Goal: Task Accomplishment & Management: Complete application form

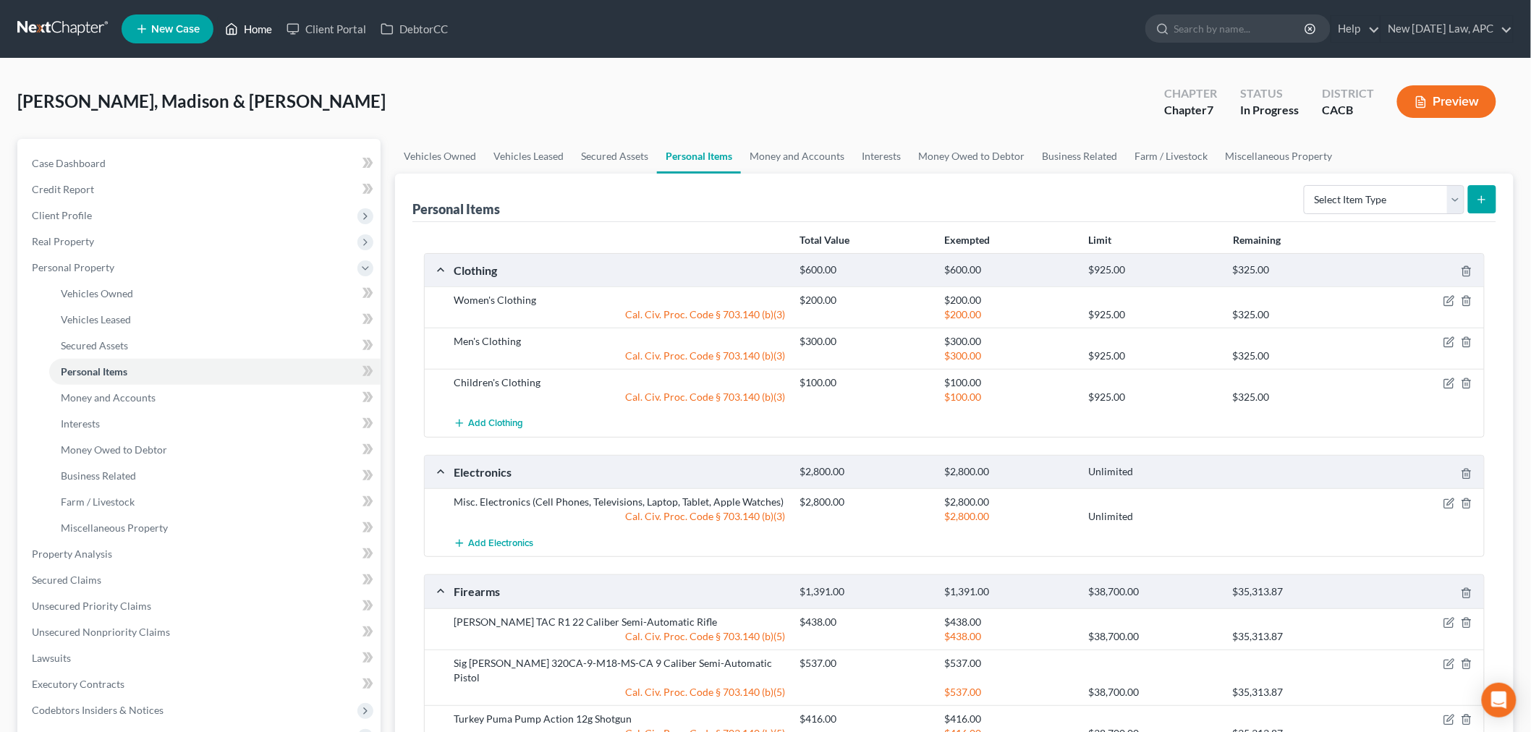
click at [237, 30] on icon at bounding box center [231, 28] width 13 height 17
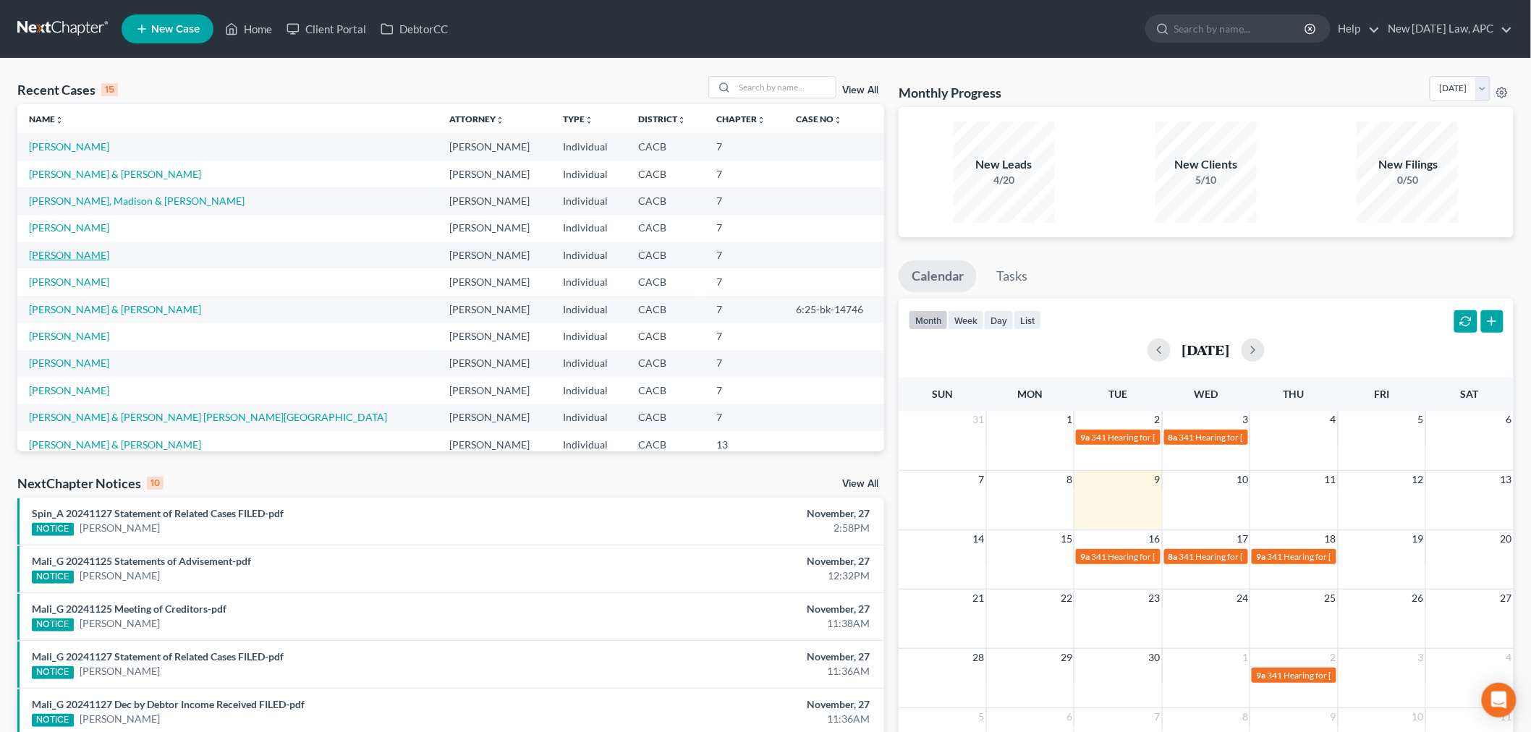
click at [67, 258] on link "[PERSON_NAME]" at bounding box center [69, 255] width 80 height 12
select select "4"
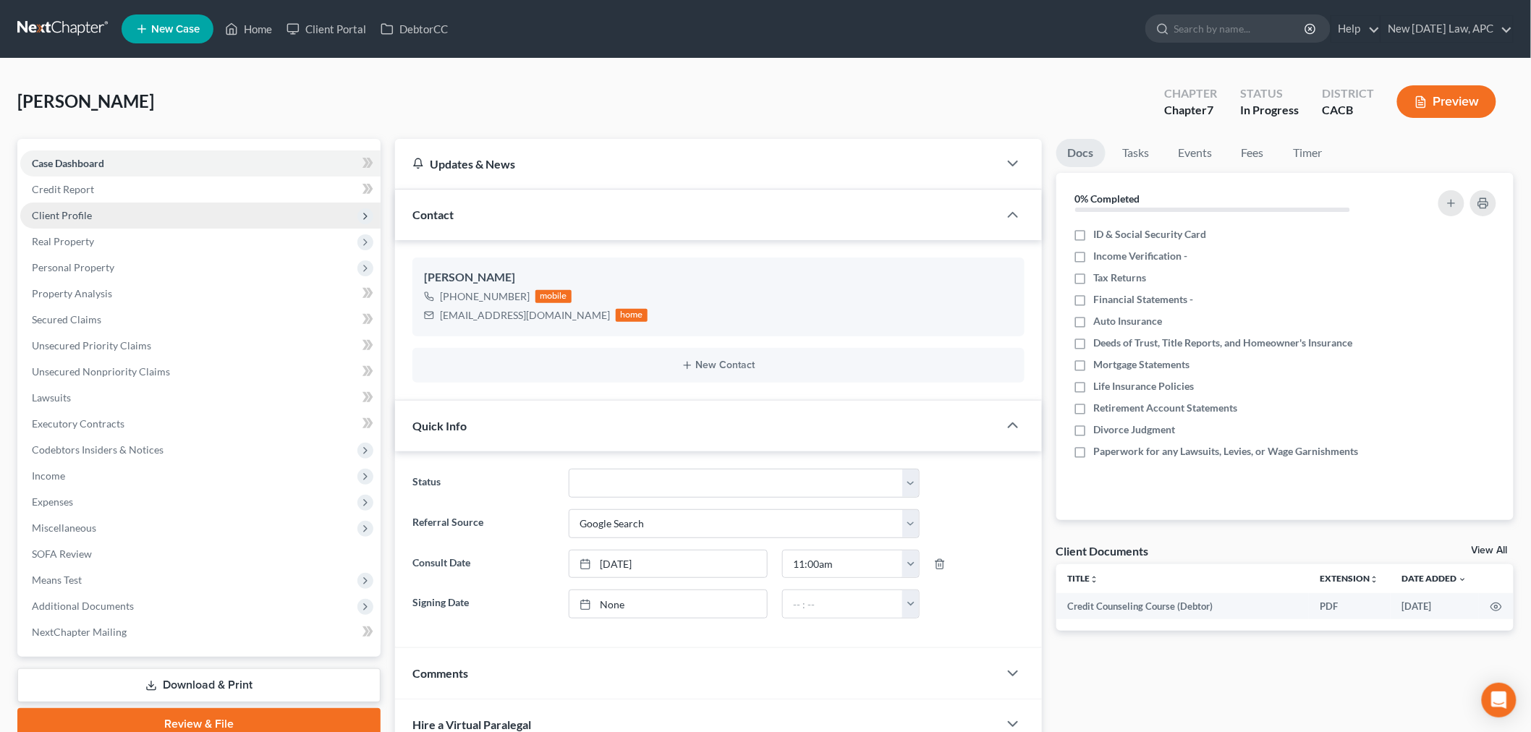
click at [116, 212] on span "Client Profile" at bounding box center [200, 216] width 360 height 26
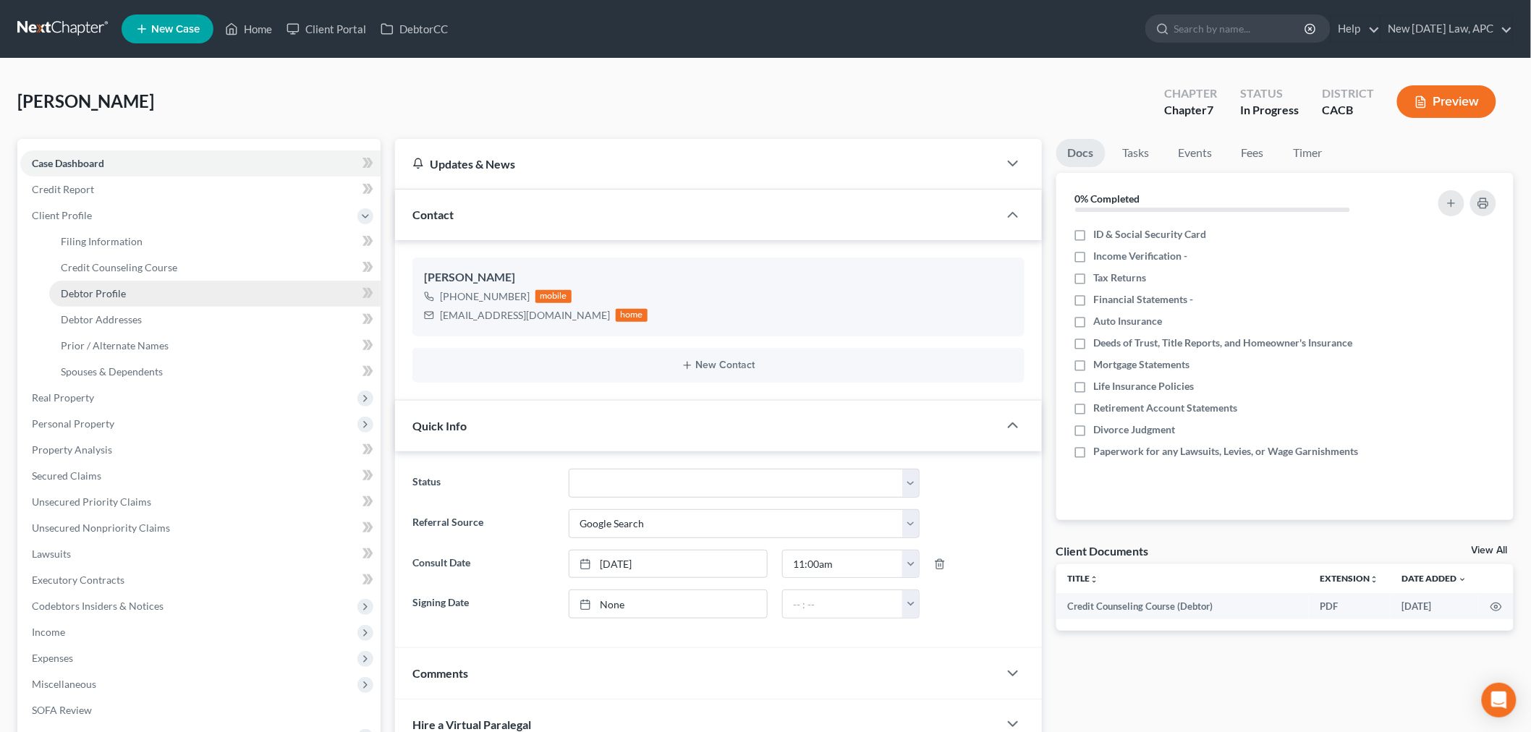
click at [121, 294] on span "Debtor Profile" at bounding box center [93, 293] width 65 height 12
select select "3"
select select "0"
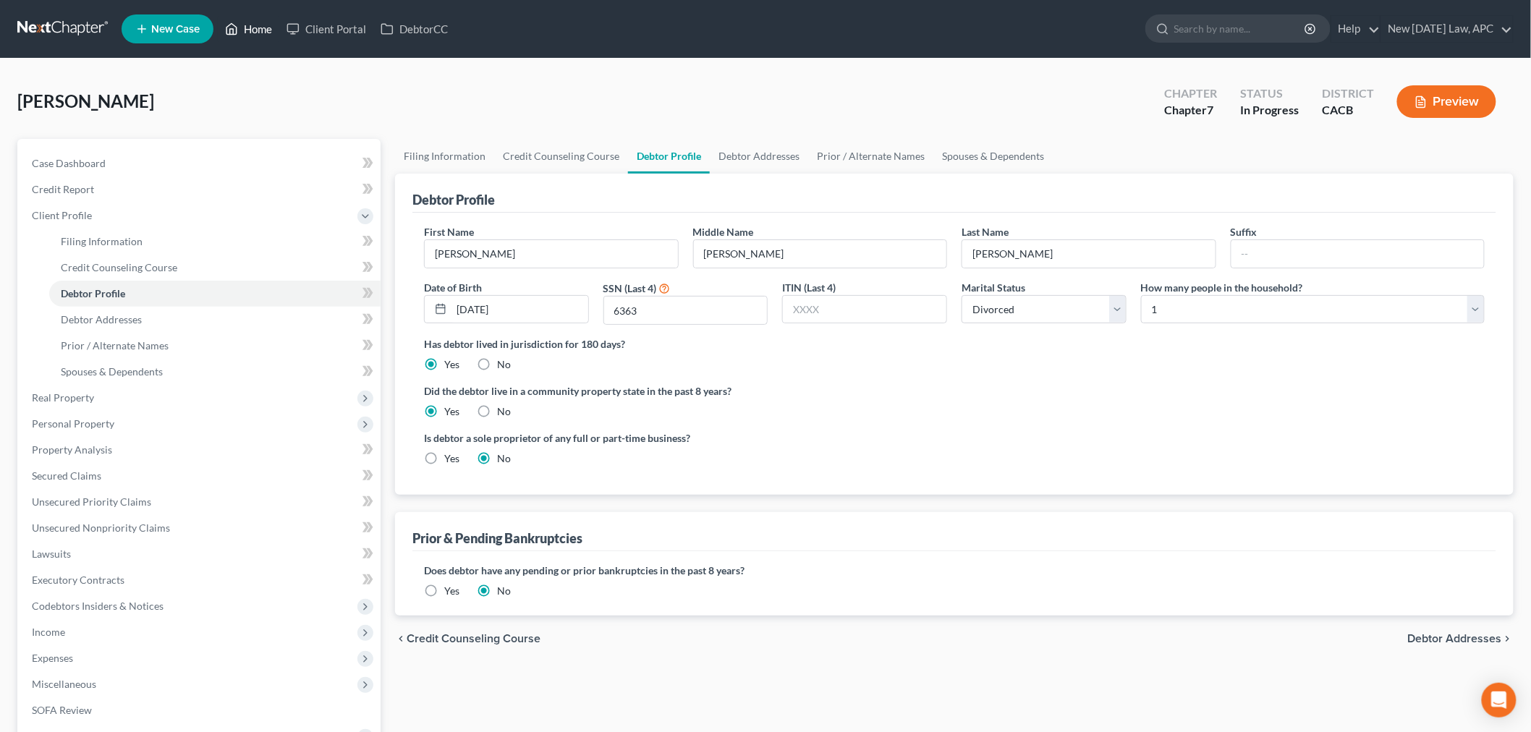
click at [253, 27] on link "Home" at bounding box center [248, 29] width 61 height 26
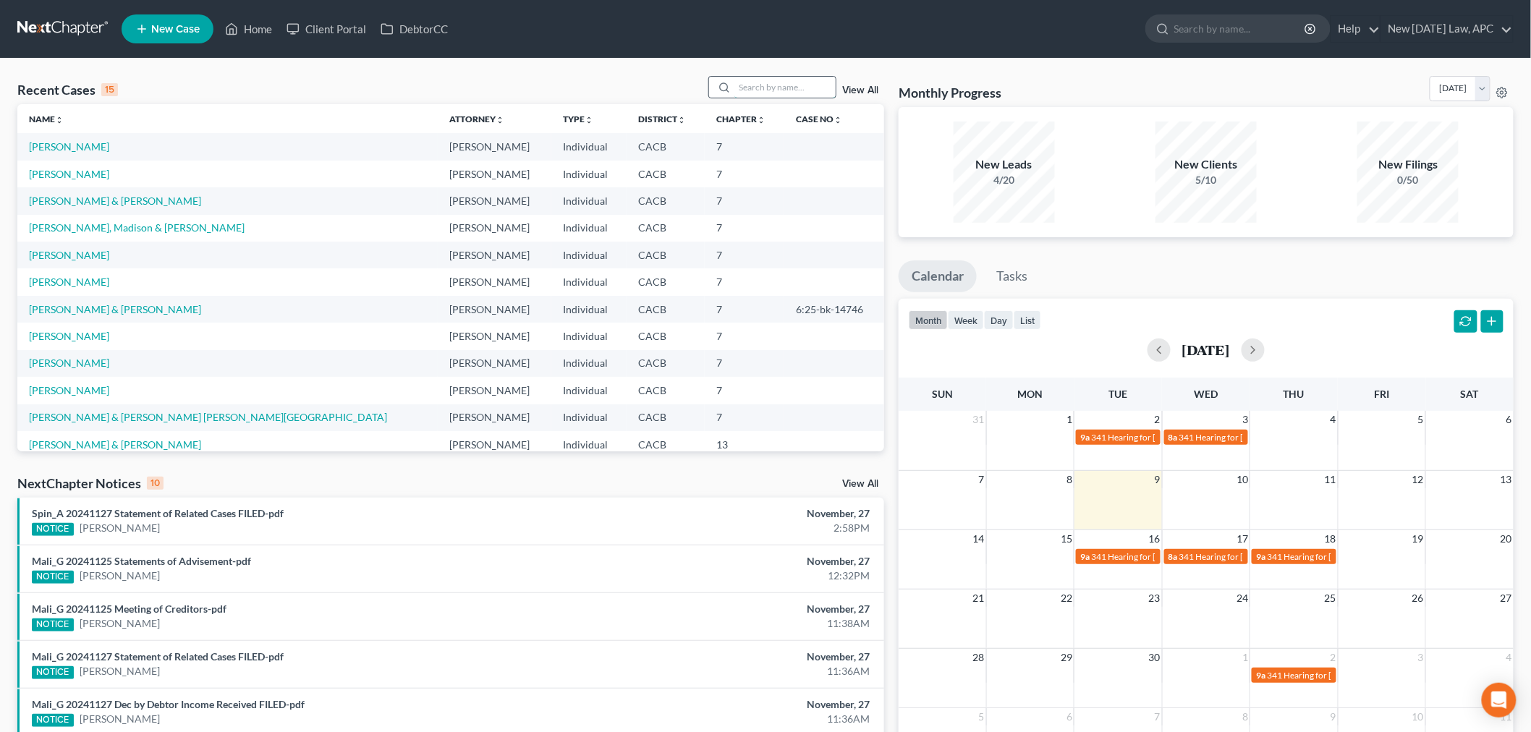
click at [760, 94] on input "search" at bounding box center [784, 87] width 101 height 21
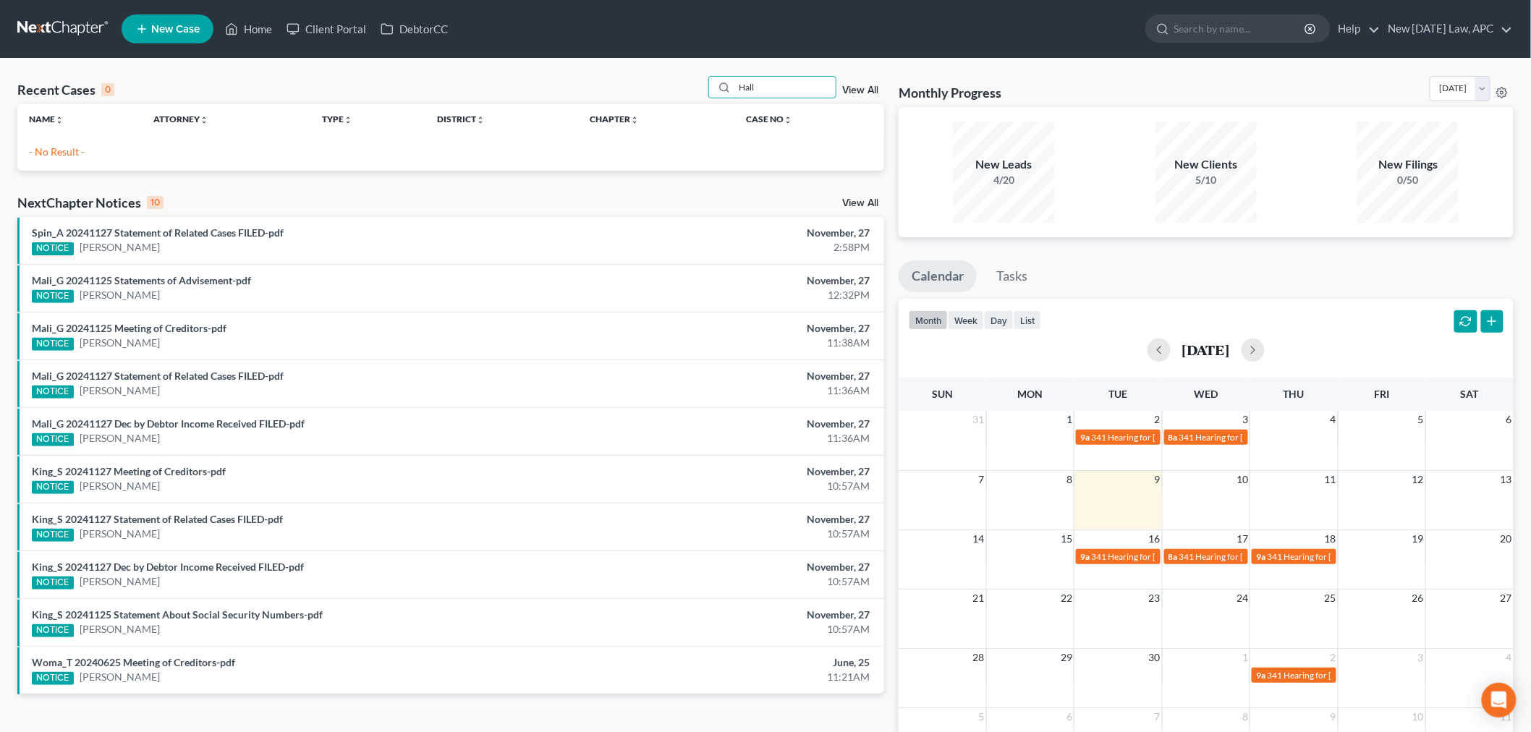
type input "Hall"
click at [868, 89] on link "View All" at bounding box center [860, 90] width 36 height 10
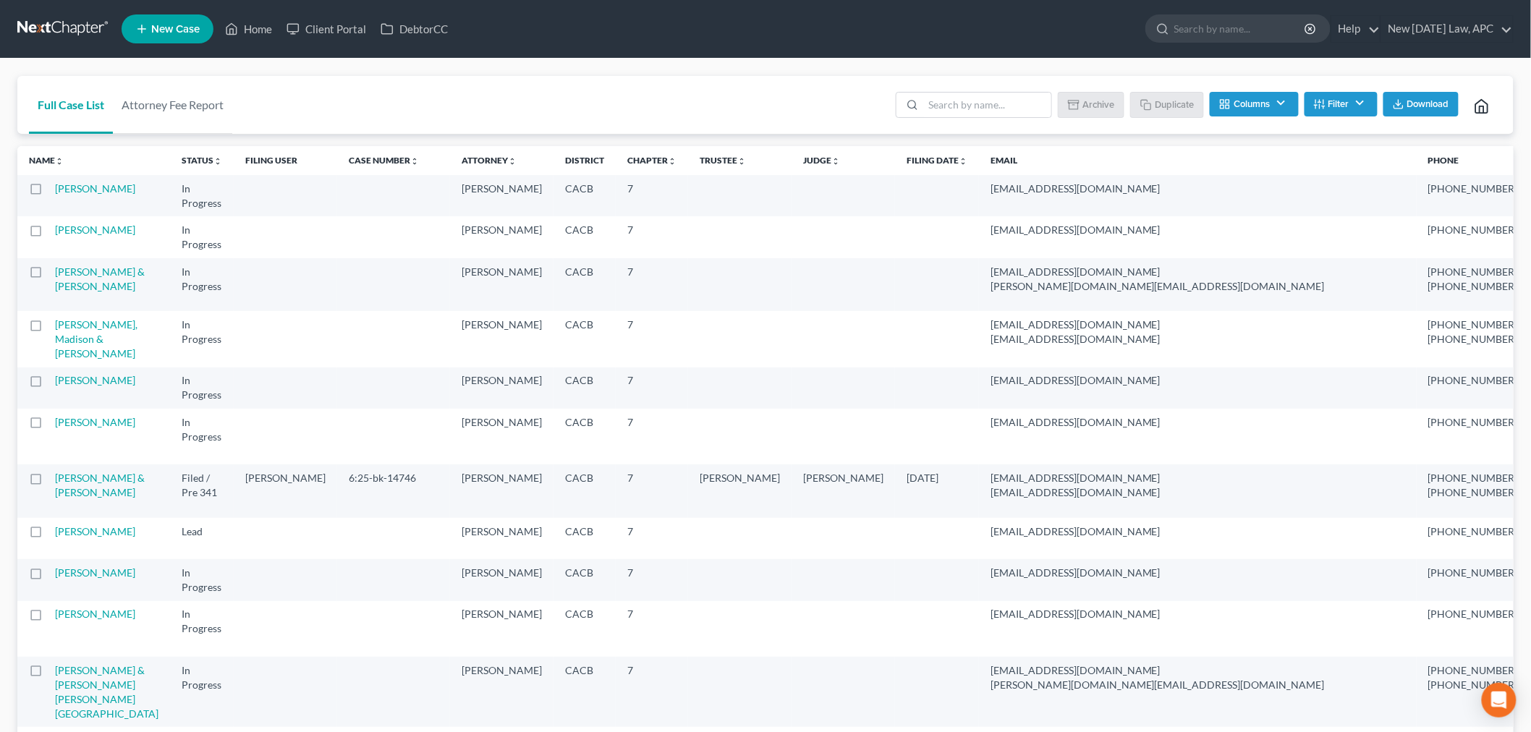
click at [1341, 111] on button "Filter" at bounding box center [1340, 104] width 73 height 25
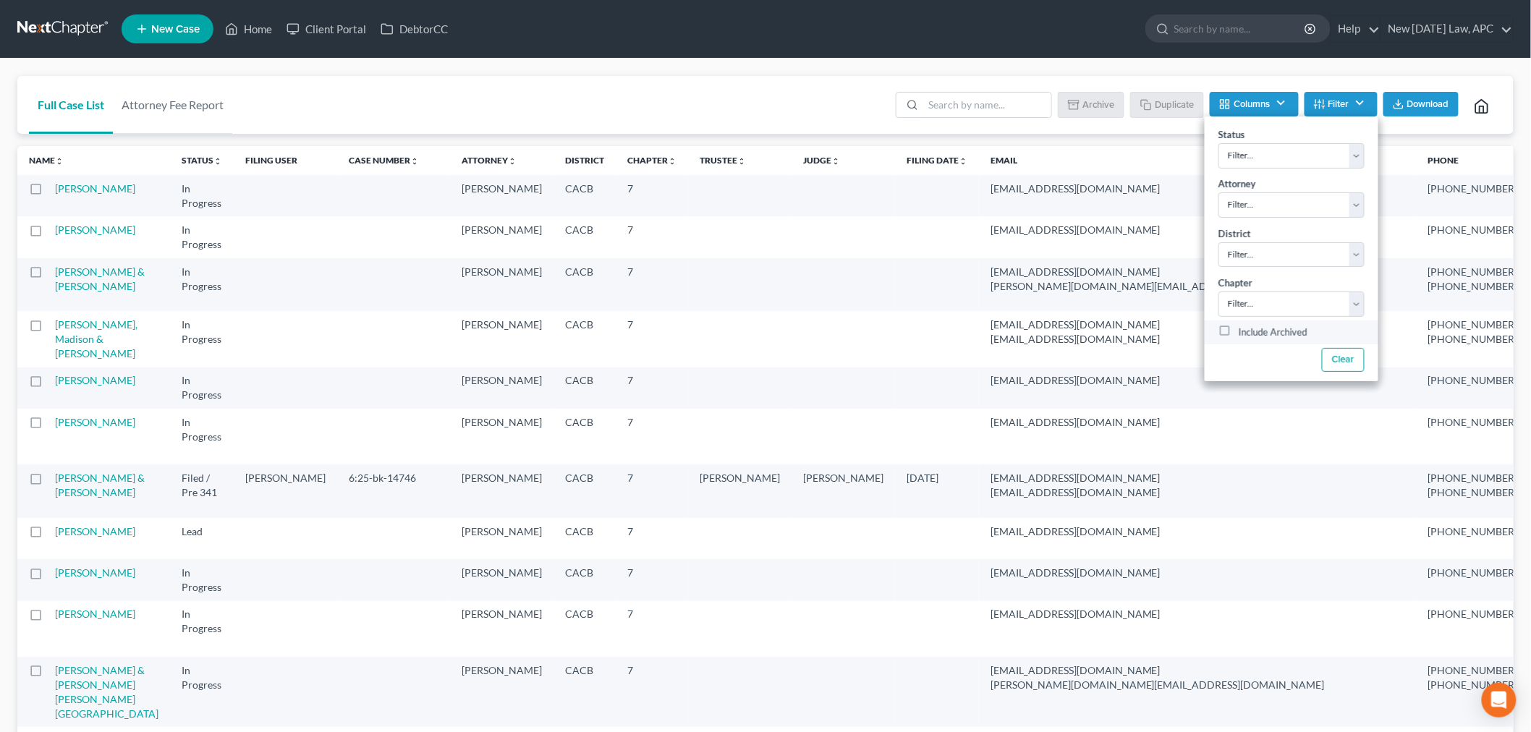
click at [1239, 330] on label "Include Archived" at bounding box center [1273, 332] width 69 height 17
click at [1244, 330] on input "Include Archived" at bounding box center [1248, 328] width 9 height 9
checkbox input "true"
click at [959, 103] on input "search" at bounding box center [987, 105] width 128 height 25
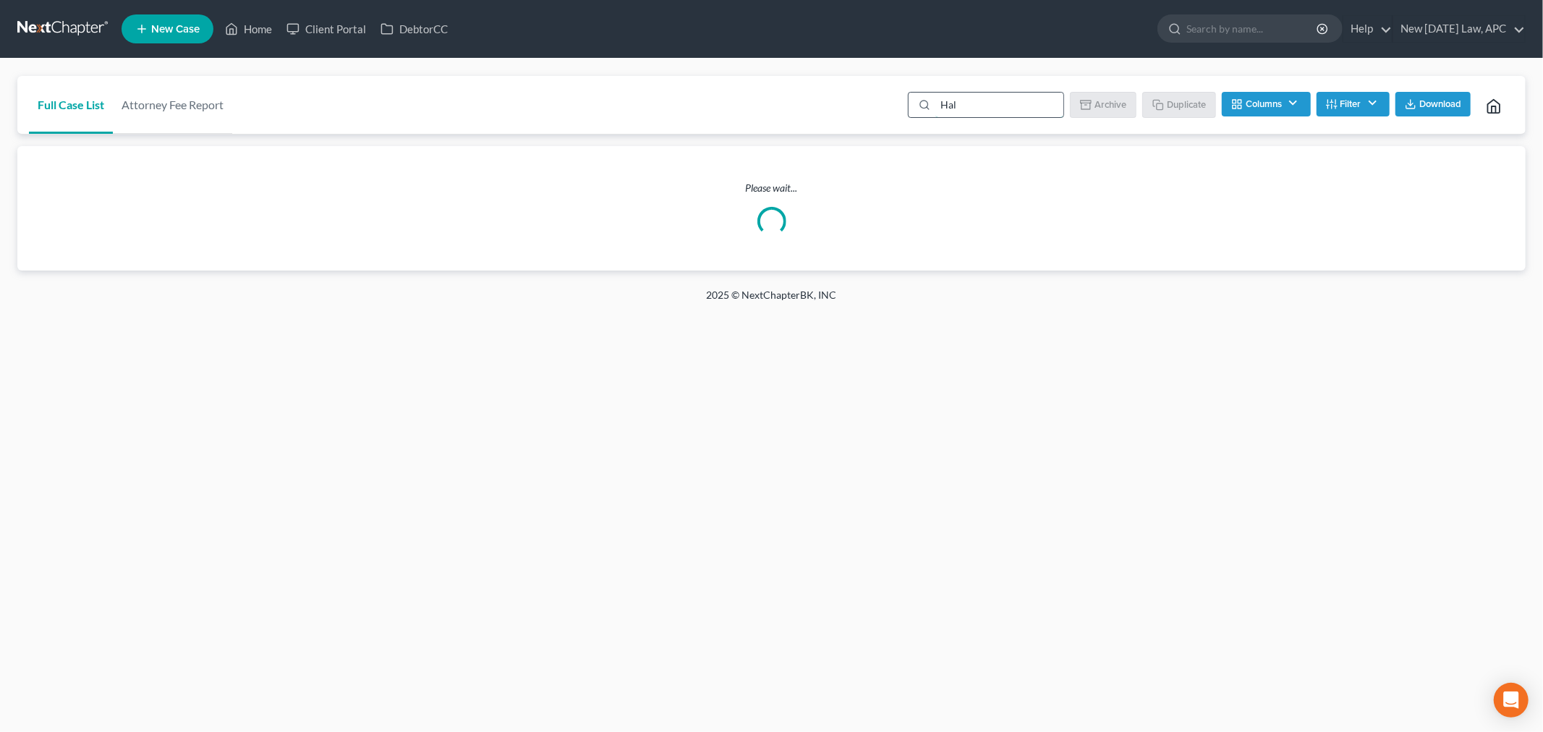
type input "Hall"
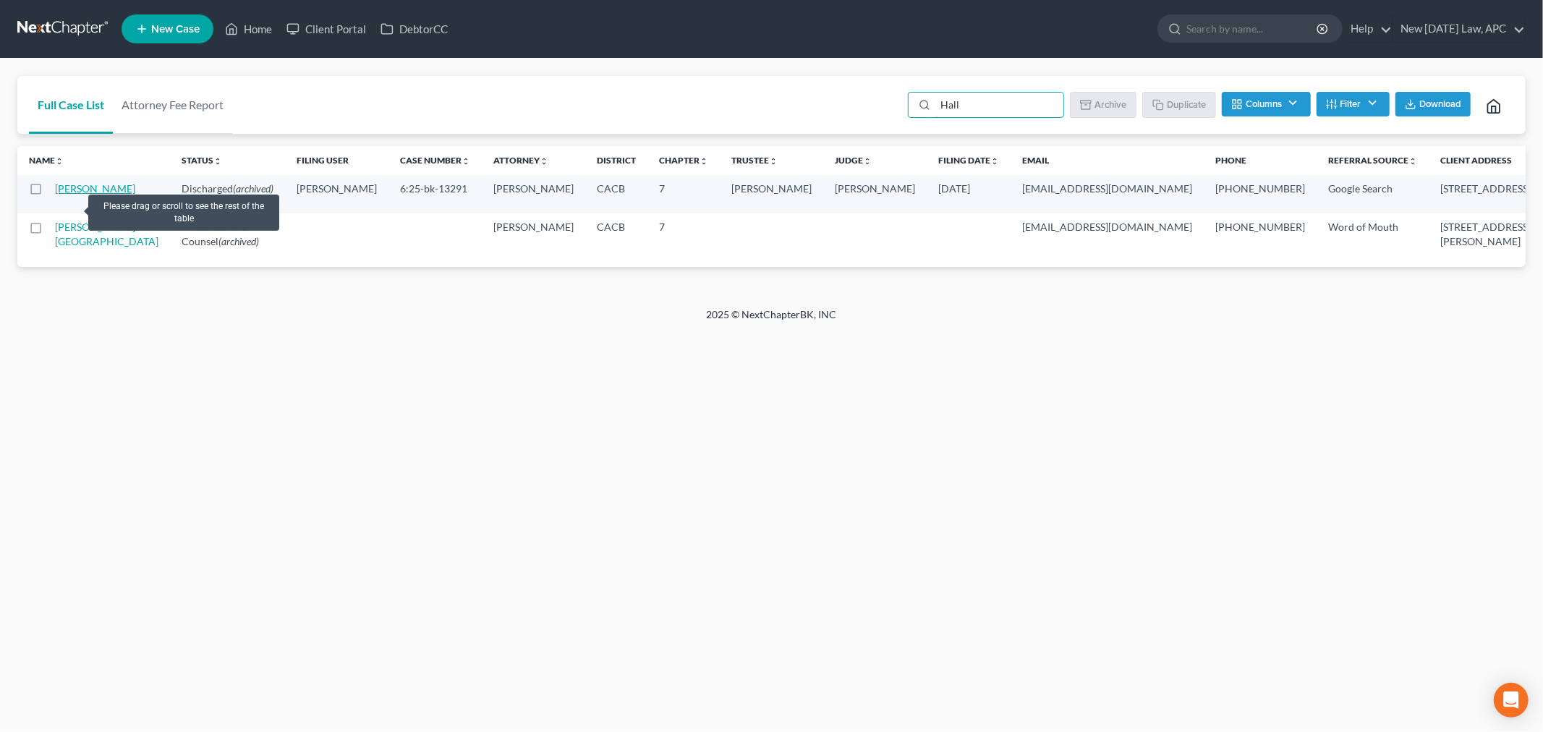
click at [70, 195] on link "[PERSON_NAME]" at bounding box center [95, 188] width 80 height 12
select select "4"
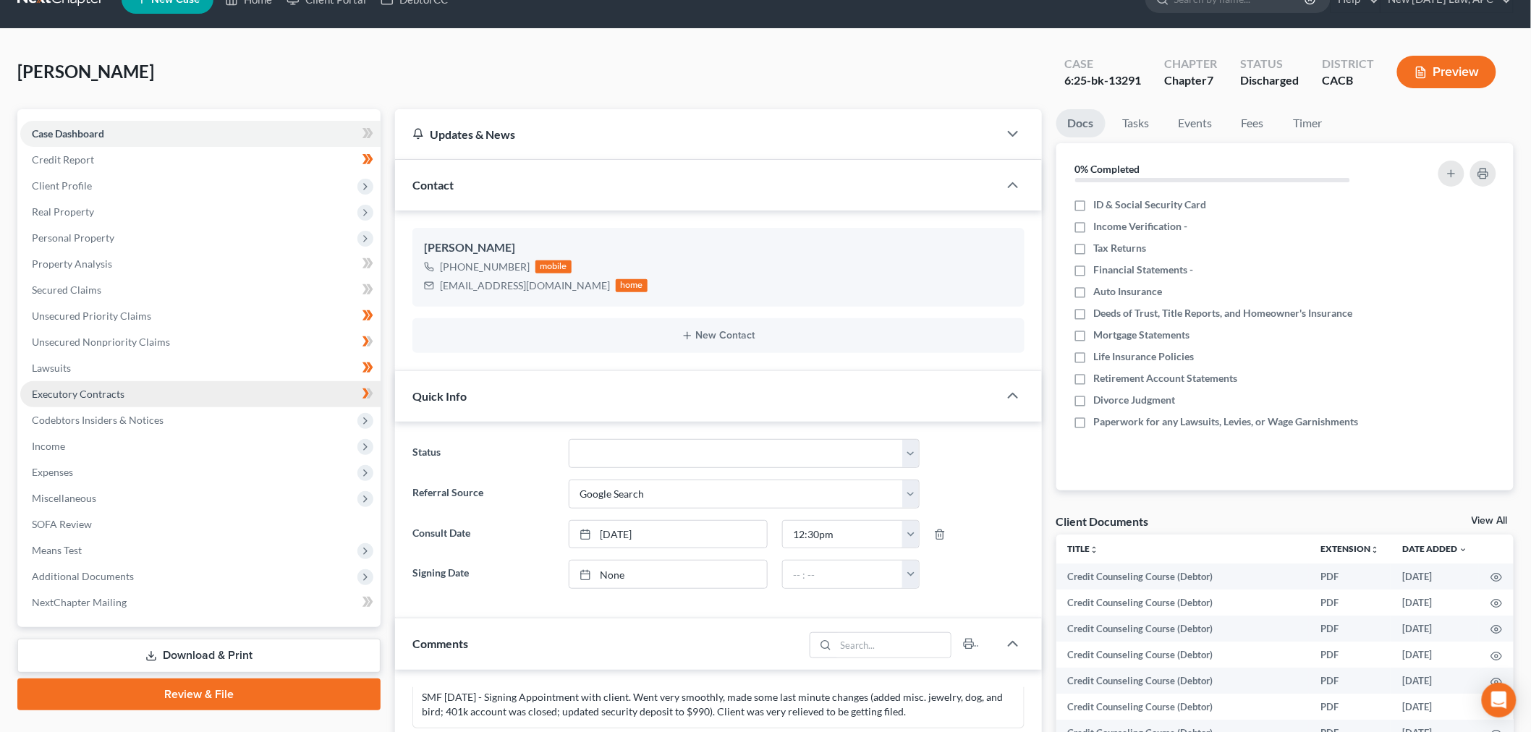
scroll to position [80, 0]
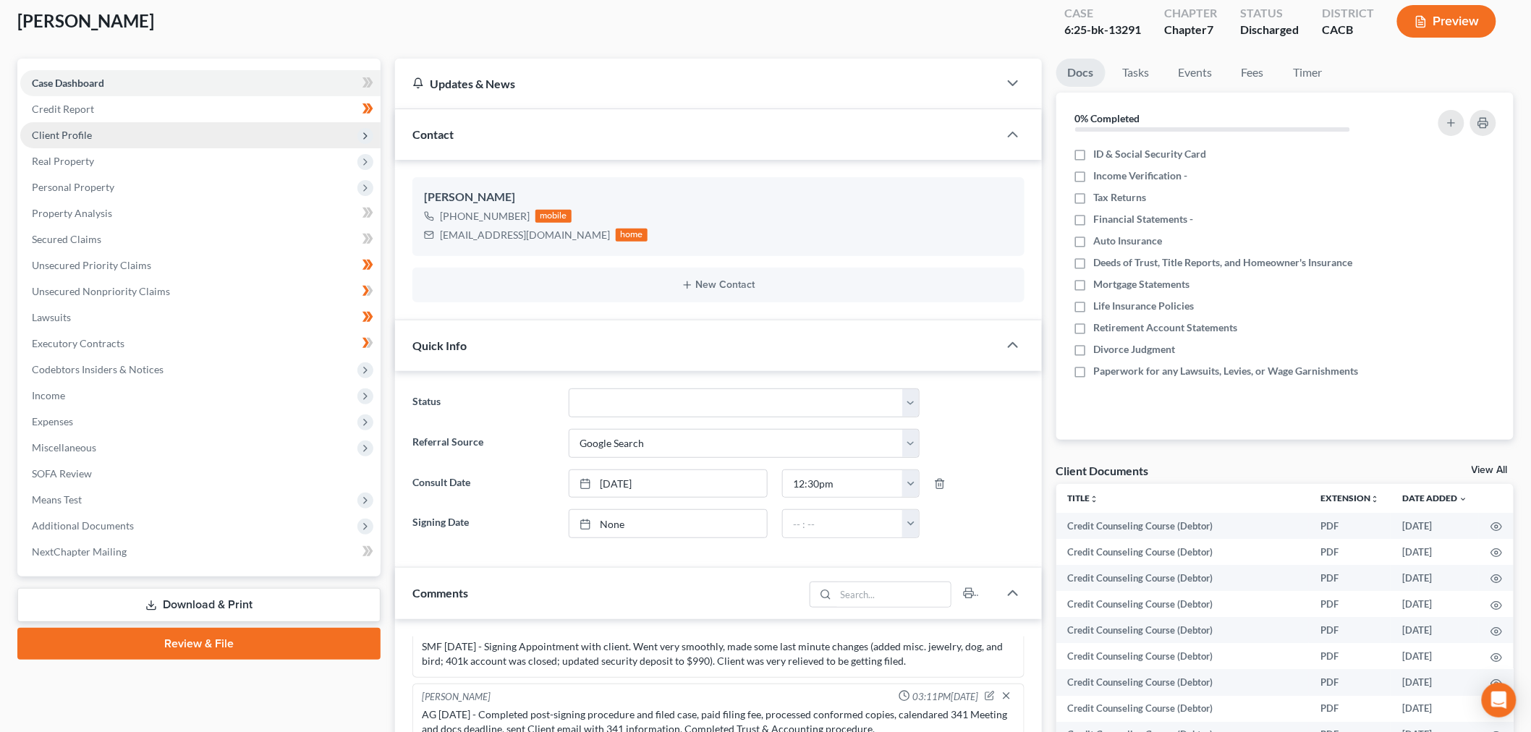
click at [72, 126] on span "Client Profile" at bounding box center [200, 135] width 360 height 26
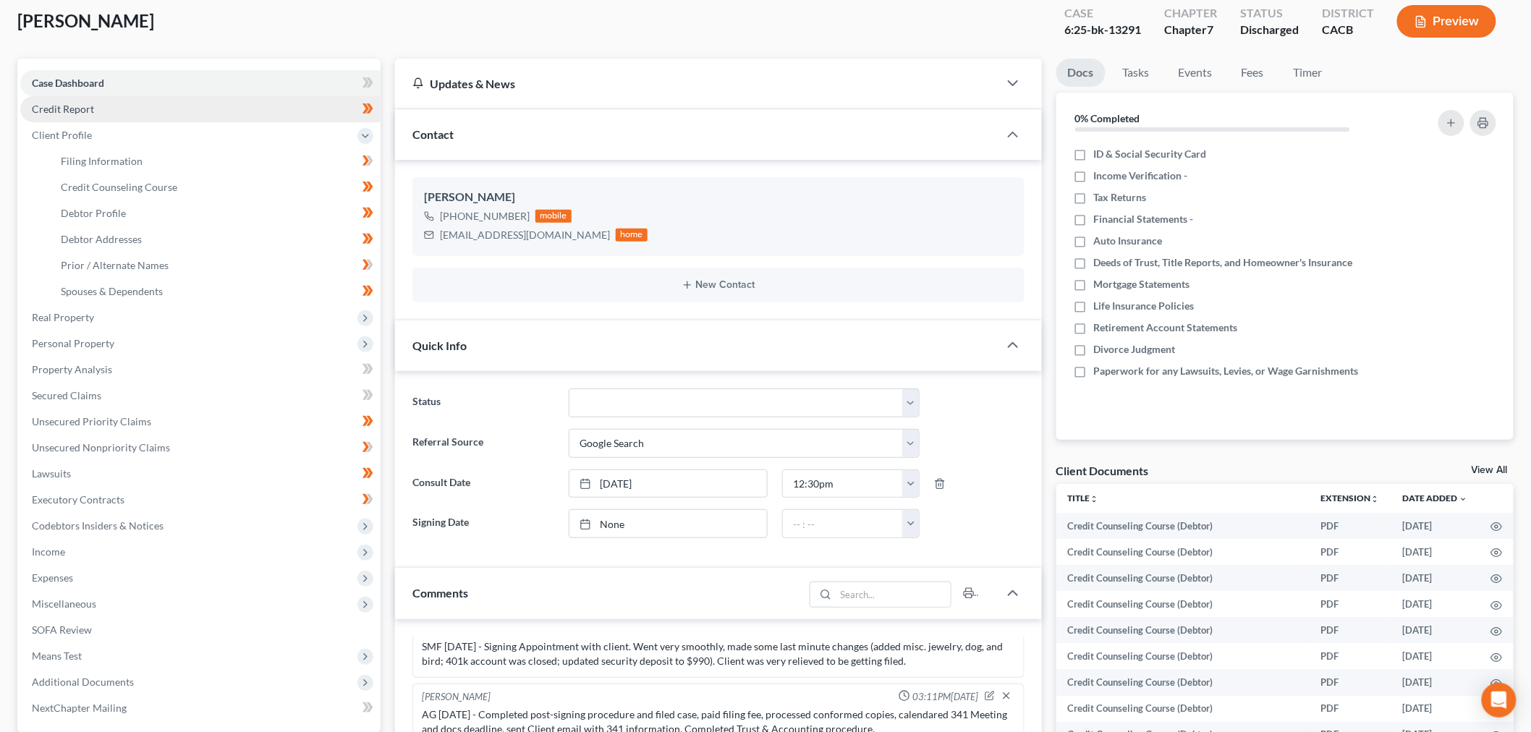
click at [95, 111] on link "Credit Report" at bounding box center [200, 109] width 360 height 26
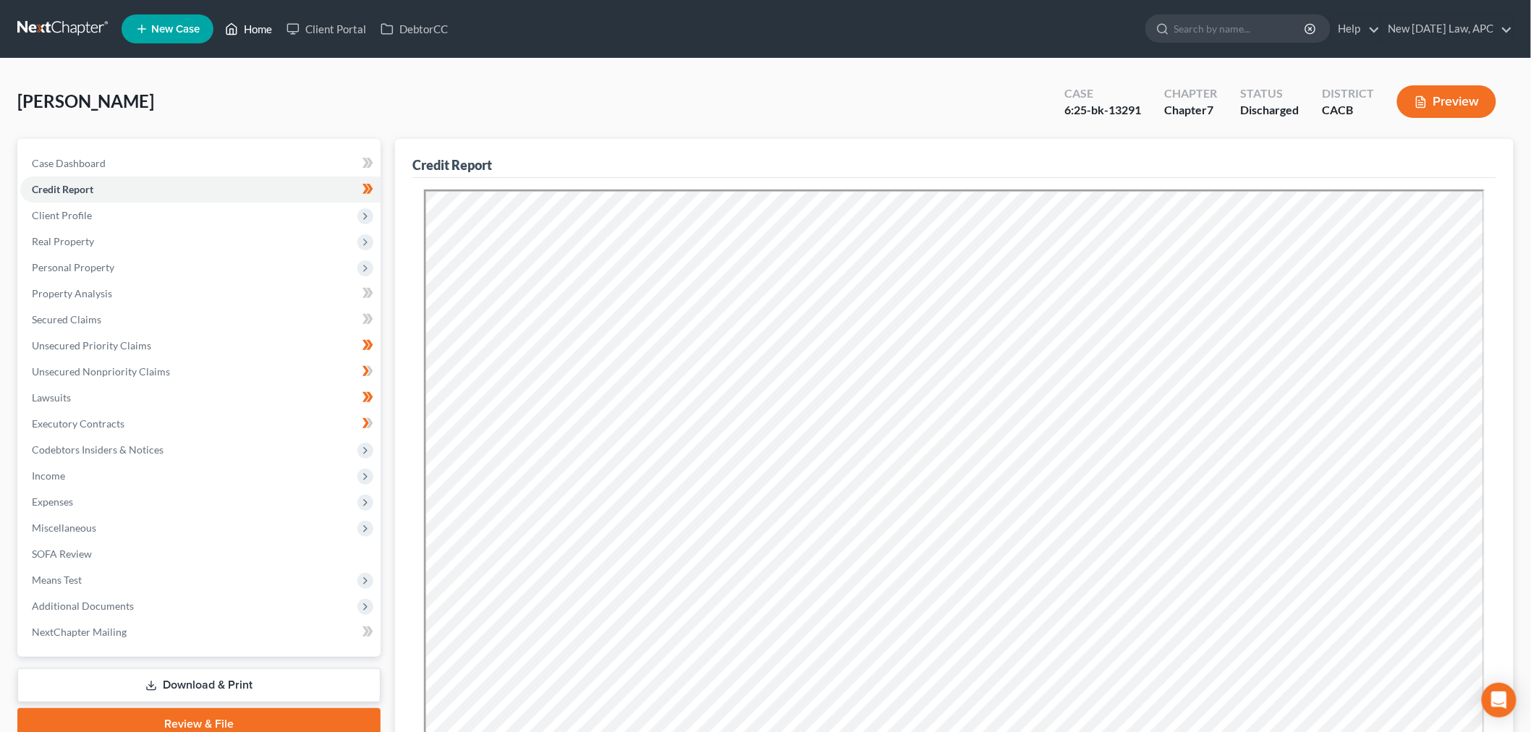
click at [266, 27] on link "Home" at bounding box center [248, 29] width 61 height 26
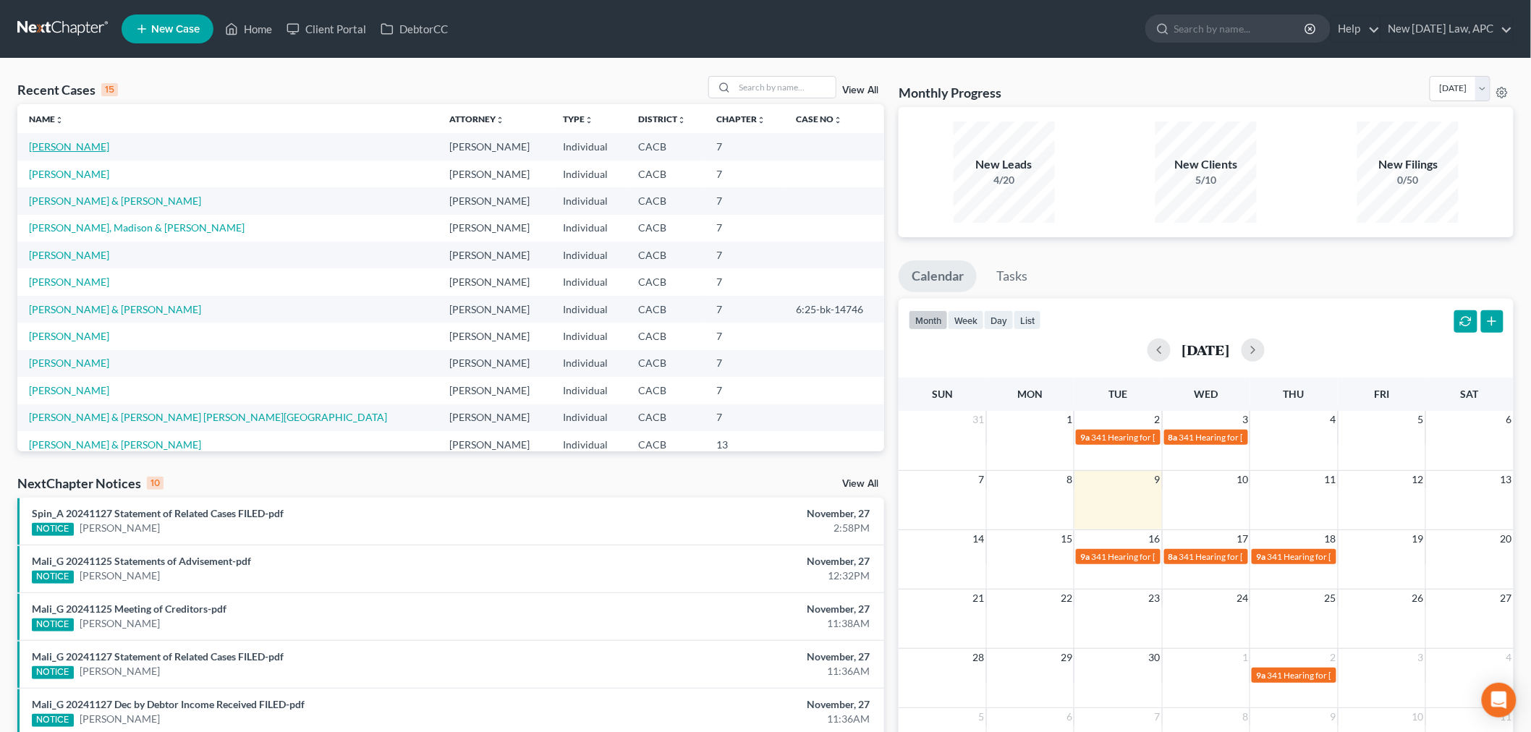
click at [61, 145] on link "[PERSON_NAME]" at bounding box center [69, 146] width 80 height 12
select select "4"
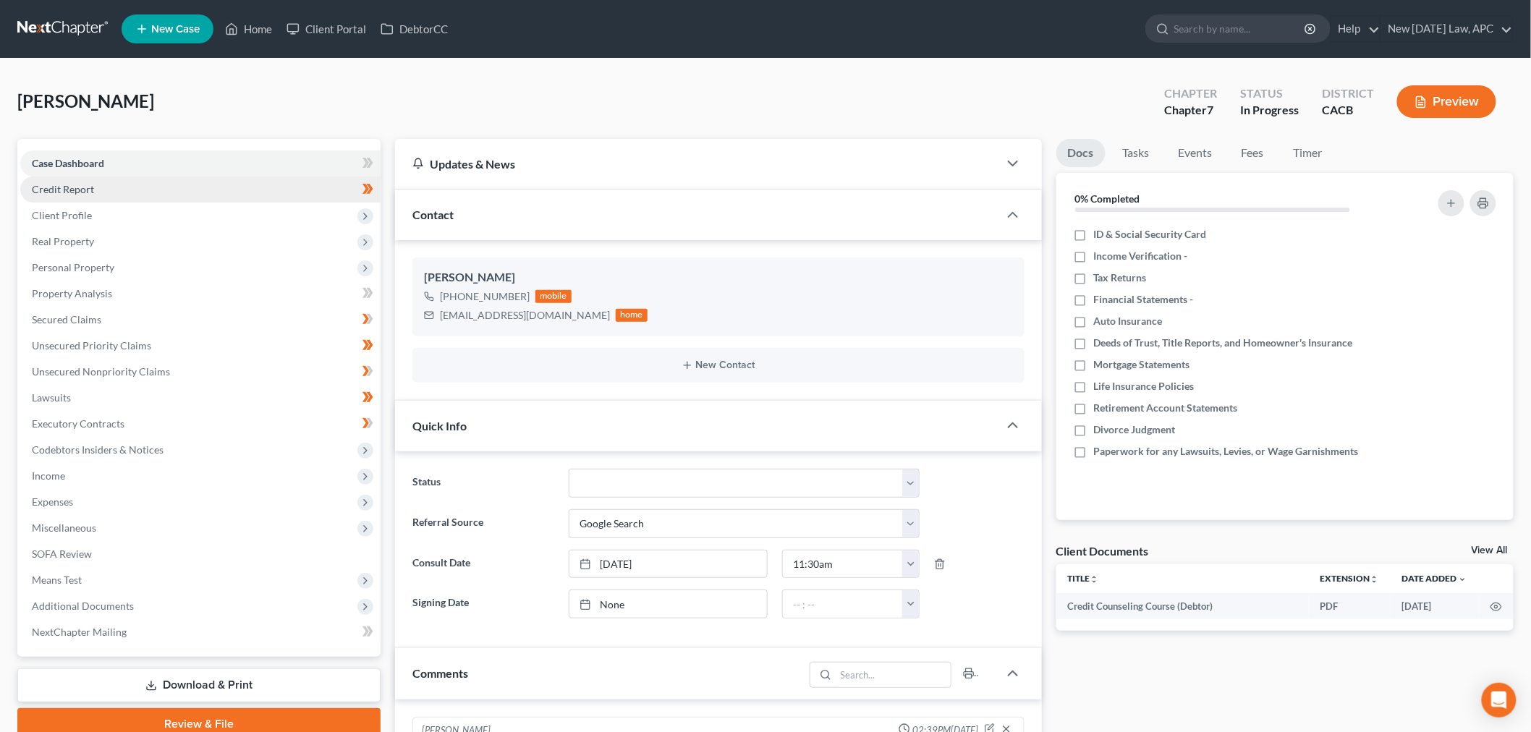
scroll to position [3119, 0]
click at [78, 192] on span "Credit Report" at bounding box center [63, 189] width 62 height 12
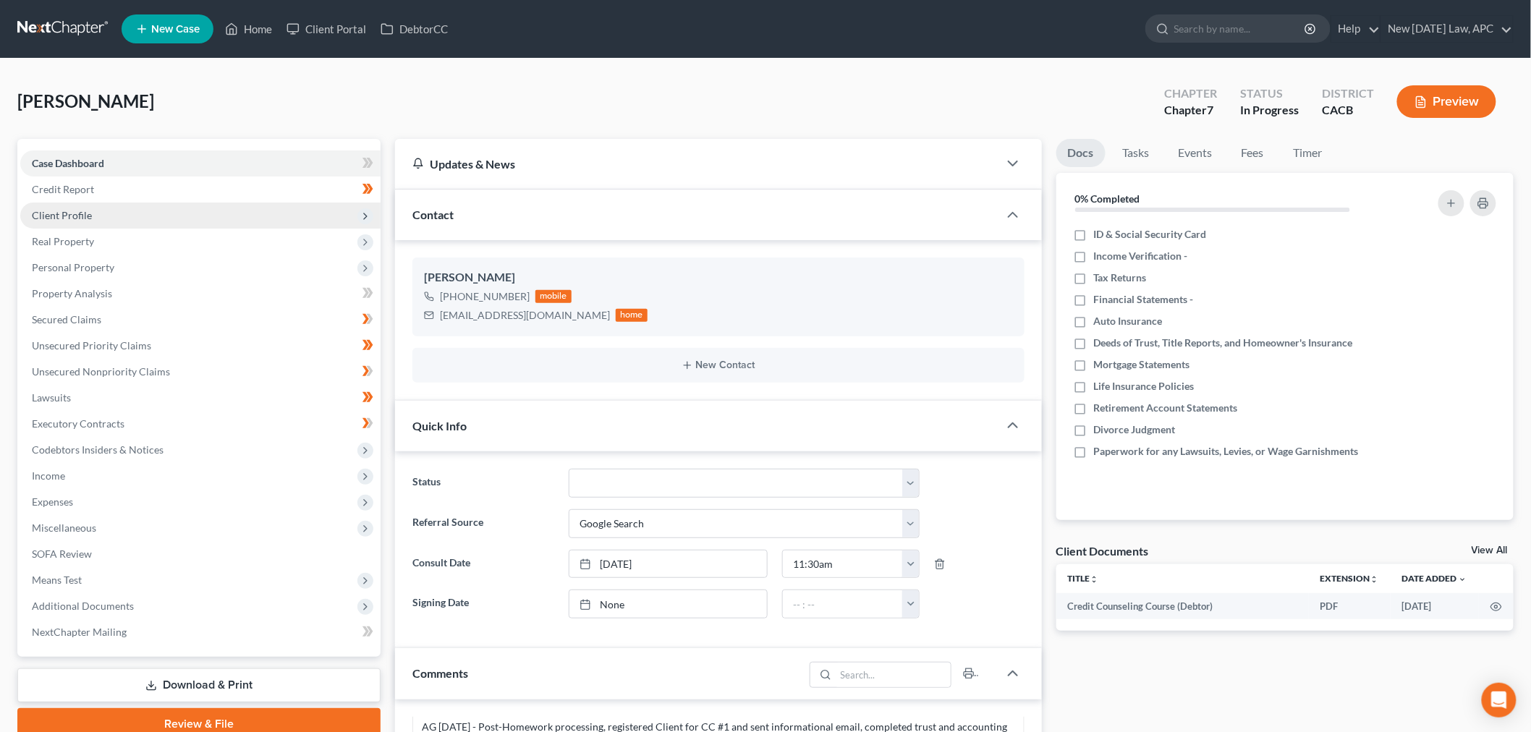
click at [73, 221] on span "Client Profile" at bounding box center [200, 216] width 360 height 26
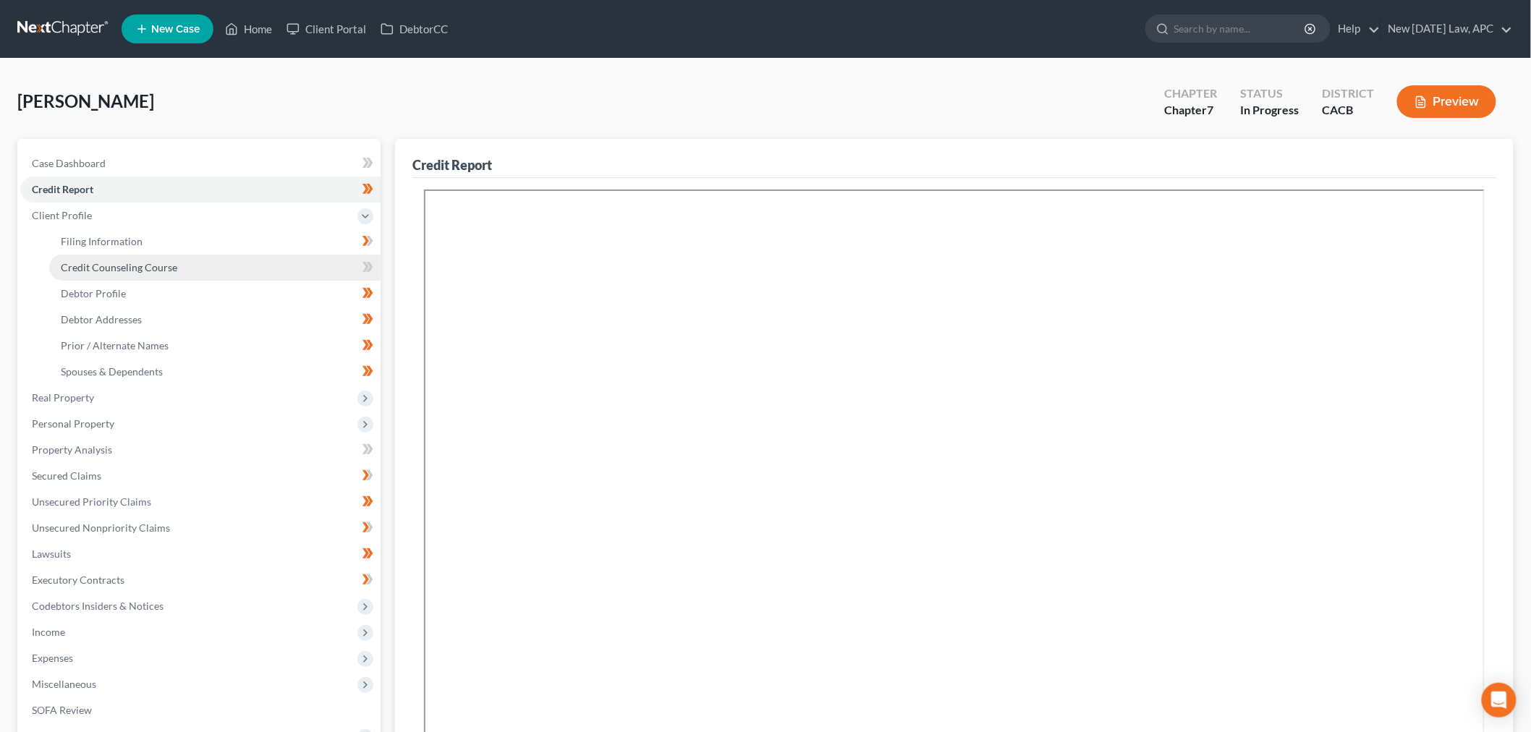
click at [121, 264] on span "Credit Counseling Course" at bounding box center [119, 267] width 116 height 12
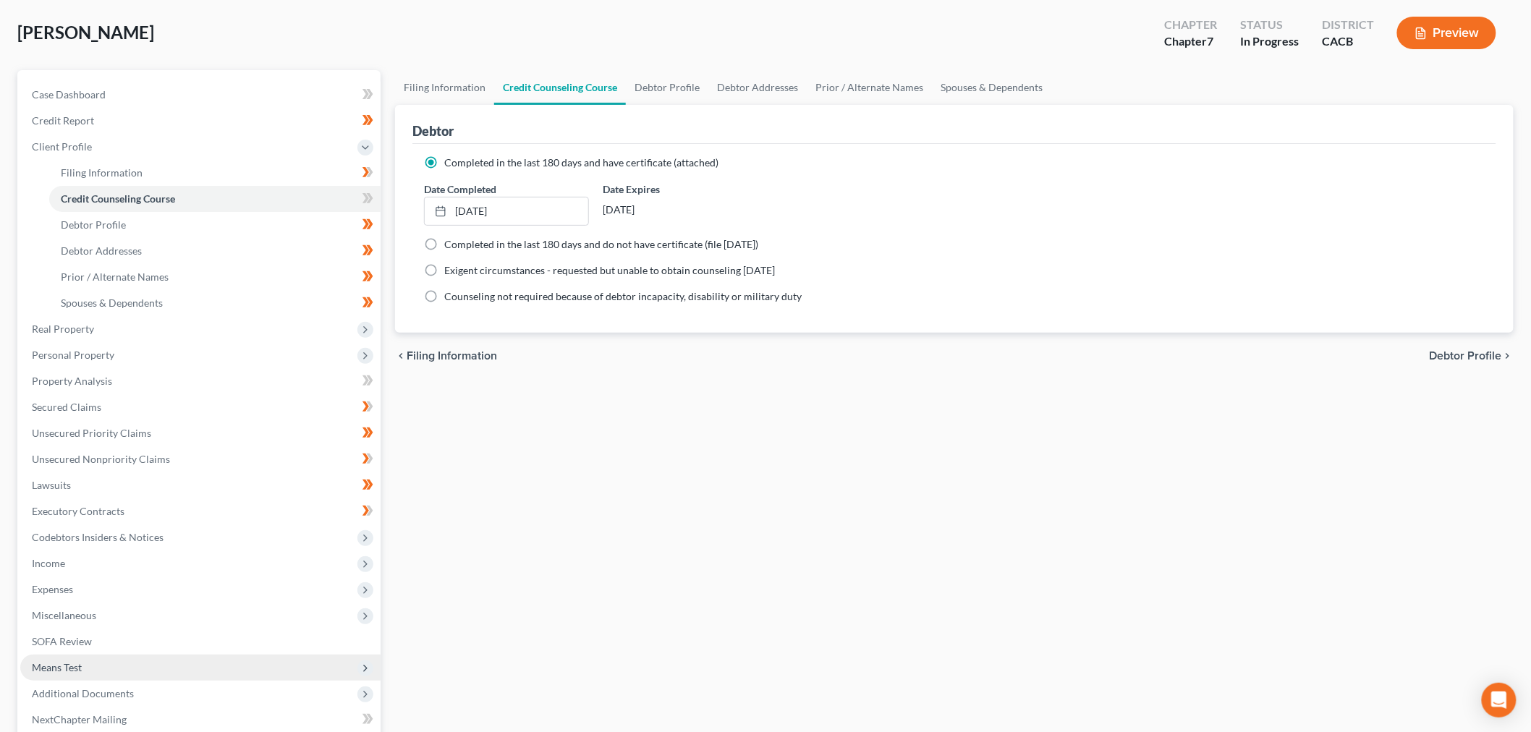
scroll to position [218, 0]
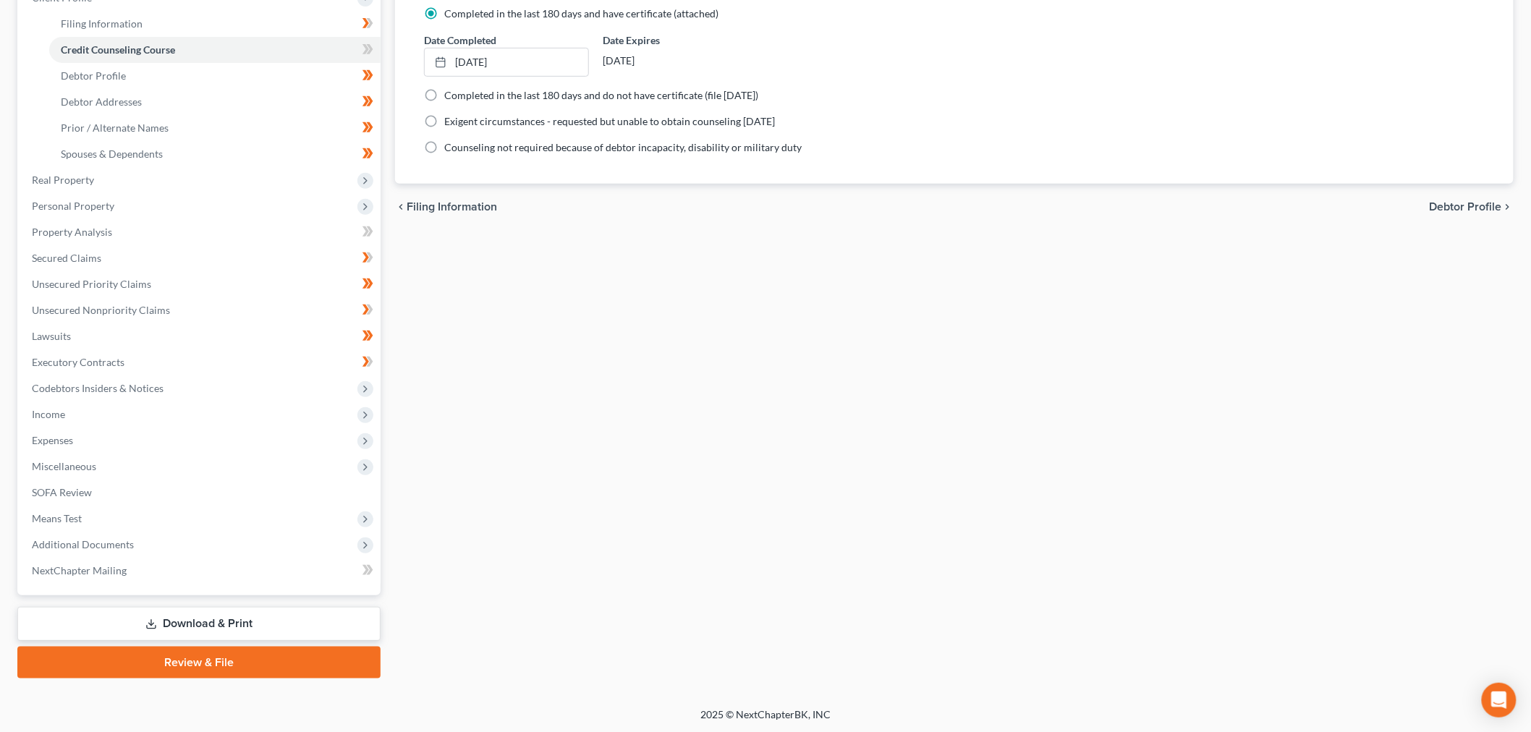
click at [149, 654] on link "Review & File" at bounding box center [198, 663] width 363 height 32
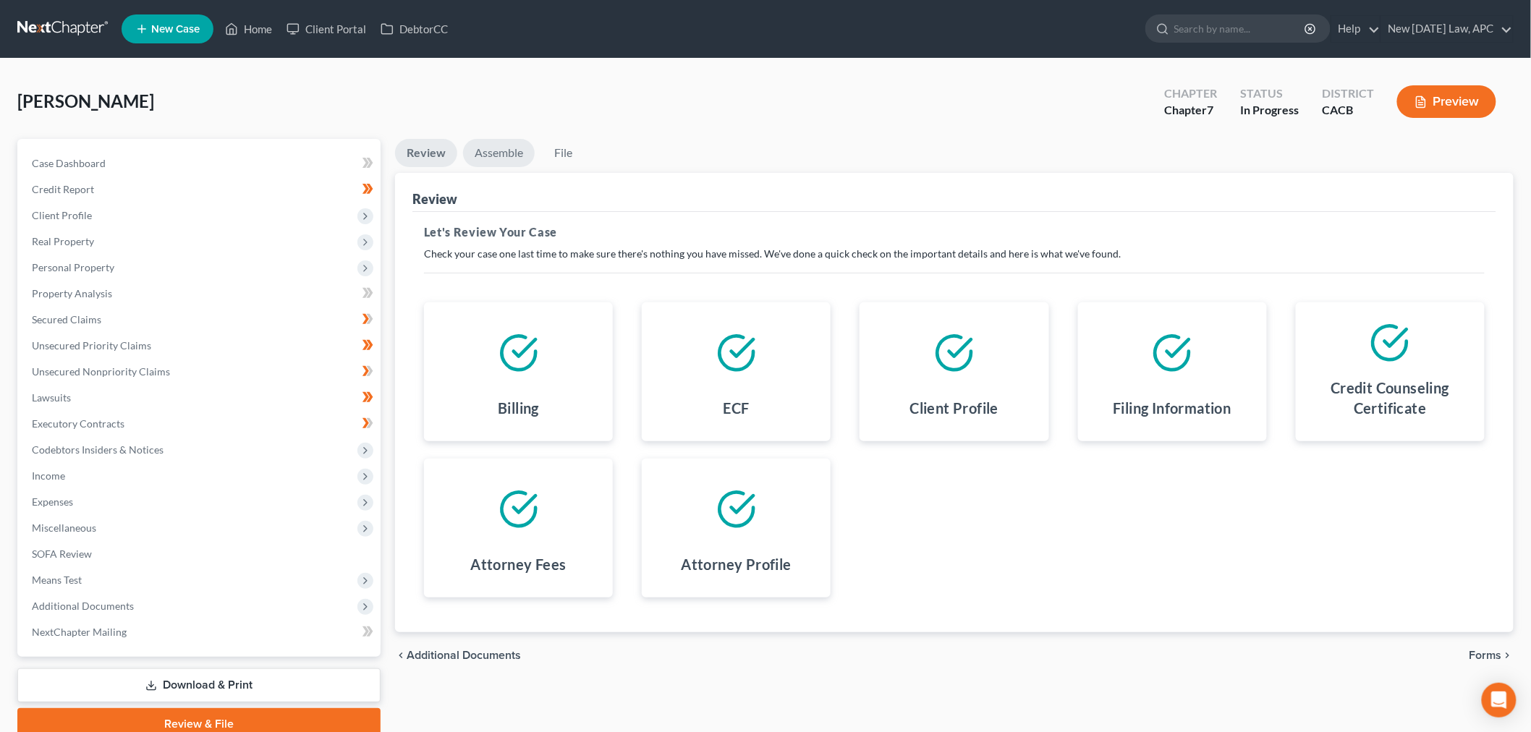
click at [492, 146] on link "Assemble" at bounding box center [499, 153] width 72 height 28
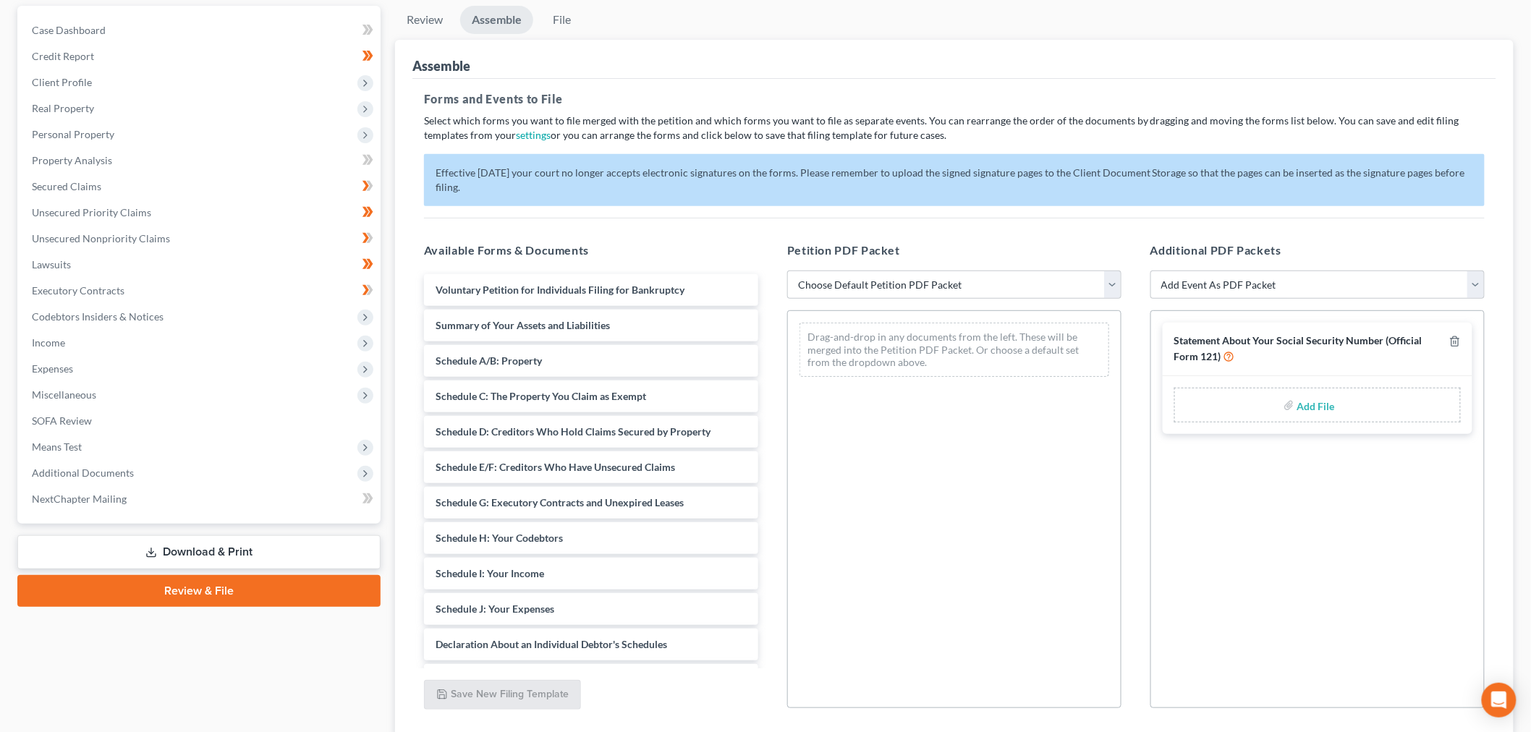
scroll to position [161, 0]
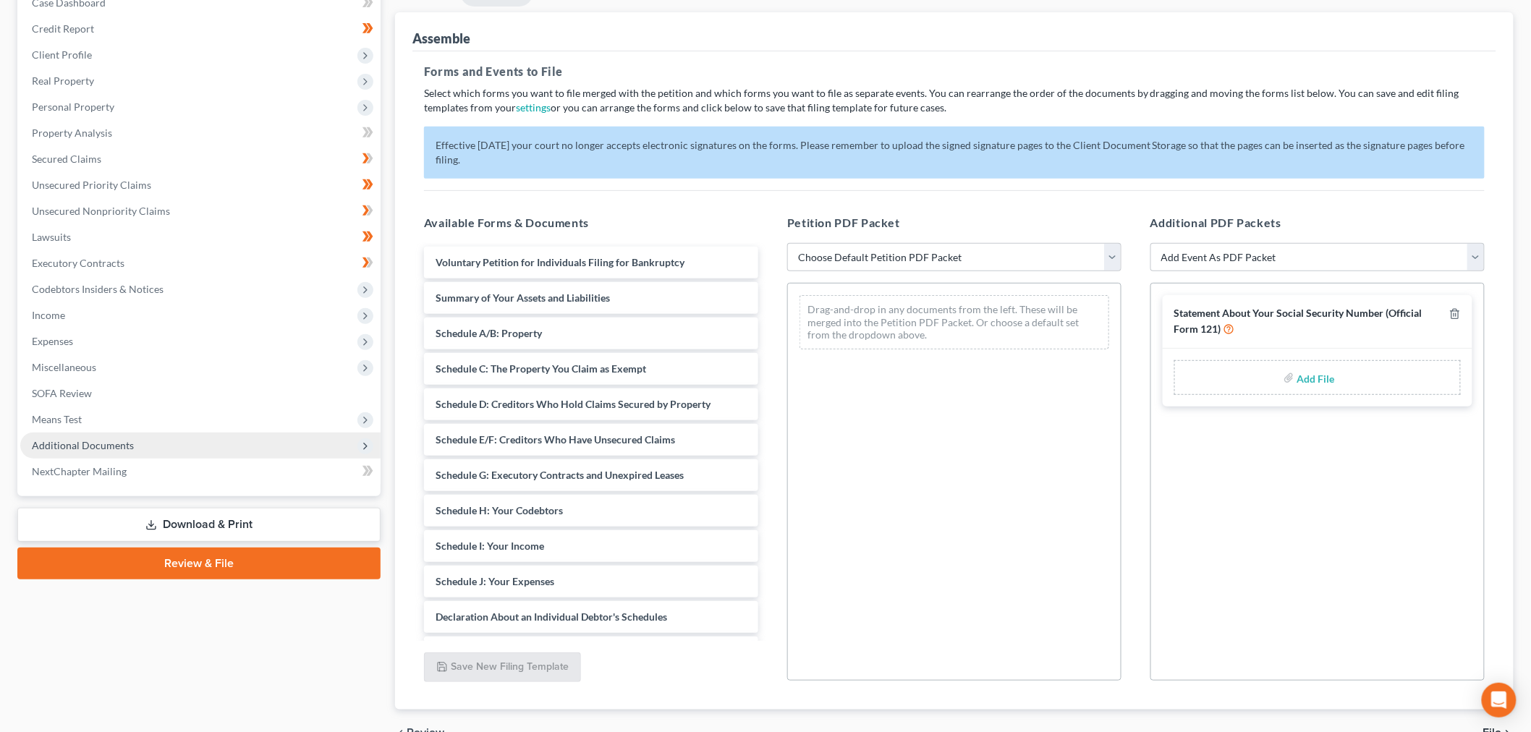
click at [200, 449] on span "Additional Documents" at bounding box center [200, 446] width 360 height 26
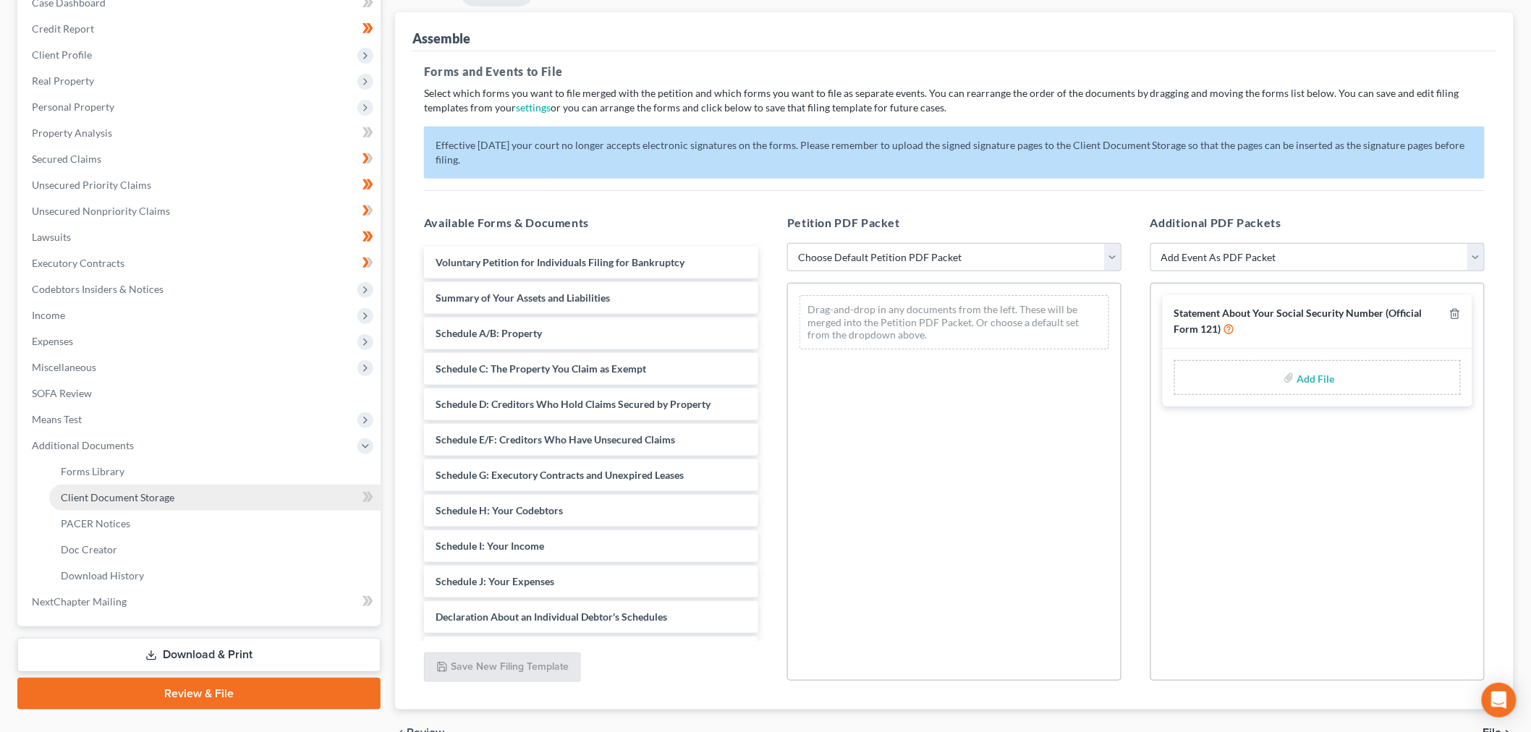
click at [174, 496] on link "Client Document Storage" at bounding box center [214, 498] width 331 height 26
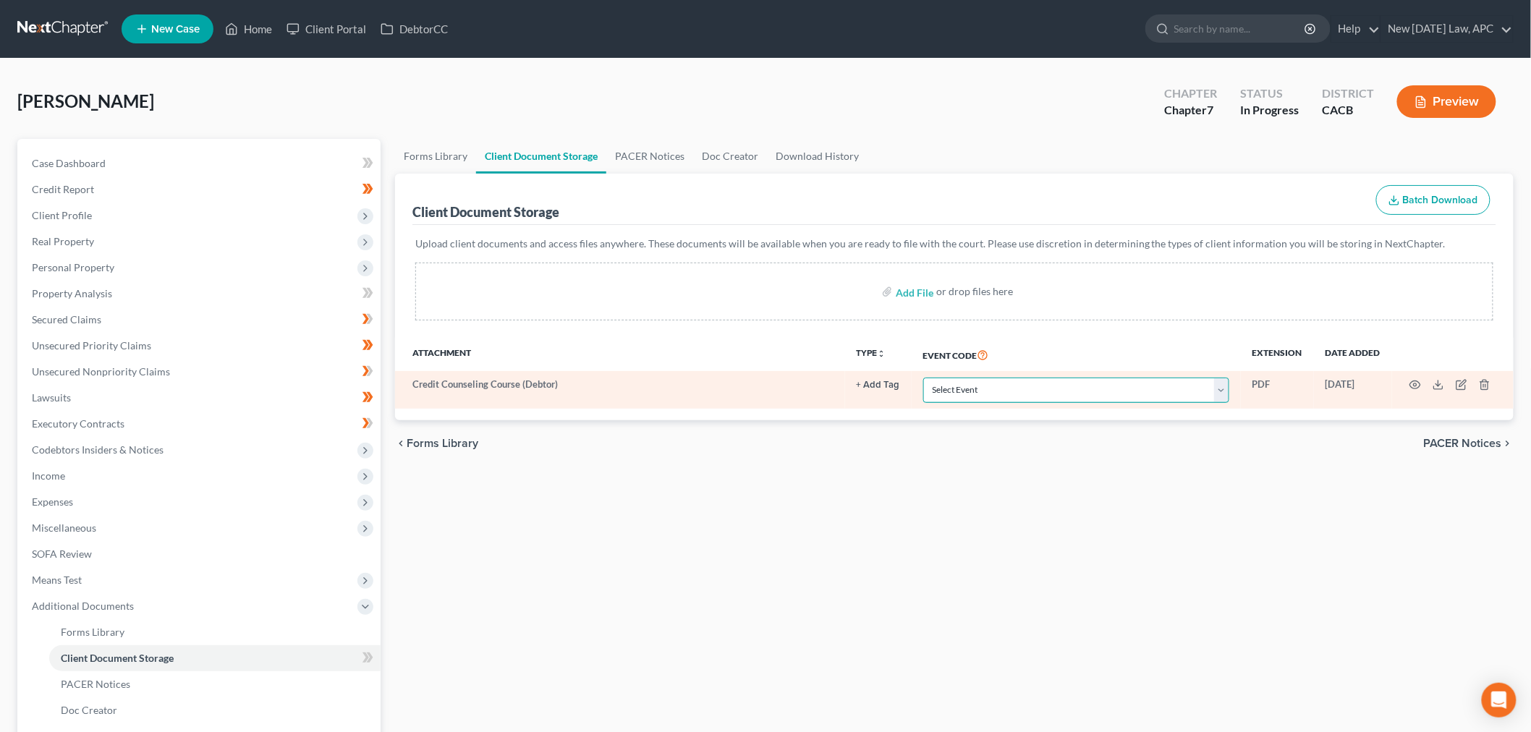
click at [1025, 378] on select "Select Event Amended Chapter 11 Plan Amended Chapter 11 Small Business Plan Ame…" at bounding box center [1076, 390] width 306 height 25
select select "10"
click at [923, 378] on select "Select Event Amended Chapter 11 Plan Amended Chapter 11 Small Business Plan Ame…" at bounding box center [1076, 390] width 306 height 25
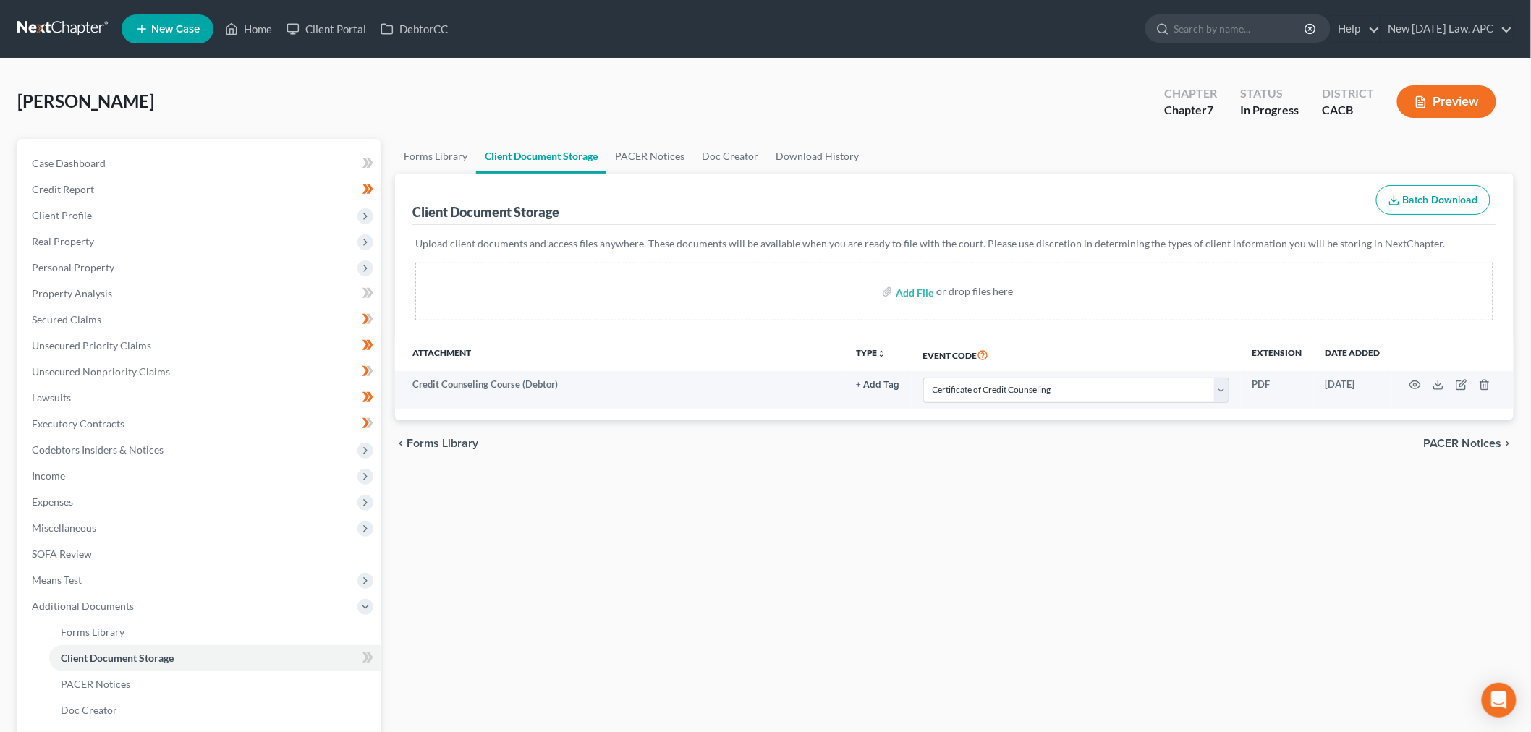
click at [883, 490] on div "Forms Library Client Document Storage PACER Notices Doc Creator Download Histor…" at bounding box center [954, 504] width 1133 height 731
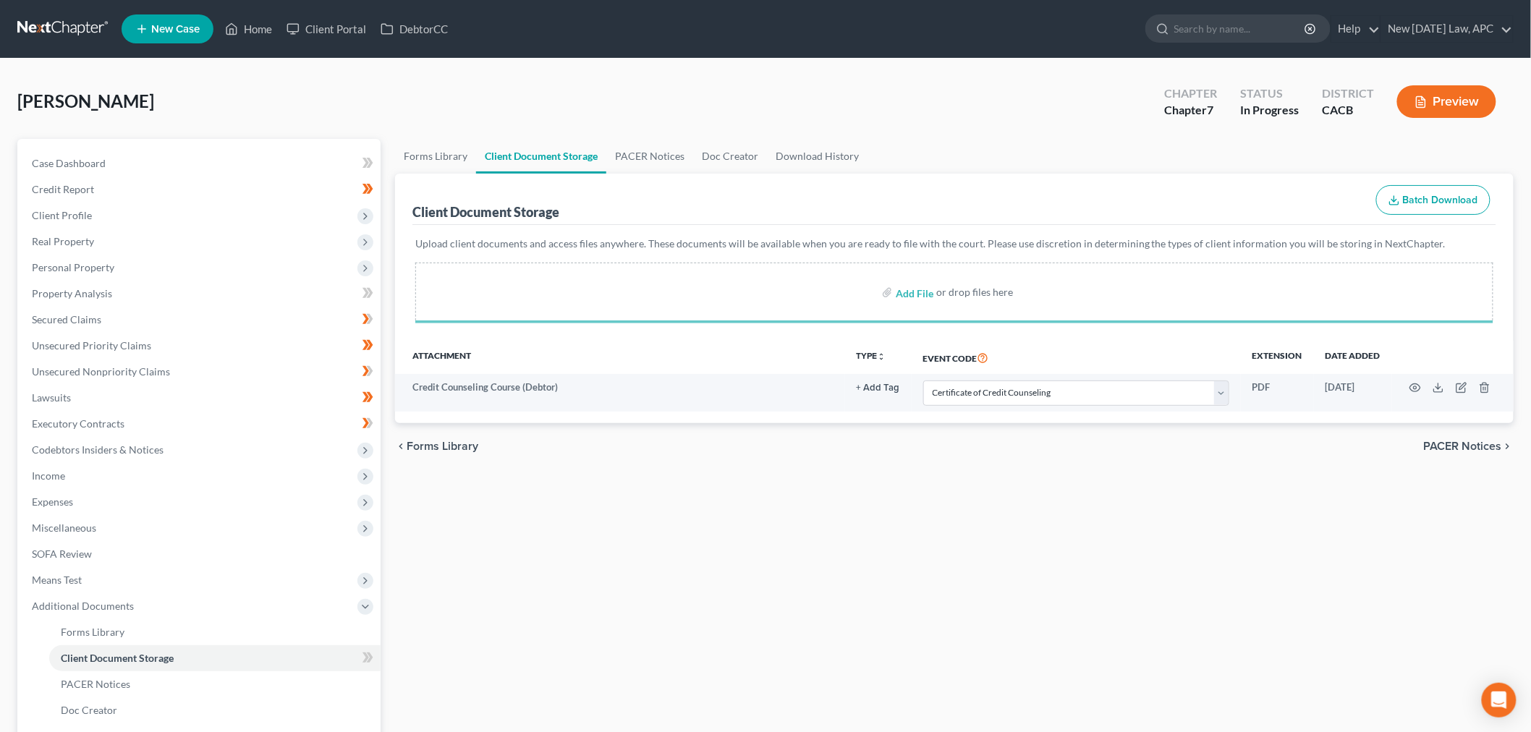
select select "10"
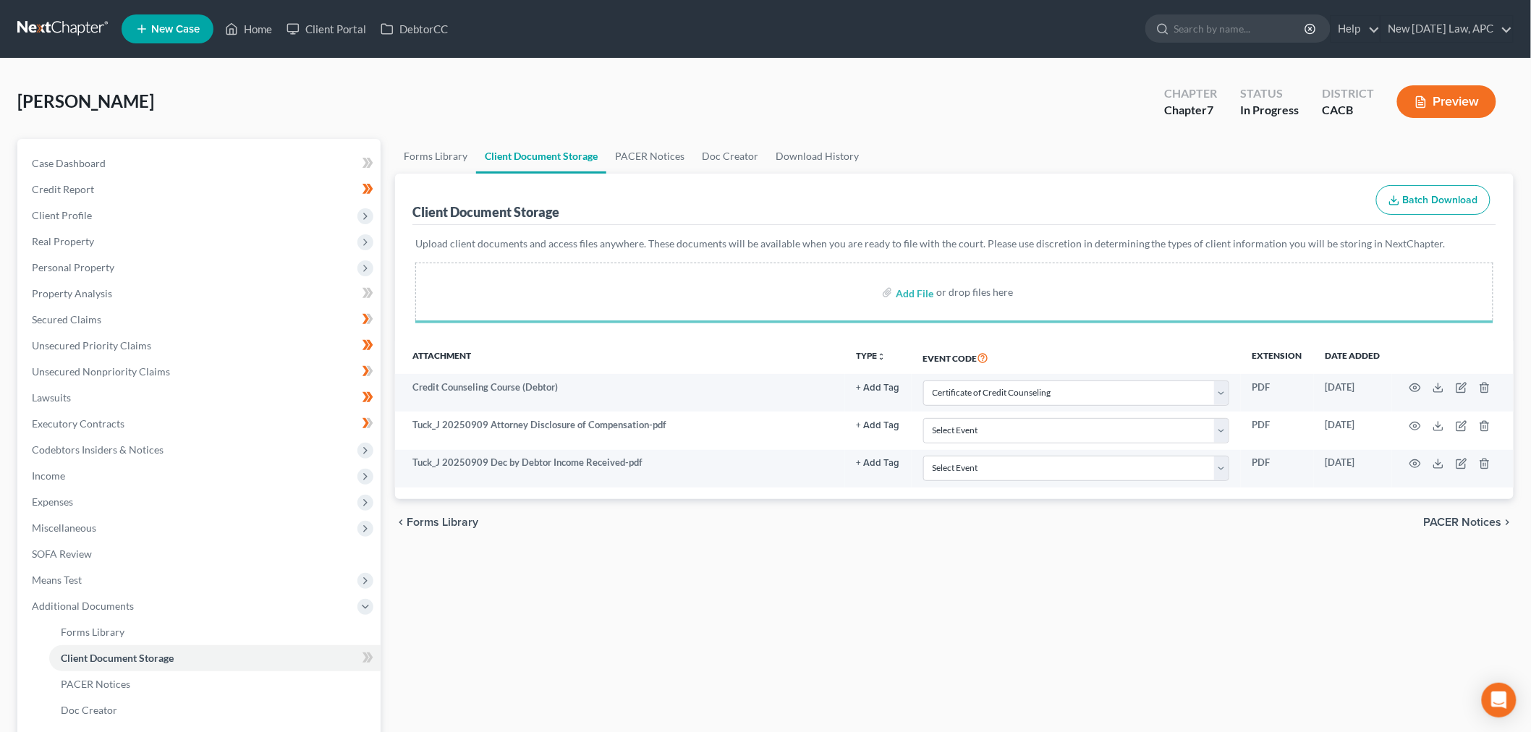
select select "10"
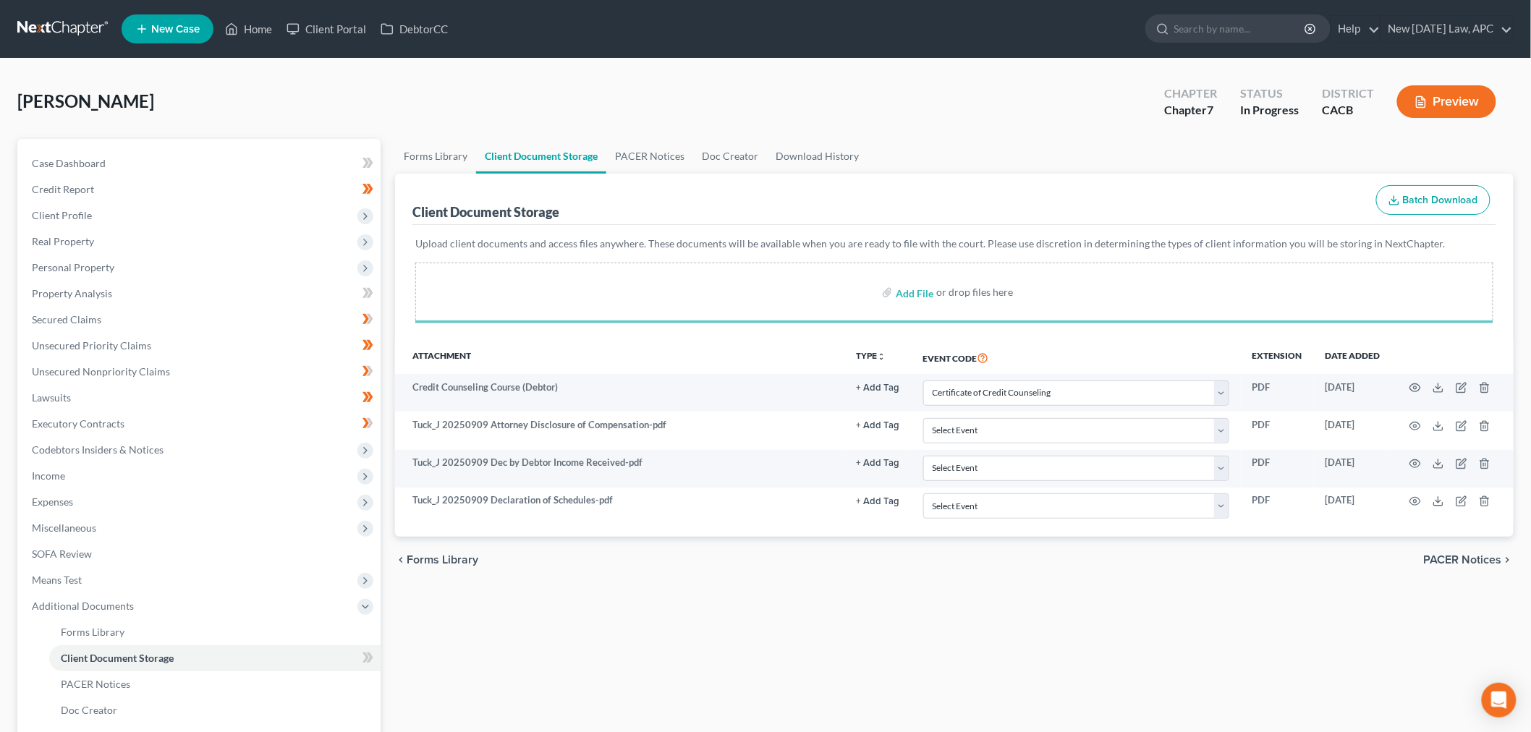
select select "10"
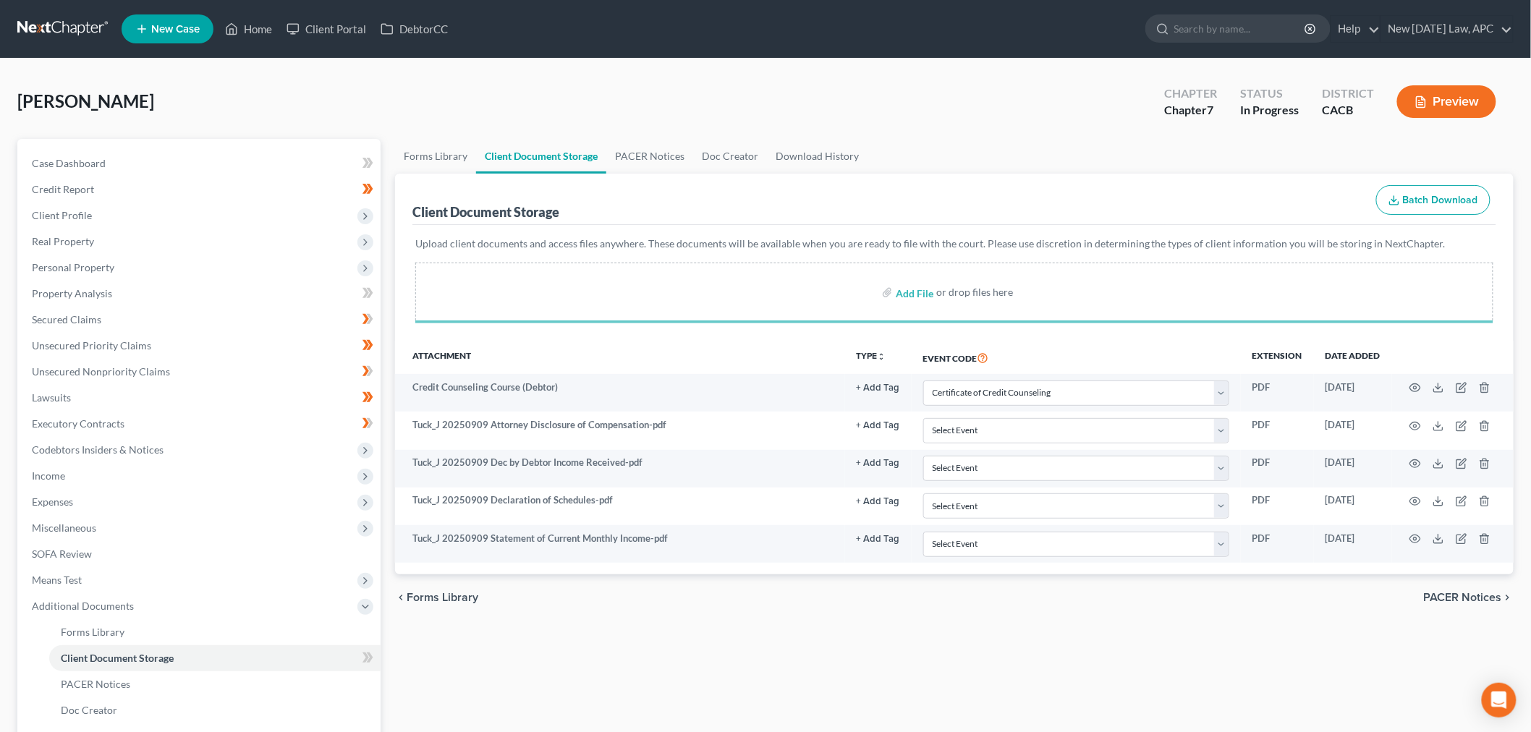
select select "10"
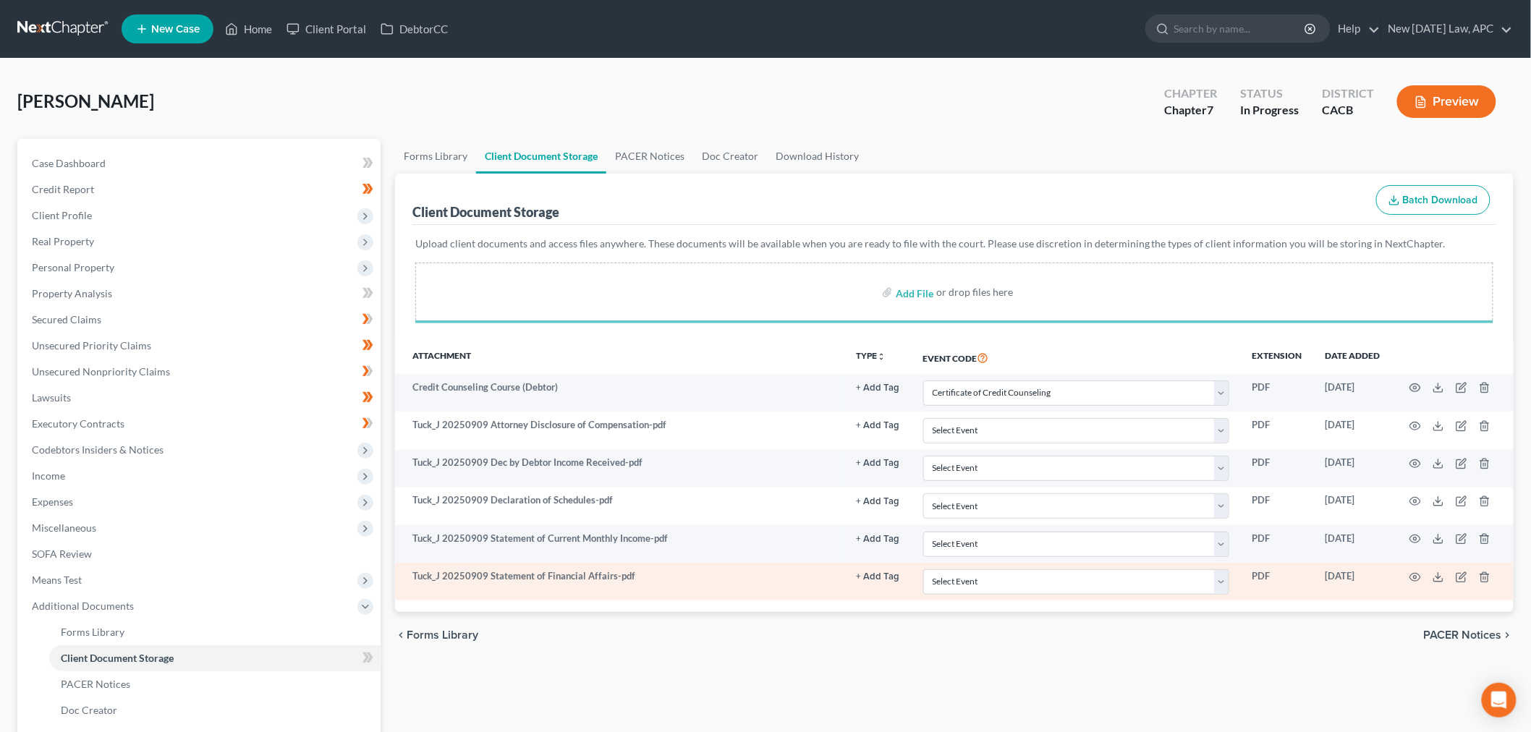
select select "10"
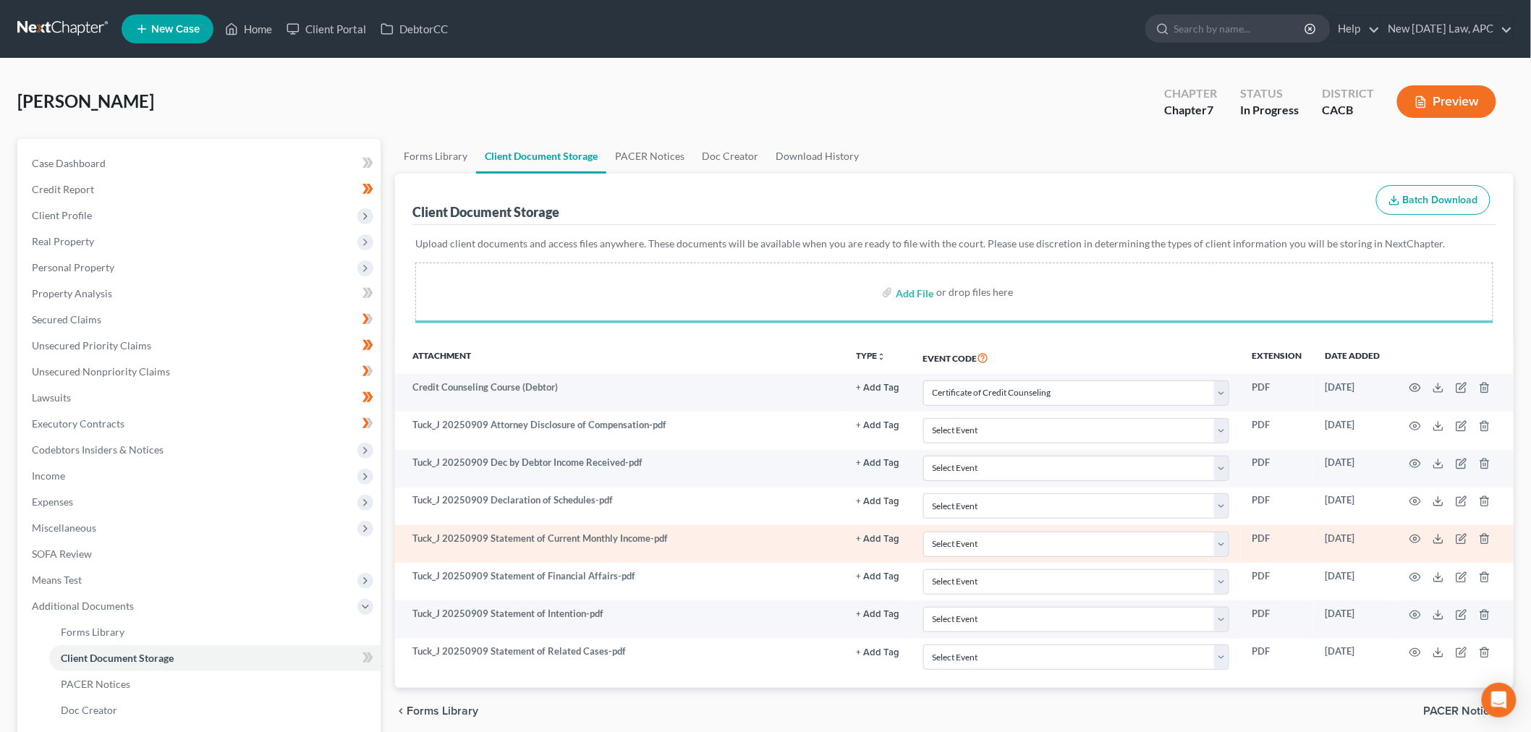
select select "10"
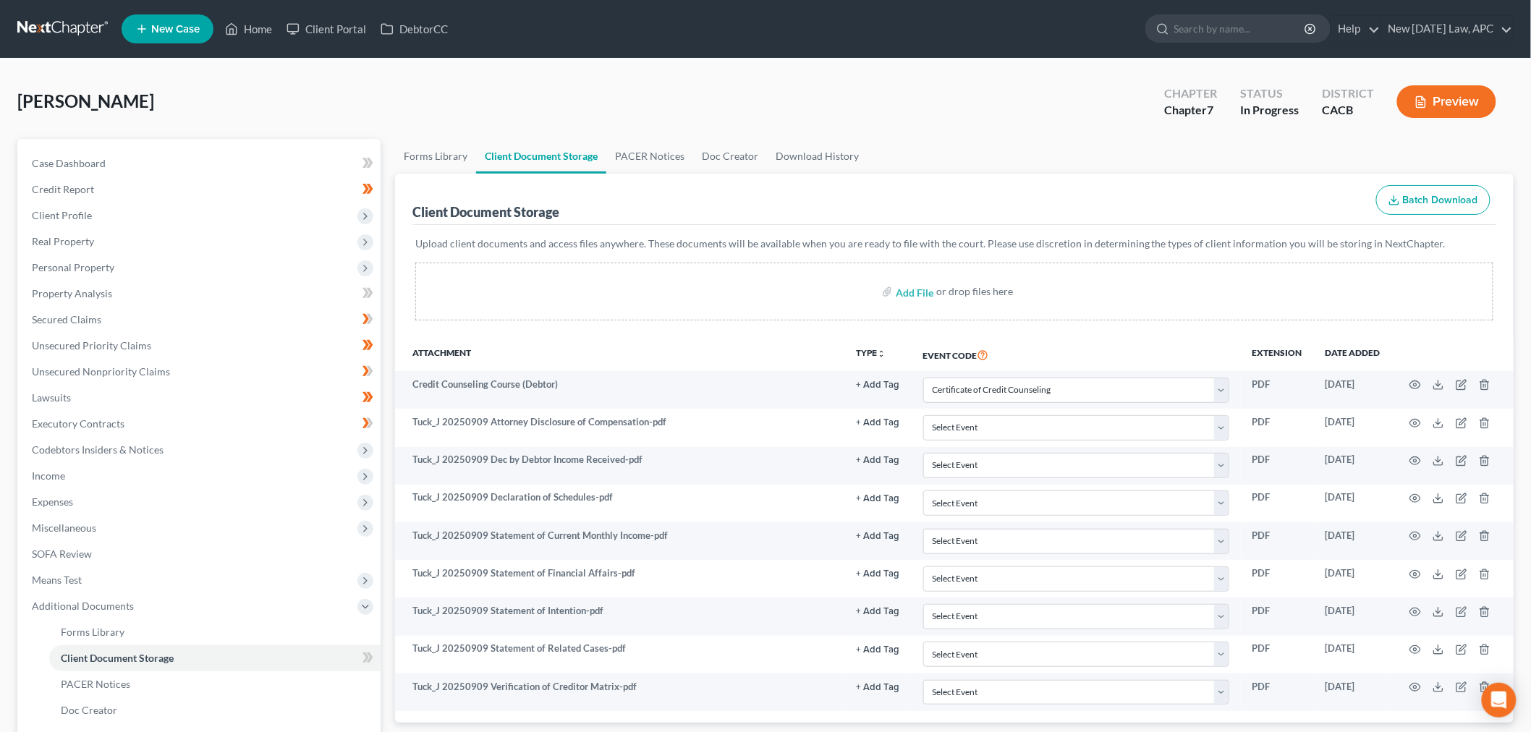
select select "10"
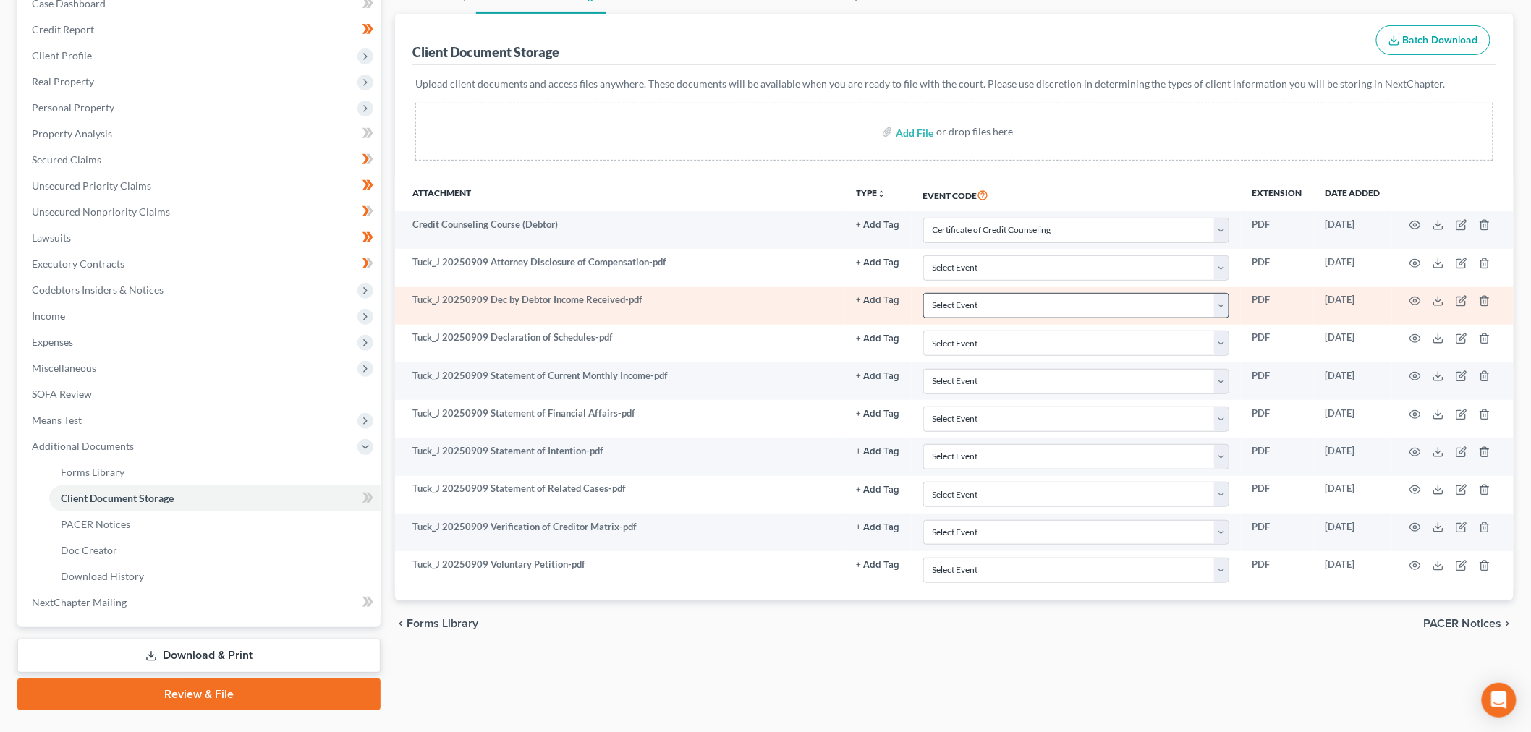
scroll to position [161, 0]
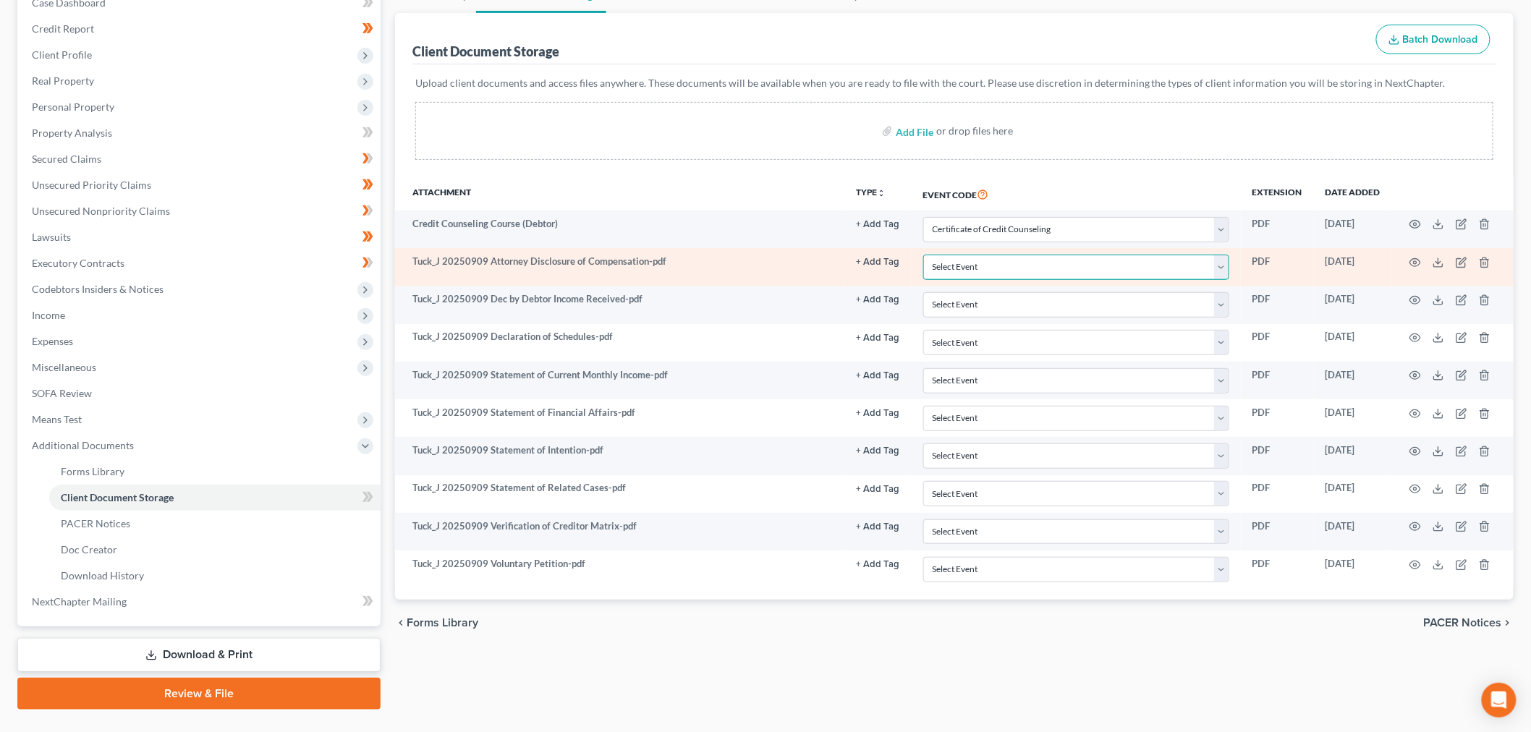
click at [1029, 276] on select "Select Event Amended Chapter 11 Plan Amended Chapter 11 Small Business Plan Ame…" at bounding box center [1076, 267] width 306 height 25
select select "51"
click at [923, 255] on select "Select Event Amended Chapter 11 Plan Amended Chapter 11 Small Business Plan Ame…" at bounding box center [1076, 267] width 306 height 25
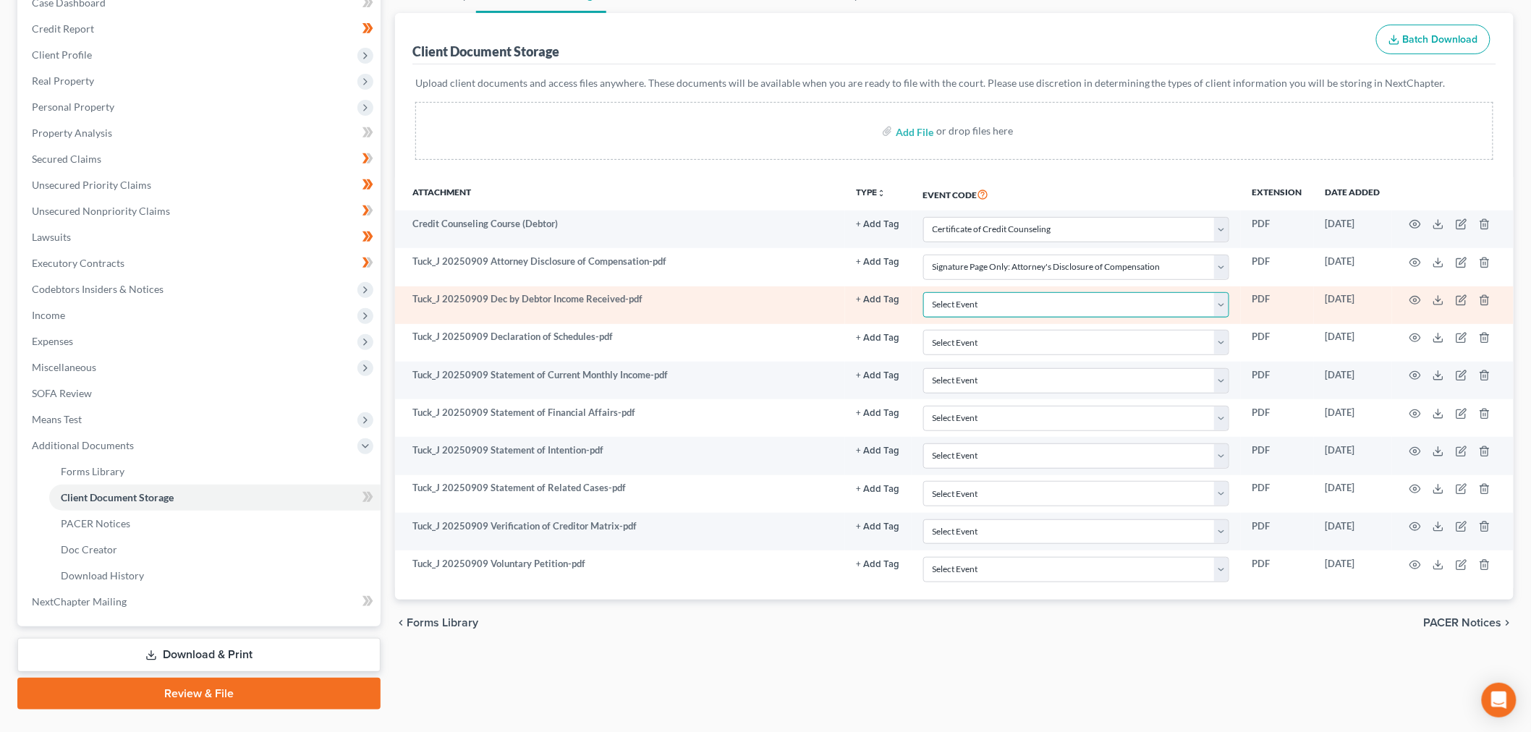
click at [991, 308] on select "Select Event Amended Chapter 11 Plan Amended Chapter 11 Small Business Plan Ame…" at bounding box center [1076, 304] width 306 height 25
select select "30"
click at [923, 292] on select "Select Event Amended Chapter 11 Plan Amended Chapter 11 Small Business Plan Ame…" at bounding box center [1076, 304] width 306 height 25
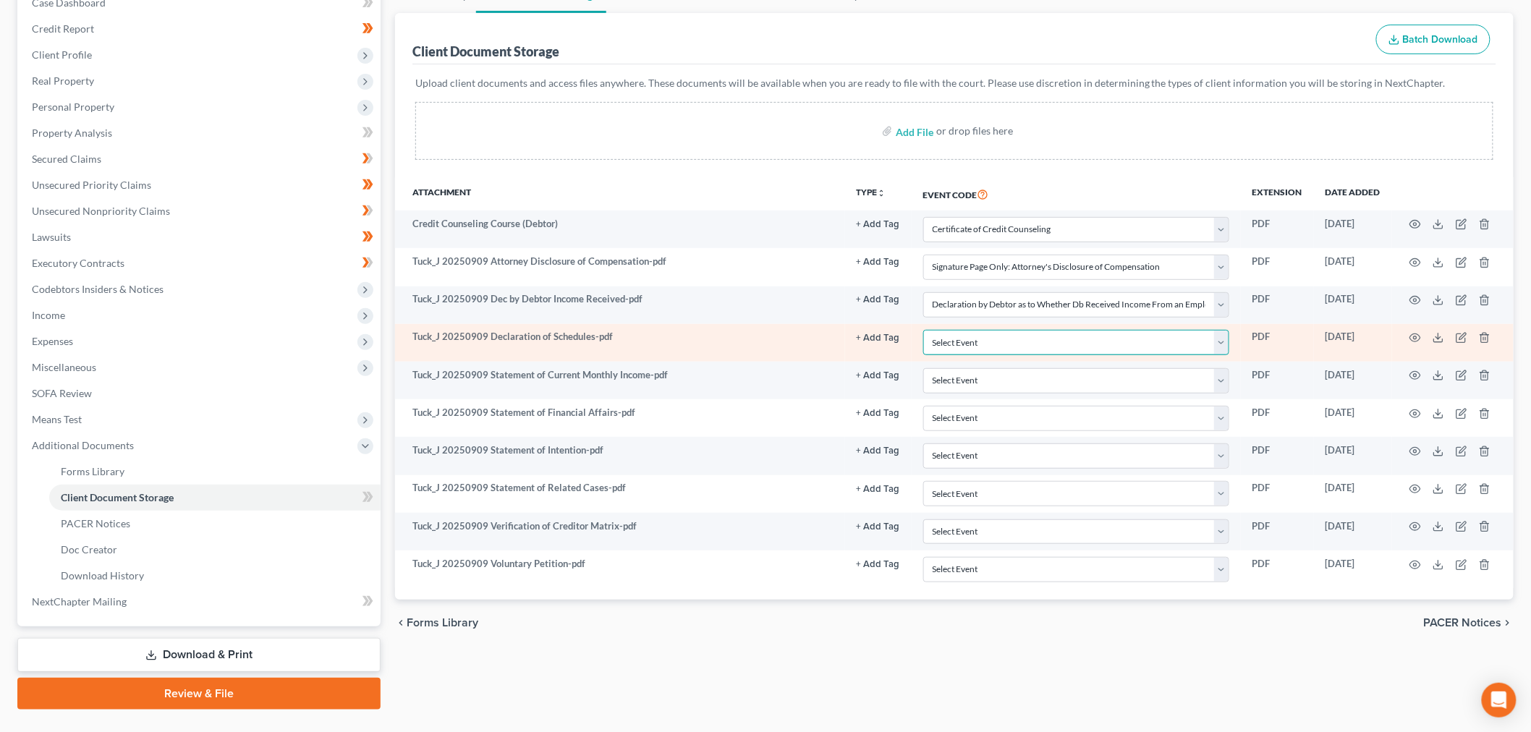
click at [1011, 352] on select "Select Event Amended Chapter 11 Plan Amended Chapter 11 Small Business Plan Ame…" at bounding box center [1076, 342] width 306 height 25
select select "56"
click at [923, 330] on select "Select Event Amended Chapter 11 Plan Amended Chapter 11 Small Business Plan Ame…" at bounding box center [1076, 342] width 306 height 25
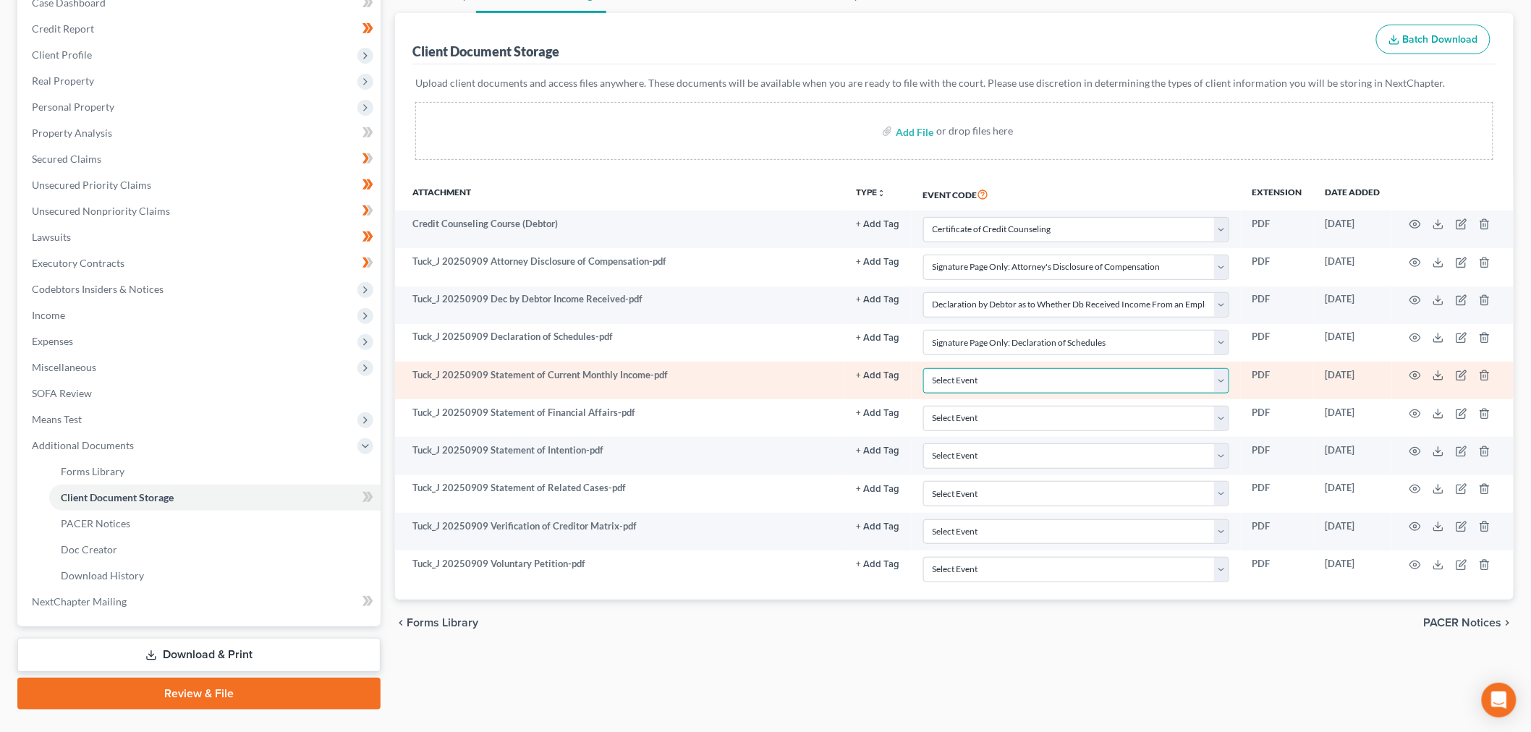
drag, startPoint x: 972, startPoint y: 385, endPoint x: 972, endPoint y: 369, distance: 15.9
click at [972, 385] on select "Select Event Amended Chapter 11 Plan Amended Chapter 11 Small Business Plan Ame…" at bounding box center [1076, 380] width 306 height 25
select select "55"
click at [923, 368] on select "Select Event Amended Chapter 11 Plan Amended Chapter 11 Small Business Plan Ame…" at bounding box center [1076, 380] width 306 height 25
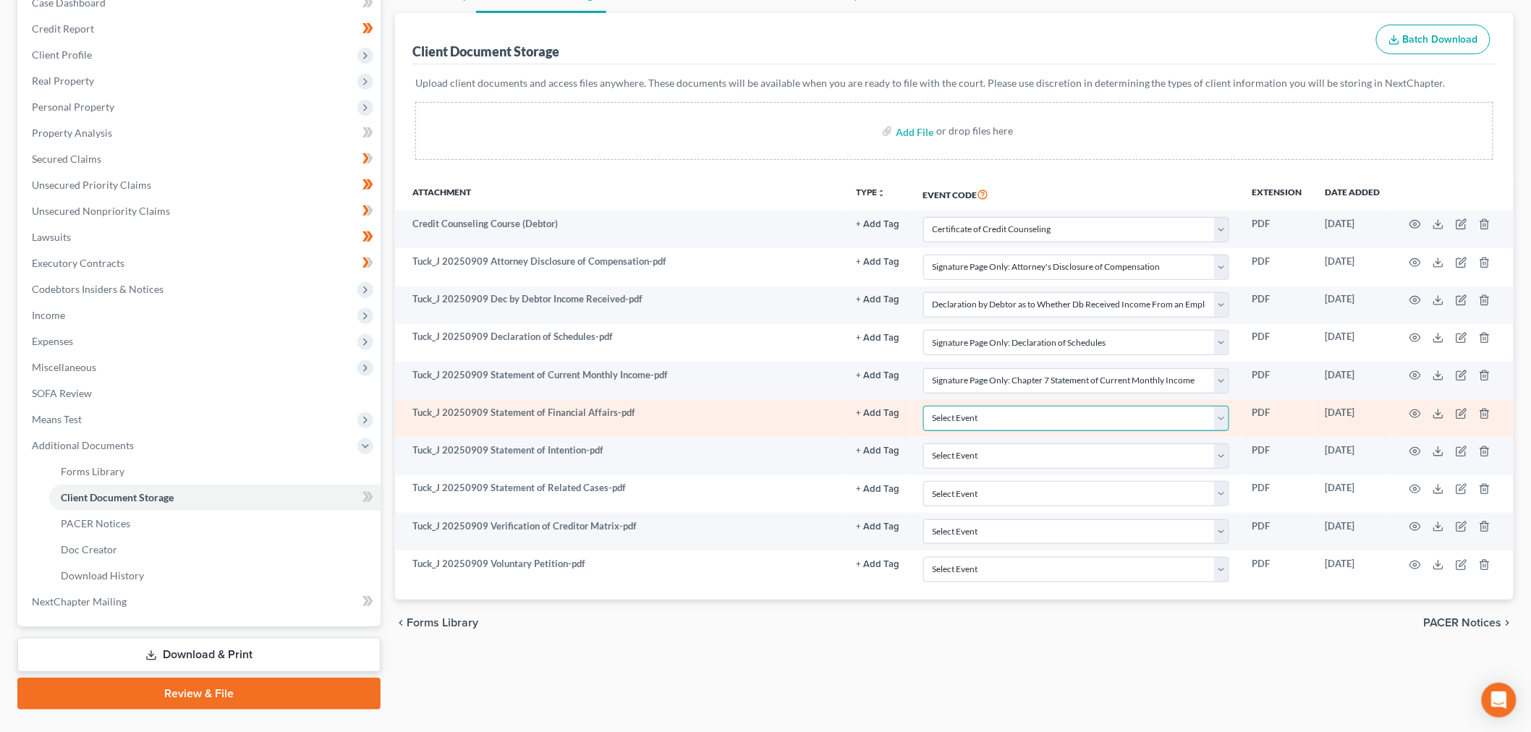
click at [992, 420] on select "Select Event Amended Chapter 11 Plan Amended Chapter 11 Small Business Plan Ame…" at bounding box center [1076, 418] width 306 height 25
select select "57"
click at [923, 406] on select "Select Event Amended Chapter 11 Plan Amended Chapter 11 Small Business Plan Ame…" at bounding box center [1076, 418] width 306 height 25
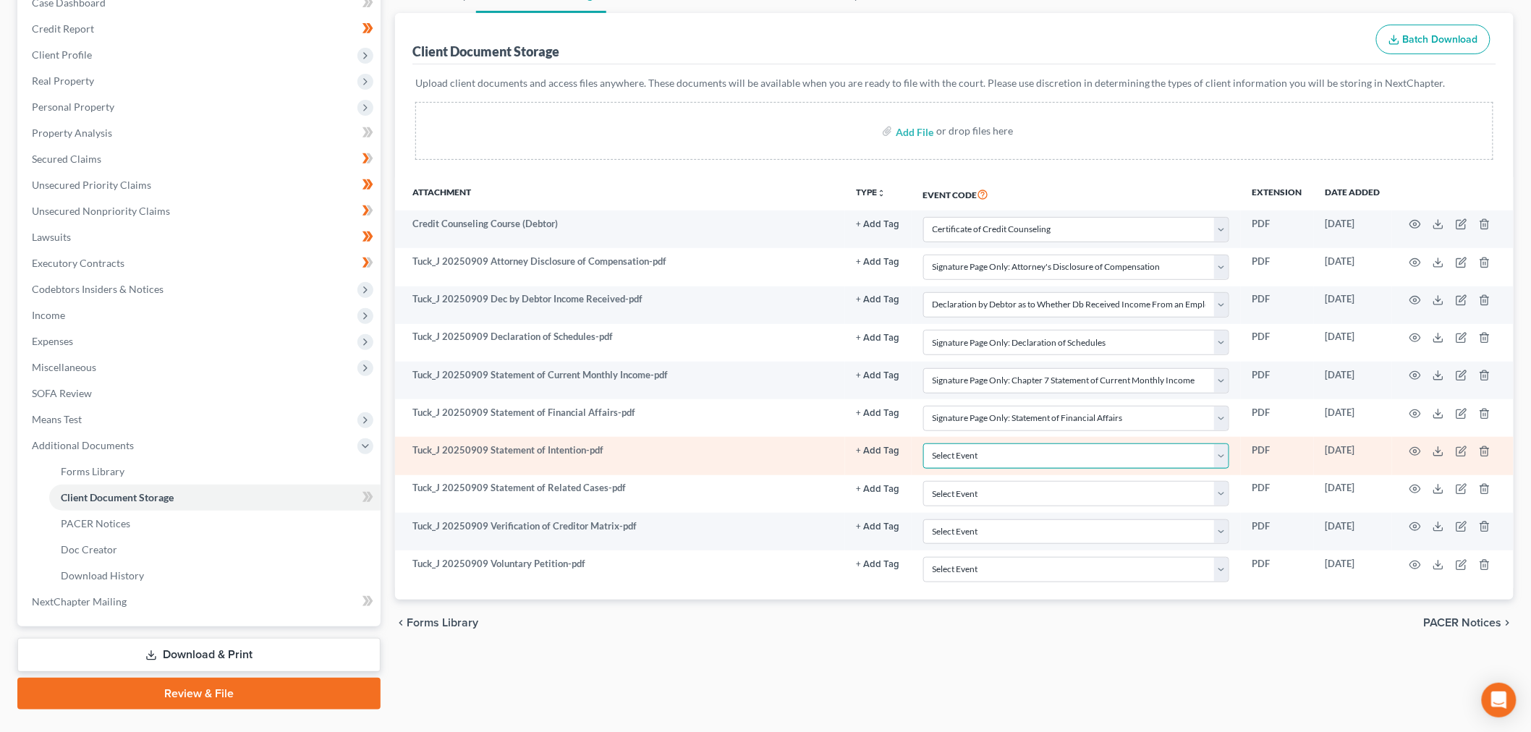
drag, startPoint x: 964, startPoint y: 456, endPoint x: 964, endPoint y: 447, distance: 8.7
click at [964, 456] on select "Select Event Amended Chapter 11 Plan Amended Chapter 11 Small Business Plan Ame…" at bounding box center [1076, 455] width 306 height 25
select select "58"
click at [923, 443] on select "Select Event Amended Chapter 11 Plan Amended Chapter 11 Small Business Plan Ame…" at bounding box center [1076, 455] width 306 height 25
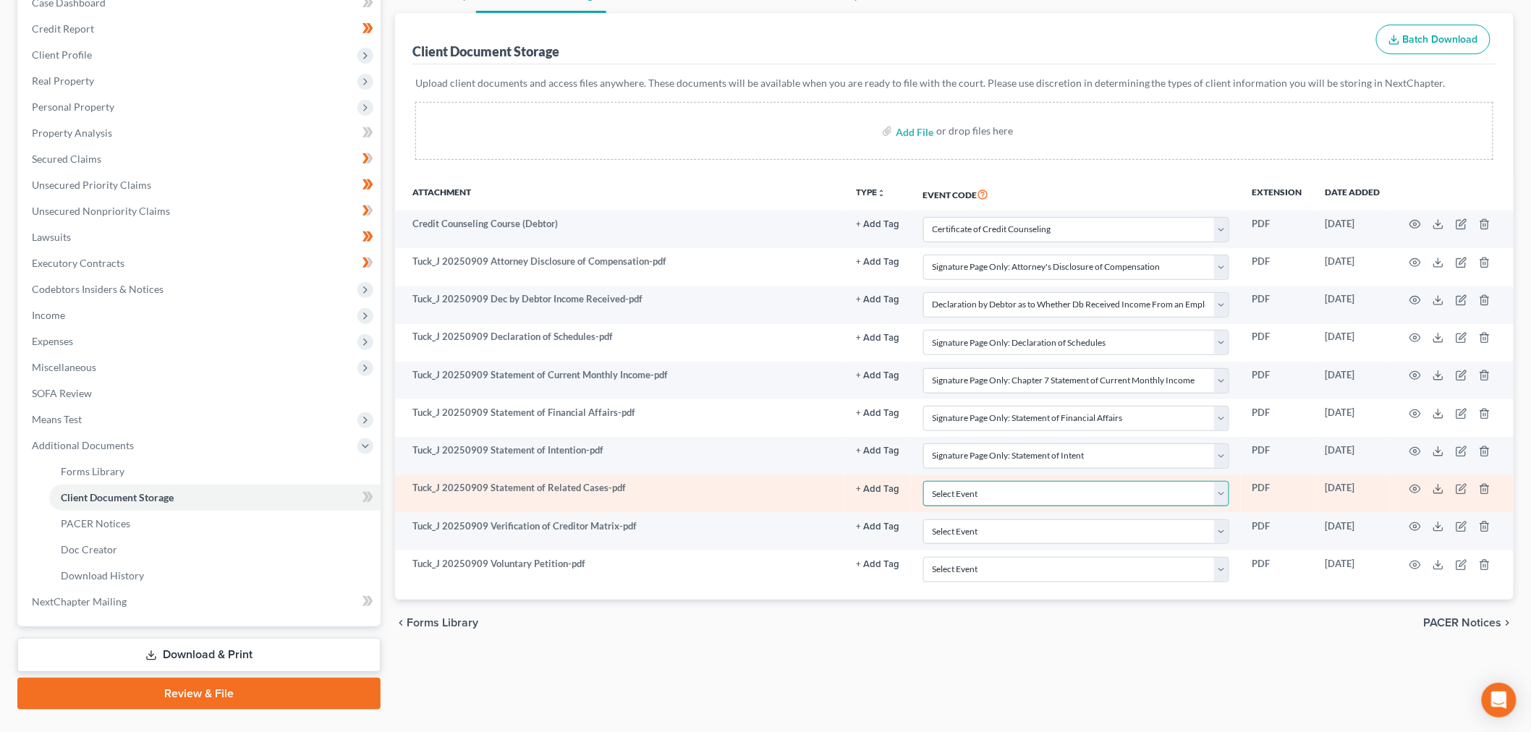
click at [980, 492] on select "Select Event Amended Chapter 11 Plan Amended Chapter 11 Small Business Plan Ame…" at bounding box center [1076, 493] width 306 height 25
select select "65"
click at [923, 482] on select "Select Event Amended Chapter 11 Plan Amended Chapter 11 Small Business Plan Ame…" at bounding box center [1076, 493] width 306 height 25
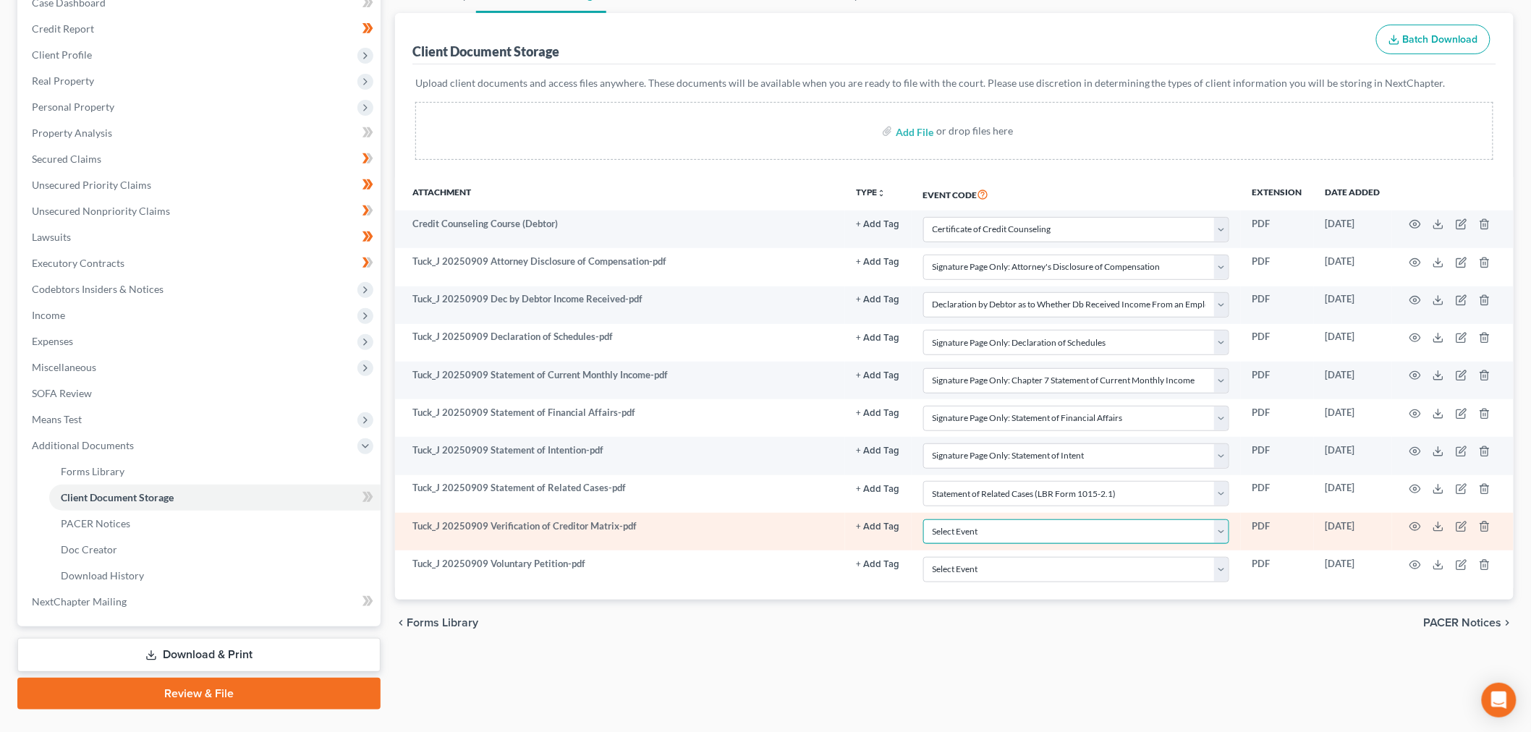
click at [958, 536] on select "Select Event Amended Chapter 11 Plan Amended Chapter 11 Small Business Plan Ame…" at bounding box center [1076, 531] width 306 height 25
select select "59"
click at [923, 519] on select "Select Event Amended Chapter 11 Plan Amended Chapter 11 Small Business Plan Ame…" at bounding box center [1076, 531] width 306 height 25
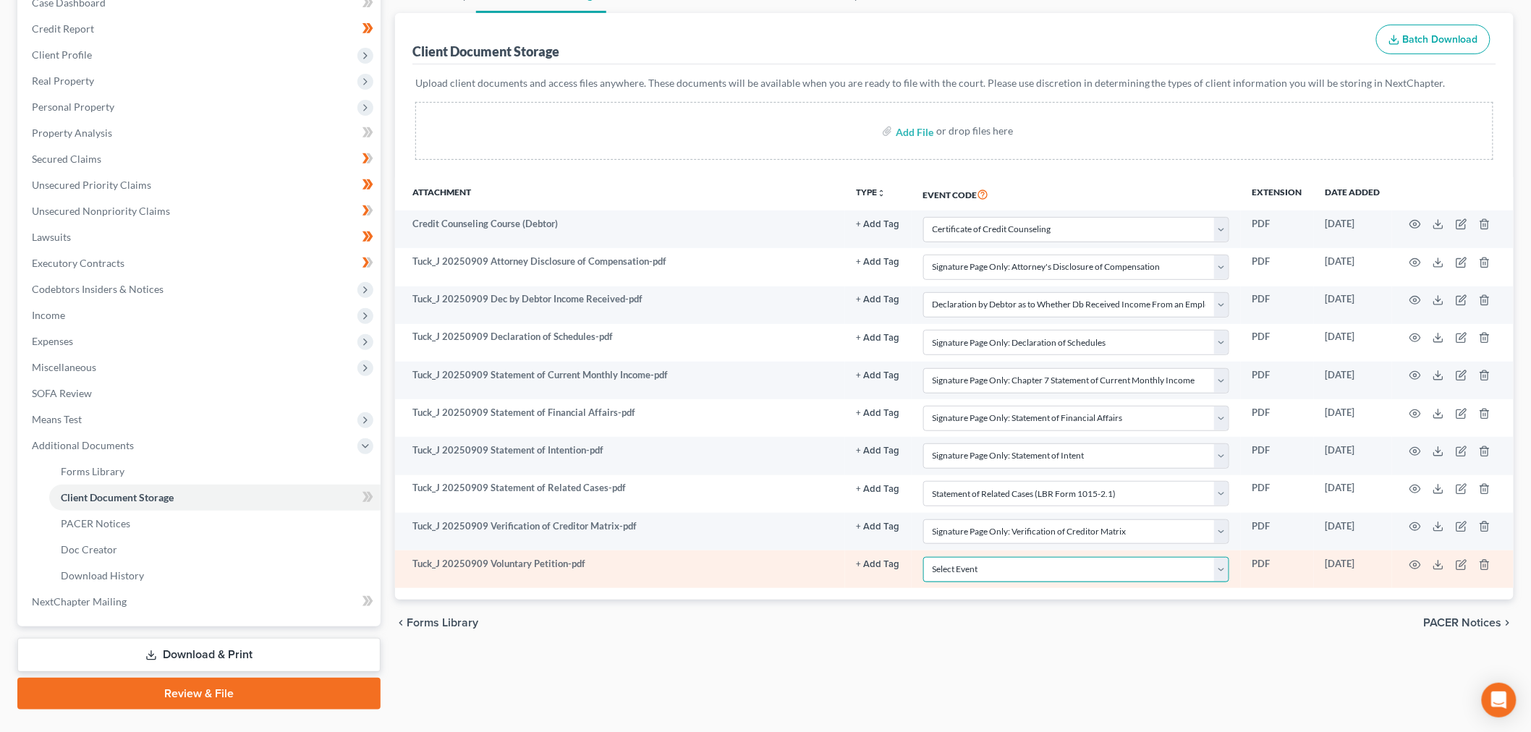
drag, startPoint x: 966, startPoint y: 574, endPoint x: 968, endPoint y: 563, distance: 11.8
click at [966, 574] on select "Select Event Amended Chapter 11 Plan Amended Chapter 11 Small Business Plan Ame…" at bounding box center [1076, 569] width 306 height 25
select select "60"
click at [923, 558] on select "Select Event Amended Chapter 11 Plan Amended Chapter 11 Small Business Plan Ame…" at bounding box center [1076, 569] width 306 height 25
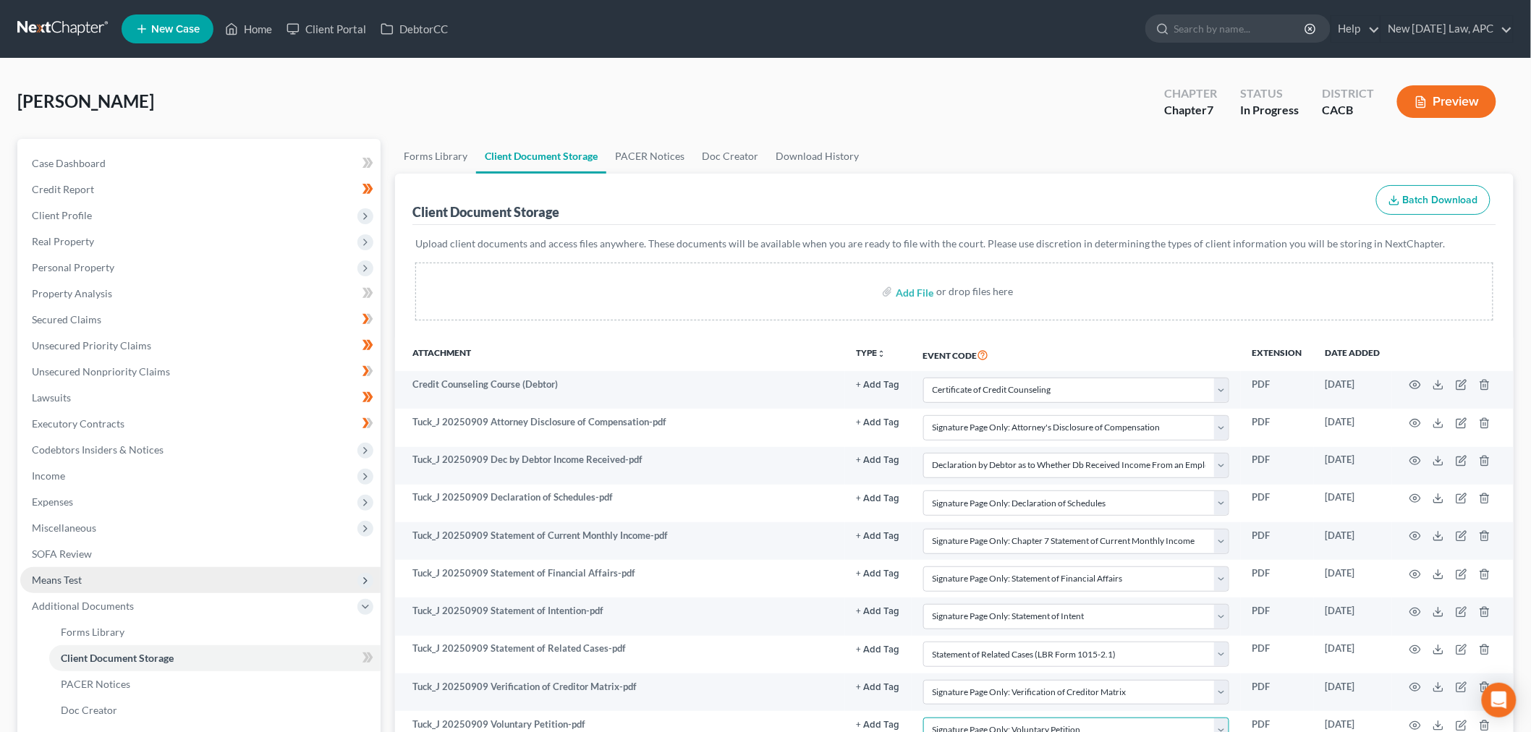
scroll to position [191, 0]
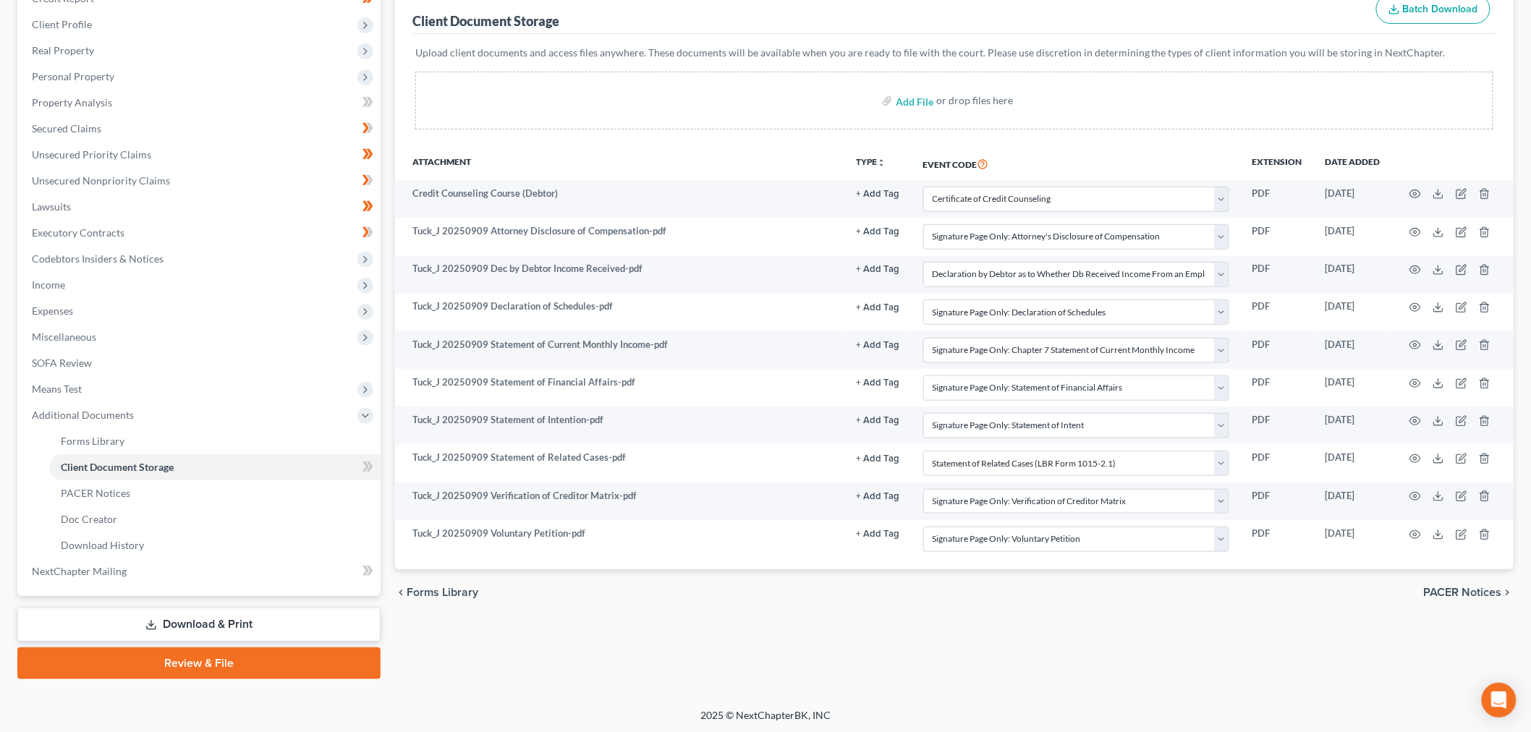
click at [195, 673] on link "Review & File" at bounding box center [198, 664] width 363 height 32
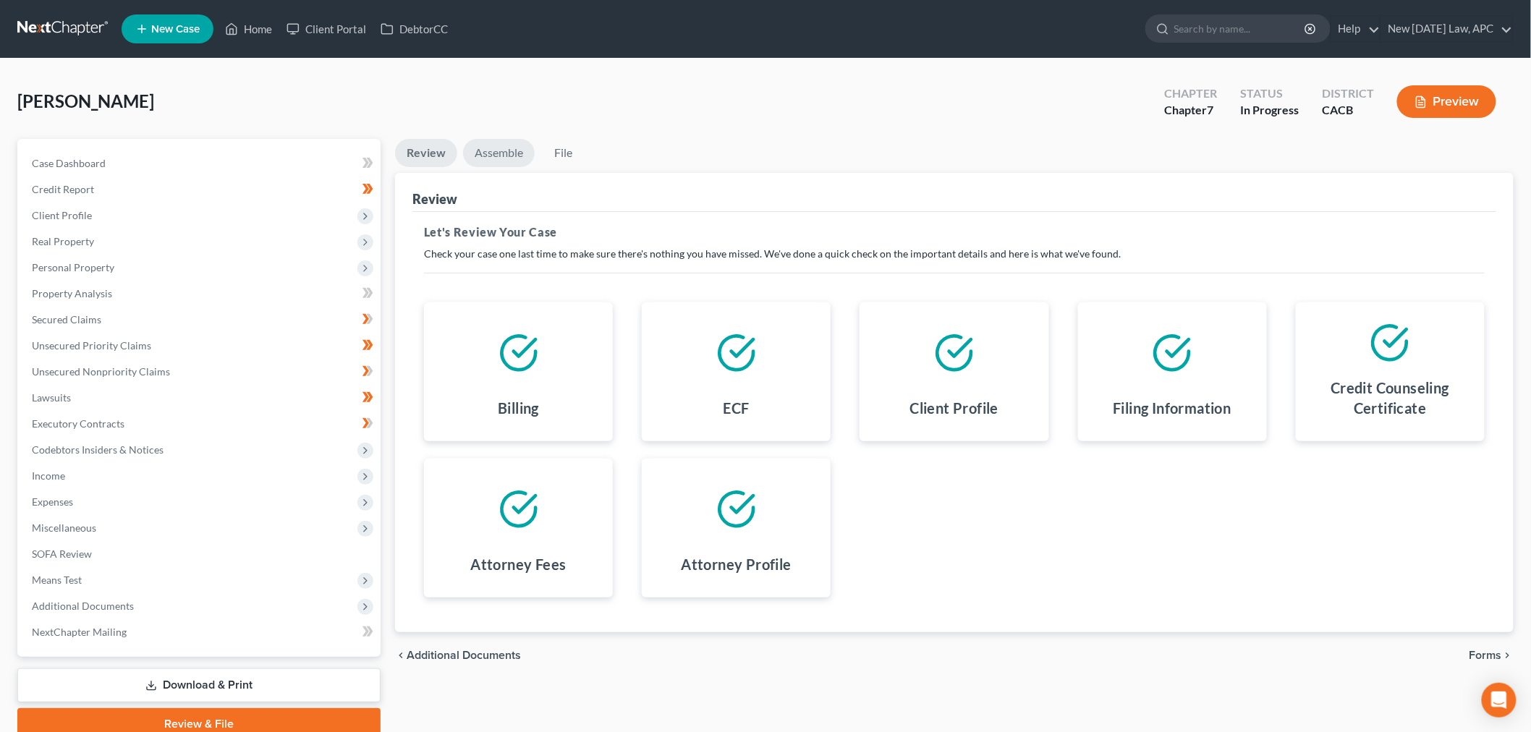
click at [495, 154] on link "Assemble" at bounding box center [499, 153] width 72 height 28
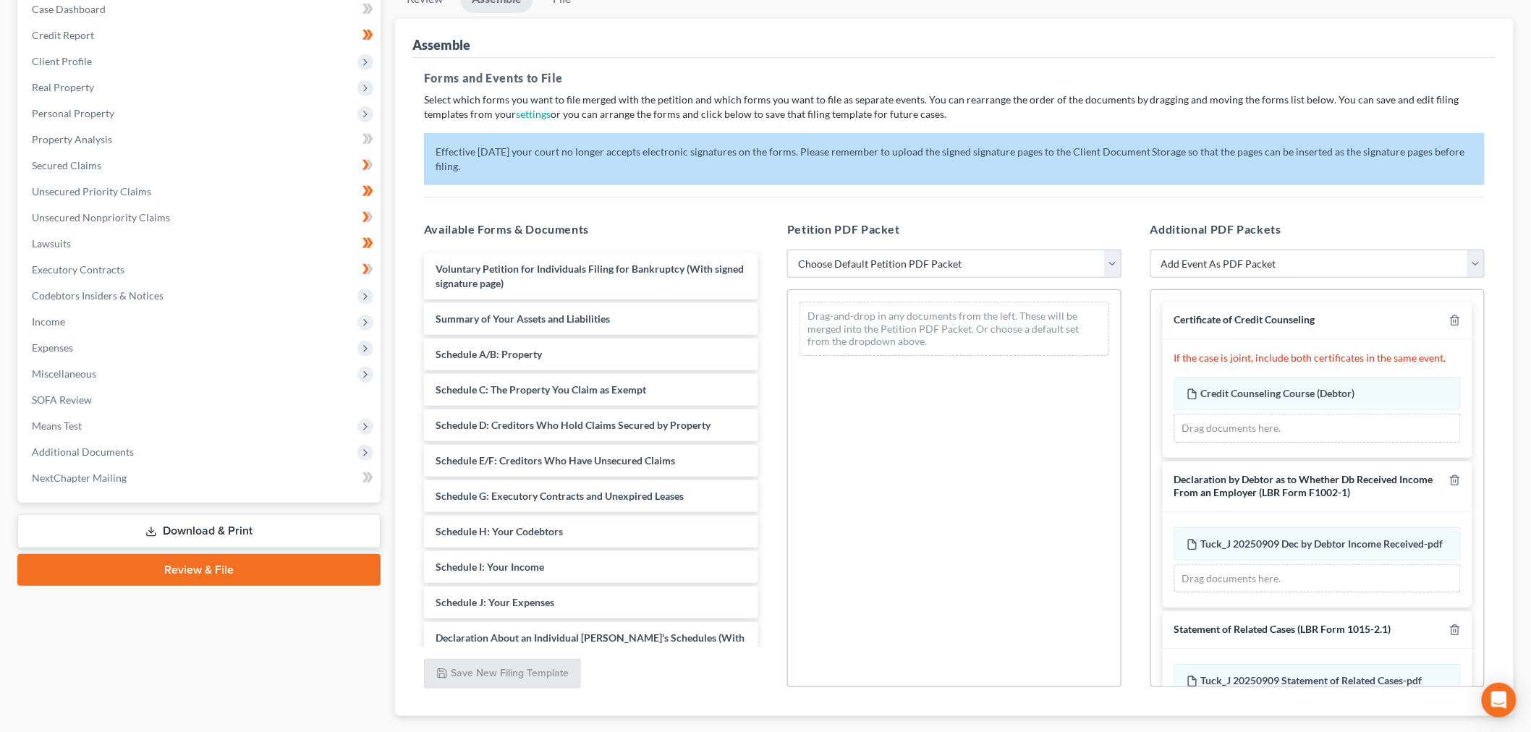
scroll to position [161, 0]
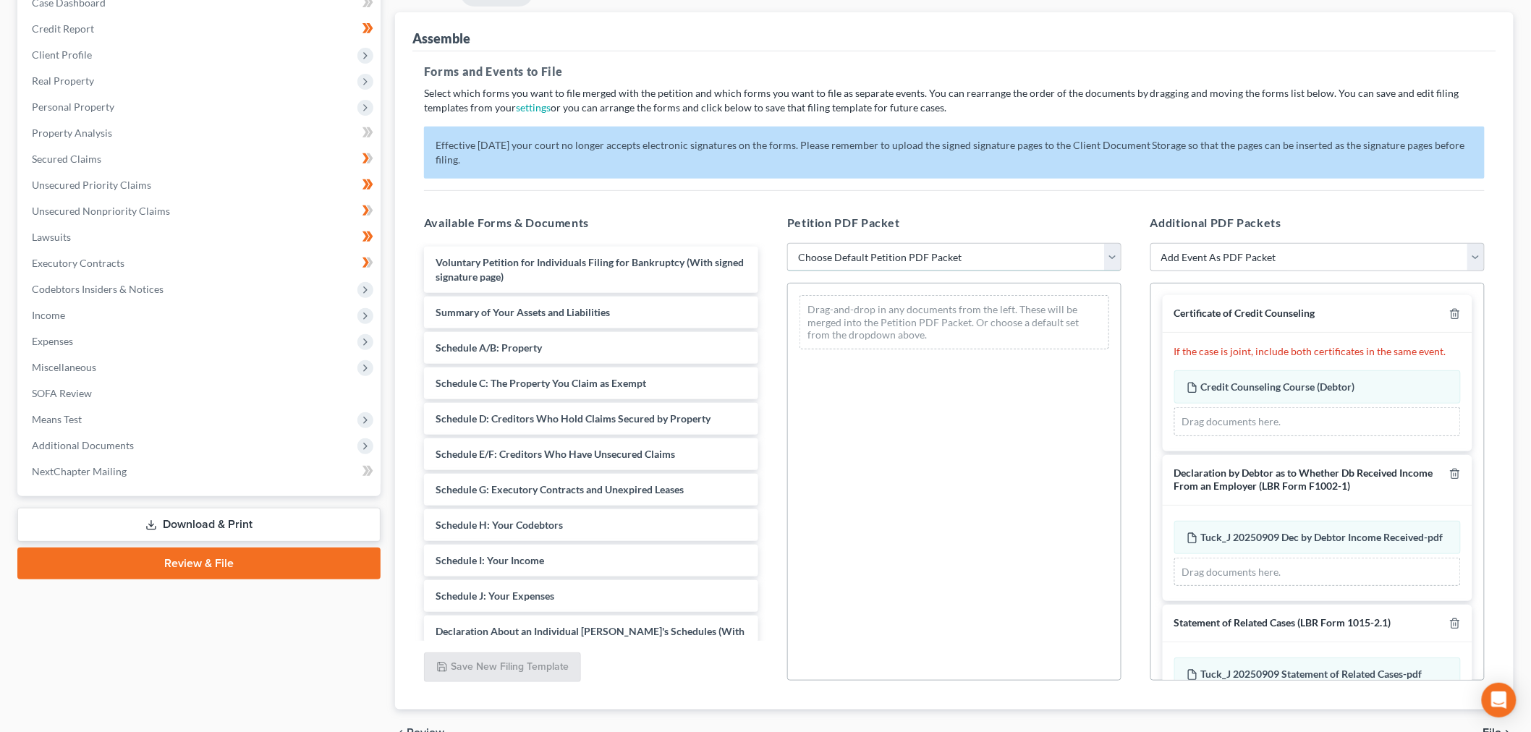
click at [913, 266] on select "Choose Default Petition PDF Packet Complete Bankruptcy Petition (all forms and …" at bounding box center [954, 257] width 334 height 29
select select "0"
click at [787, 243] on select "Choose Default Petition PDF Packet Complete Bankruptcy Petition (all forms and …" at bounding box center [954, 257] width 334 height 29
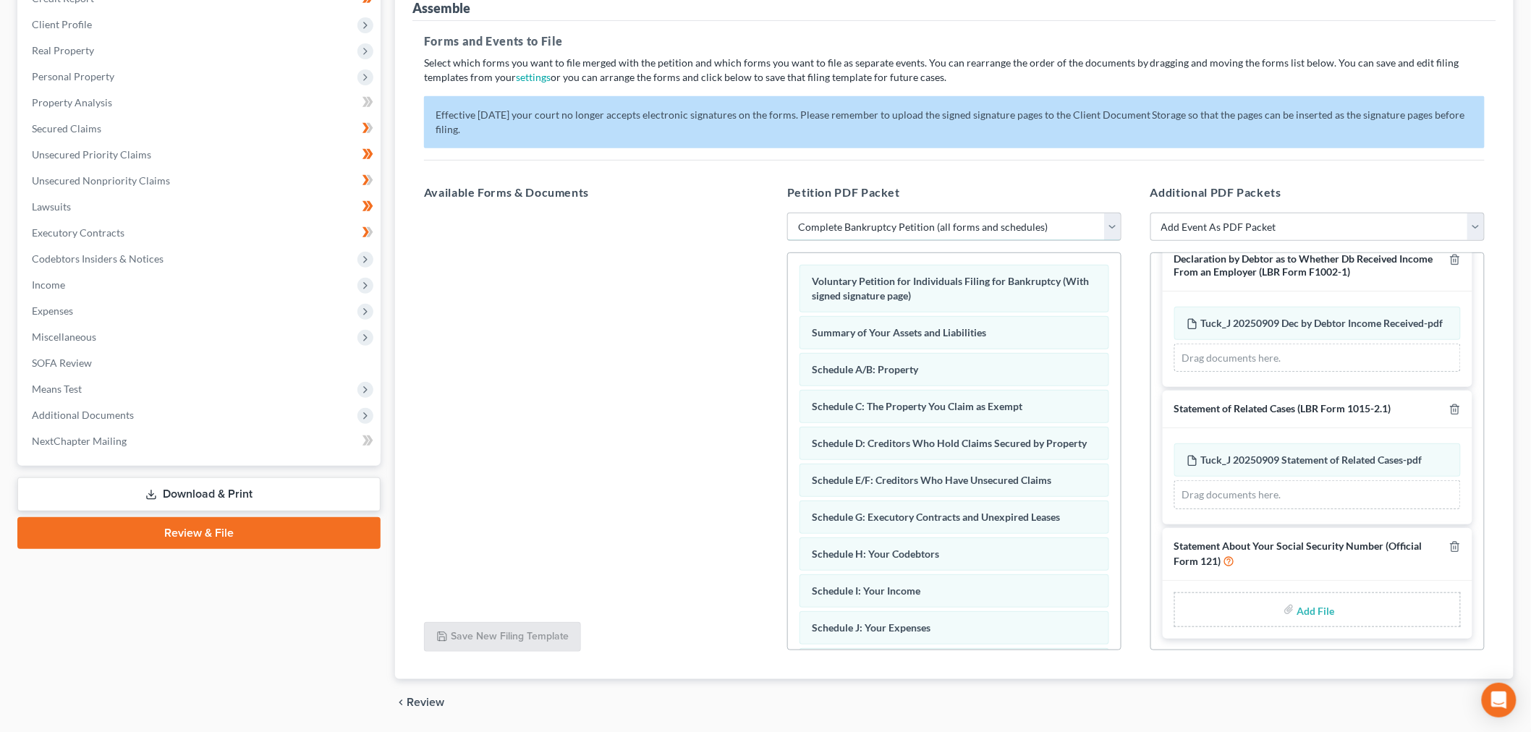
scroll to position [239, 0]
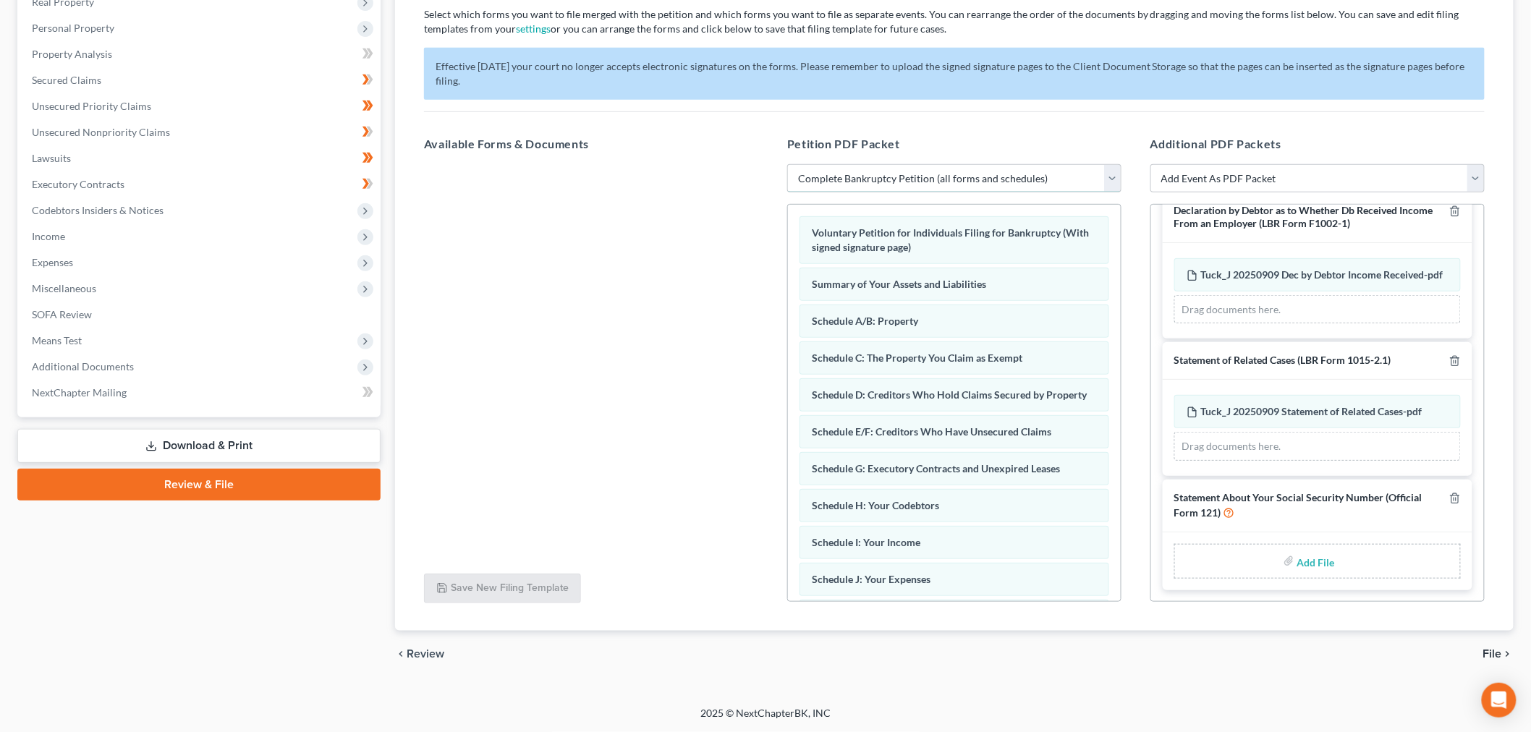
type input "C:\fakepath\Tuck_J 20250909 Statement About Social Security Numbers.pdf"
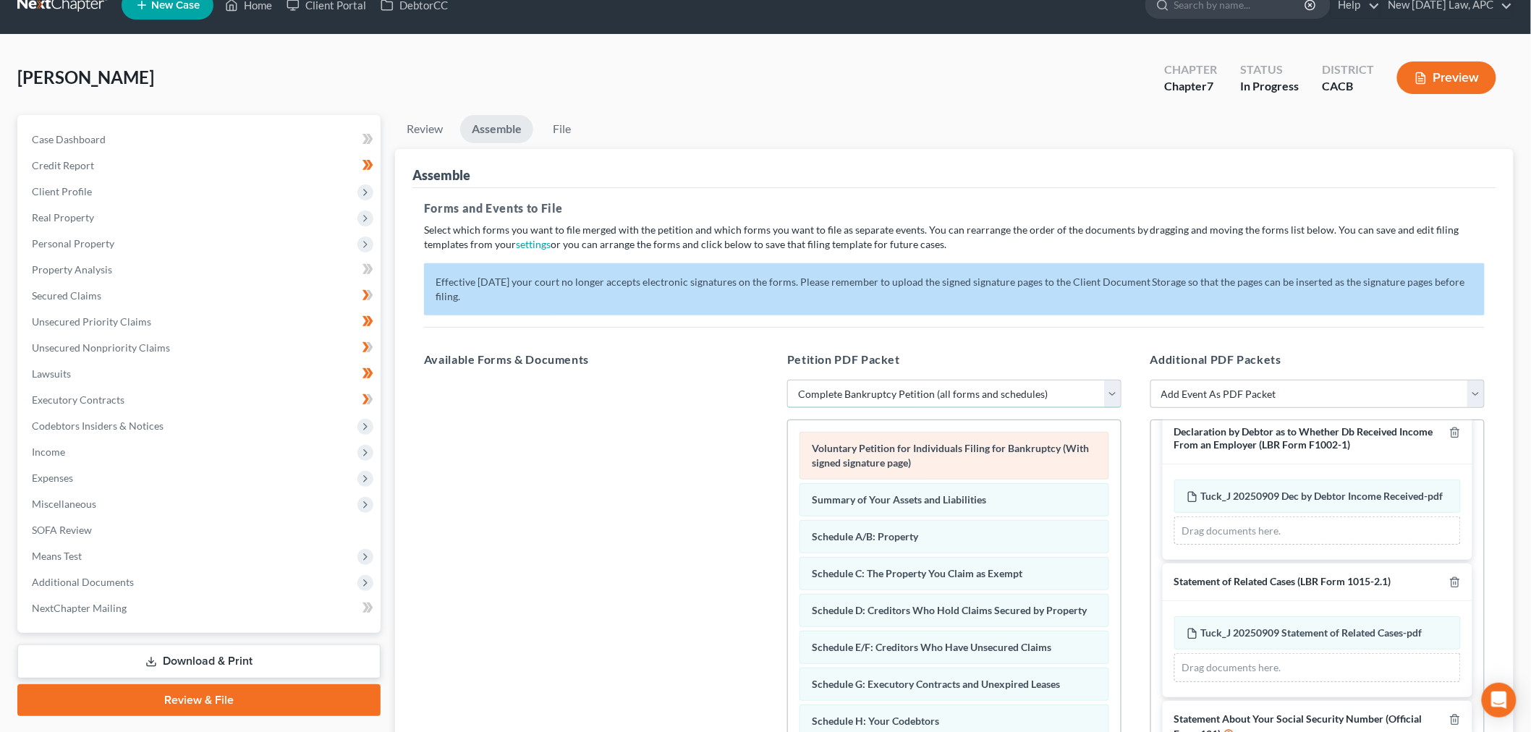
scroll to position [0, 0]
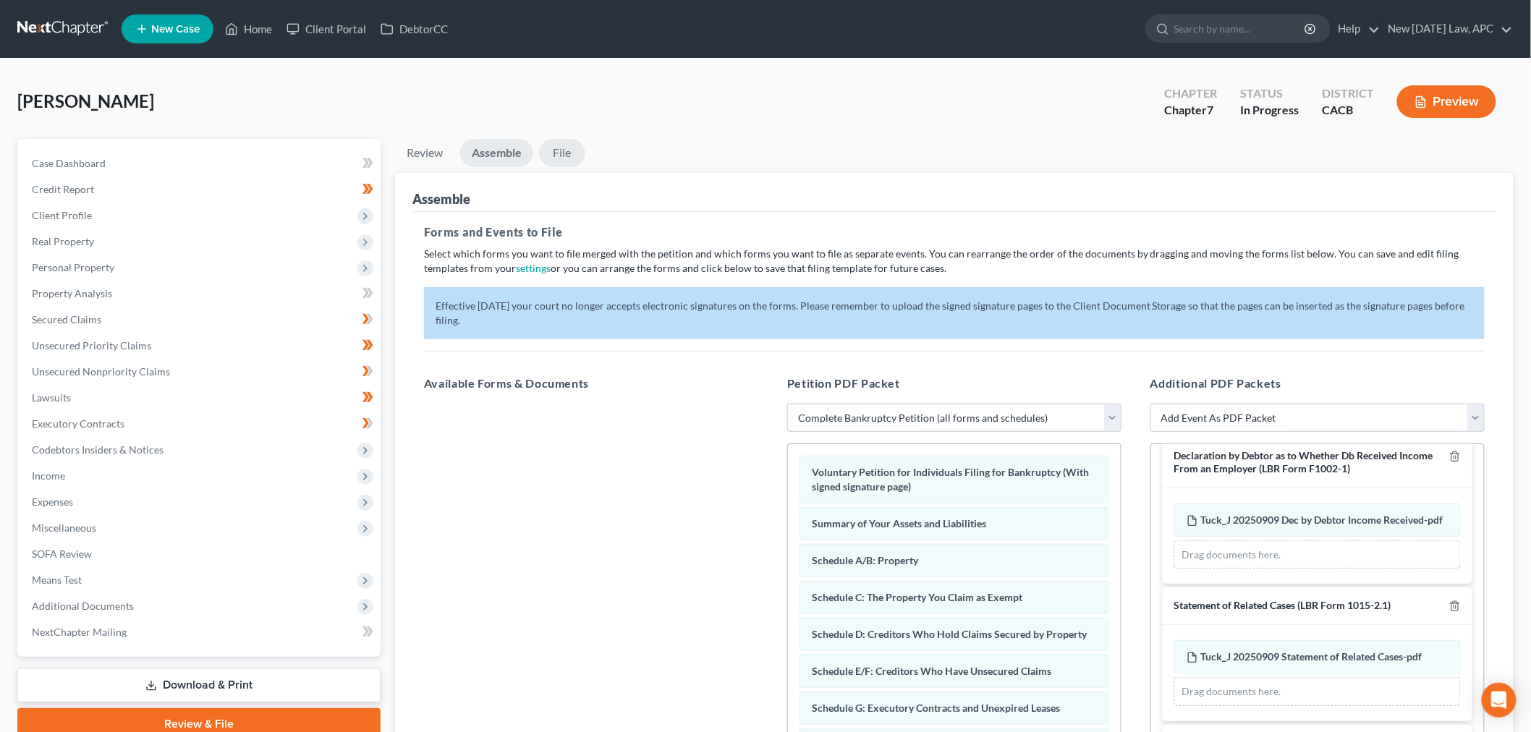
click at [580, 147] on link "File" at bounding box center [562, 153] width 46 height 28
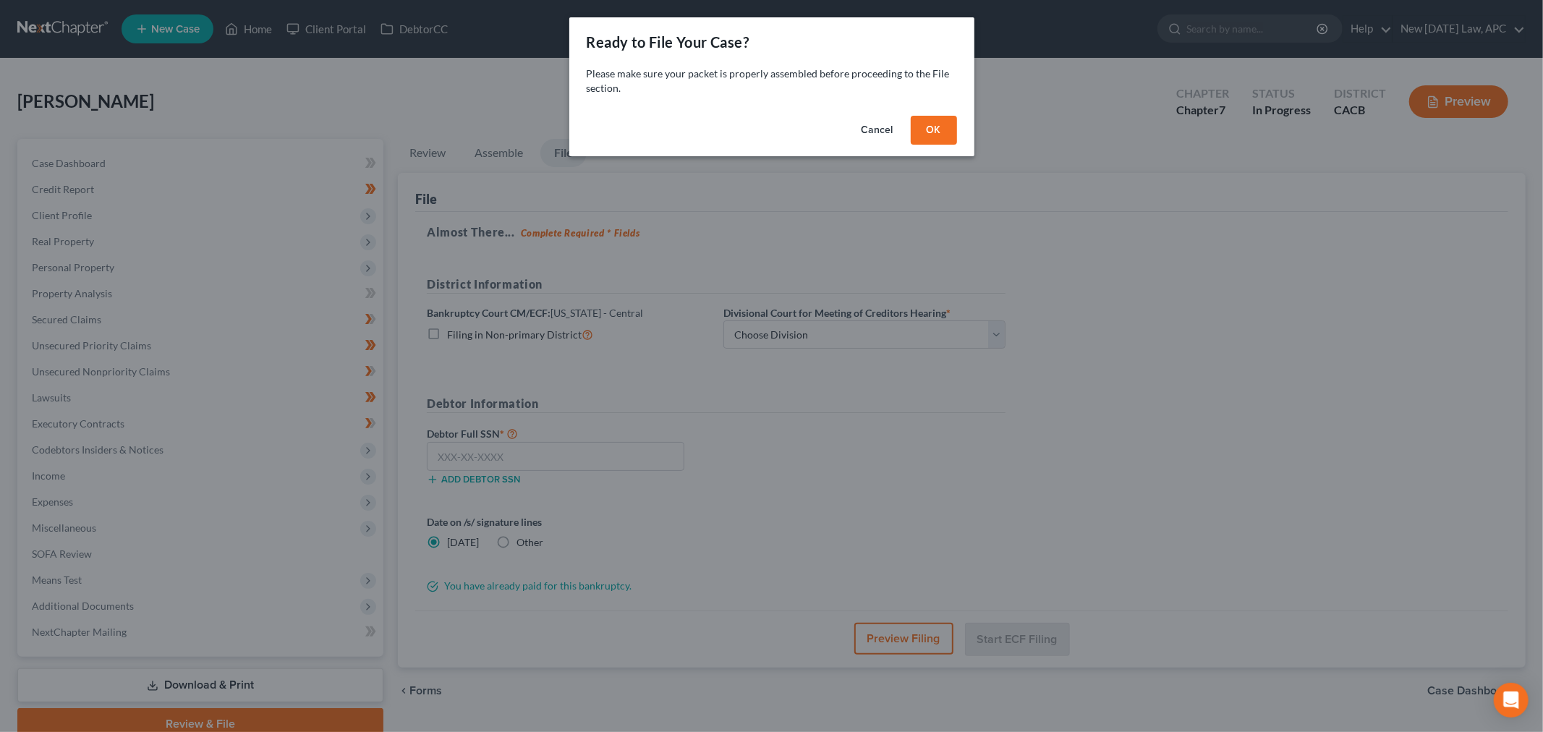
click at [933, 132] on button "OK" at bounding box center [934, 130] width 46 height 29
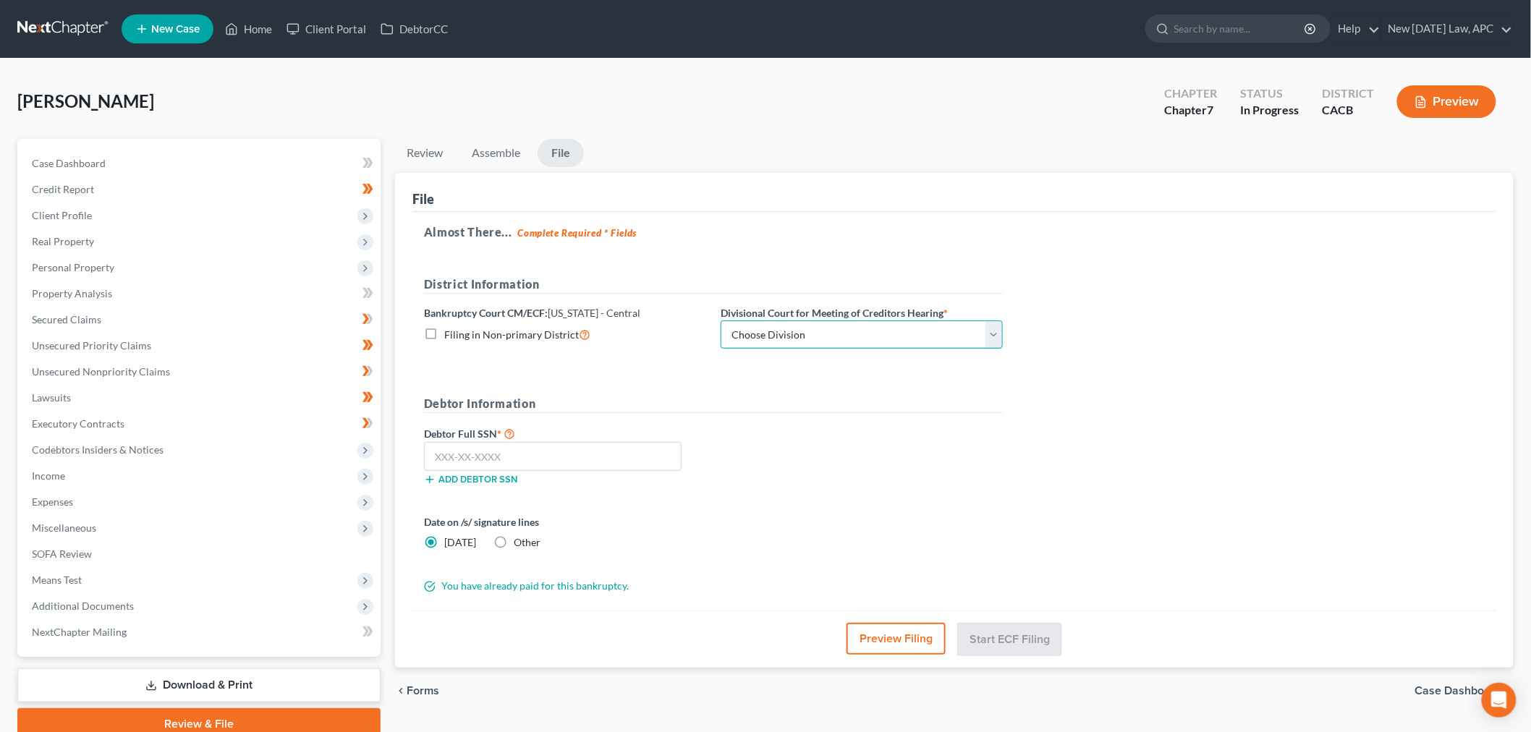
click at [796, 337] on select "Choose Division [GEOGRAPHIC_DATA][PERSON_NAME] [GEOGRAPHIC_DATA] [GEOGRAPHIC_DA…" at bounding box center [862, 334] width 282 height 29
select select "2"
click at [721, 320] on select "Choose Division [GEOGRAPHIC_DATA][PERSON_NAME] [GEOGRAPHIC_DATA] [GEOGRAPHIC_DA…" at bounding box center [862, 334] width 282 height 29
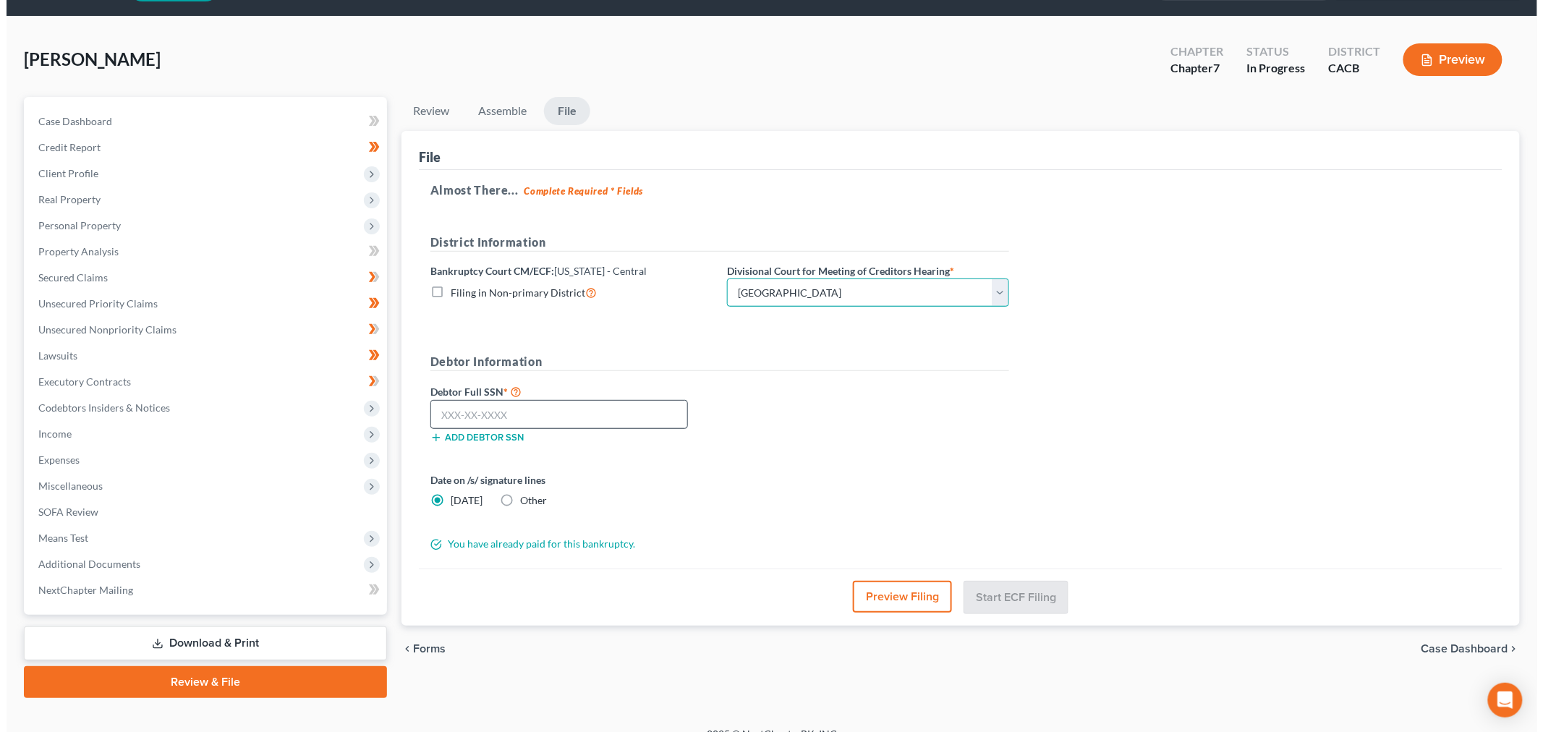
scroll to position [61, 0]
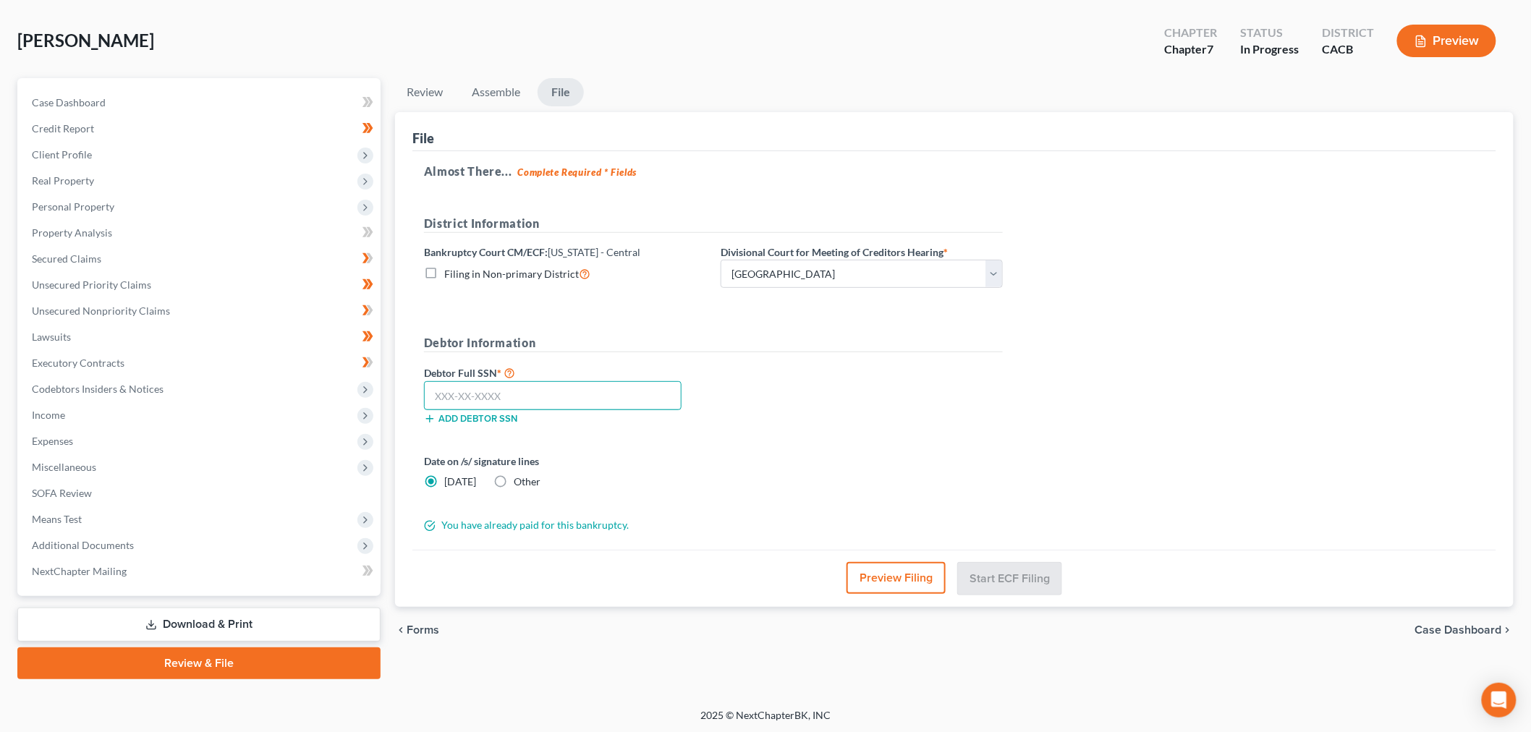
click at [528, 388] on input "text" at bounding box center [553, 395] width 258 height 29
click at [486, 393] on input "text" at bounding box center [553, 395] width 258 height 29
type input "549-98-2864"
click at [902, 579] on button "Preview Filing" at bounding box center [896, 578] width 99 height 32
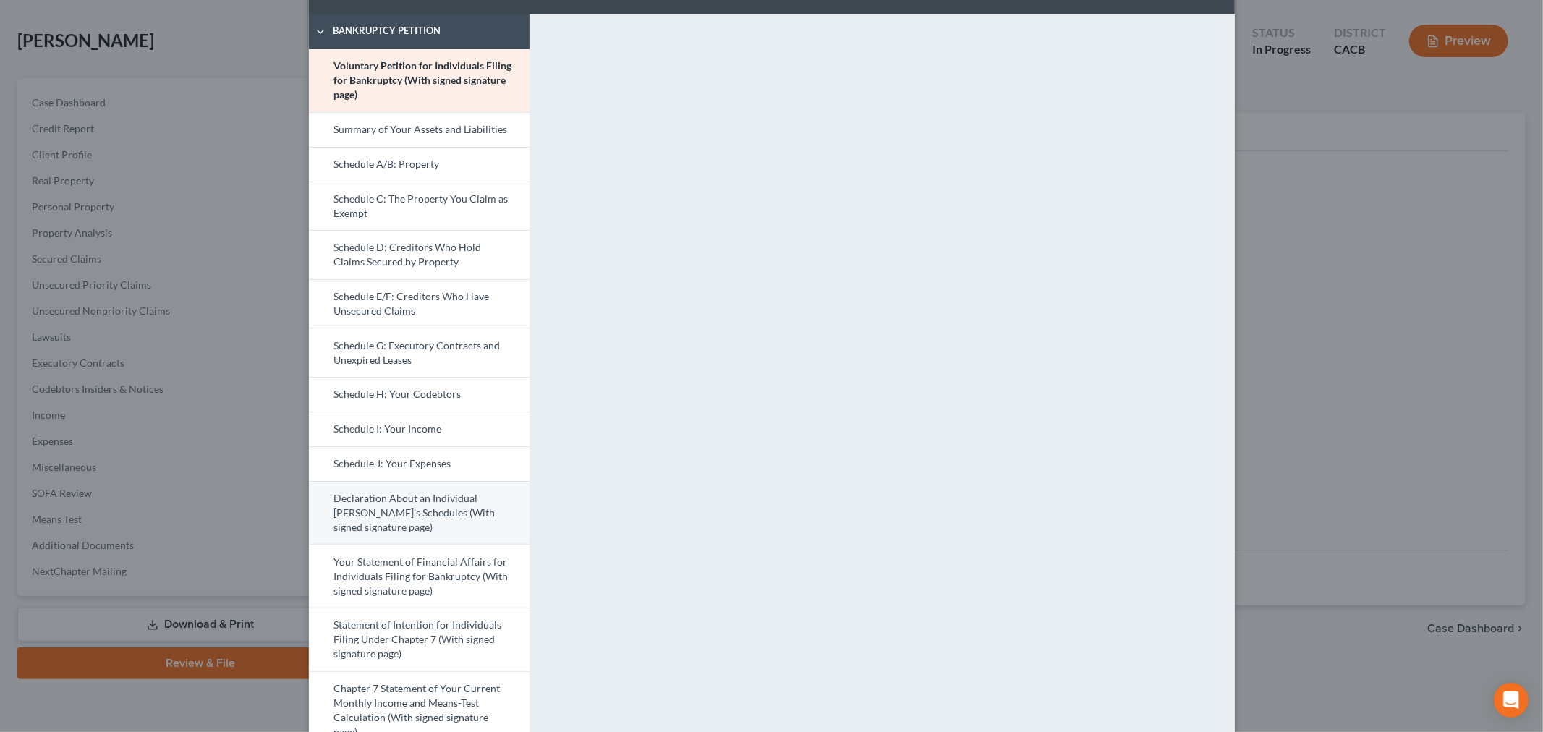
scroll to position [80, 0]
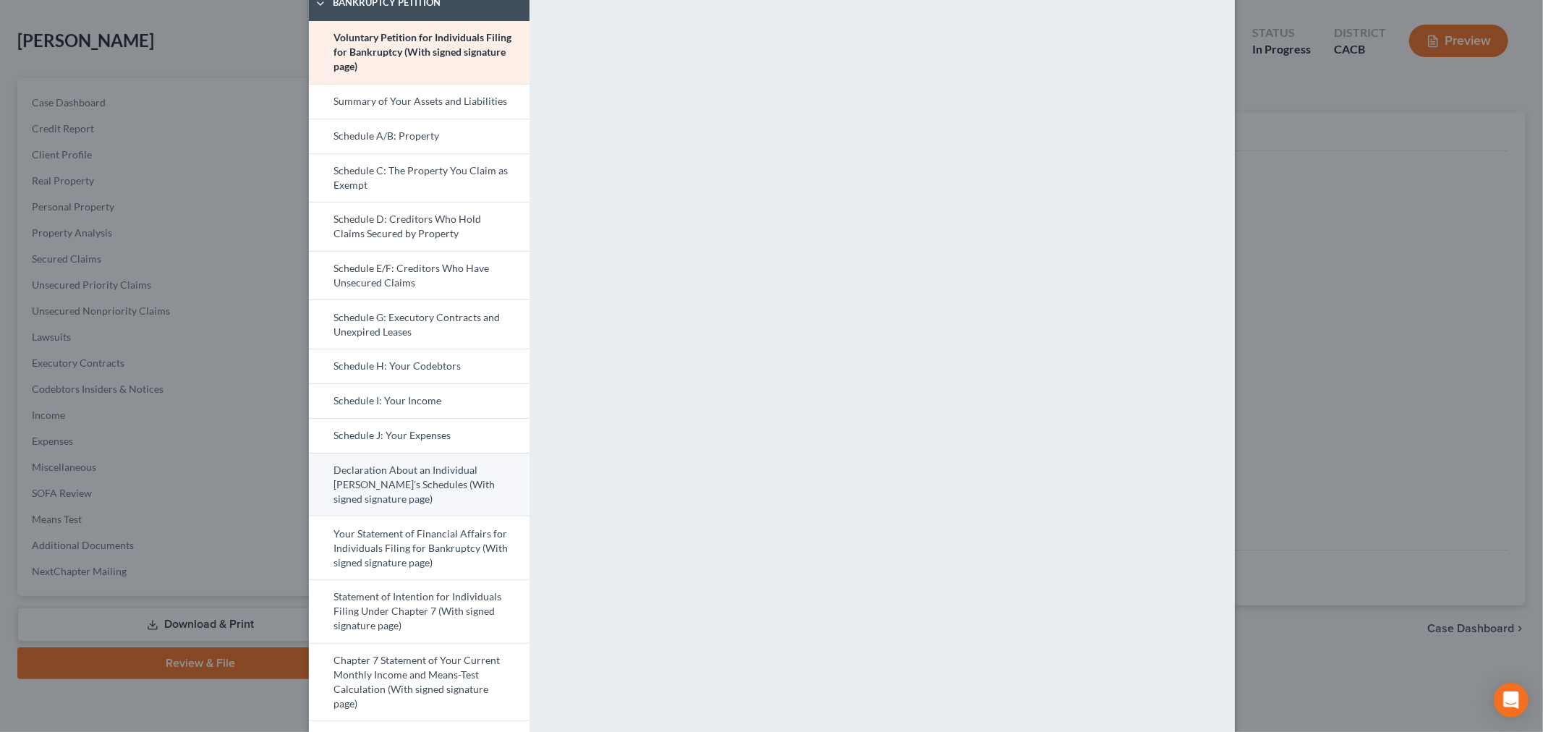
click at [409, 481] on link "Declaration About an Individual [PERSON_NAME]'s Schedules (With signed signatur…" at bounding box center [419, 485] width 221 height 64
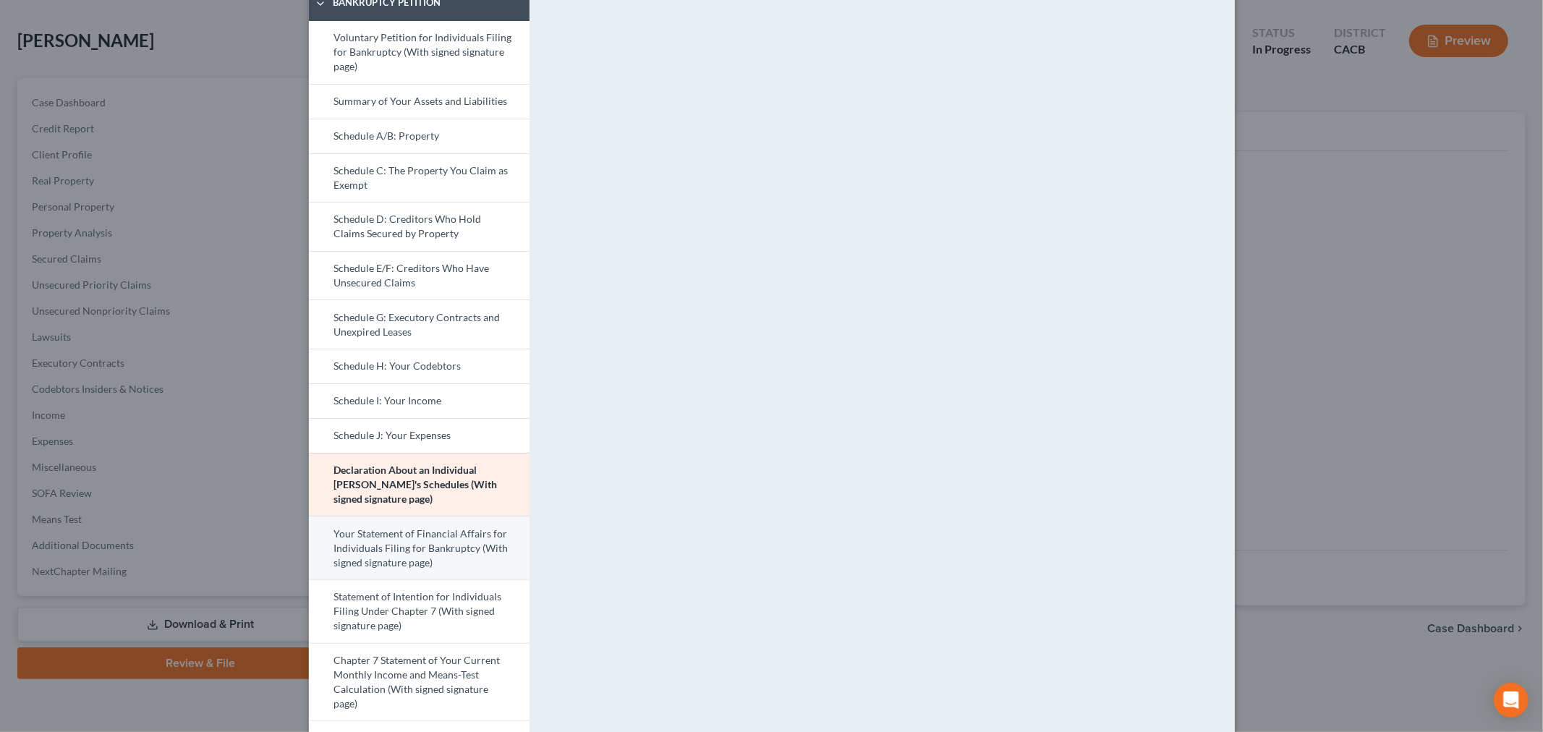
click at [357, 543] on link "Your Statement of Financial Affairs for Individuals Filing for Bankruptcy (With…" at bounding box center [419, 548] width 221 height 64
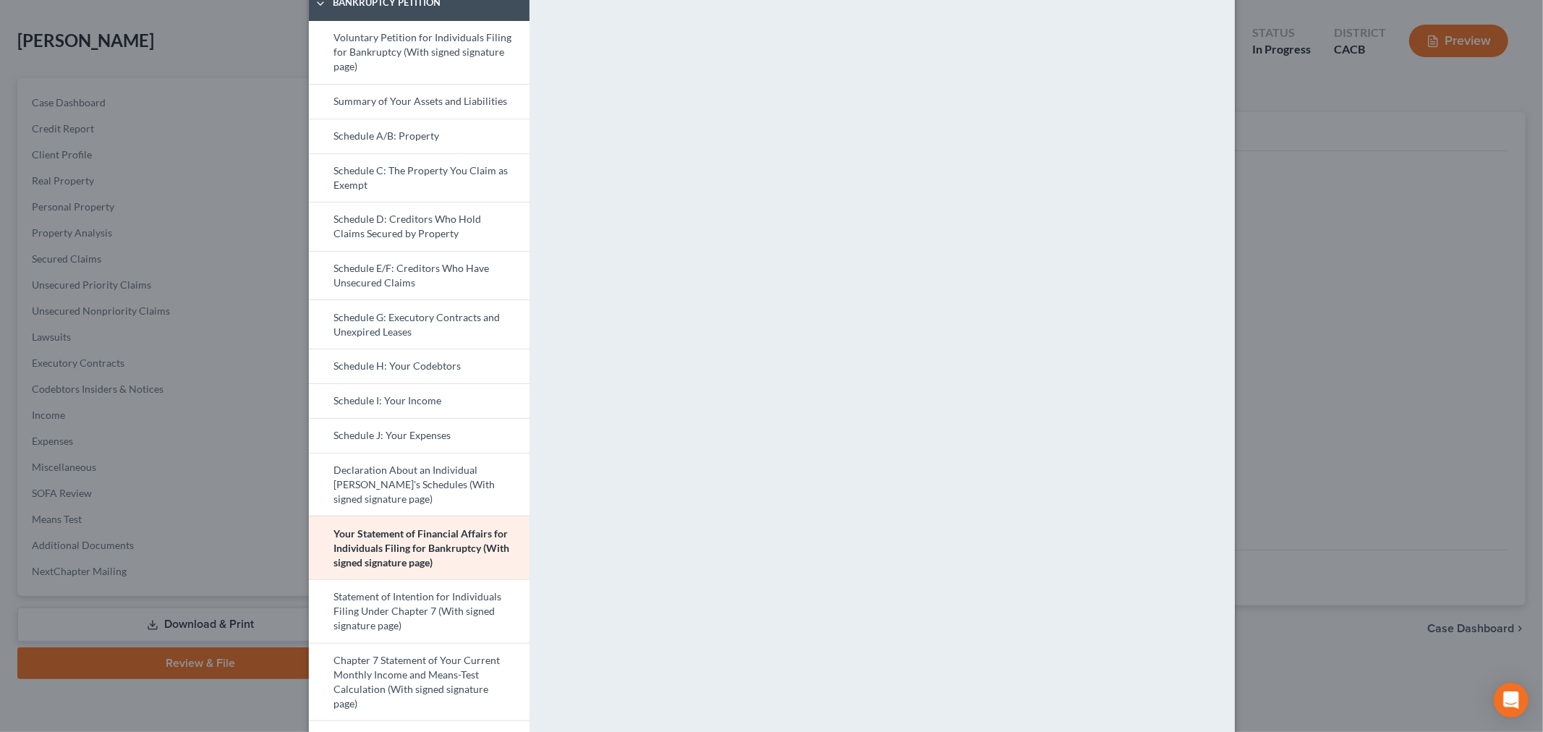
scroll to position [161, 0]
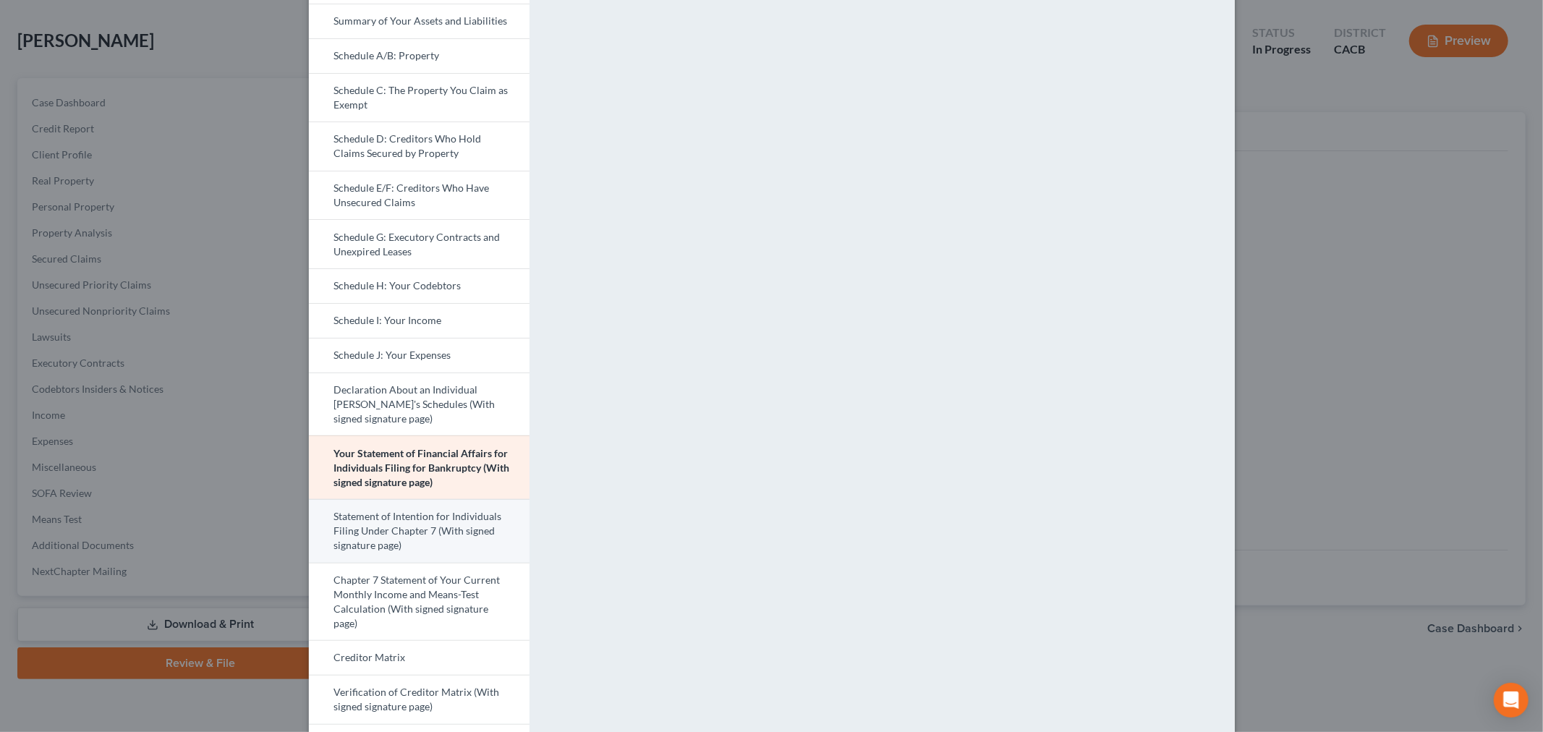
click at [371, 532] on link "Statement of Intention for Individuals Filing Under Chapter 7 (With signed sign…" at bounding box center [419, 531] width 221 height 64
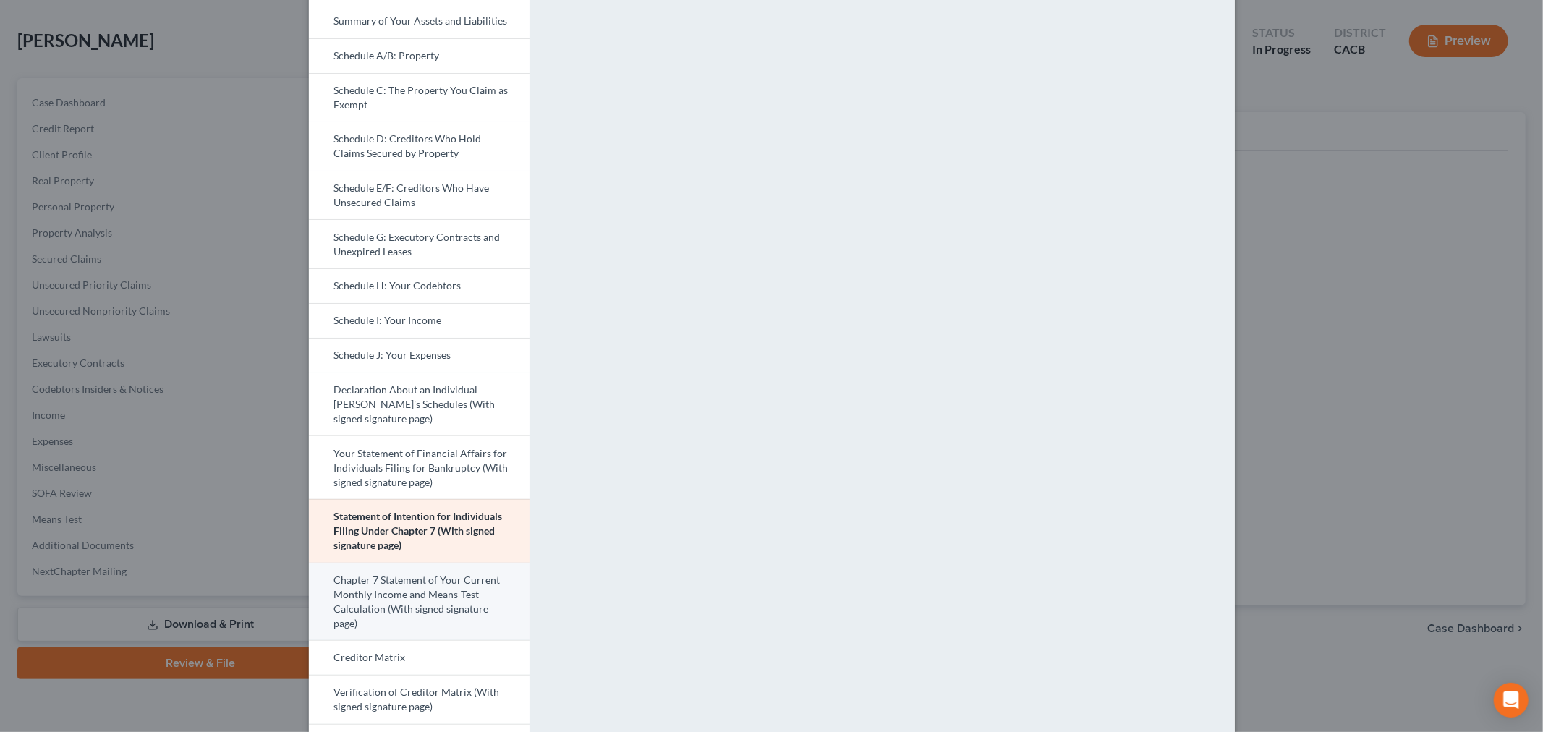
click at [366, 579] on link "Chapter 7 Statement of Your Current Monthly Income and Means-Test Calculation (…" at bounding box center [419, 602] width 221 height 78
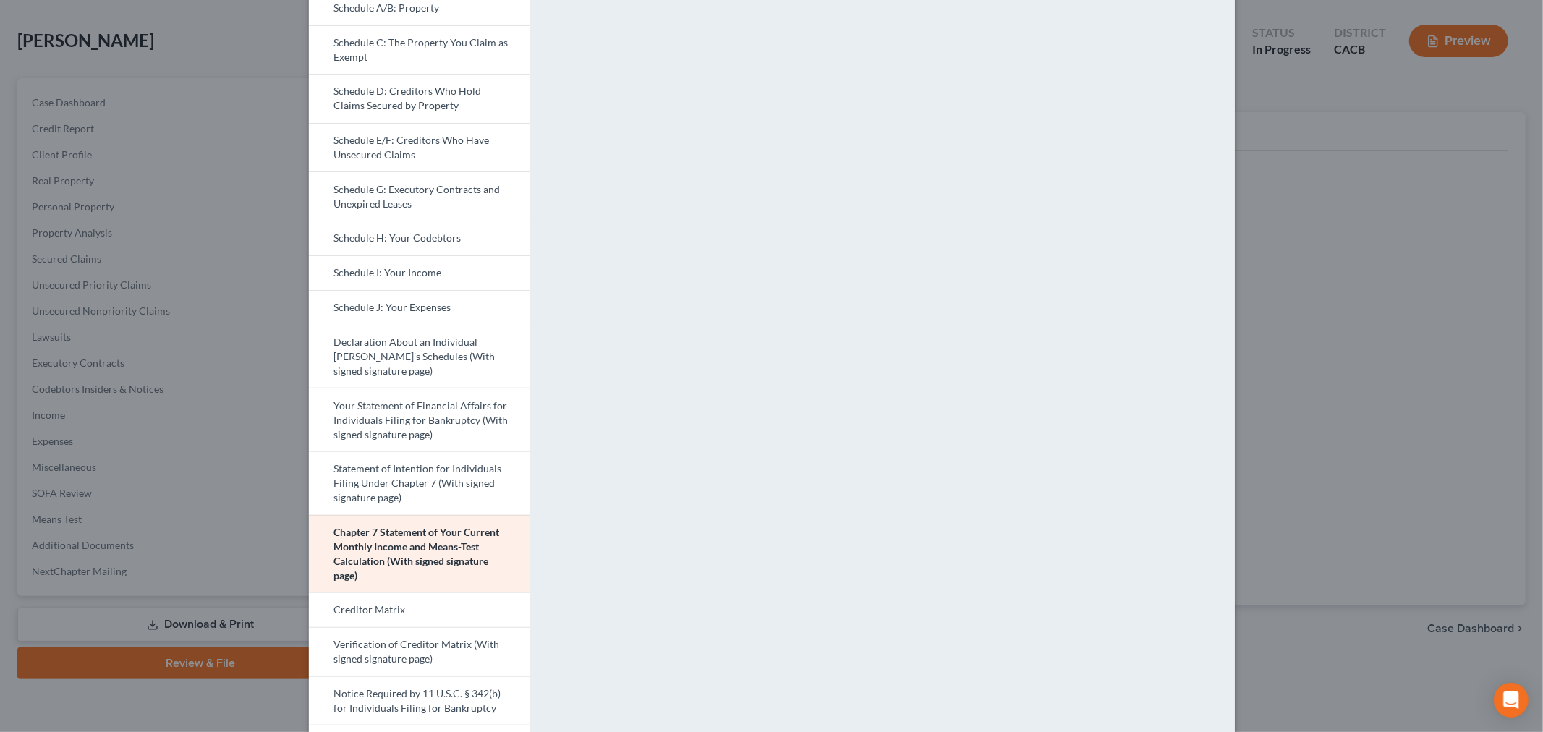
scroll to position [241, 0]
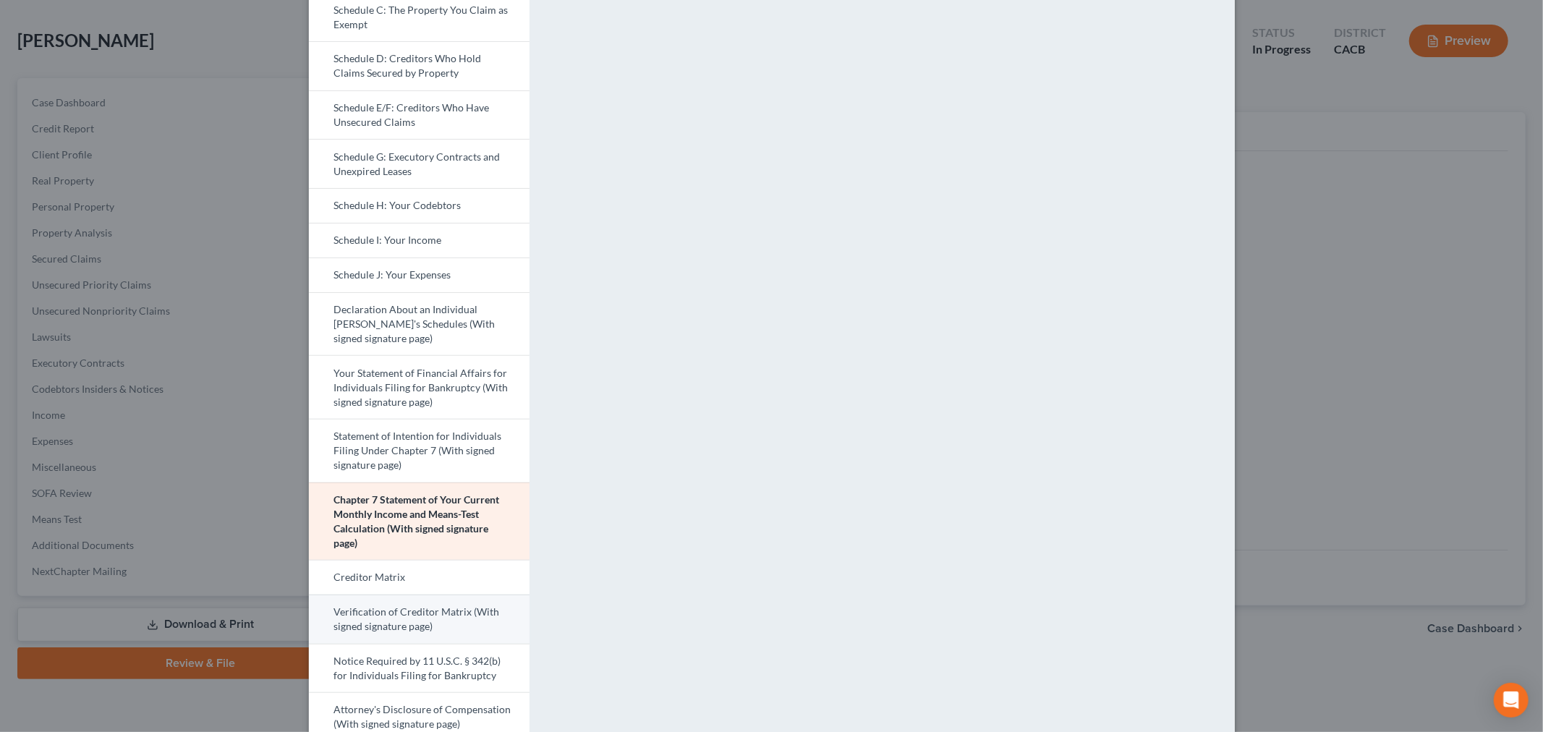
click at [386, 624] on link "Verification of Creditor Matrix (With signed signature page)" at bounding box center [419, 619] width 221 height 49
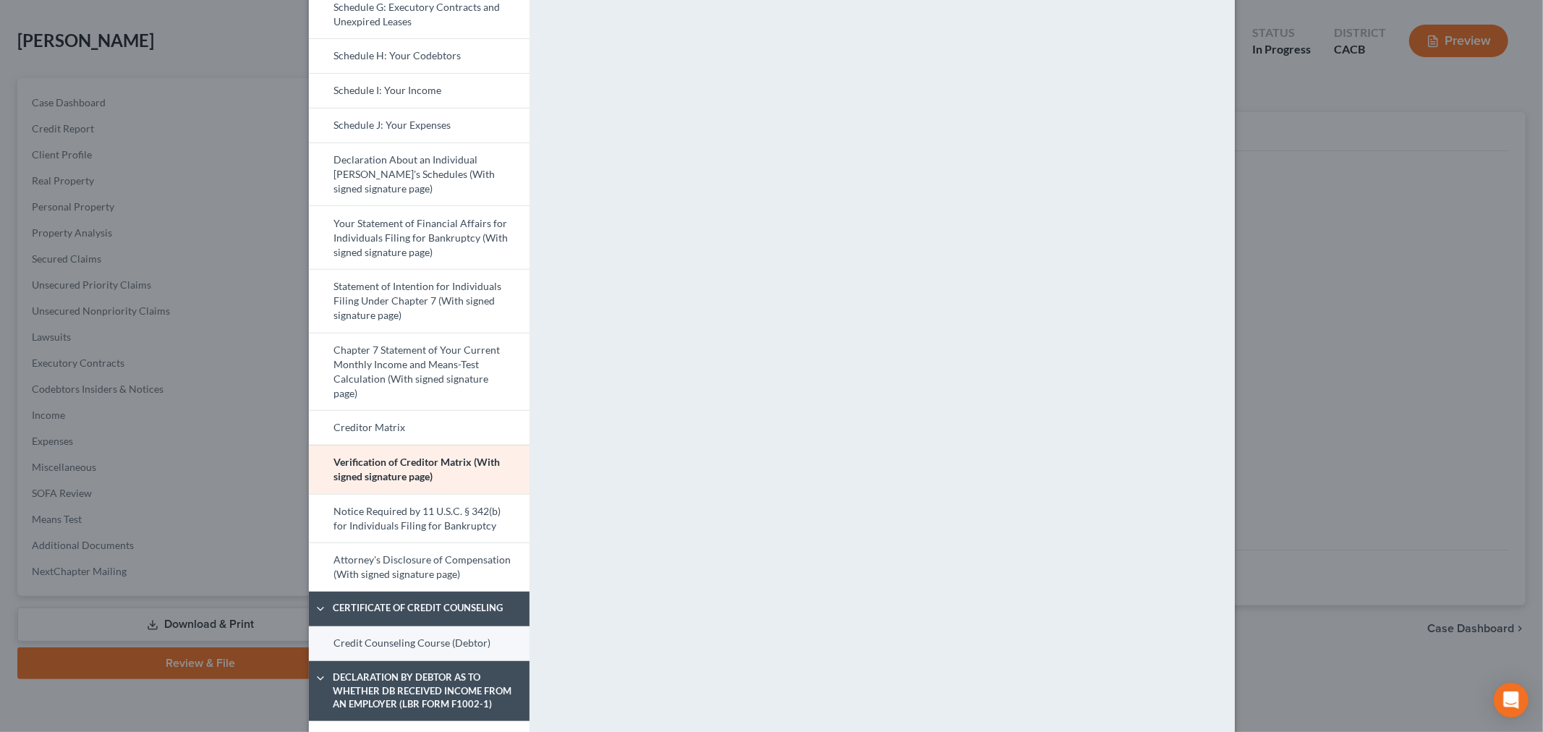
scroll to position [402, 0]
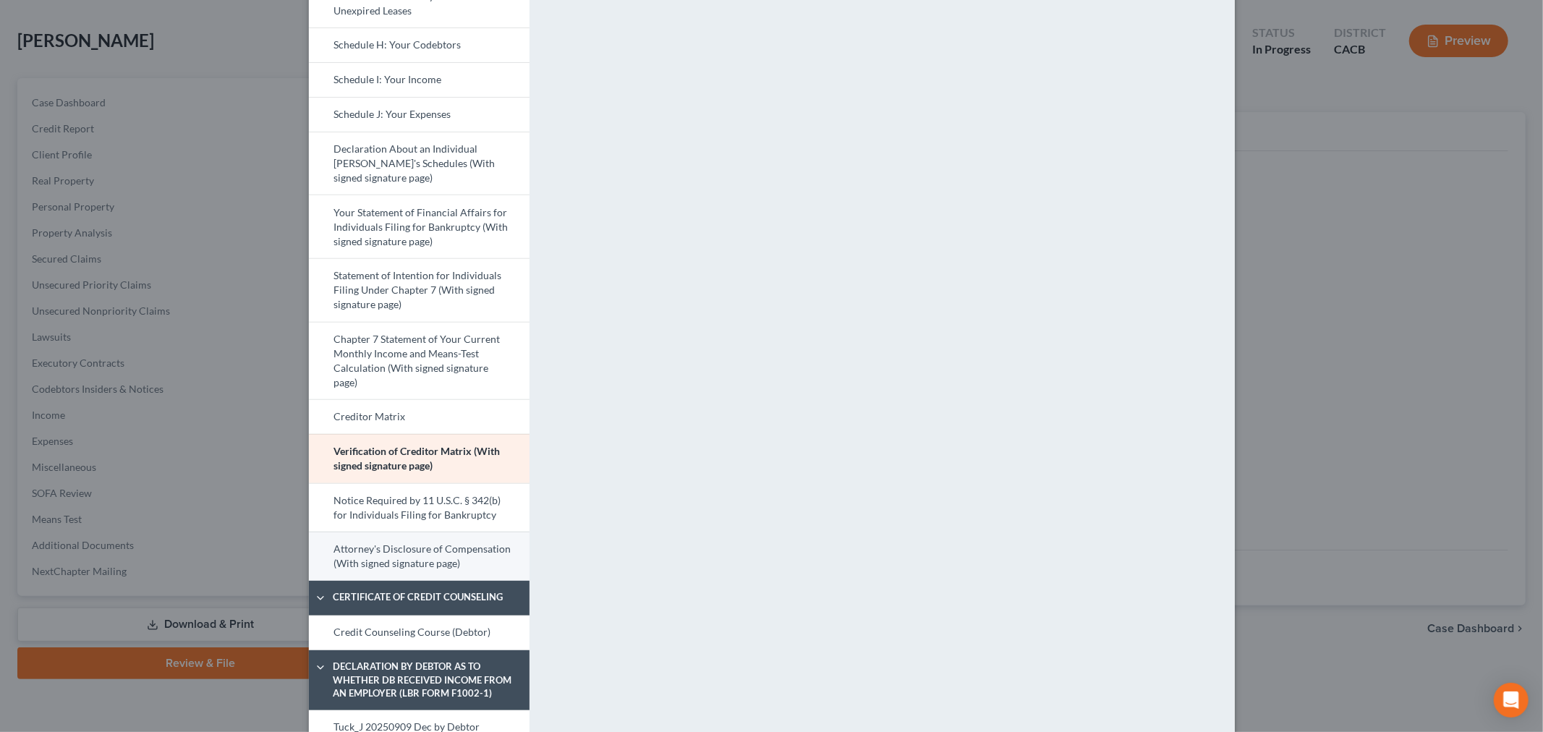
click at [413, 553] on link "Attorney's Disclosure of Compensation (With signed signature page)" at bounding box center [419, 556] width 221 height 49
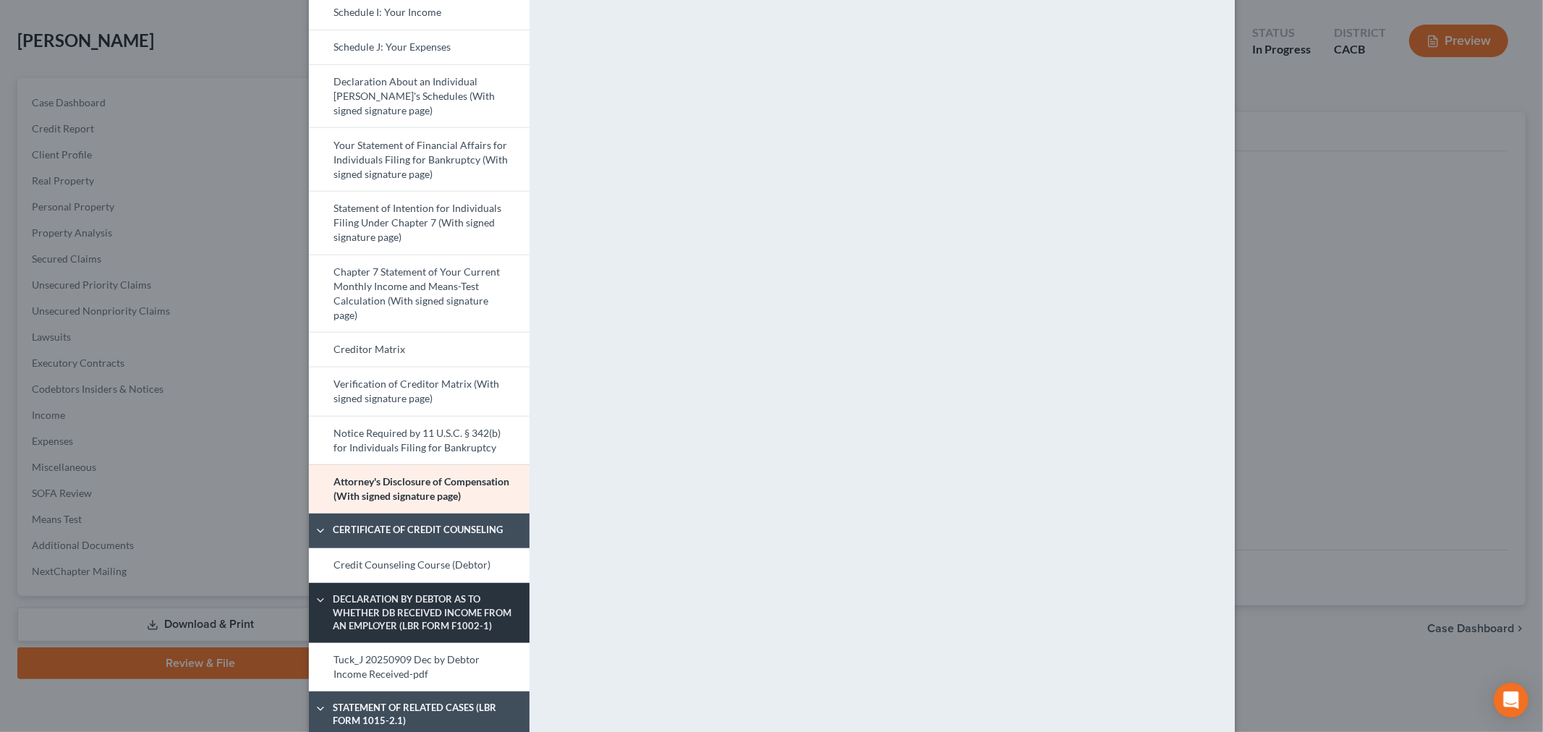
scroll to position [482, 0]
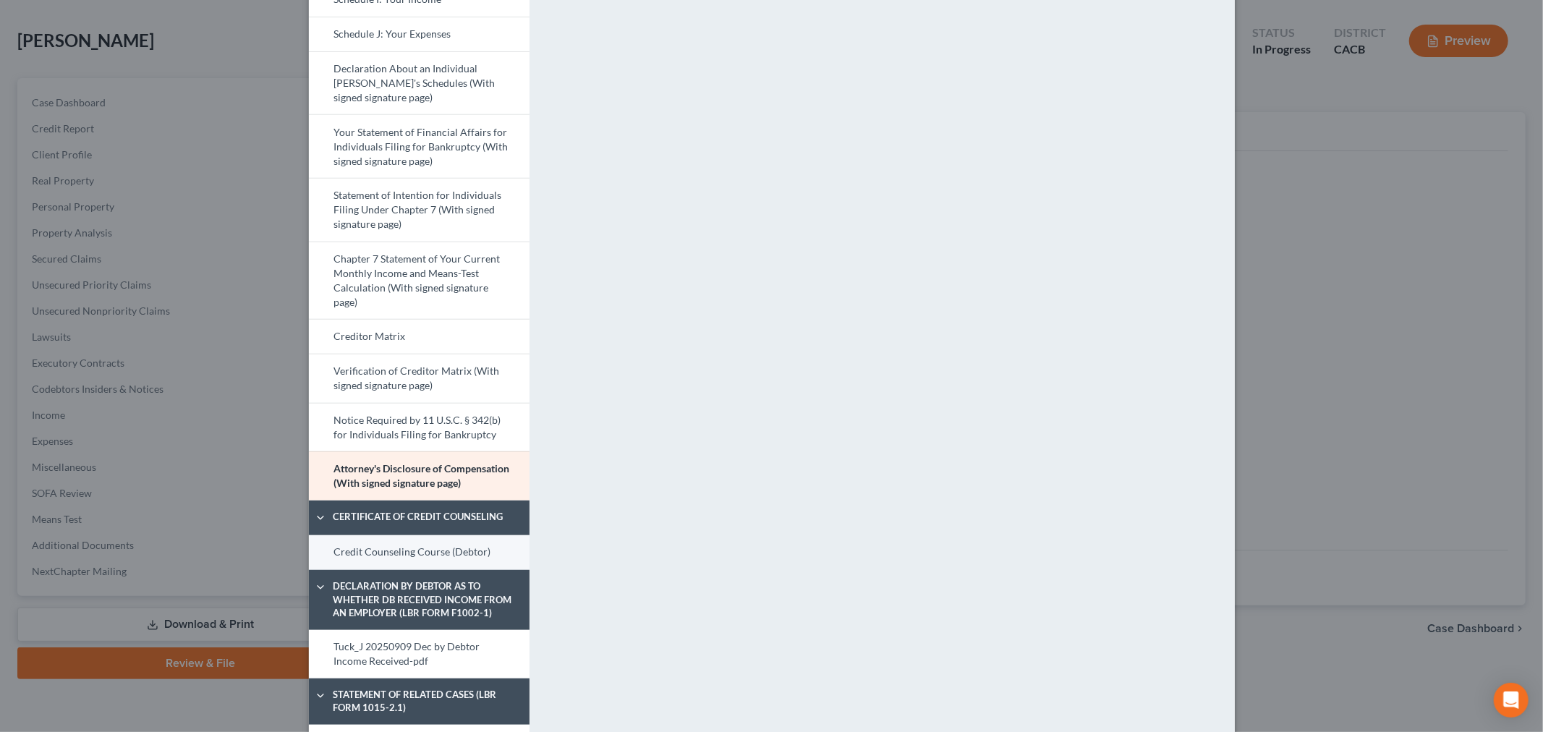
click at [428, 557] on link "Credit Counseling Course (Debtor)" at bounding box center [419, 552] width 221 height 35
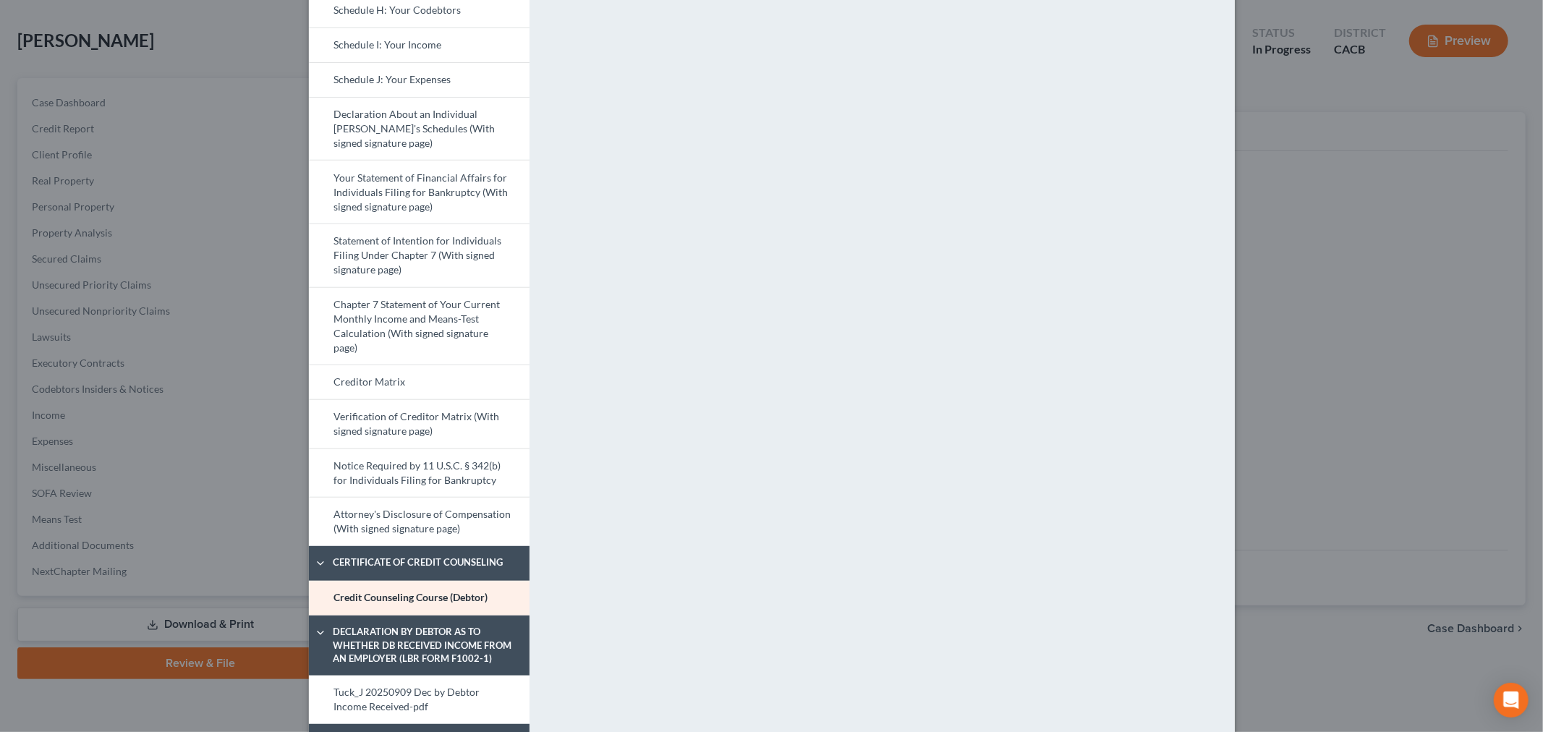
scroll to position [642, 0]
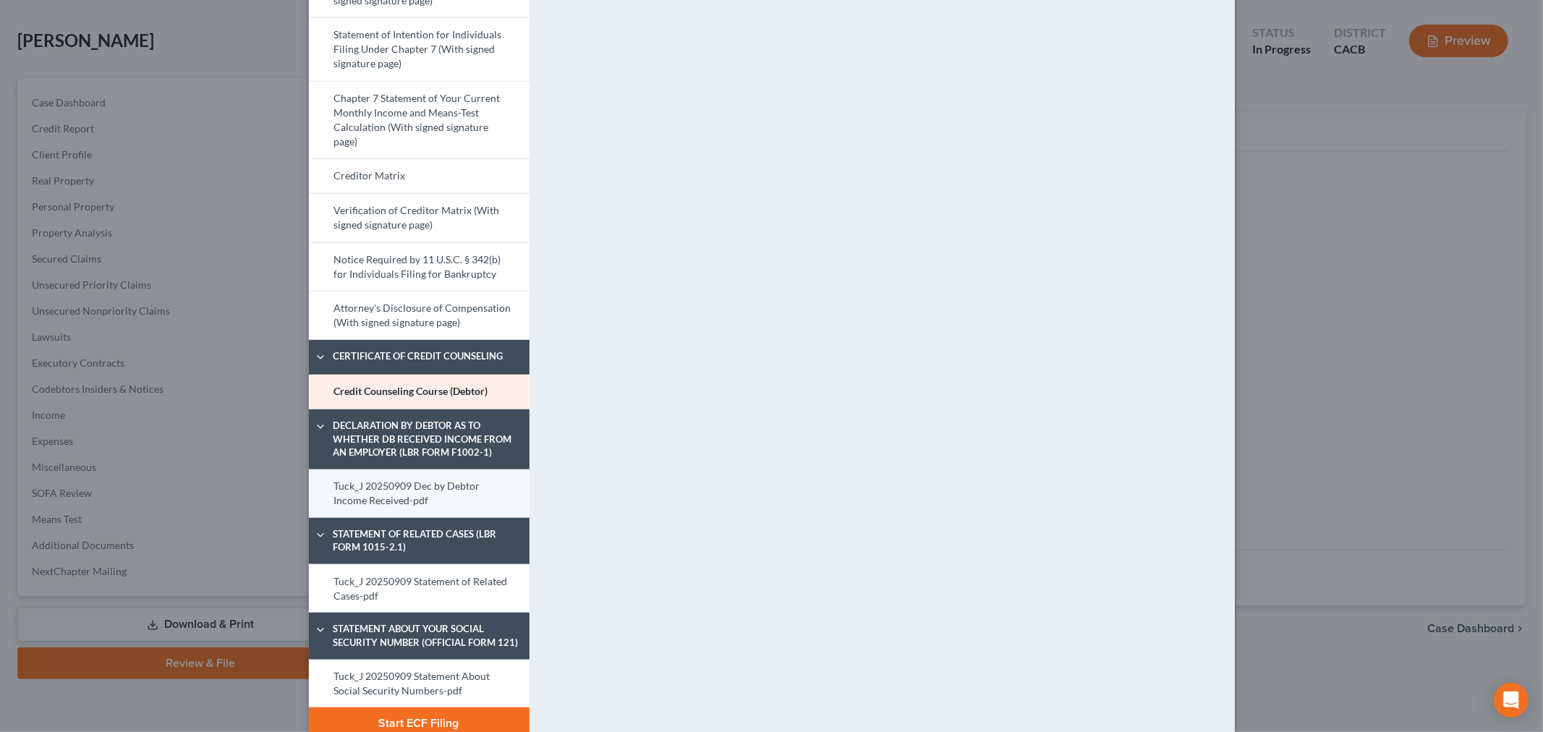
click at [430, 495] on link "Tuck_J 20250909 Dec by Debtor Income Received-pdf" at bounding box center [419, 494] width 221 height 48
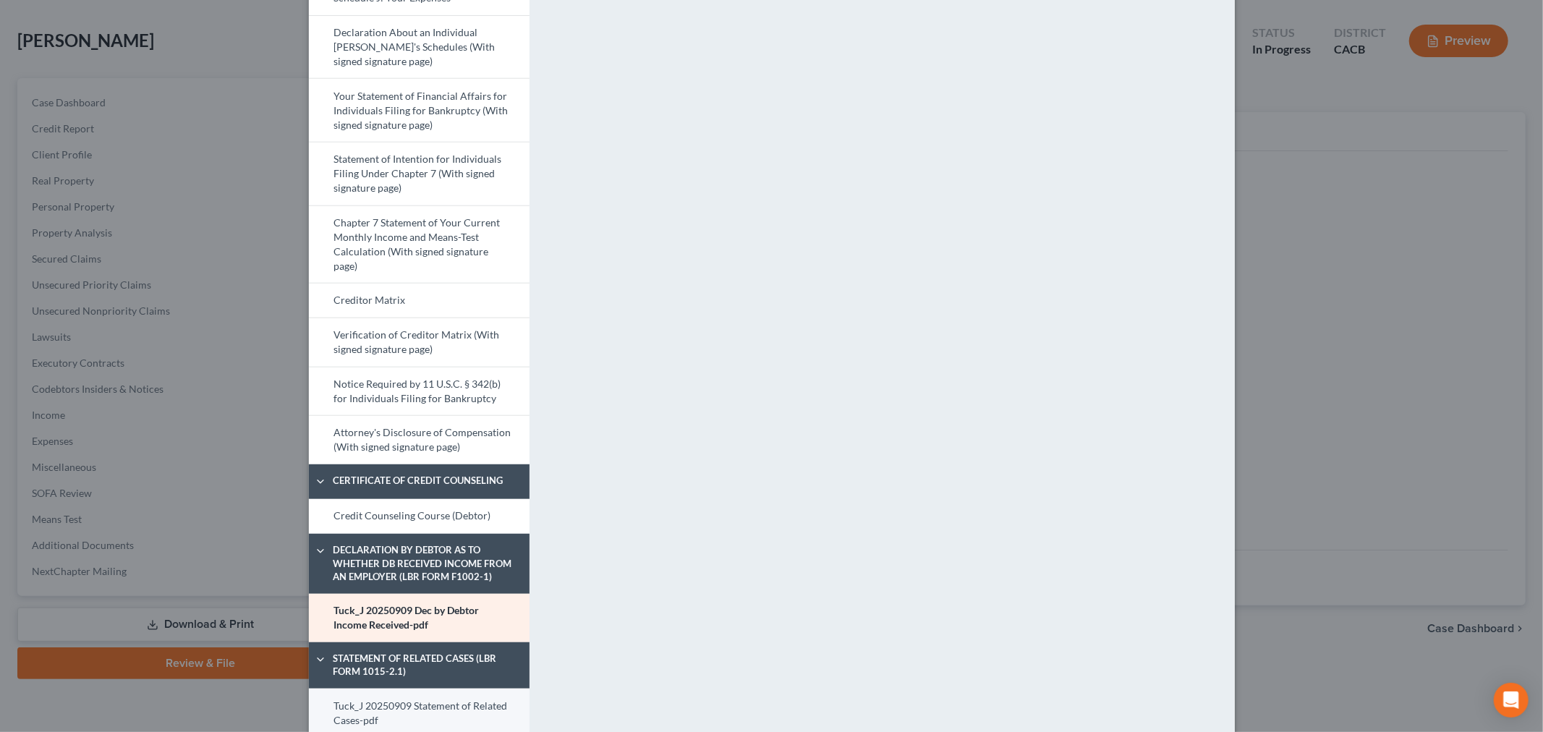
scroll to position [562, 0]
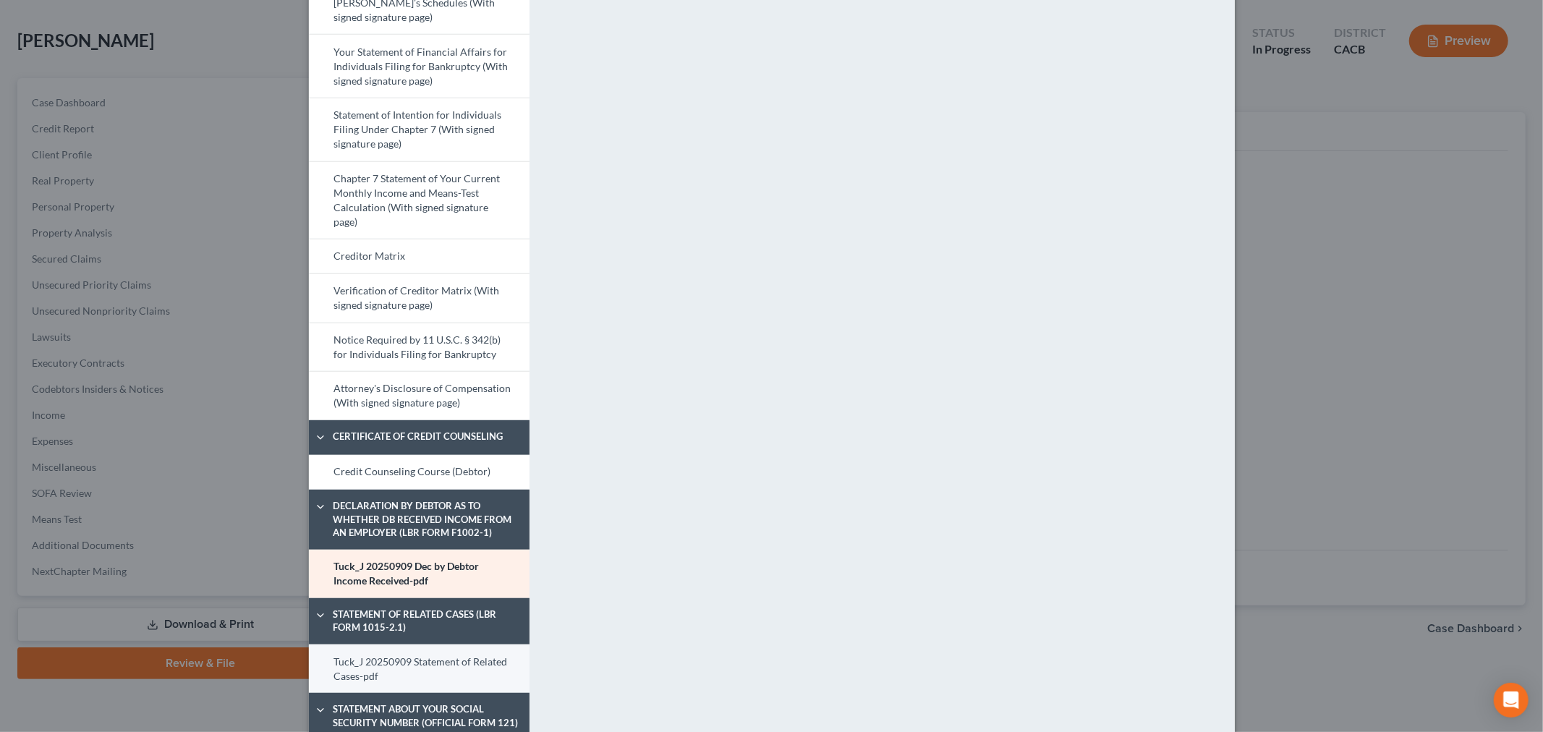
click at [389, 655] on link "Tuck_J 20250909 Statement of Related Cases-pdf" at bounding box center [419, 669] width 221 height 48
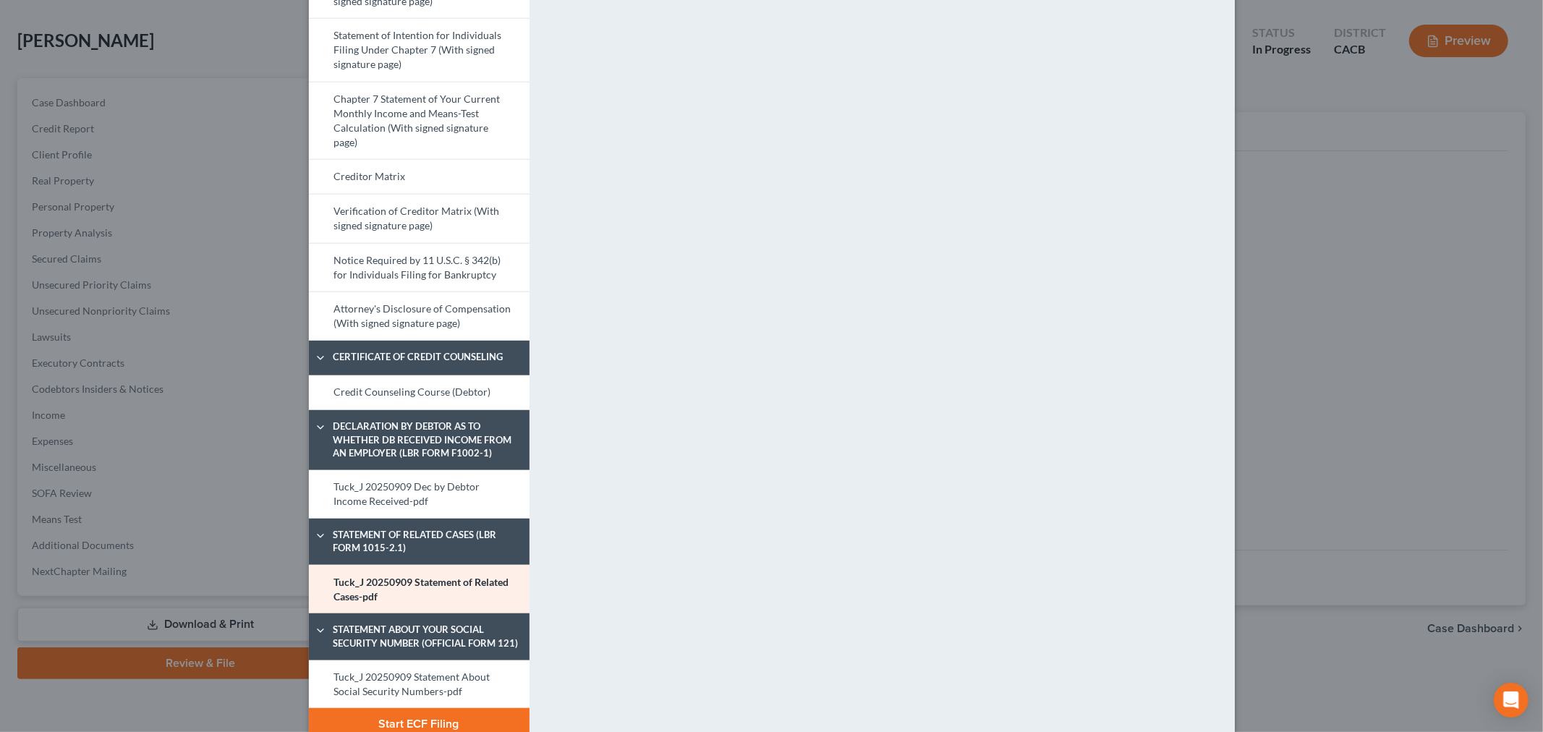
scroll to position [667, 0]
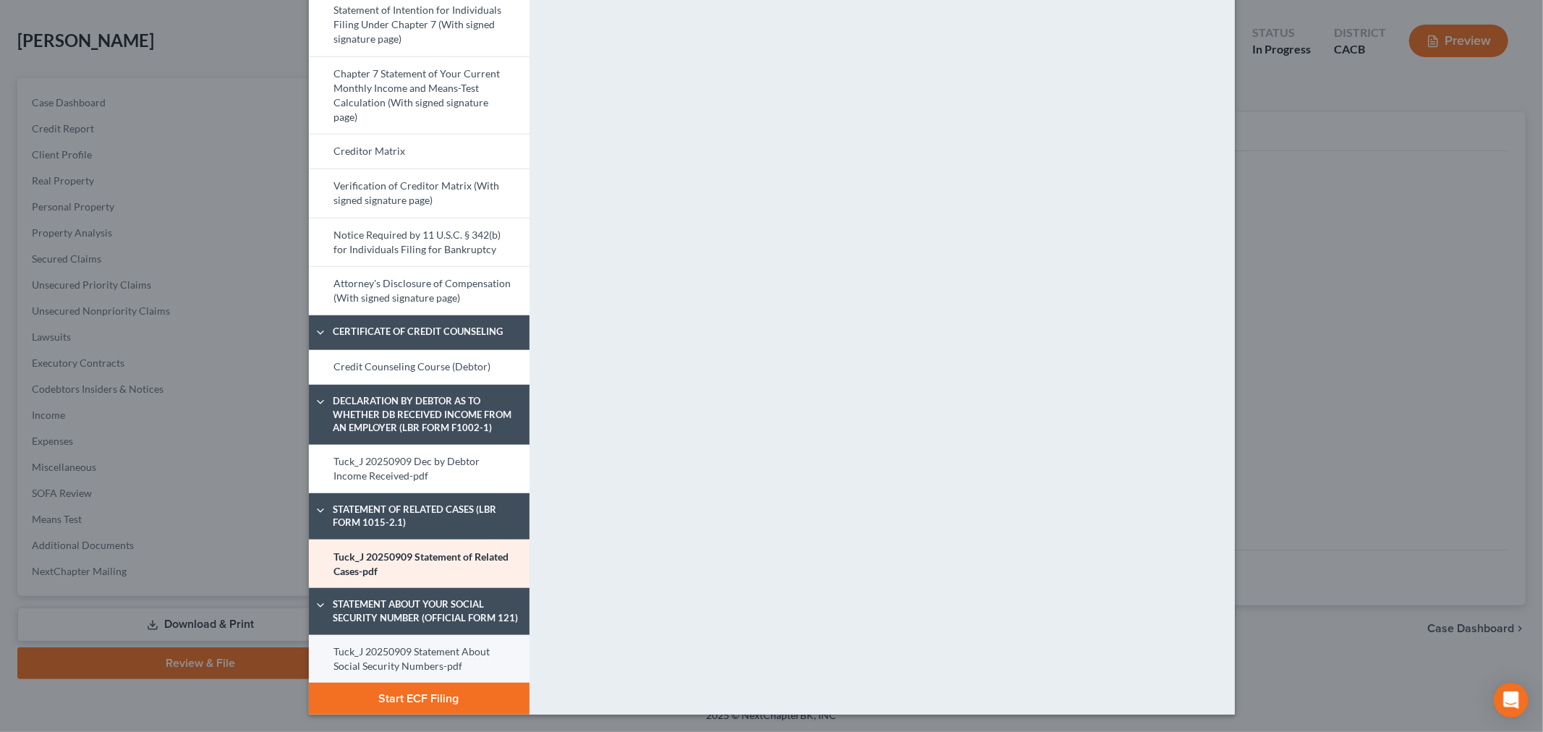
click at [407, 642] on link "Tuck_J 20250909 Statement About Social Security Numbers-pdf" at bounding box center [419, 659] width 221 height 48
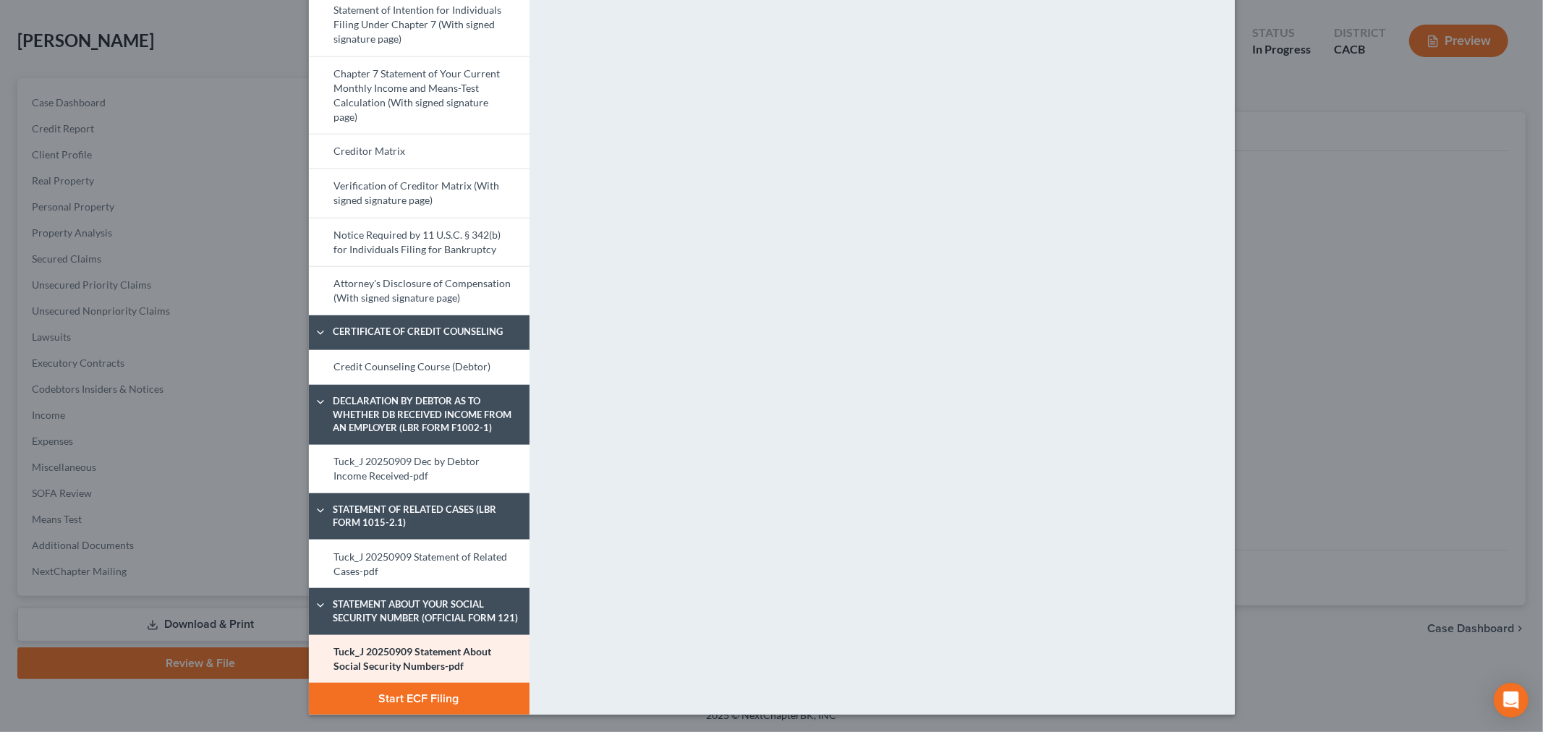
click at [423, 702] on button "Start ECF Filing" at bounding box center [419, 699] width 221 height 32
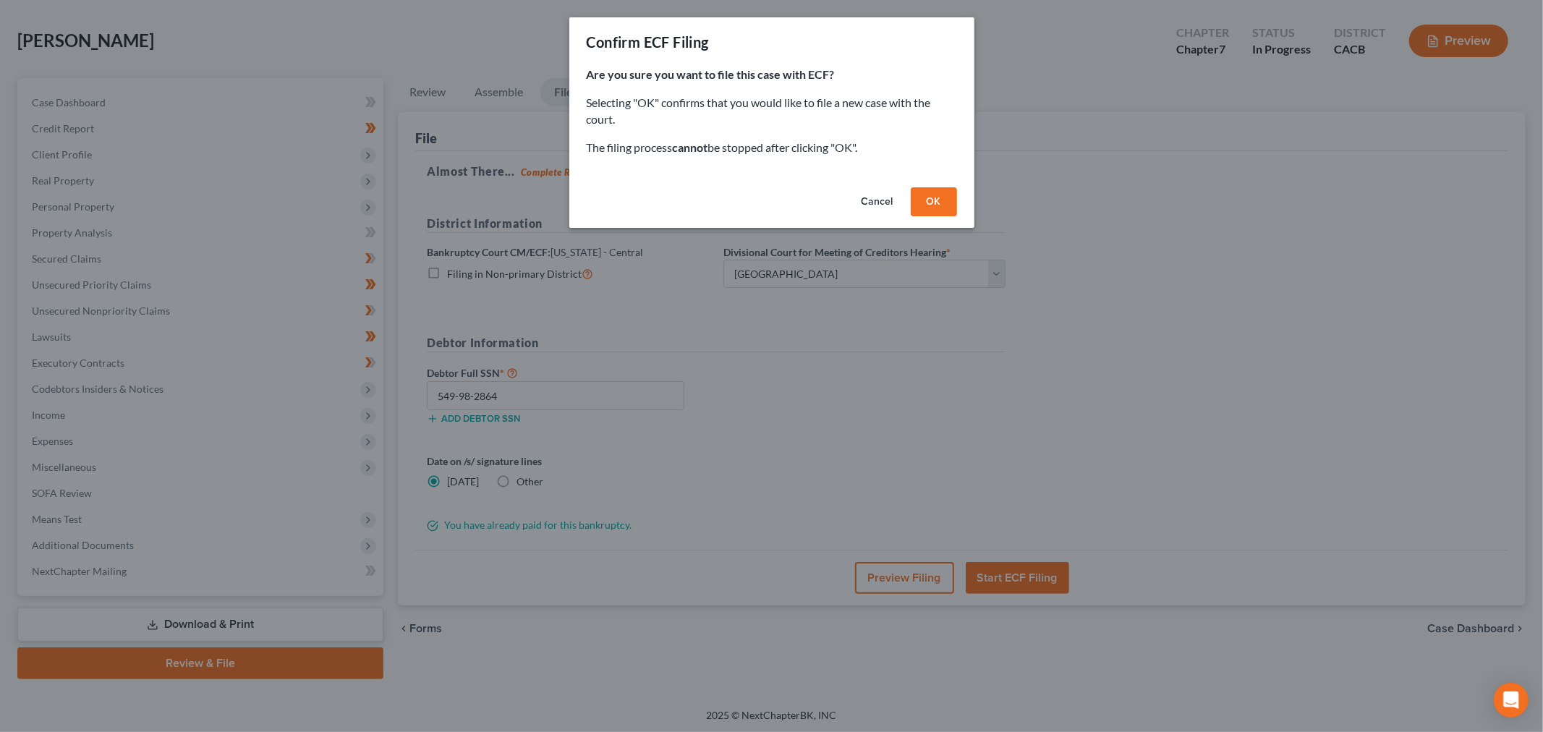
click at [930, 183] on div "Cancel OK" at bounding box center [771, 205] width 405 height 46
click at [924, 204] on button "OK" at bounding box center [934, 201] width 46 height 29
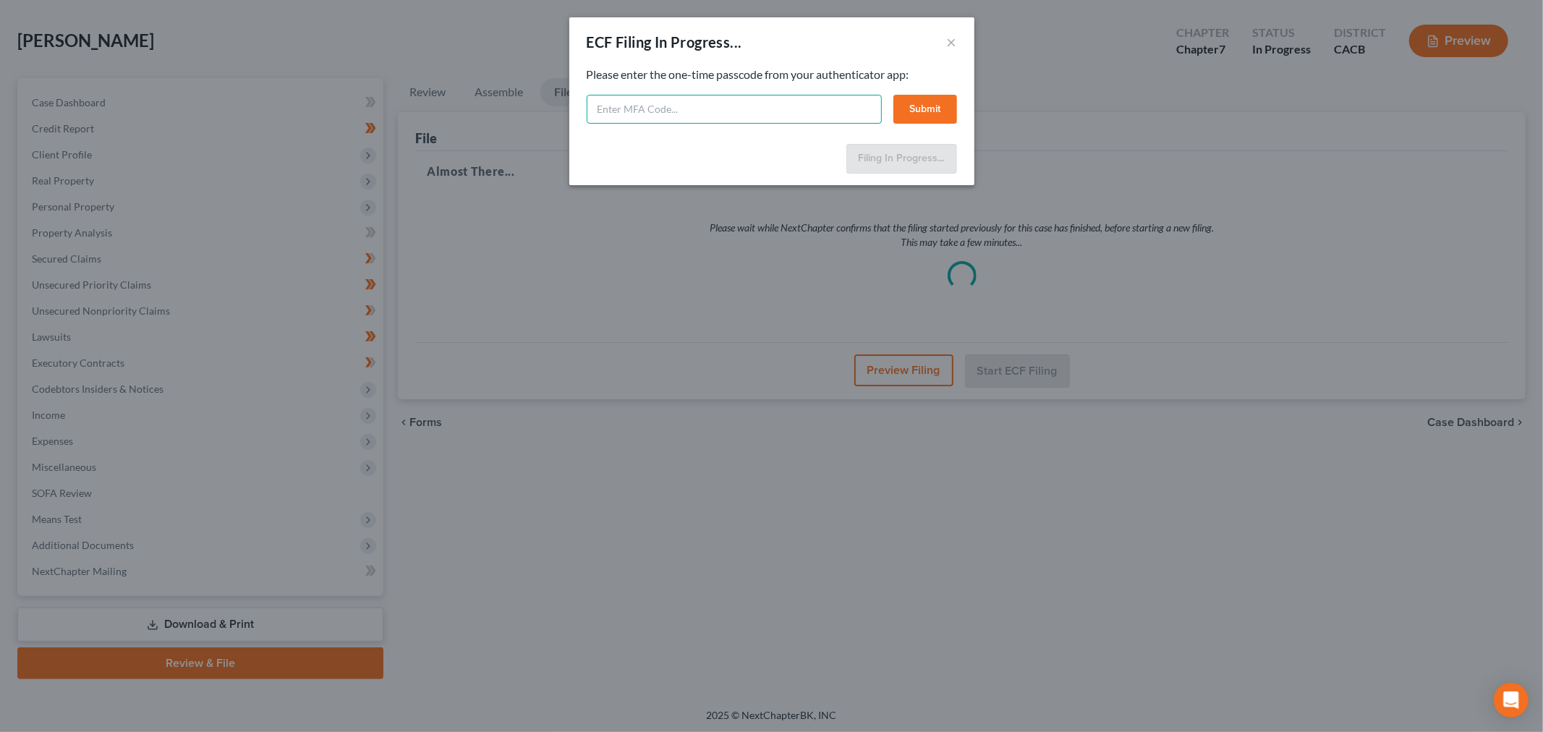
click at [797, 117] on input "text" at bounding box center [734, 109] width 295 height 29
type input "770243"
click at [907, 105] on button "Submit" at bounding box center [925, 109] width 64 height 29
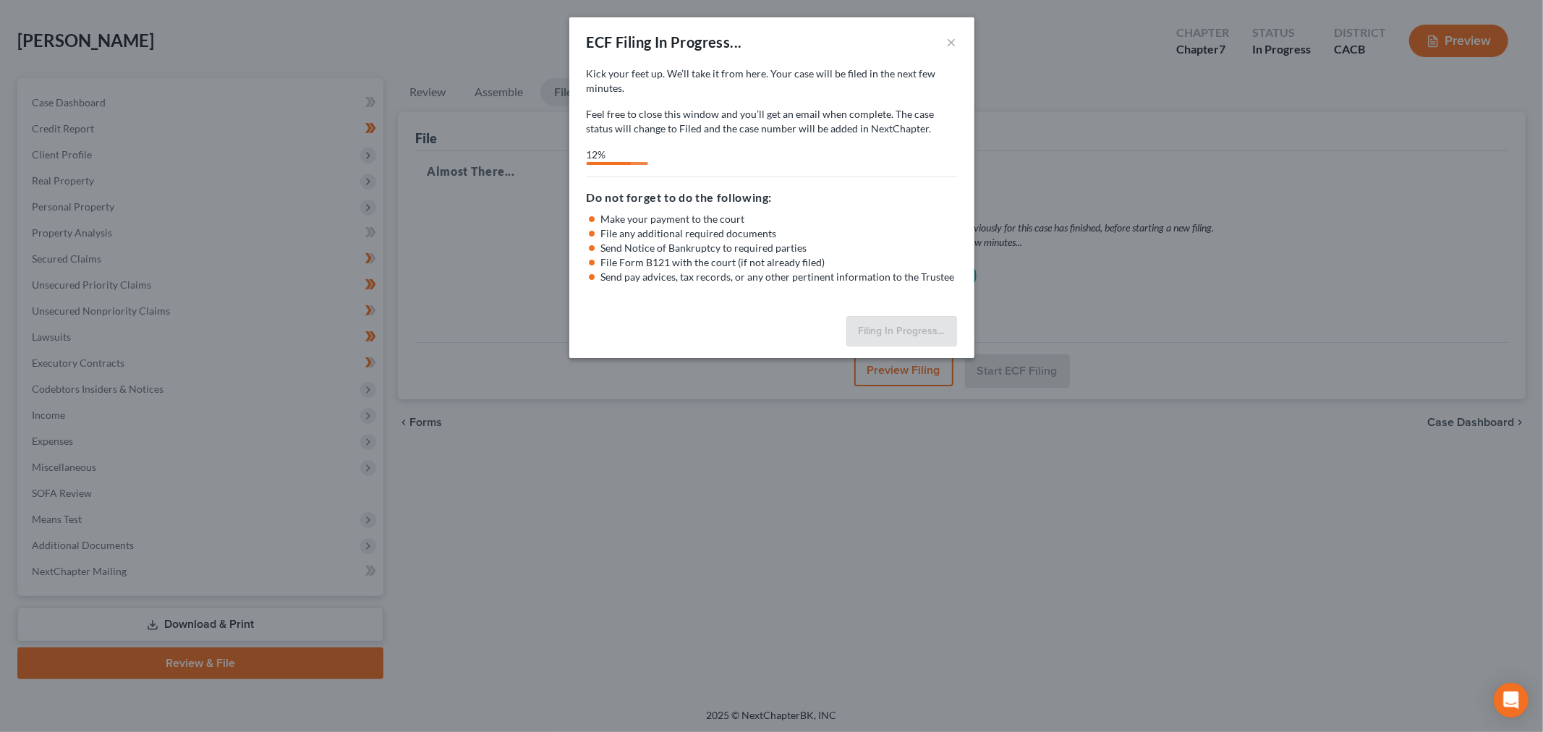
select select "2"
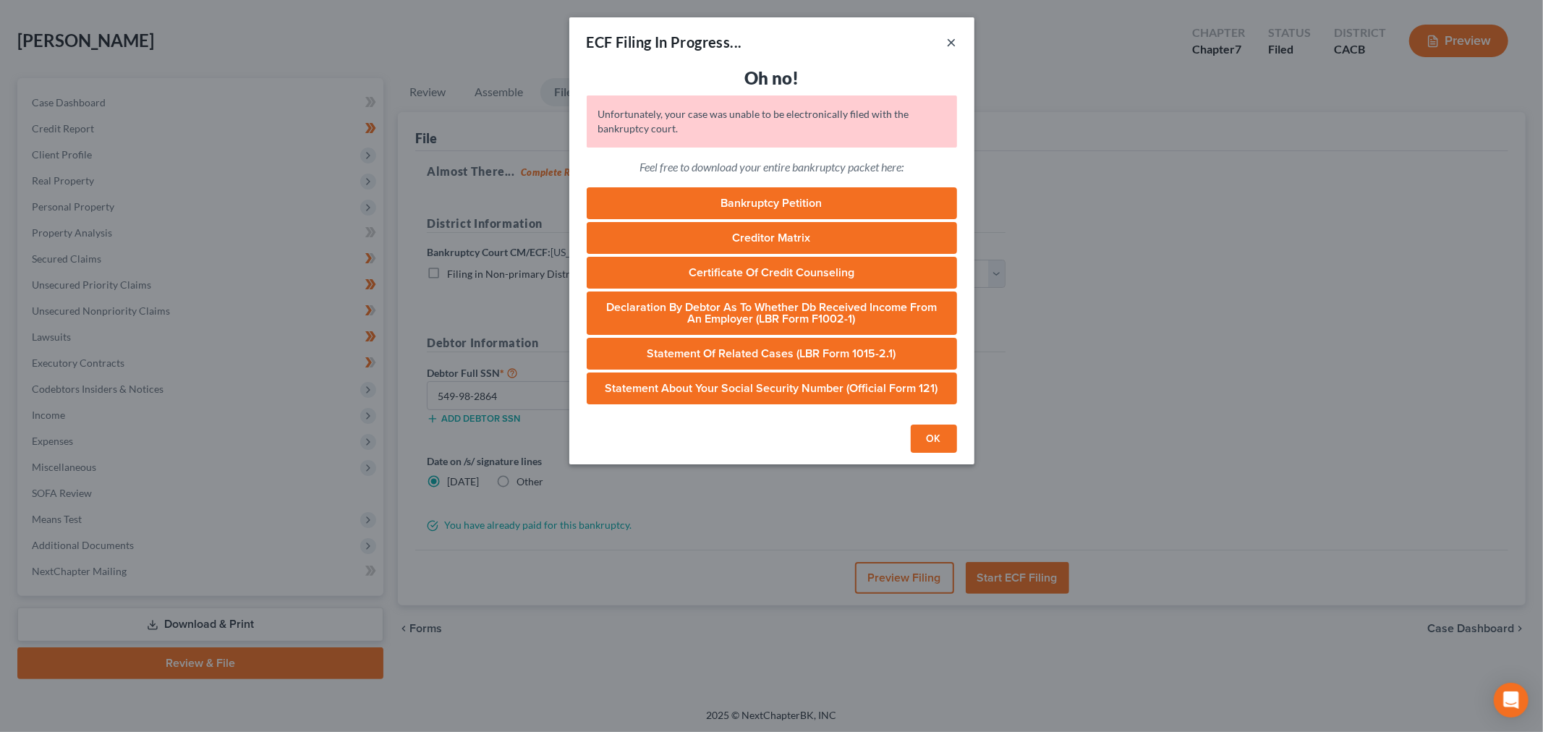
click at [955, 43] on button "×" at bounding box center [952, 41] width 10 height 17
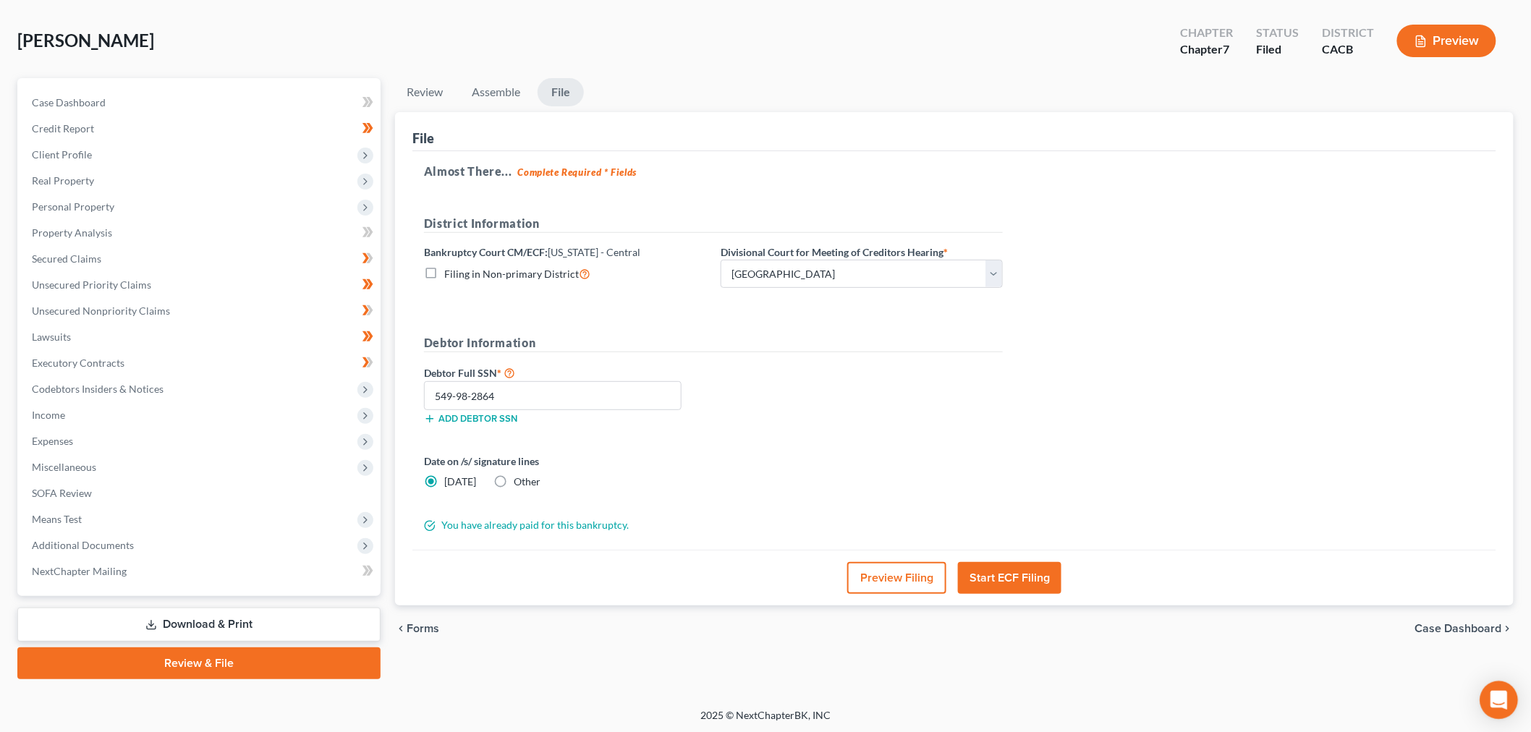
click at [1490, 695] on div "Open Intercom Messenger" at bounding box center [1499, 701] width 38 height 38
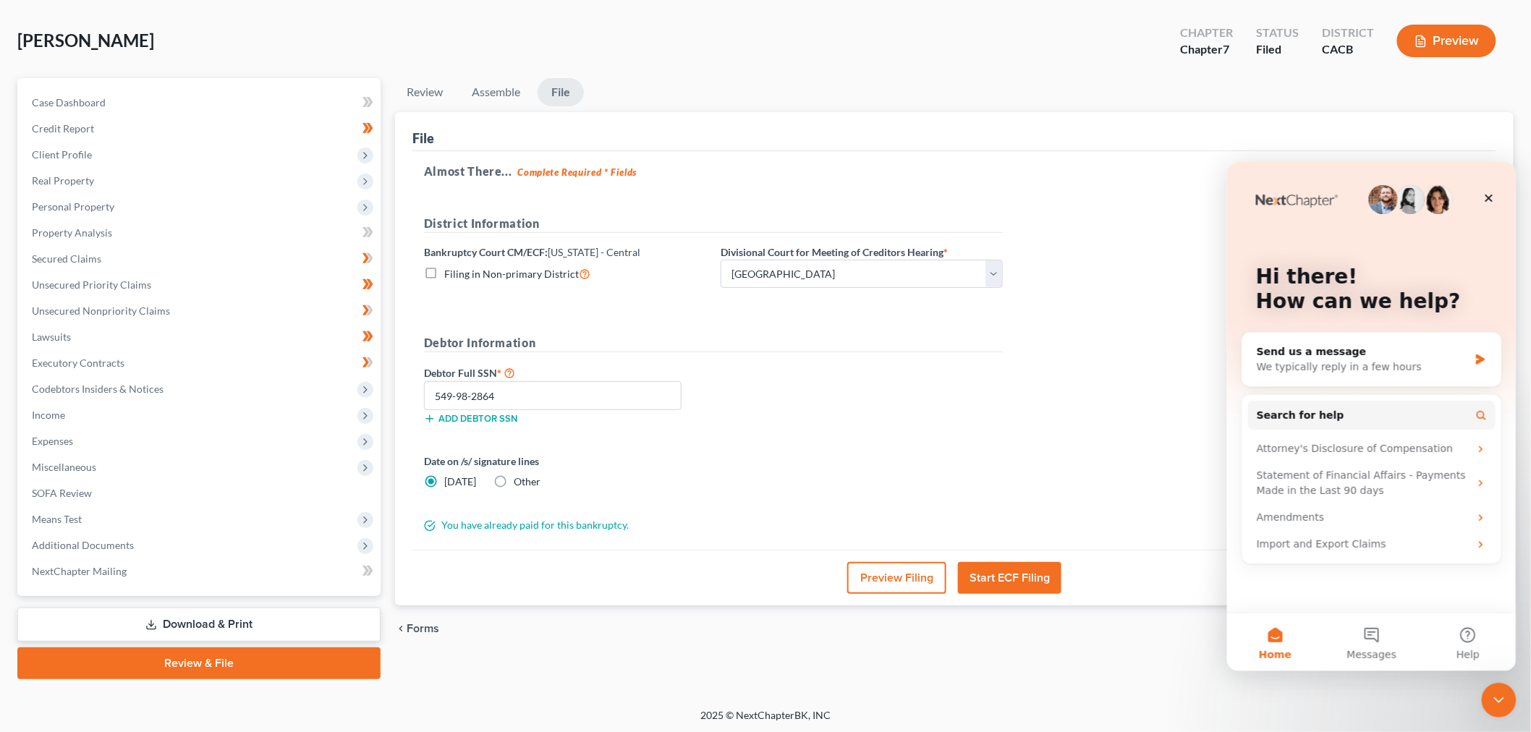
scroll to position [0, 0]
click at [1379, 653] on span "Messages" at bounding box center [1371, 654] width 50 height 10
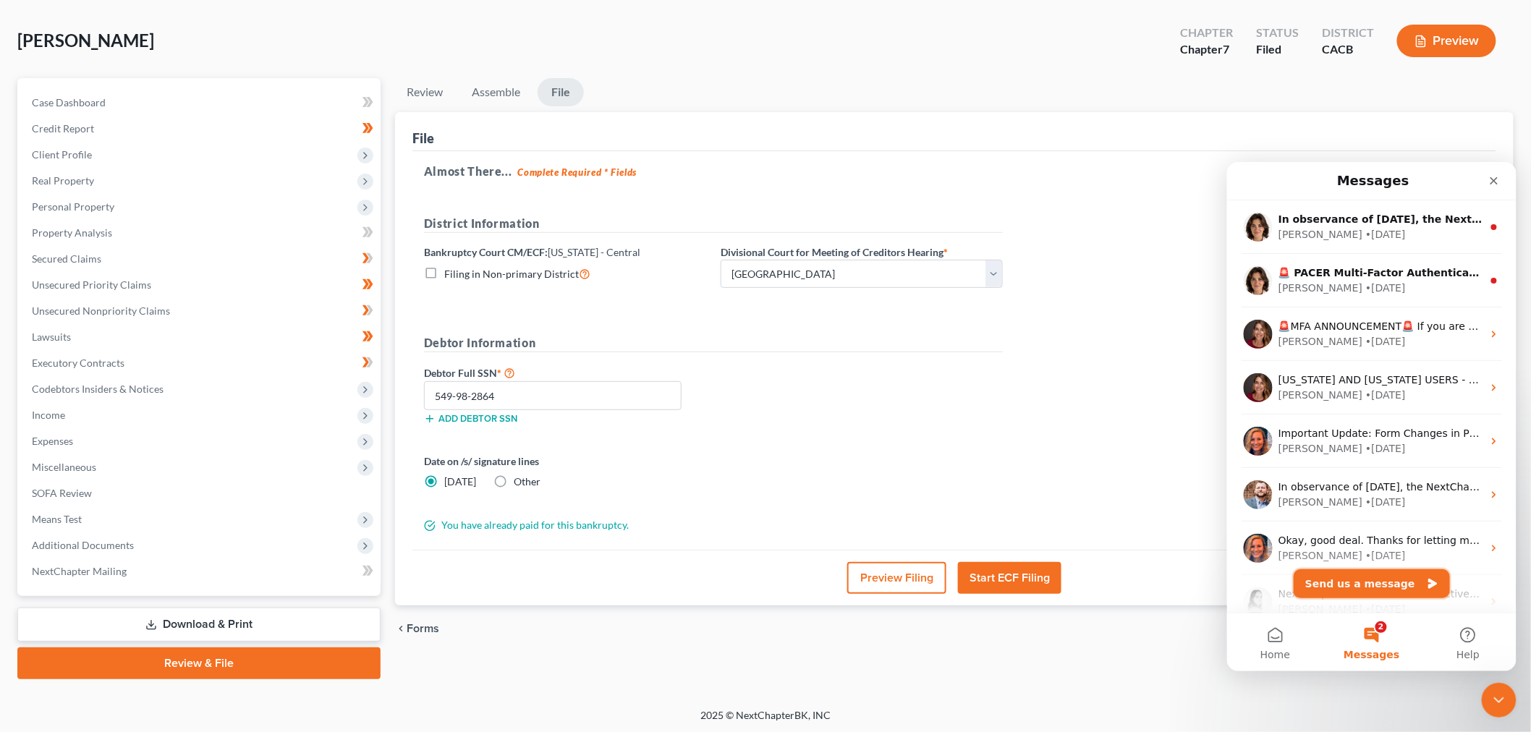
click at [1356, 595] on button "Send us a message" at bounding box center [1371, 583] width 156 height 29
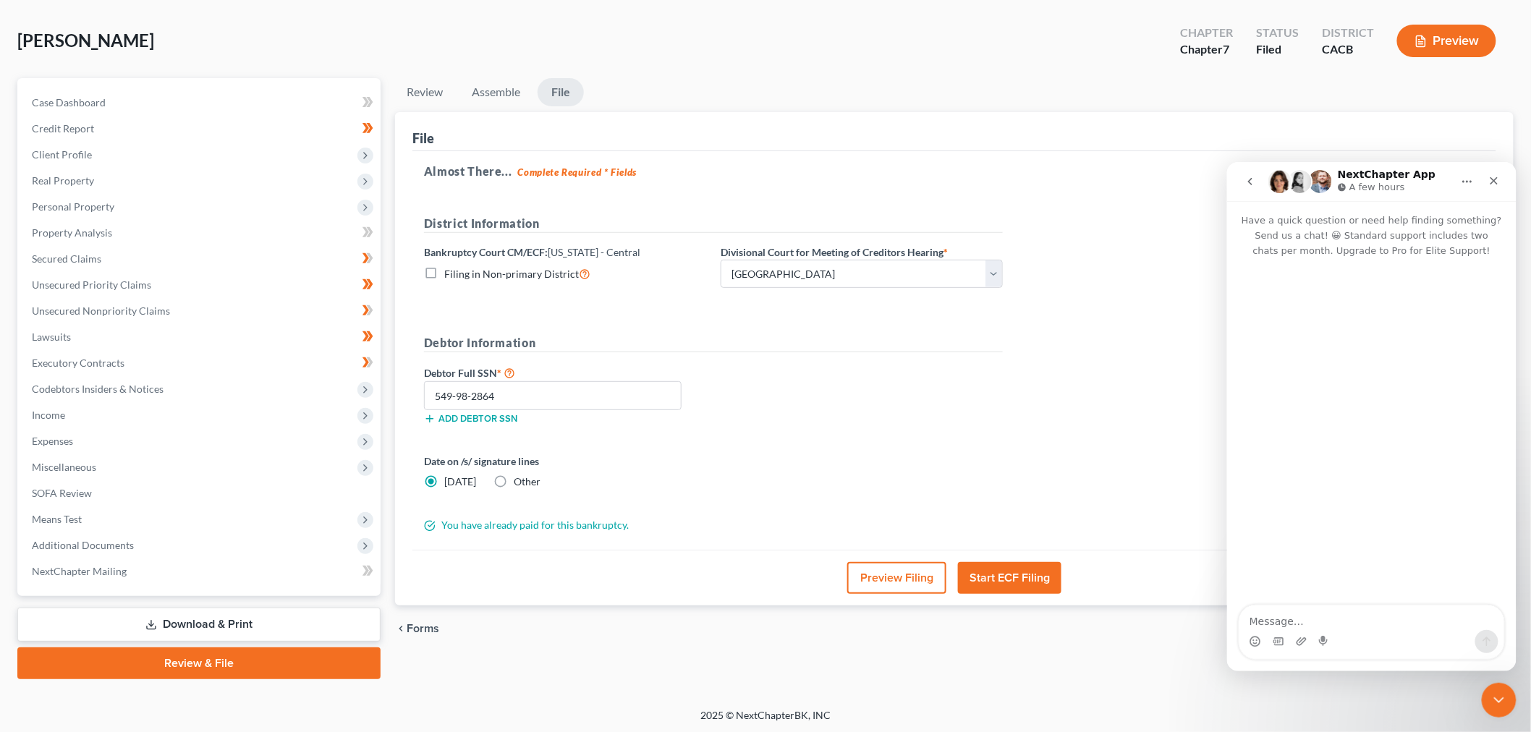
click at [1302, 611] on textarea "Message…" at bounding box center [1371, 617] width 265 height 25
click at [1294, 625] on textarea "Hello, I am trying to file a case for [PERSON_NAME]," at bounding box center [1371, 609] width 265 height 39
click at [1490, 613] on textarea "Hello, I am currently trying to file a case for [PERSON_NAME]," at bounding box center [1371, 609] width 265 height 39
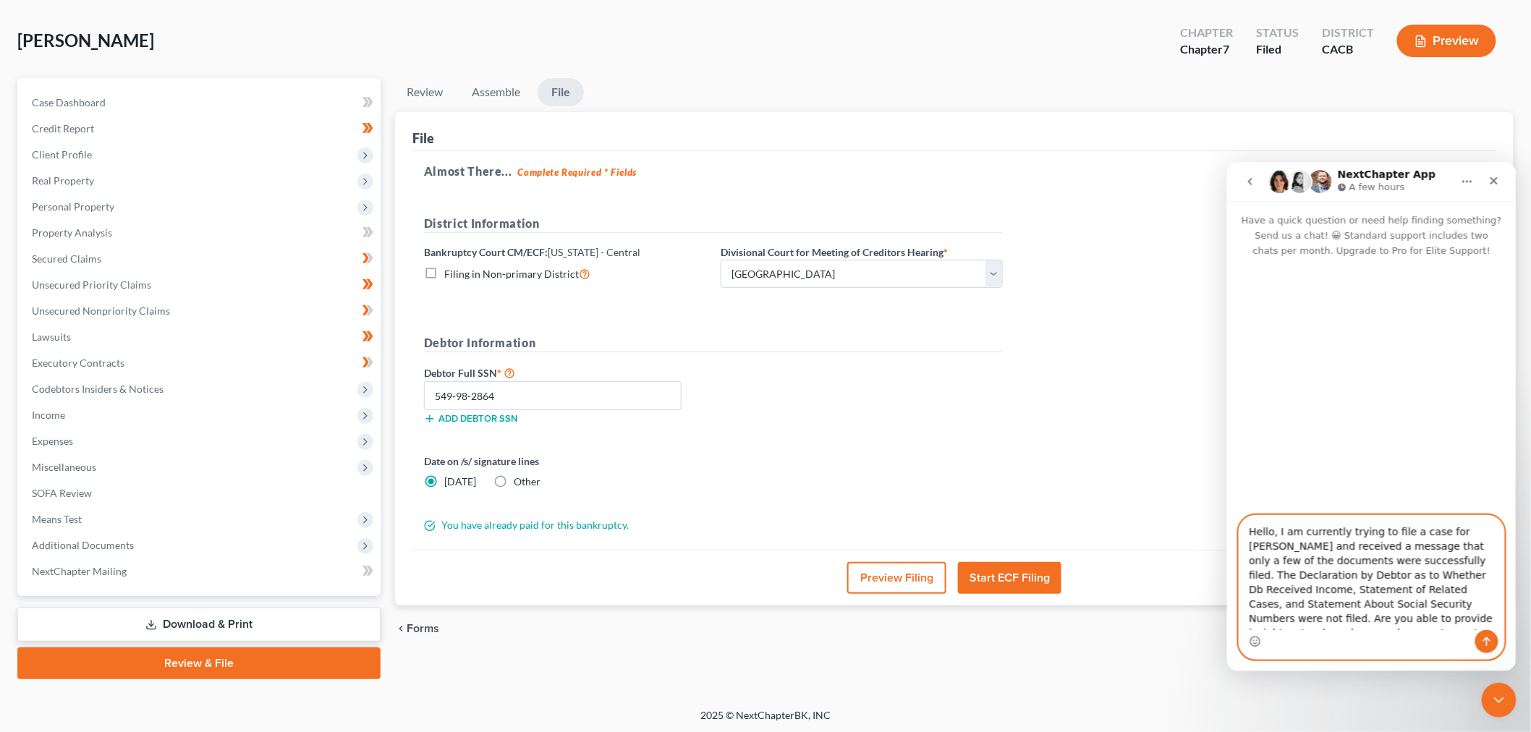
type textarea "Hello, I am currently trying to file a case for [PERSON_NAME] and received a me…"
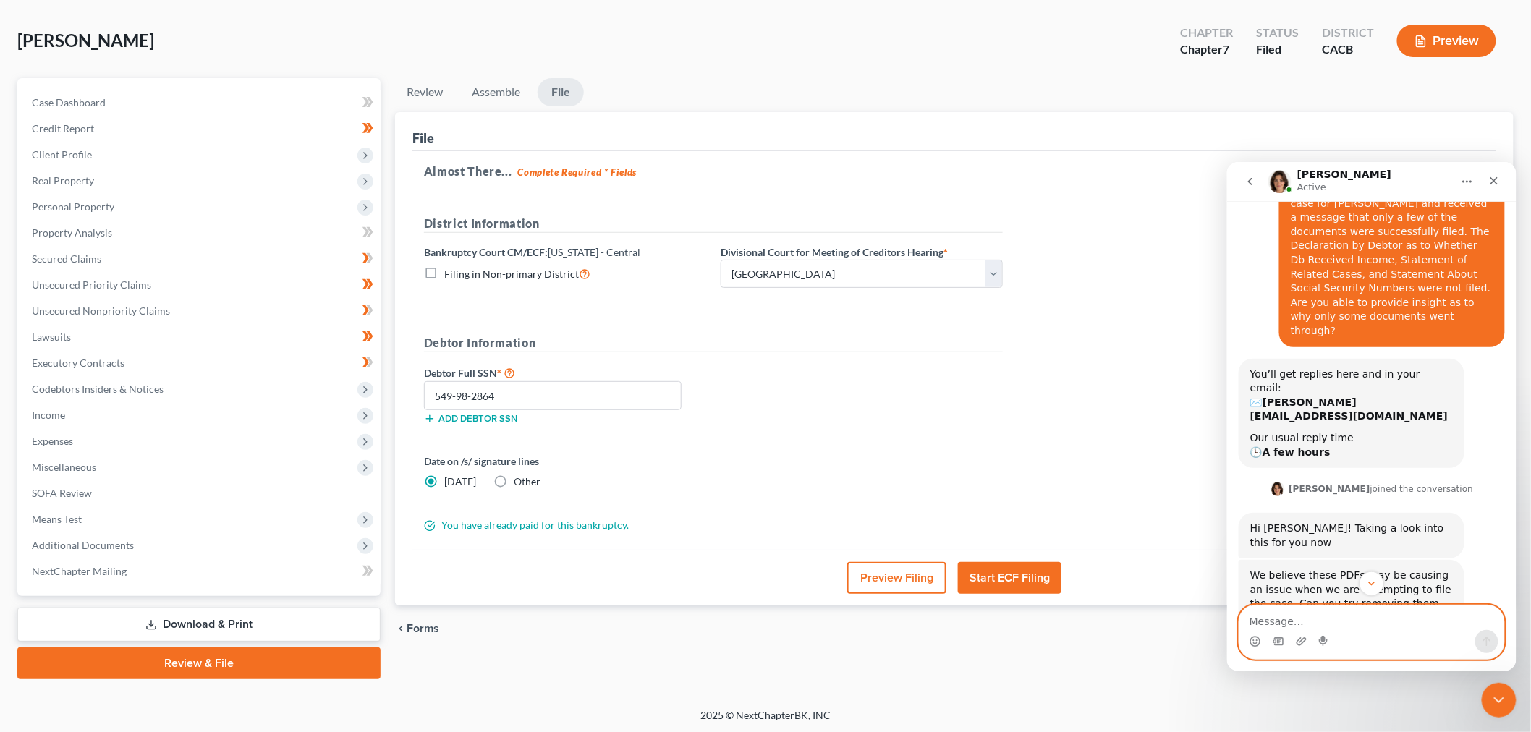
scroll to position [182, 0]
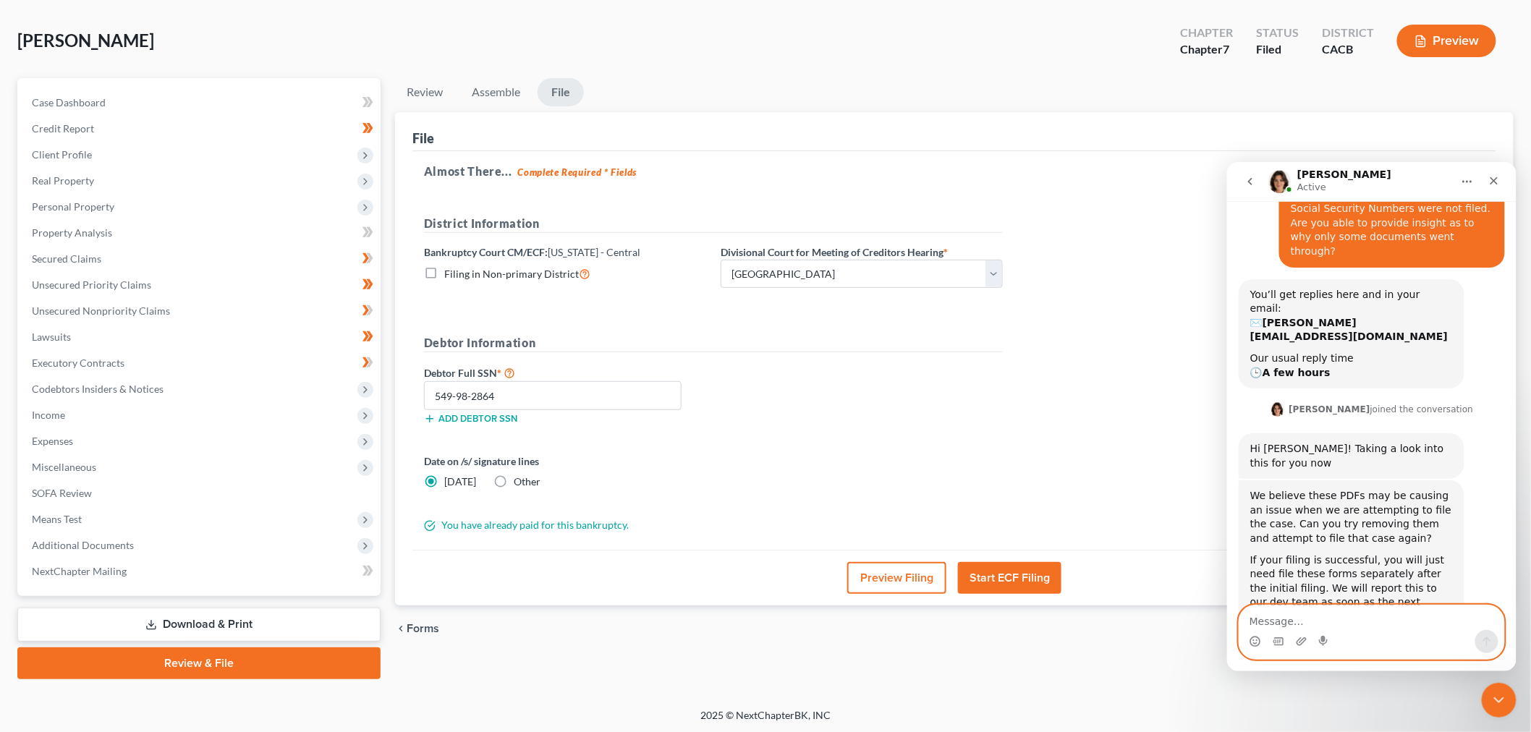
click at [1310, 615] on textarea "Message…" at bounding box center [1371, 617] width 265 height 25
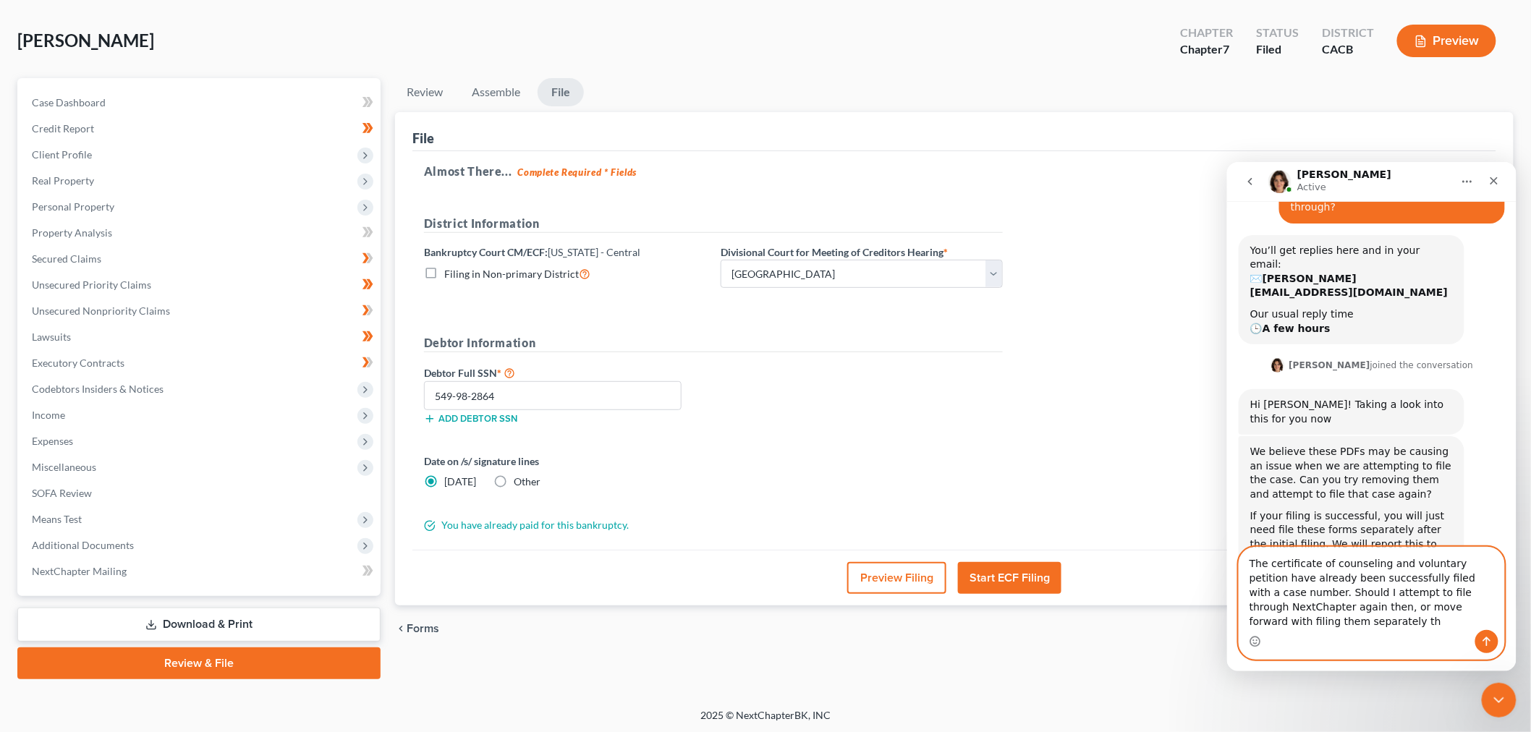
scroll to position [240, 0]
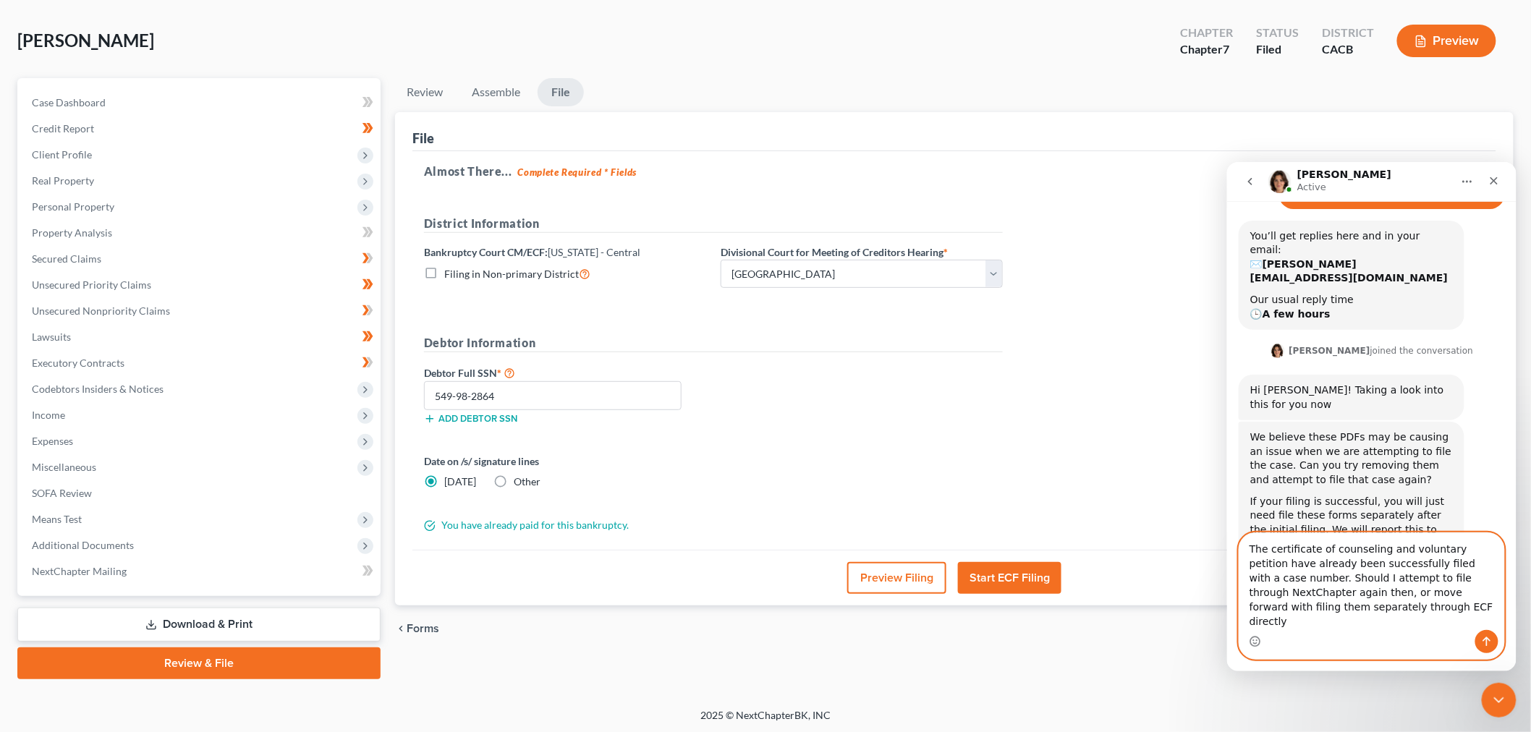
type textarea "The certificate of counseling and voluntary petition have already been successf…"
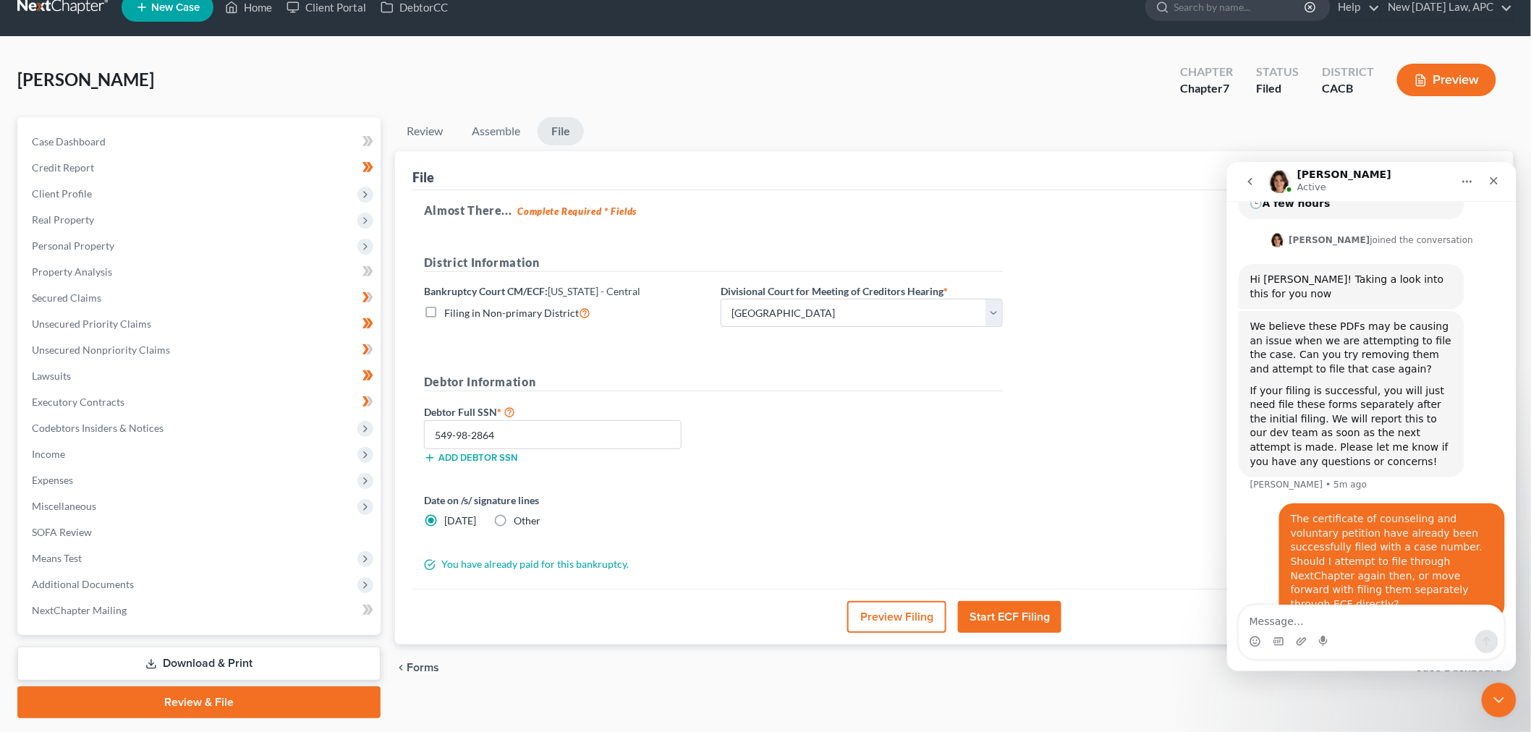
scroll to position [0, 0]
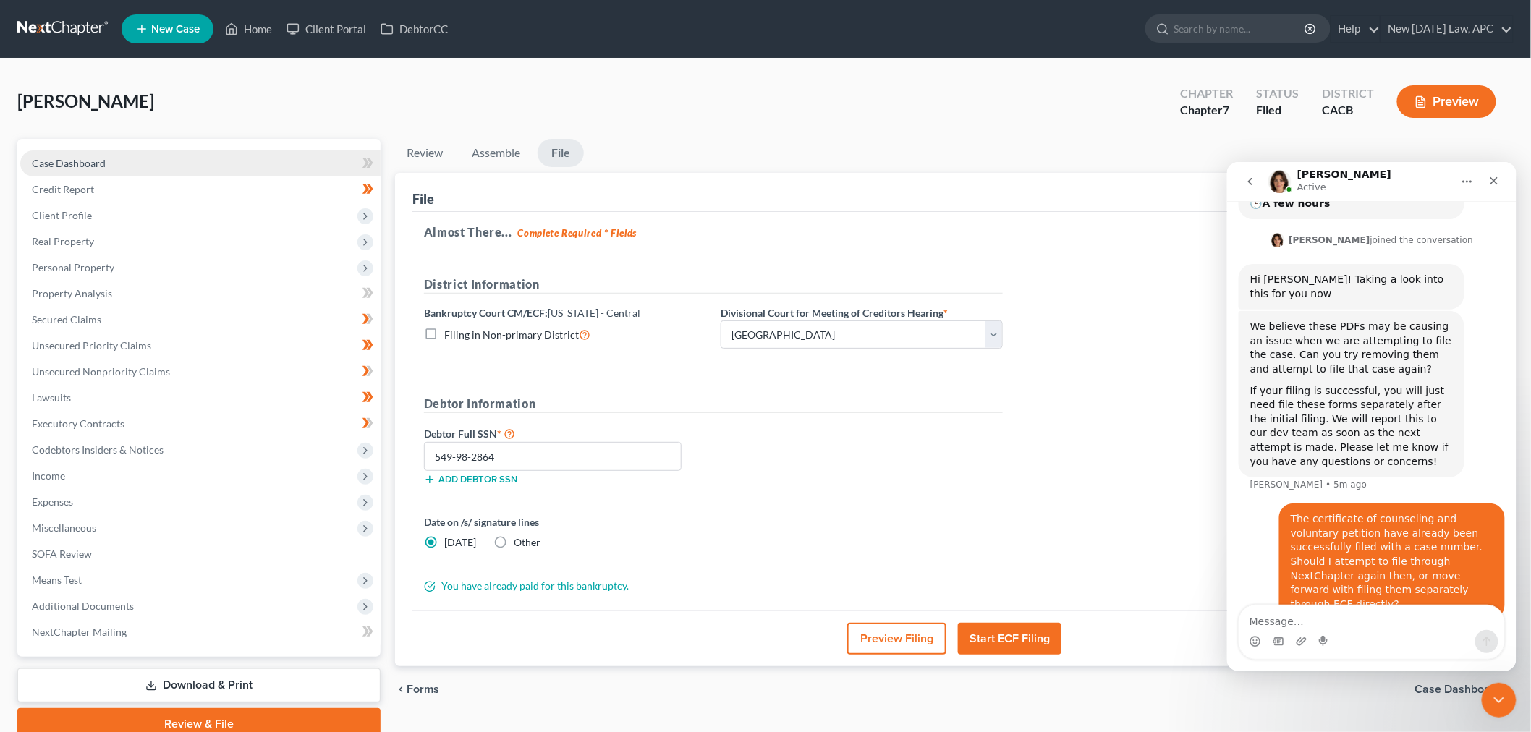
drag, startPoint x: 58, startPoint y: 170, endPoint x: 121, endPoint y: 170, distance: 62.9
click at [58, 170] on link "Case Dashboard" at bounding box center [200, 163] width 360 height 26
select select "4"
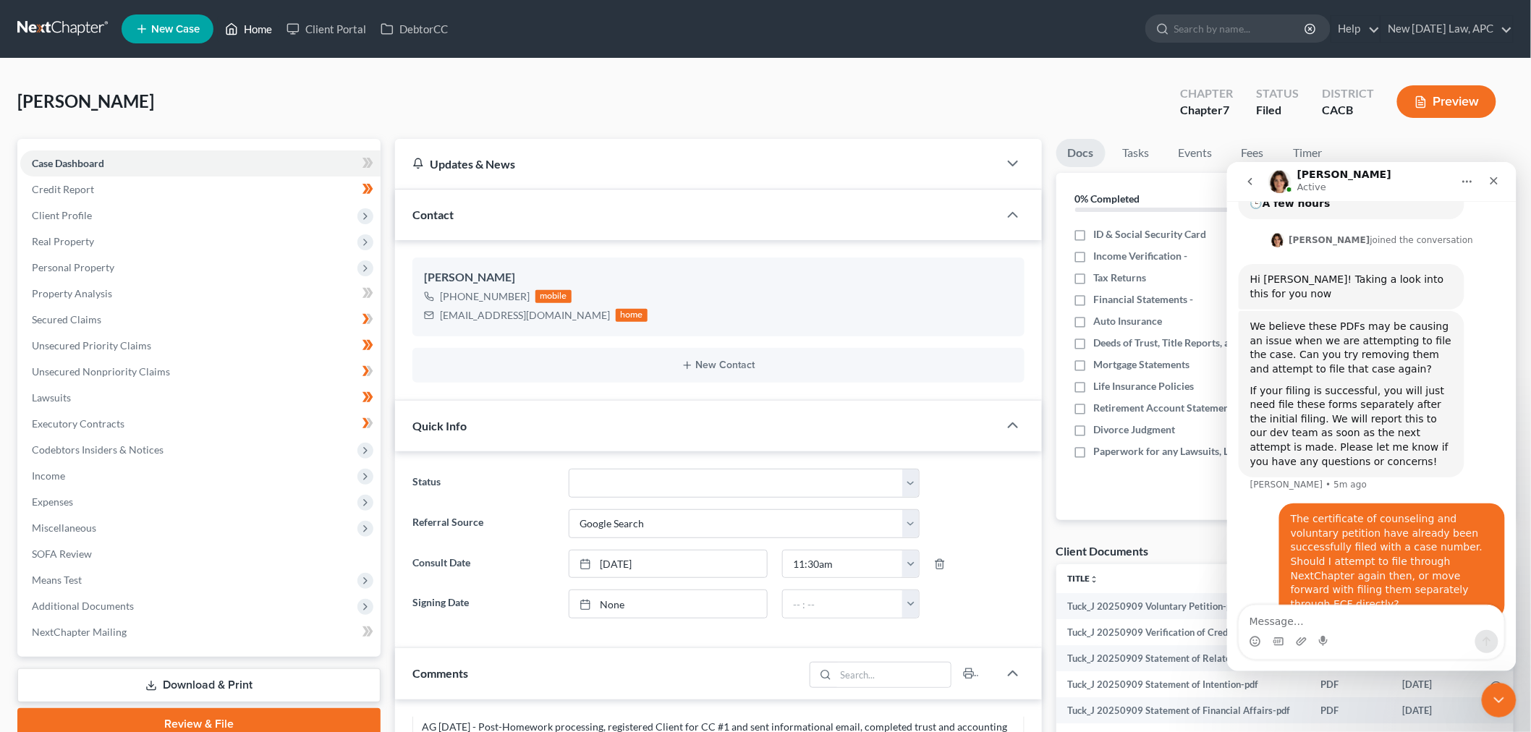
click at [246, 31] on link "Home" at bounding box center [248, 29] width 61 height 26
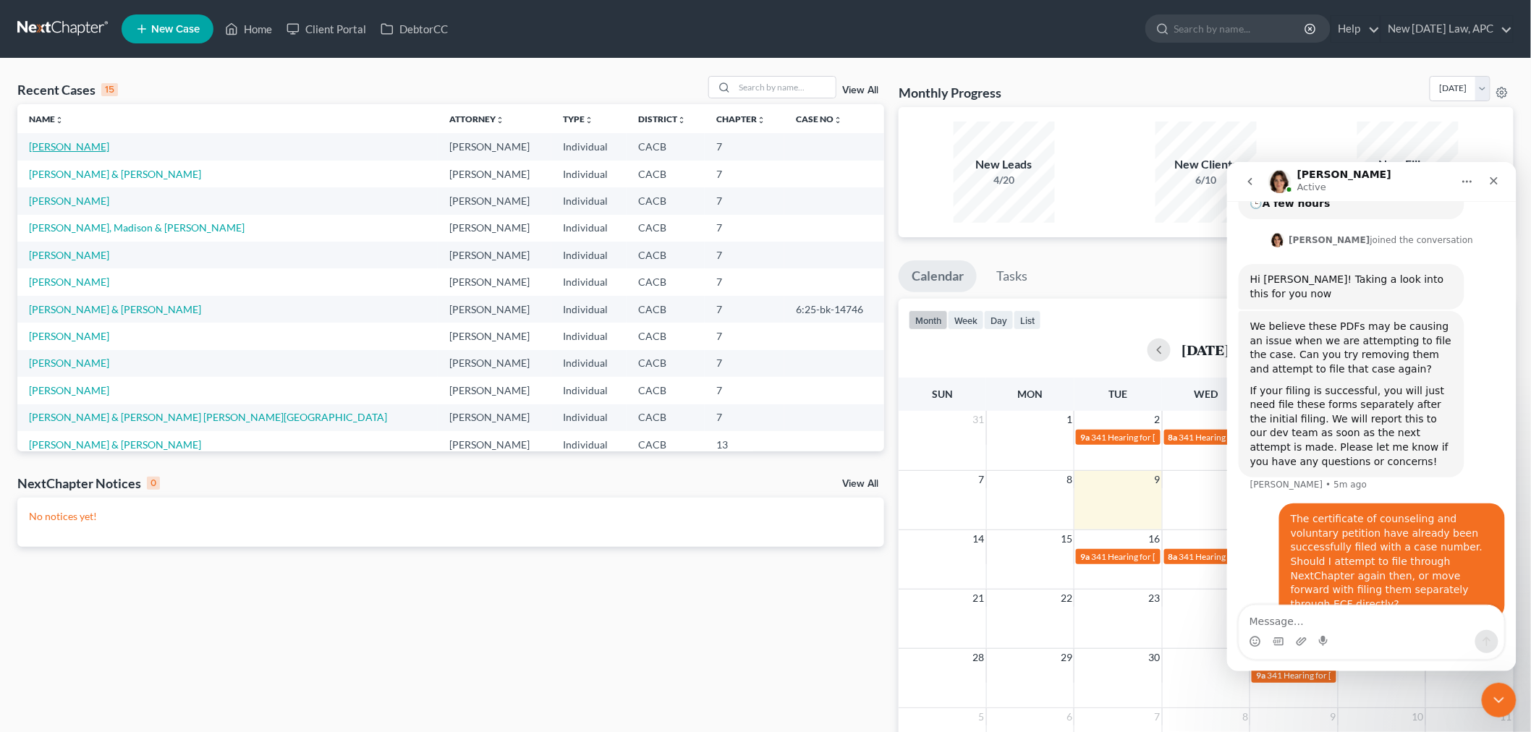
click at [70, 150] on link "[PERSON_NAME]" at bounding box center [69, 146] width 80 height 12
select select "4"
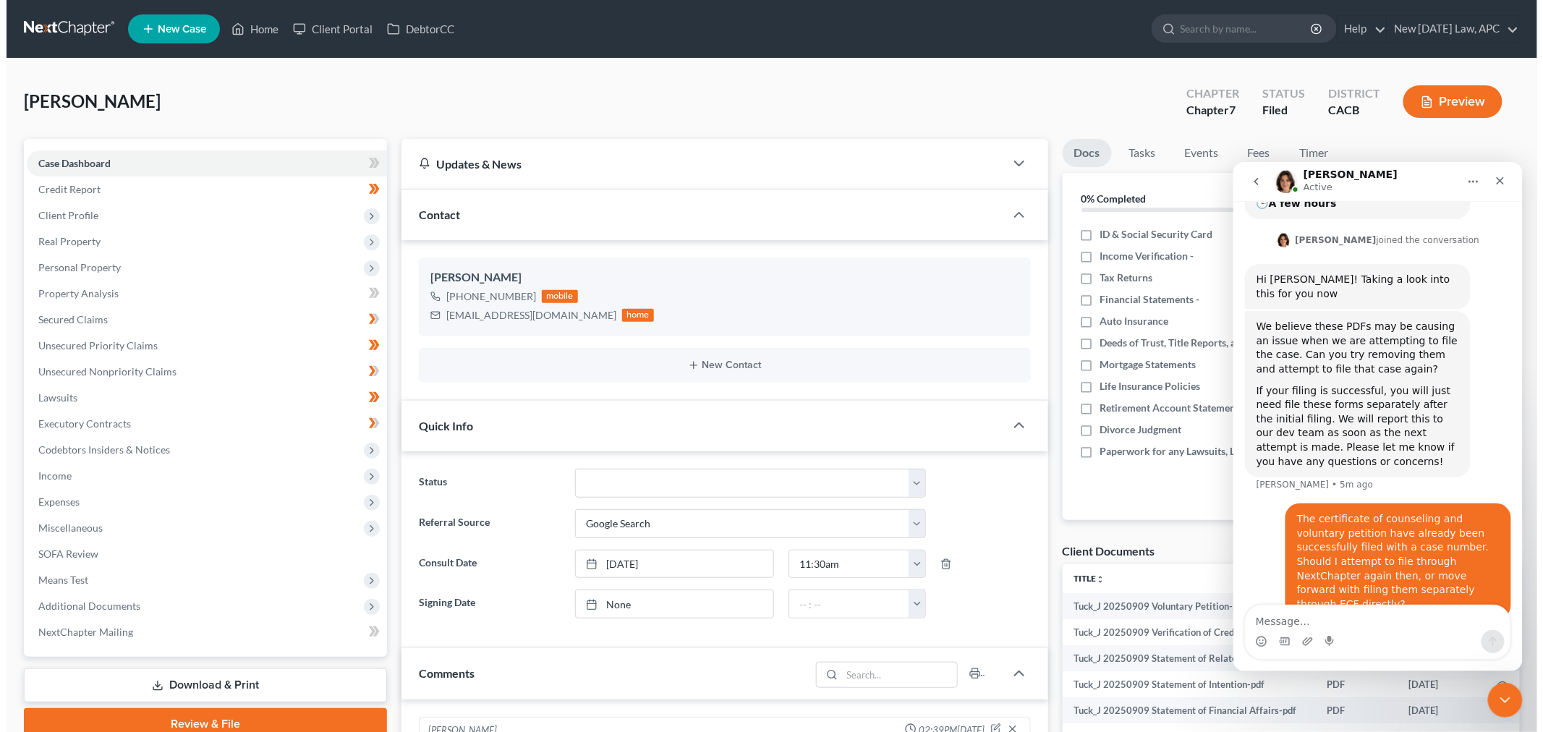
scroll to position [3119, 0]
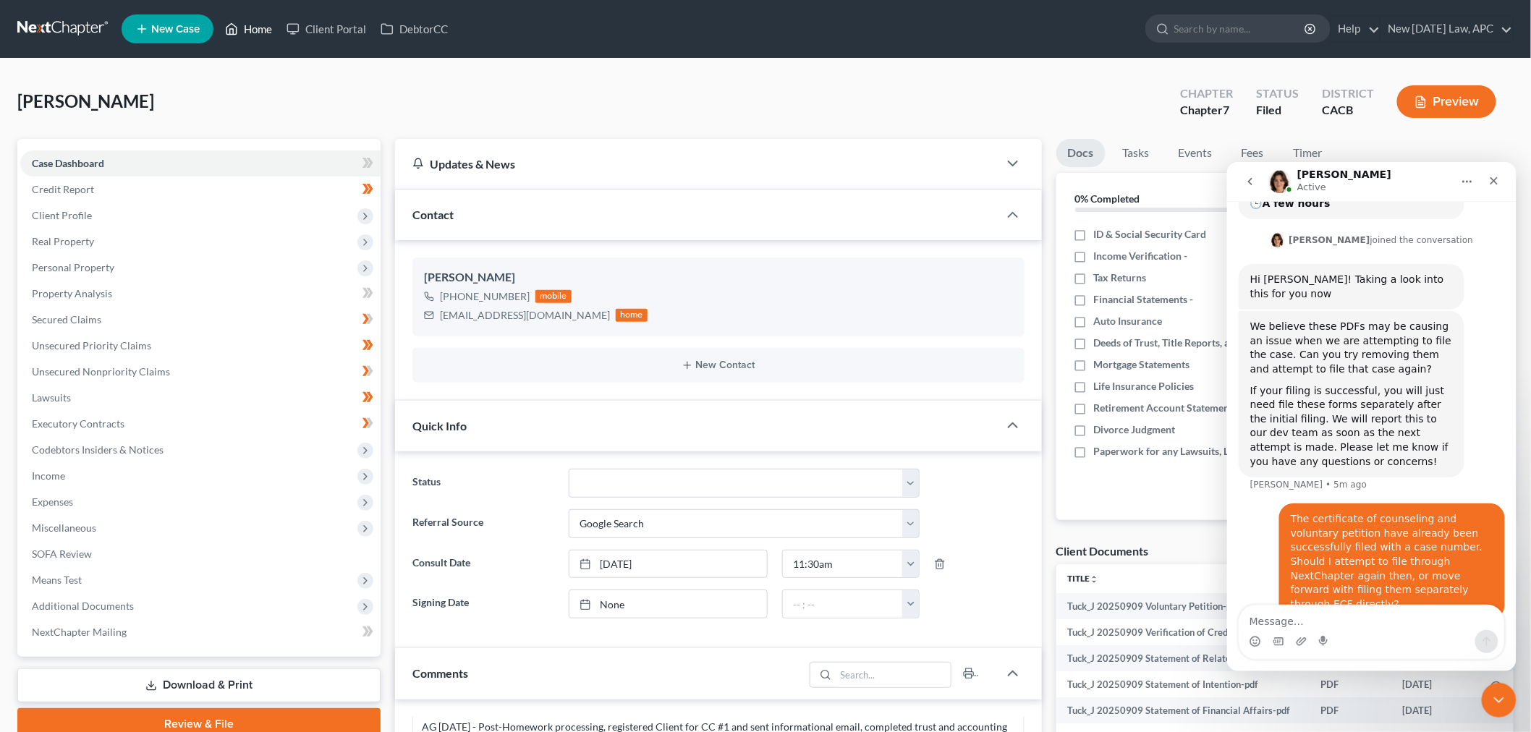
click at [241, 30] on link "Home" at bounding box center [248, 29] width 61 height 26
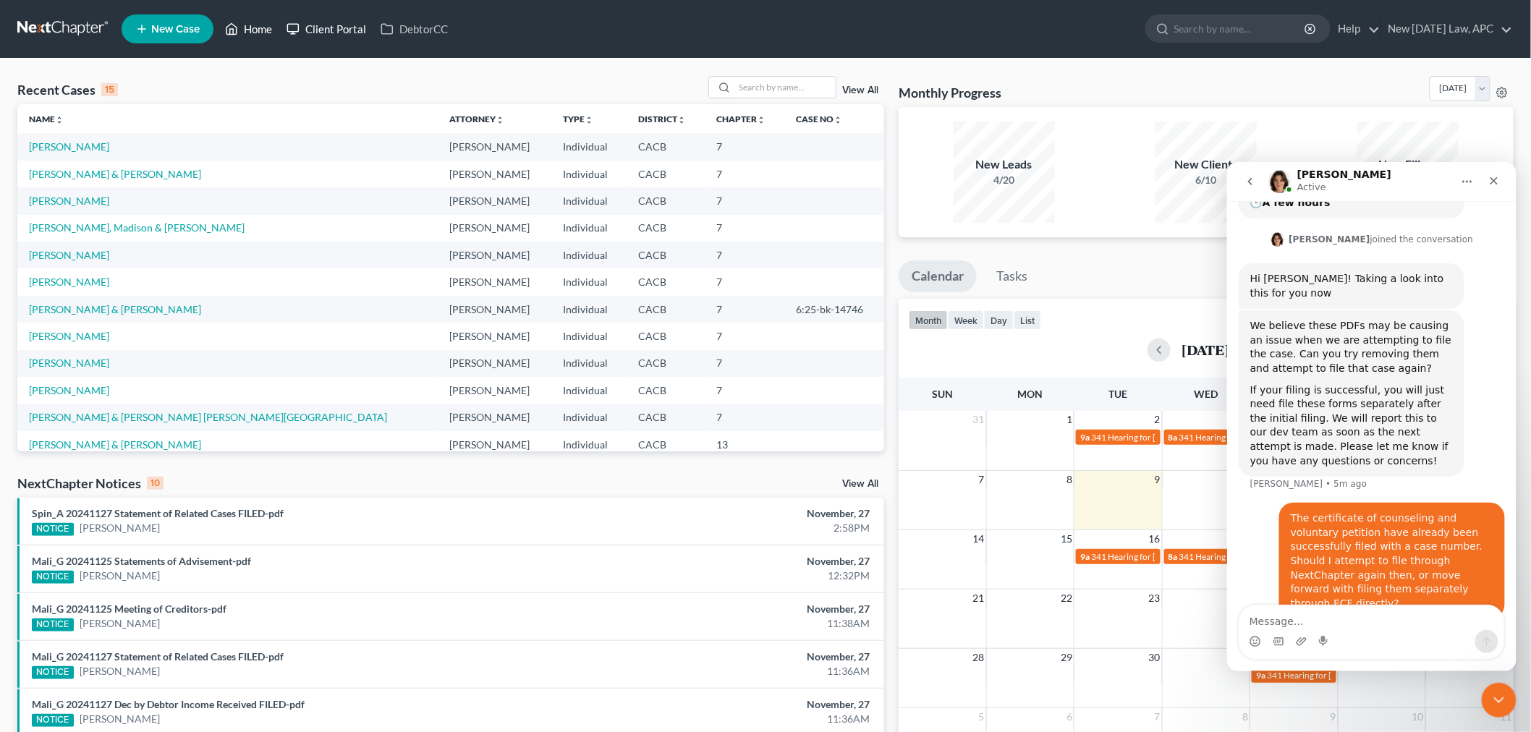
scroll to position [351, 0]
click at [65, 148] on link "[PERSON_NAME]" at bounding box center [69, 146] width 80 height 12
select select "4"
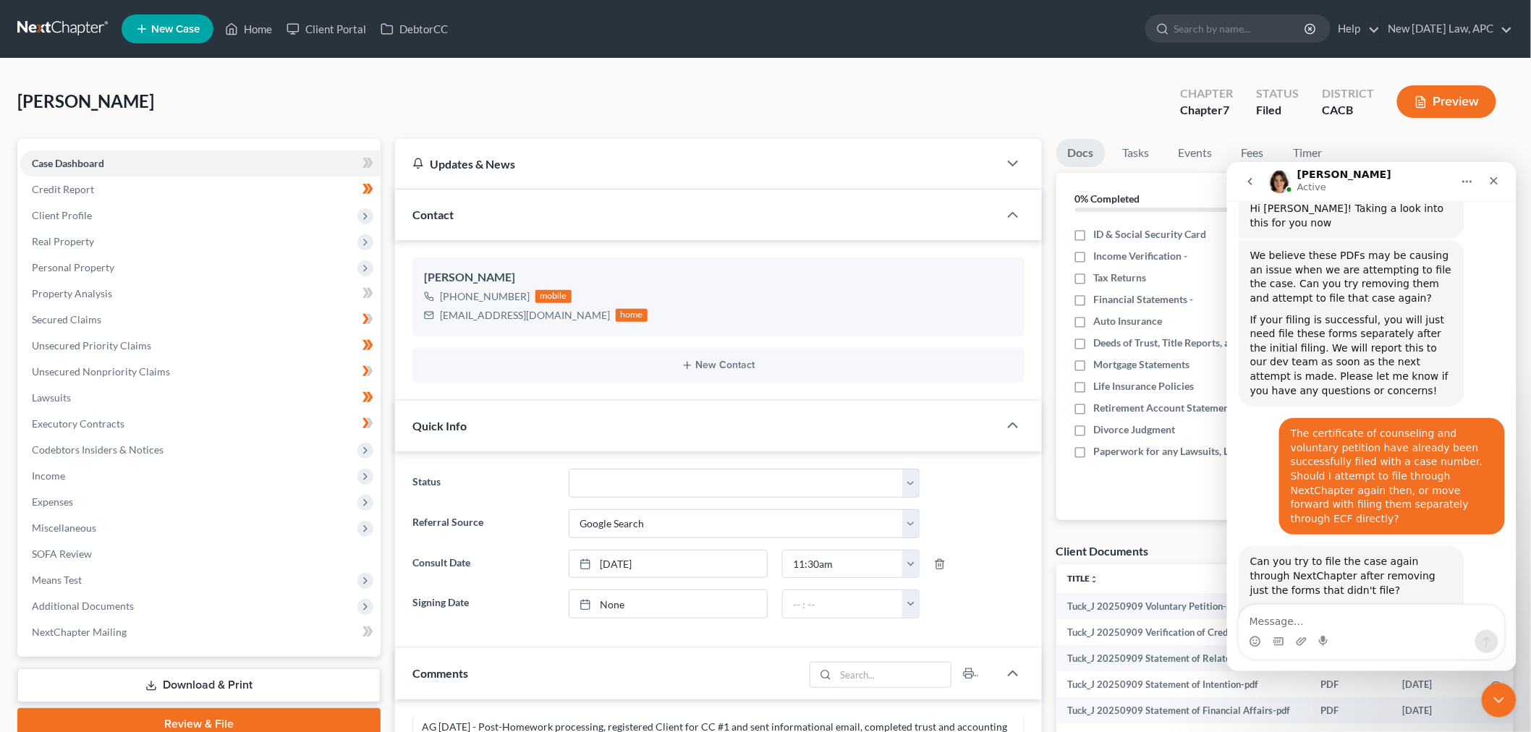
scroll to position [424, 0]
click at [1356, 614] on textarea "Message…" at bounding box center [1371, 617] width 265 height 25
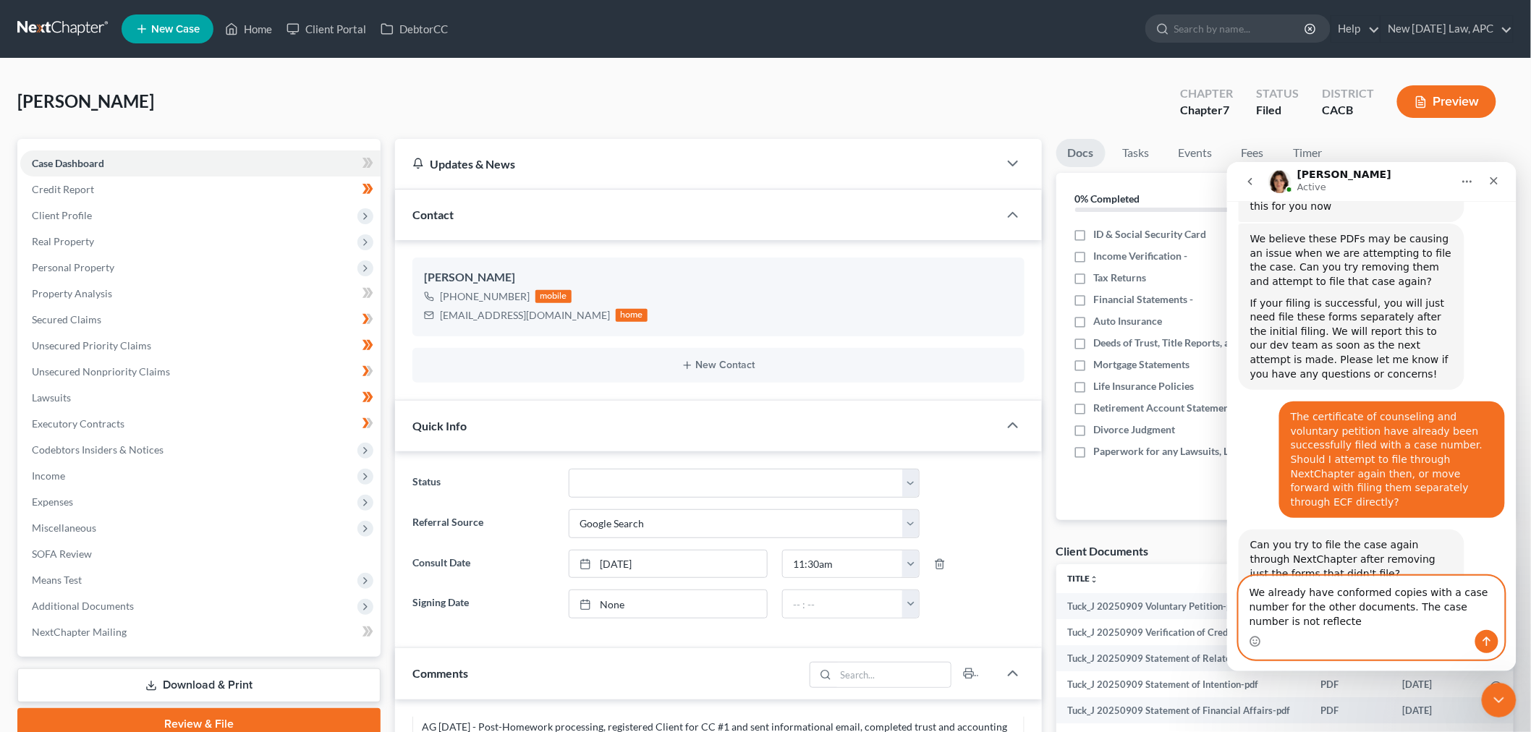
scroll to position [453, 0]
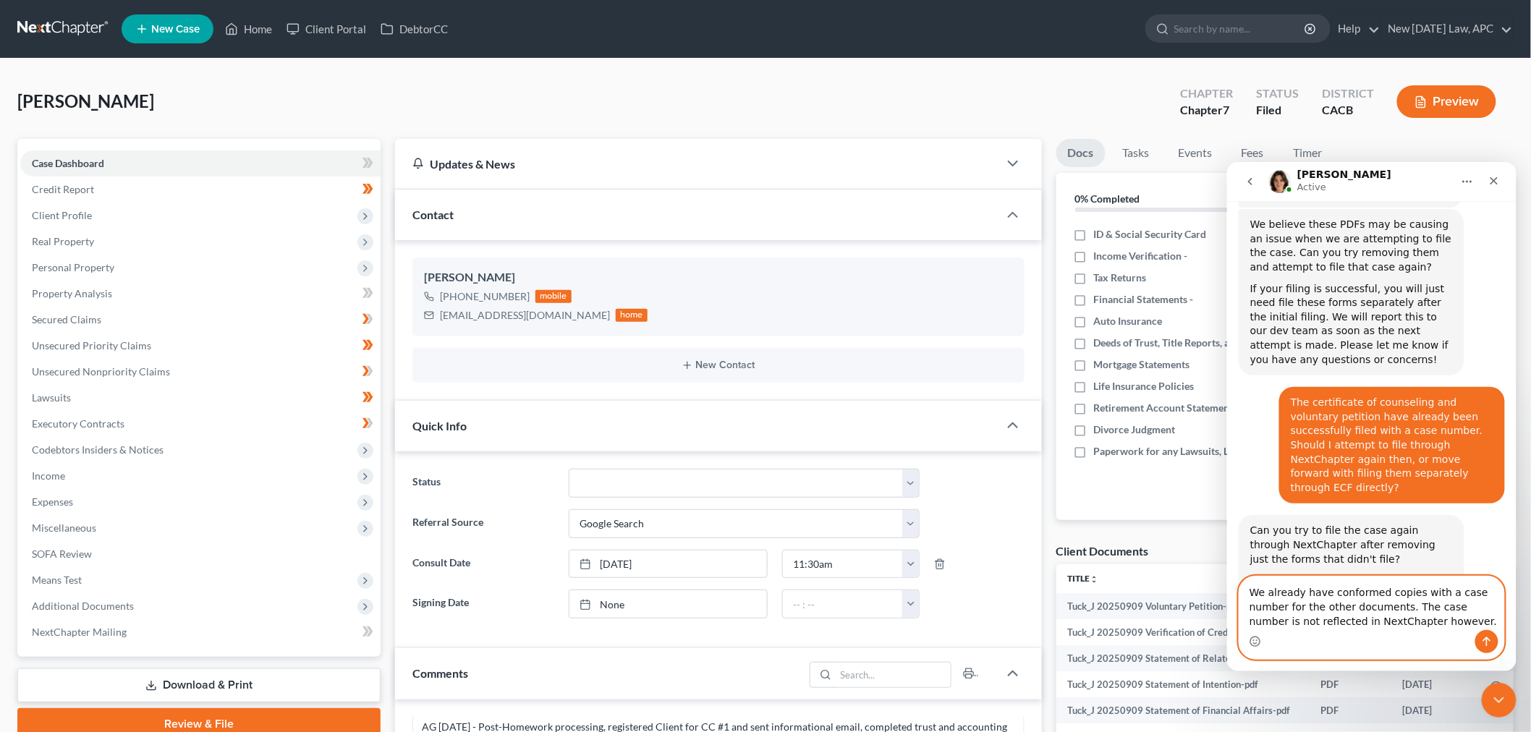
click at [1494, 593] on textarea "We already have conformed copies with a case number for the other documents. Th…" at bounding box center [1371, 603] width 265 height 54
click at [1495, 593] on textarea "We already have conformed copies with a case number for the other documents. Th…" at bounding box center [1371, 603] width 265 height 54
click at [1441, 606] on textarea "We already have conformed copies with a case number (6:25-bk-16411) for the oth…" at bounding box center [1371, 595] width 265 height 68
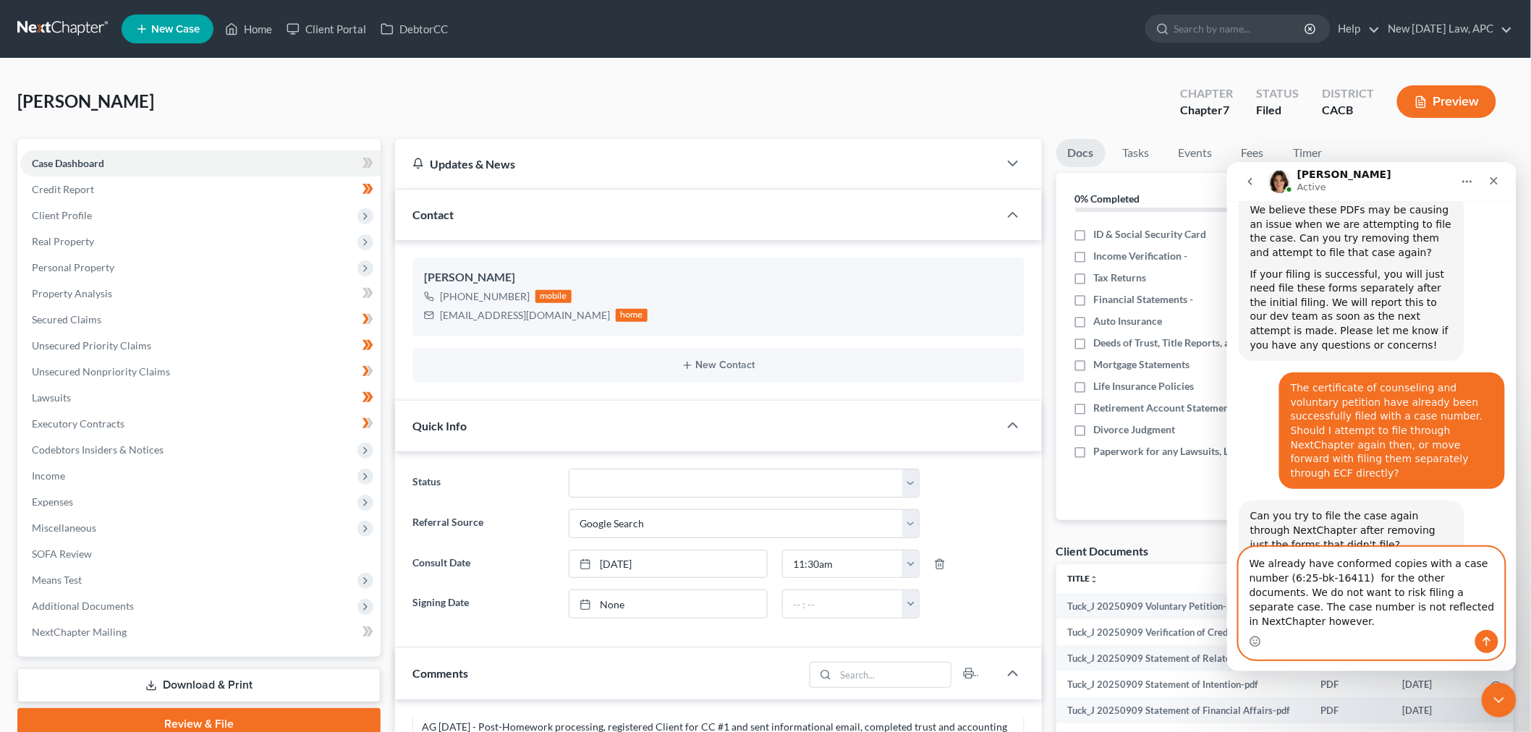
drag, startPoint x: 1401, startPoint y: 607, endPoint x: 1438, endPoint y: 593, distance: 40.1
click at [1438, 593] on textarea "We already have conformed copies with a case number (6:25-bk-16411) for the oth…" at bounding box center [1371, 588] width 265 height 82
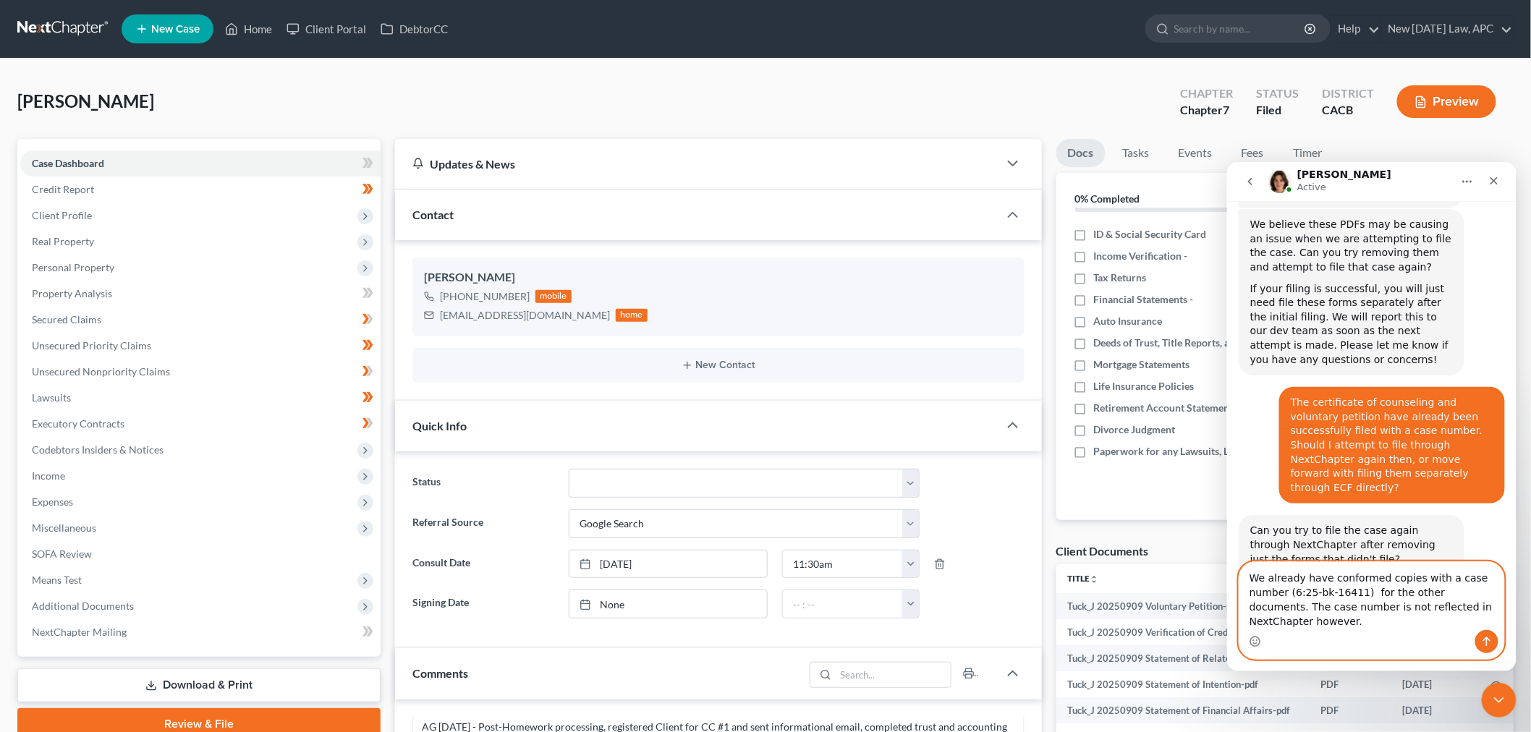
click at [1461, 619] on textarea "We already have conformed copies with a case number (6:25-bk-16411) for the oth…" at bounding box center [1371, 595] width 265 height 68
click at [1467, 621] on textarea "We already have conformed copies with a case number (6:25-bk-16411) for the oth…" at bounding box center [1371, 595] width 265 height 68
paste textarea "We do not want to risk filing a separate case."
type textarea "We already have conformed copies with a case number (6:25-bk-16411) for the oth…"
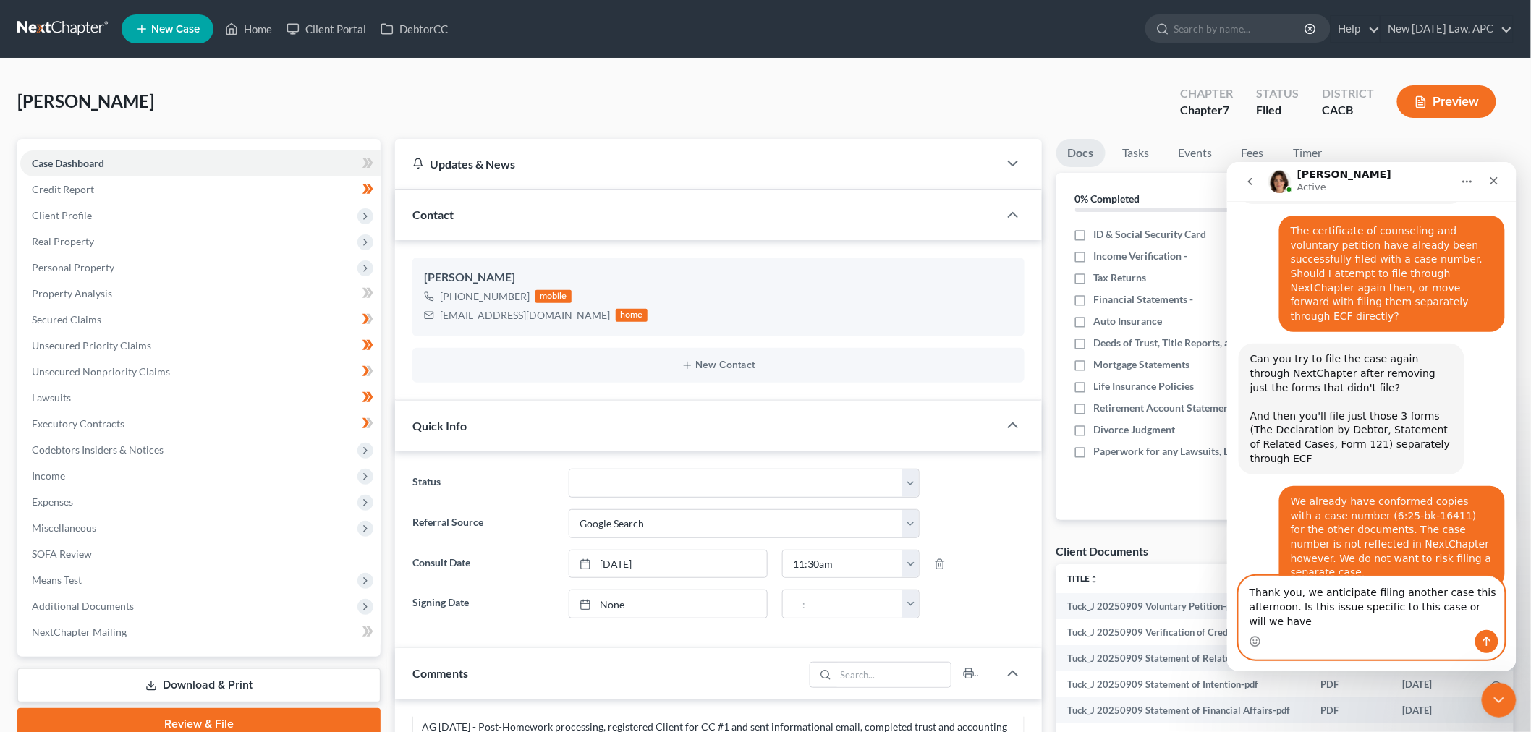
scroll to position [639, 0]
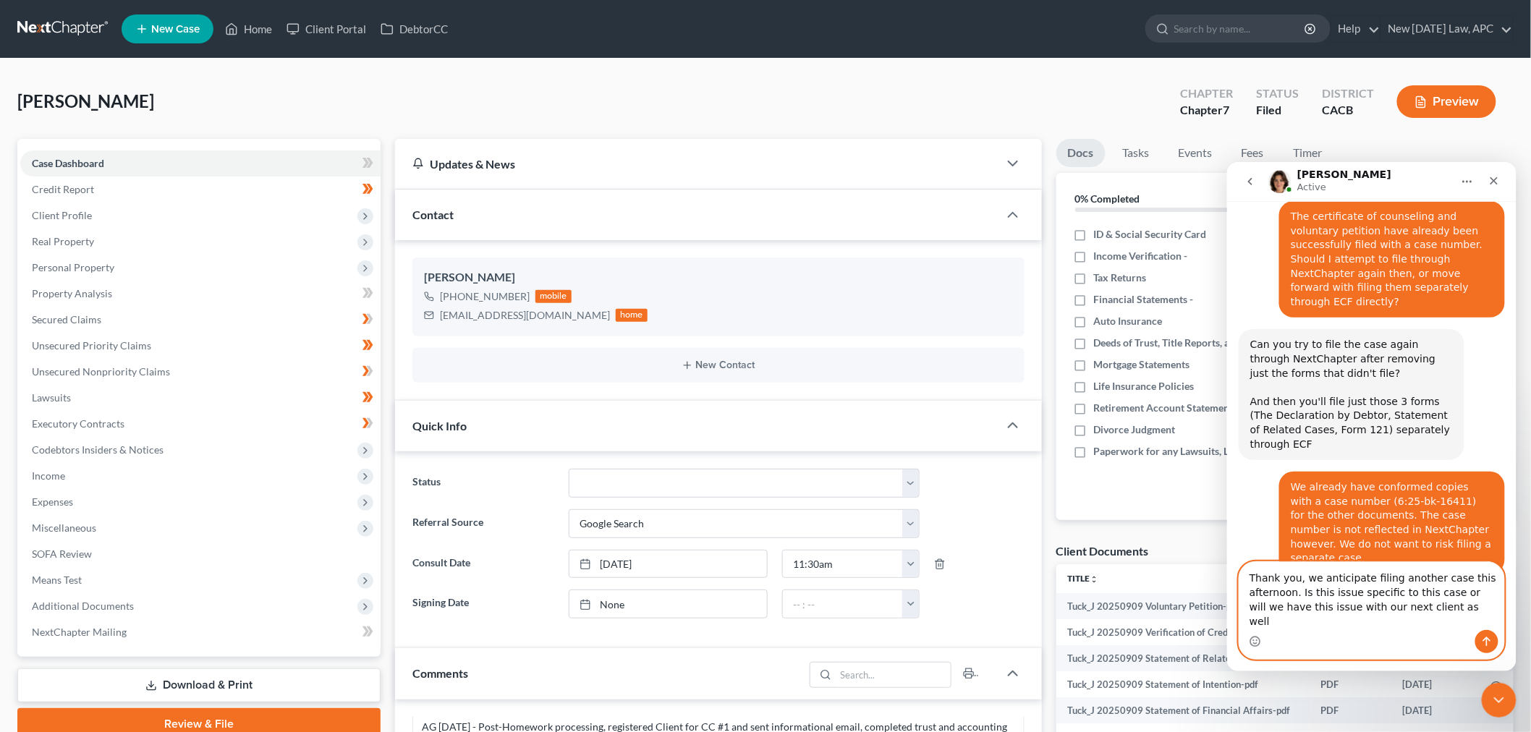
type textarea "Thank you, we anticipate filing another case this afternoon. Is this issue spec…"
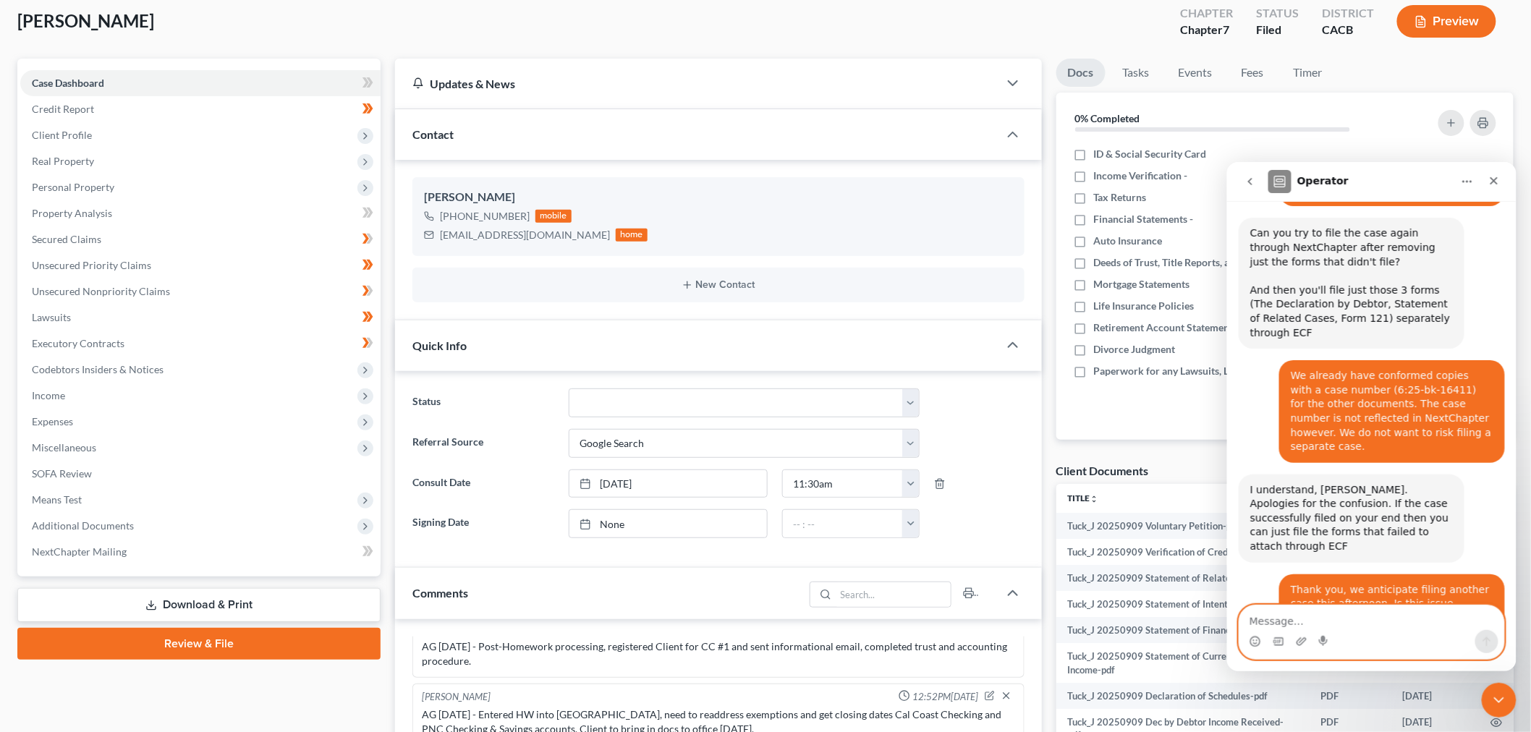
scroll to position [794, 0]
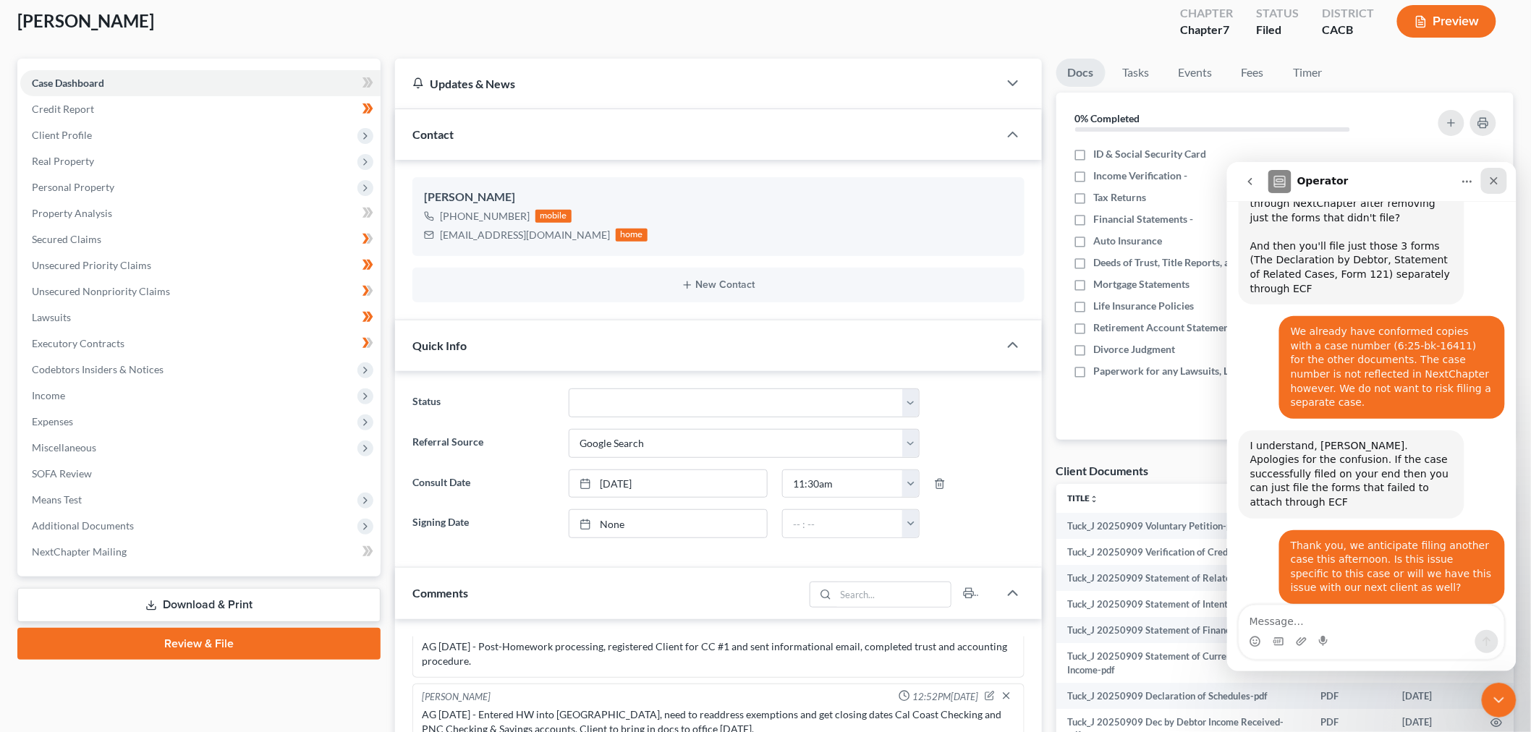
click at [1492, 177] on icon "Close" at bounding box center [1493, 180] width 12 height 12
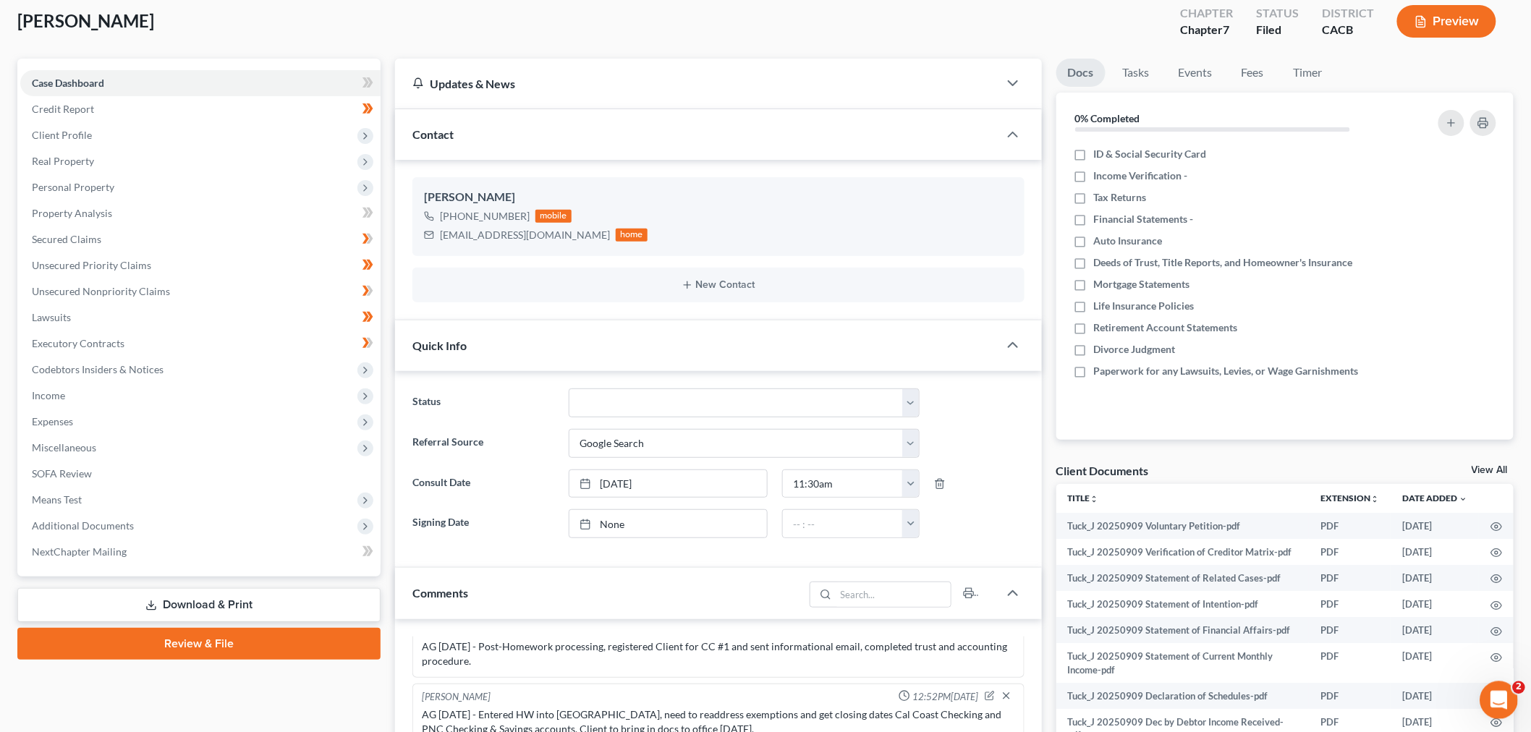
click at [1491, 691] on icon "Open Intercom Messenger" at bounding box center [1497, 699] width 24 height 24
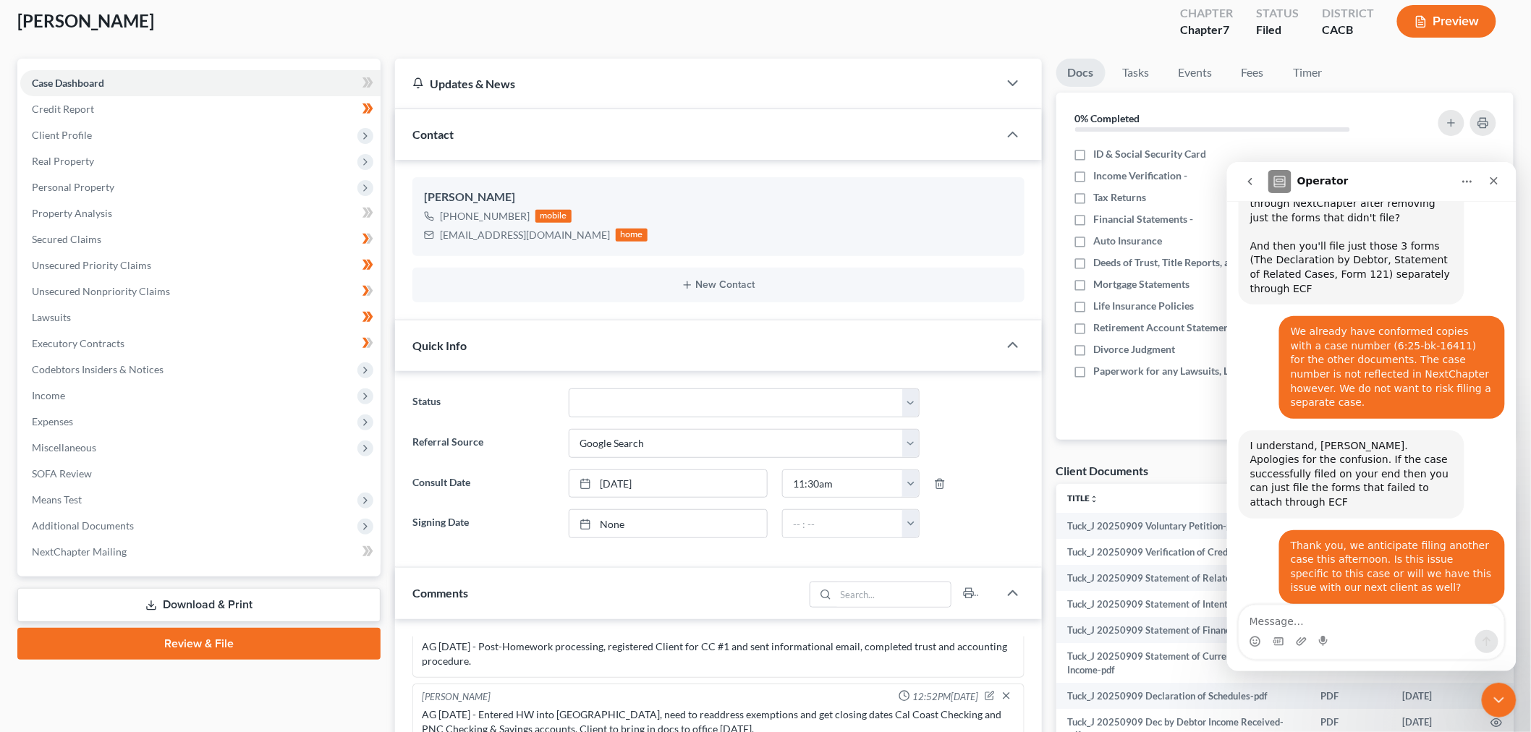
click at [1278, 617] on textarea "Message…" at bounding box center [1371, 617] width 265 height 25
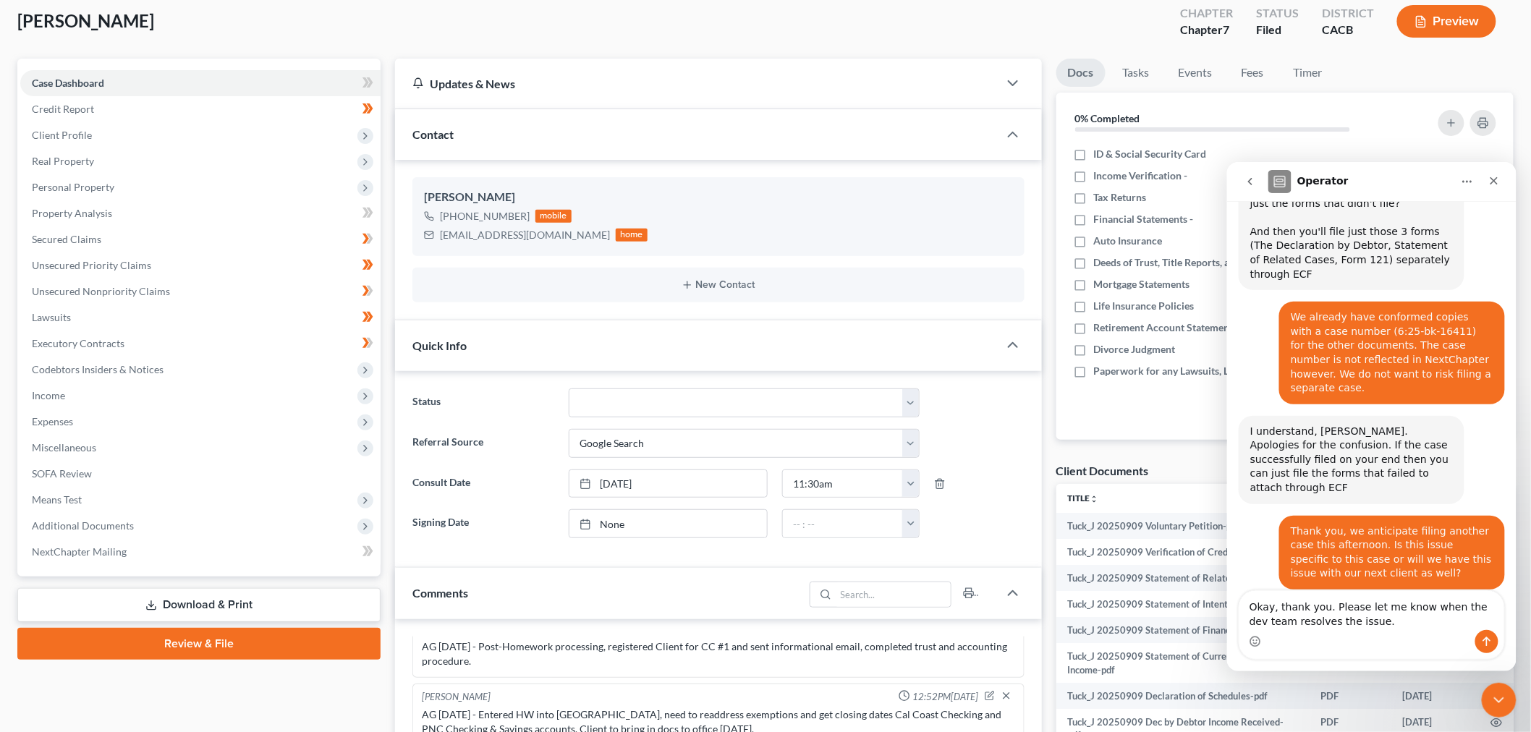
click at [1325, 607] on textarea "Okay, thank you. Please let me know when the dev team resolves the issue." at bounding box center [1371, 609] width 265 height 39
type textarea "Okay, thank you! Please let me know when the dev team resolves the issue."
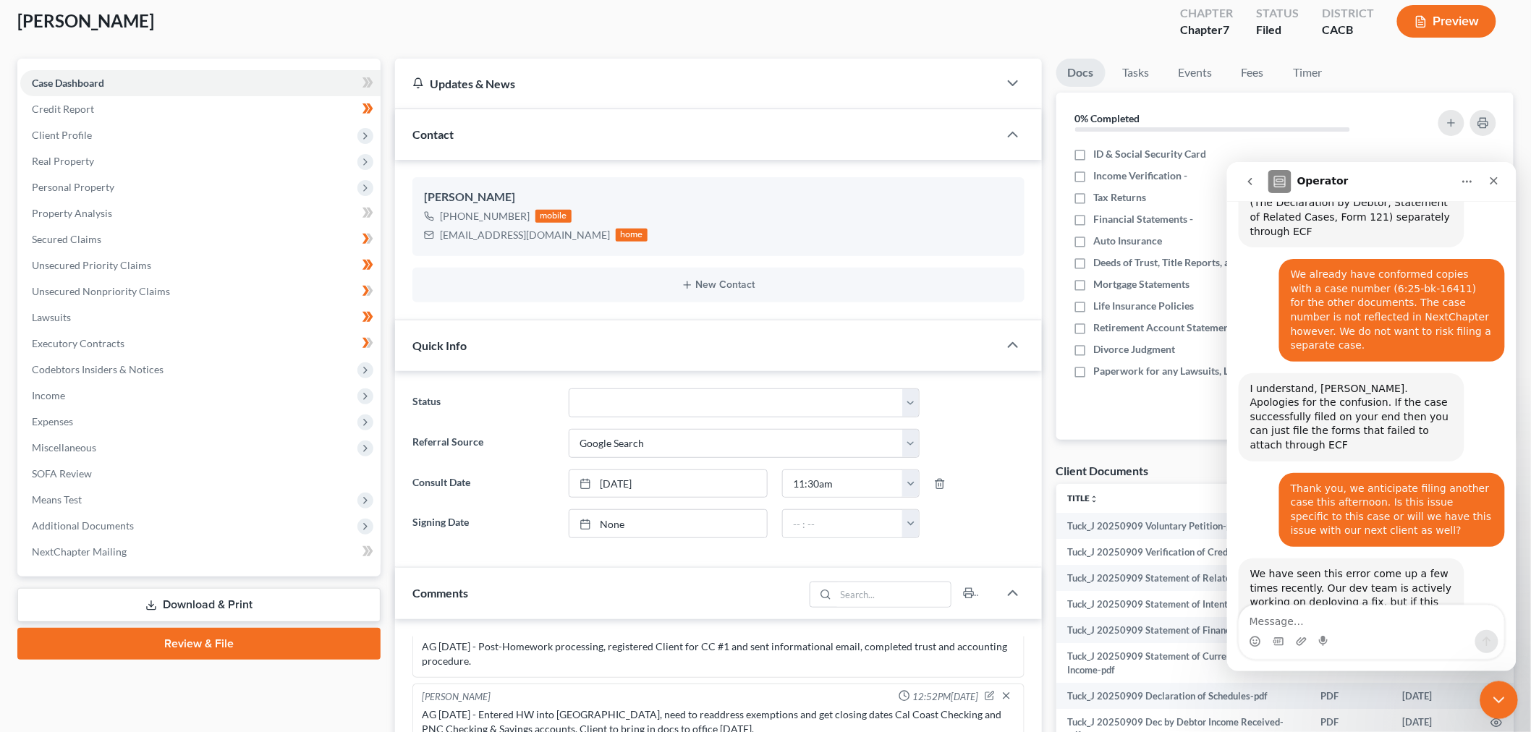
click at [1496, 705] on icon "Close Intercom Messenger" at bounding box center [1495, 697] width 17 height 17
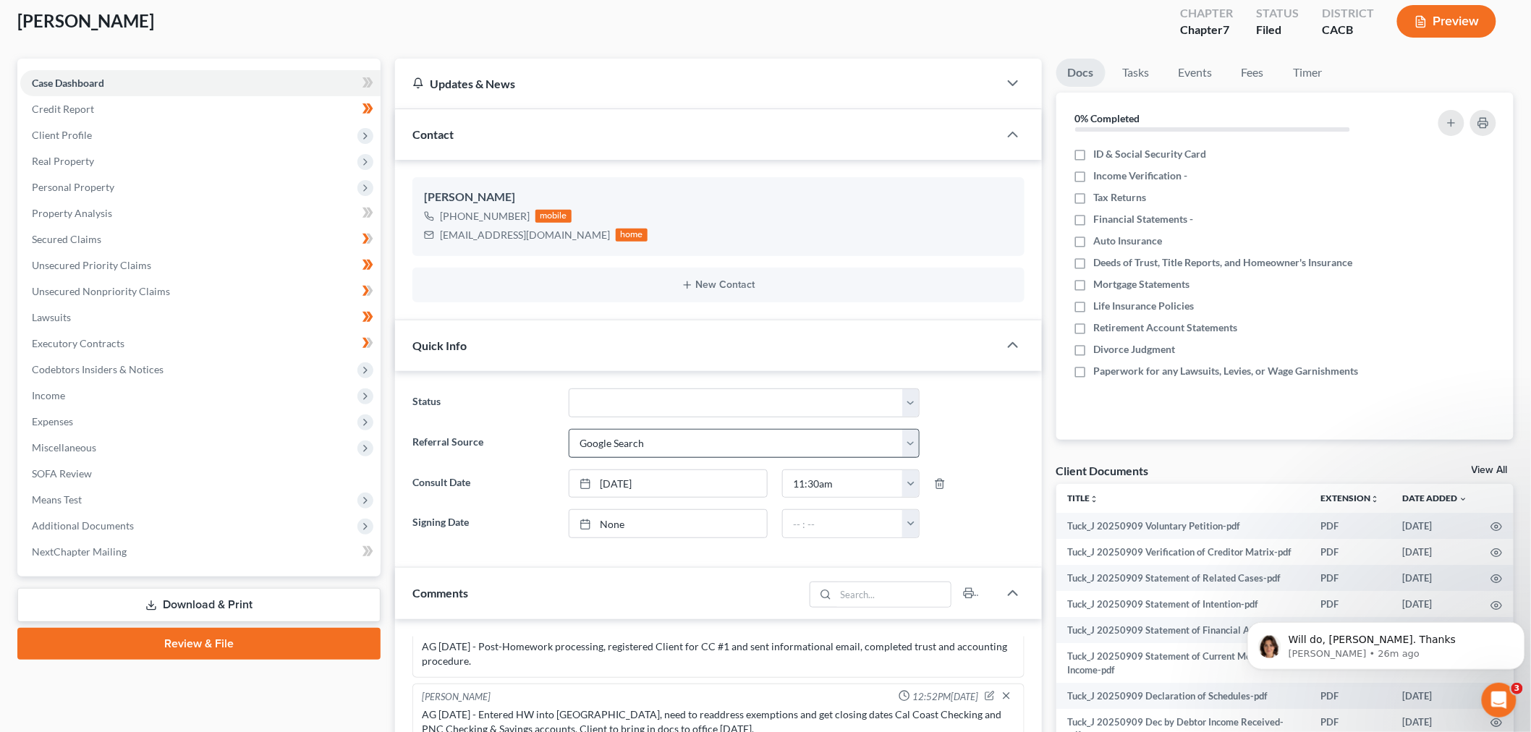
scroll to position [161, 0]
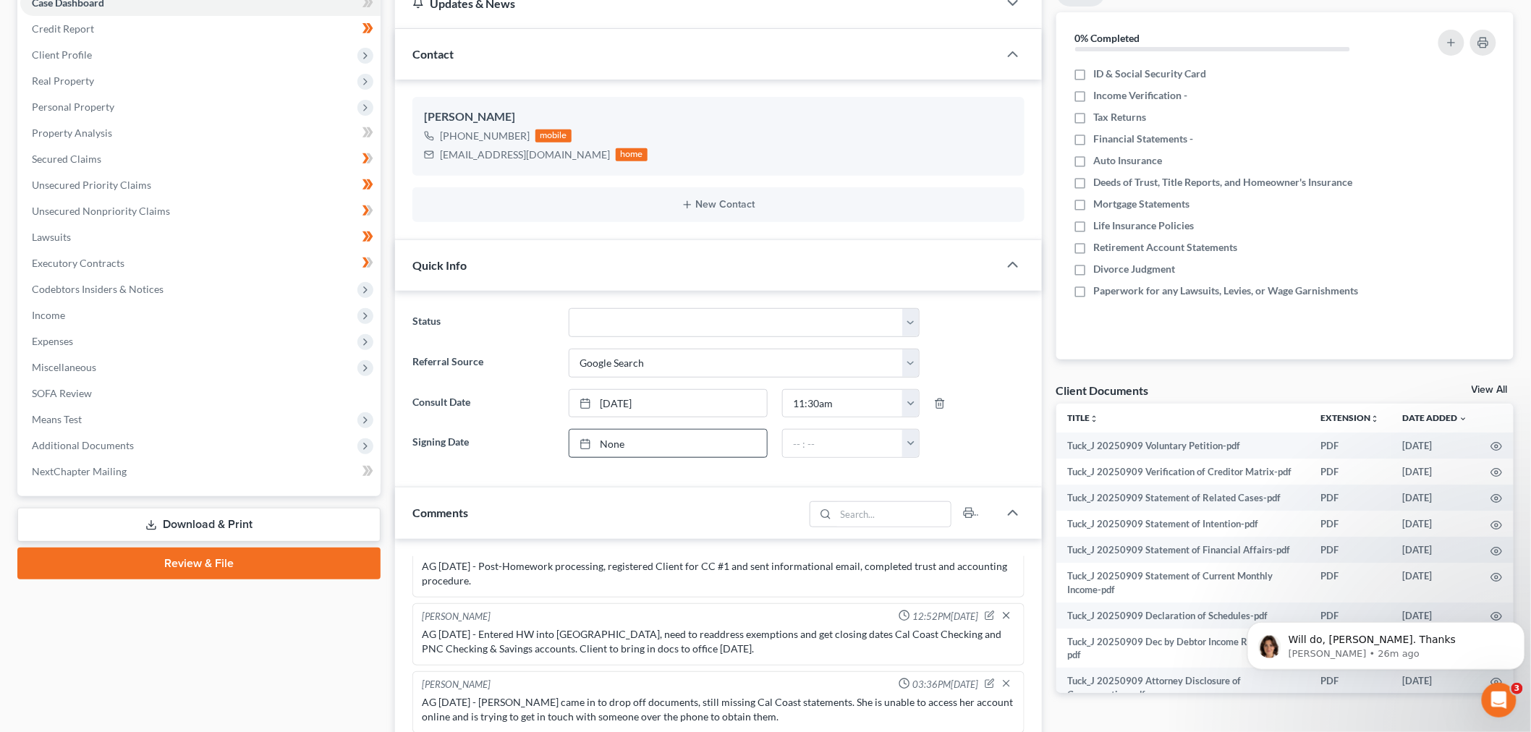
click at [619, 449] on link "None" at bounding box center [668, 443] width 198 height 27
click at [791, 447] on input "text" at bounding box center [843, 443] width 120 height 27
type input "10:00AM"
click at [745, 480] on div "Status Discharged Dismissed Filed / Pre 341 HOLD - Payment Plan Inactive In Pro…" at bounding box center [718, 389] width 647 height 197
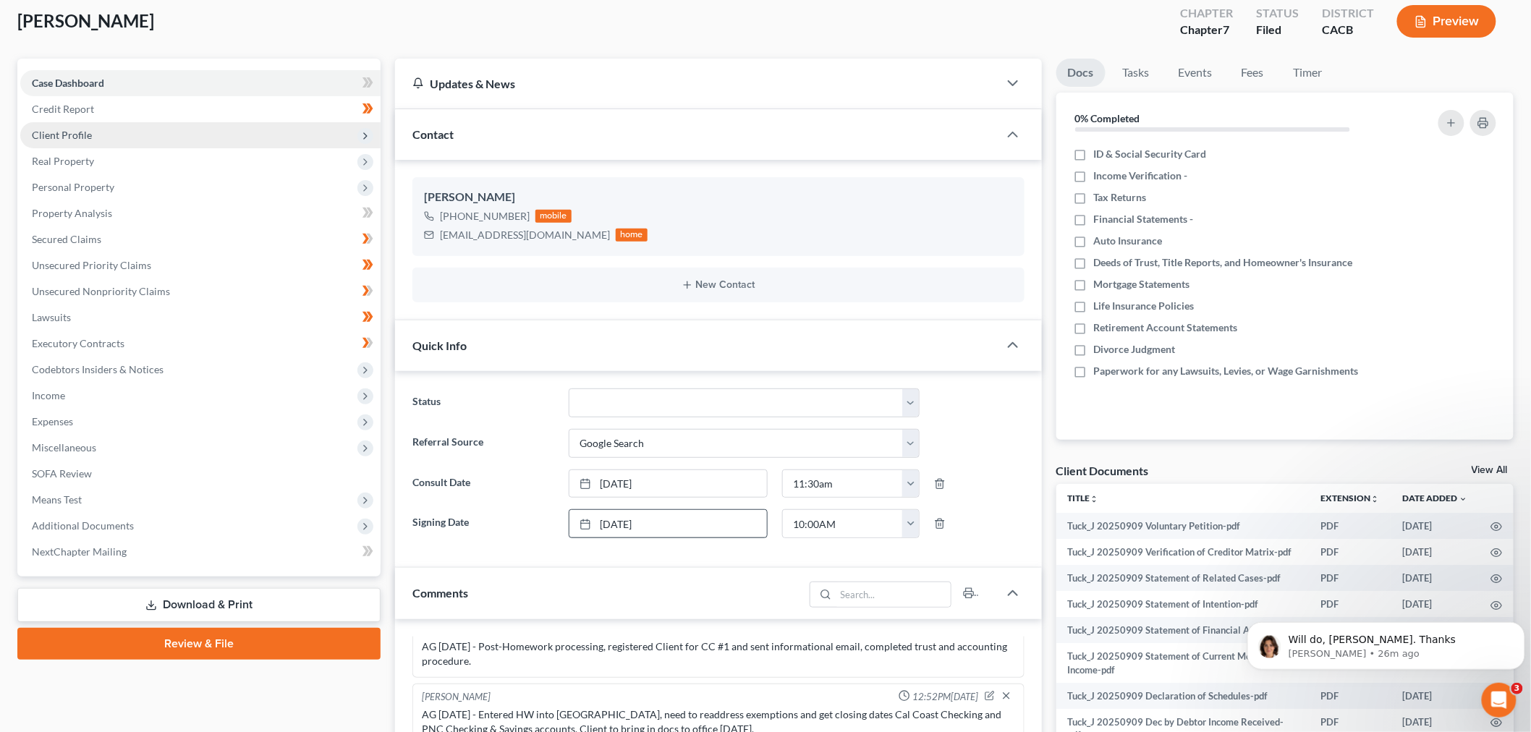
click at [135, 143] on span "Client Profile" at bounding box center [200, 135] width 360 height 26
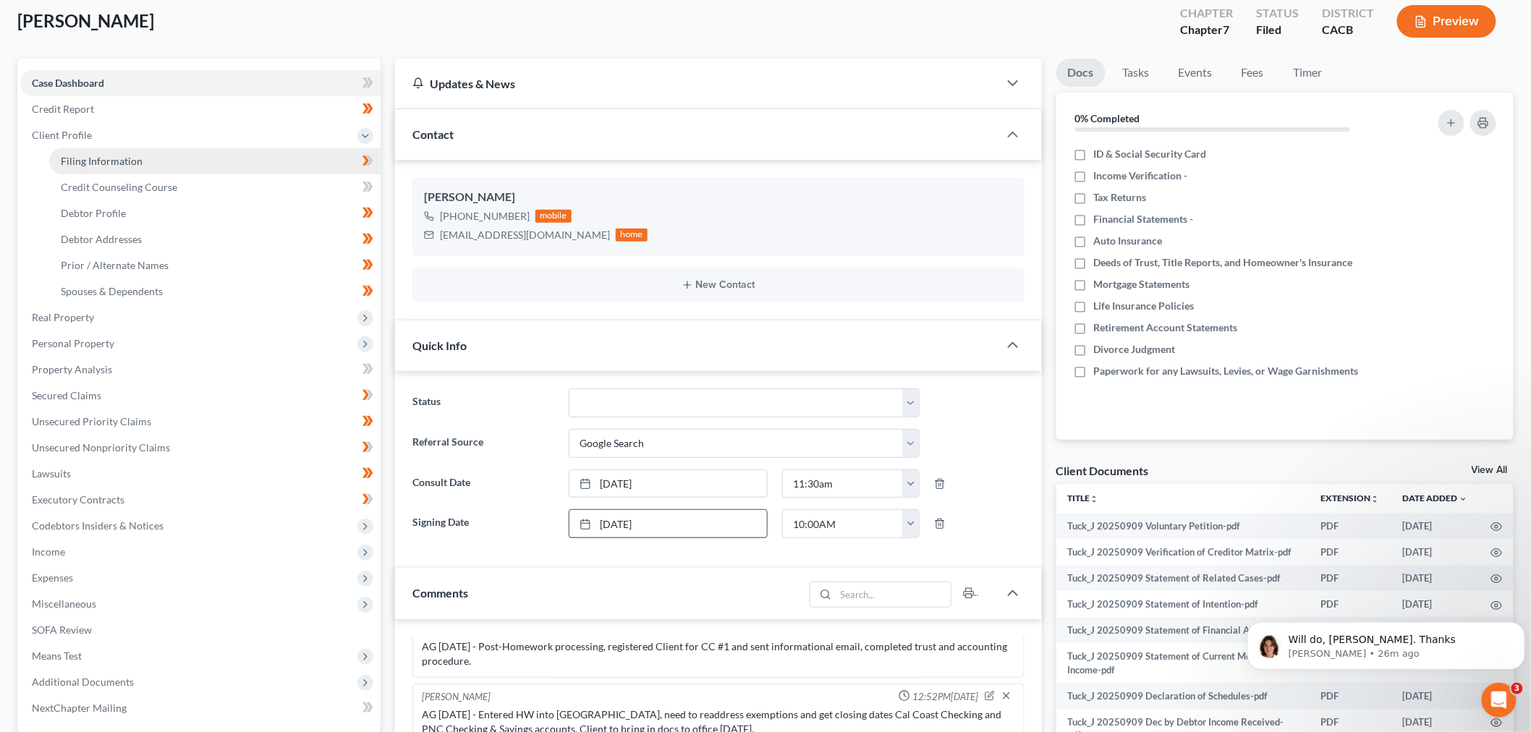
click at [148, 160] on link "Filing Information" at bounding box center [214, 161] width 331 height 26
select select "1"
select select "0"
select select "7"
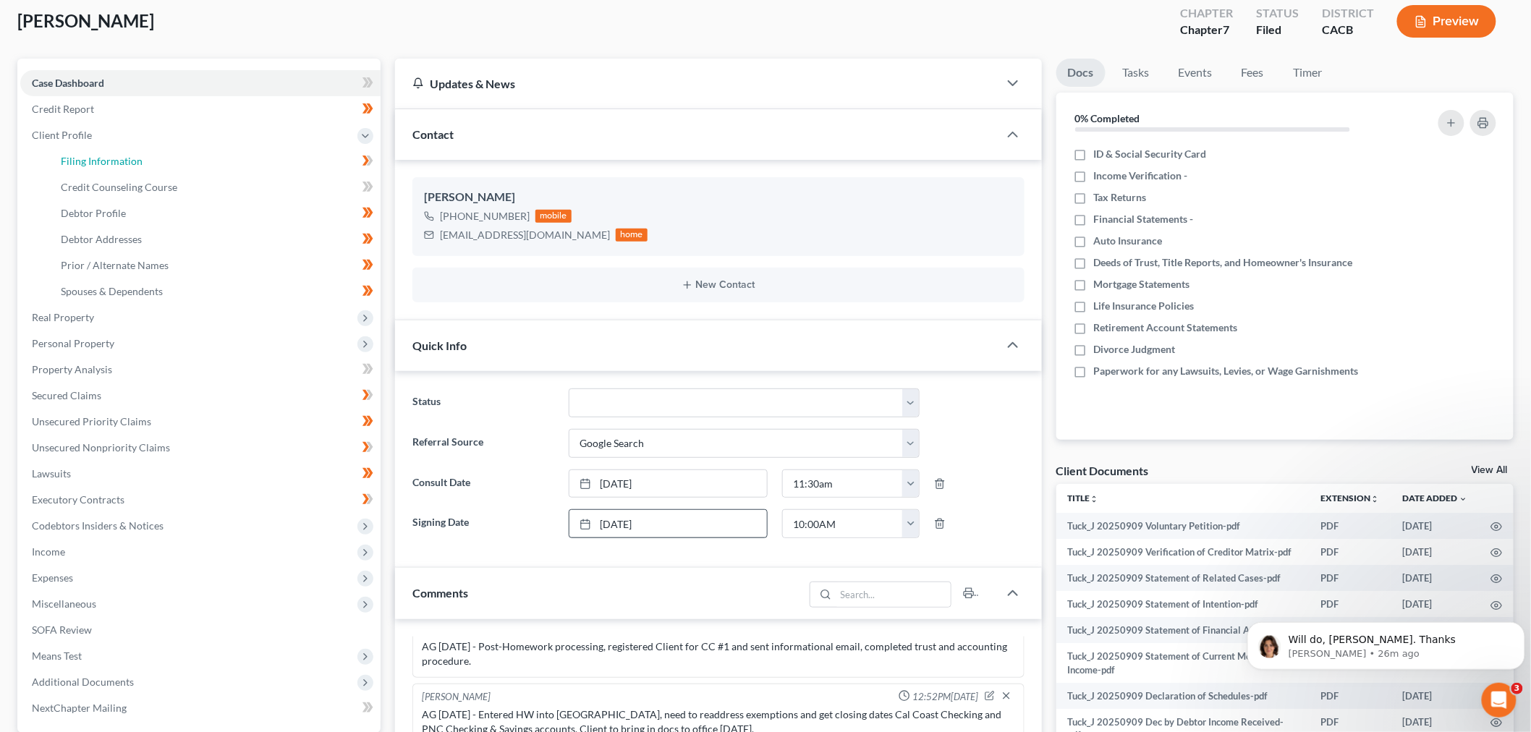
select select "1"
select select "4"
select select "1"
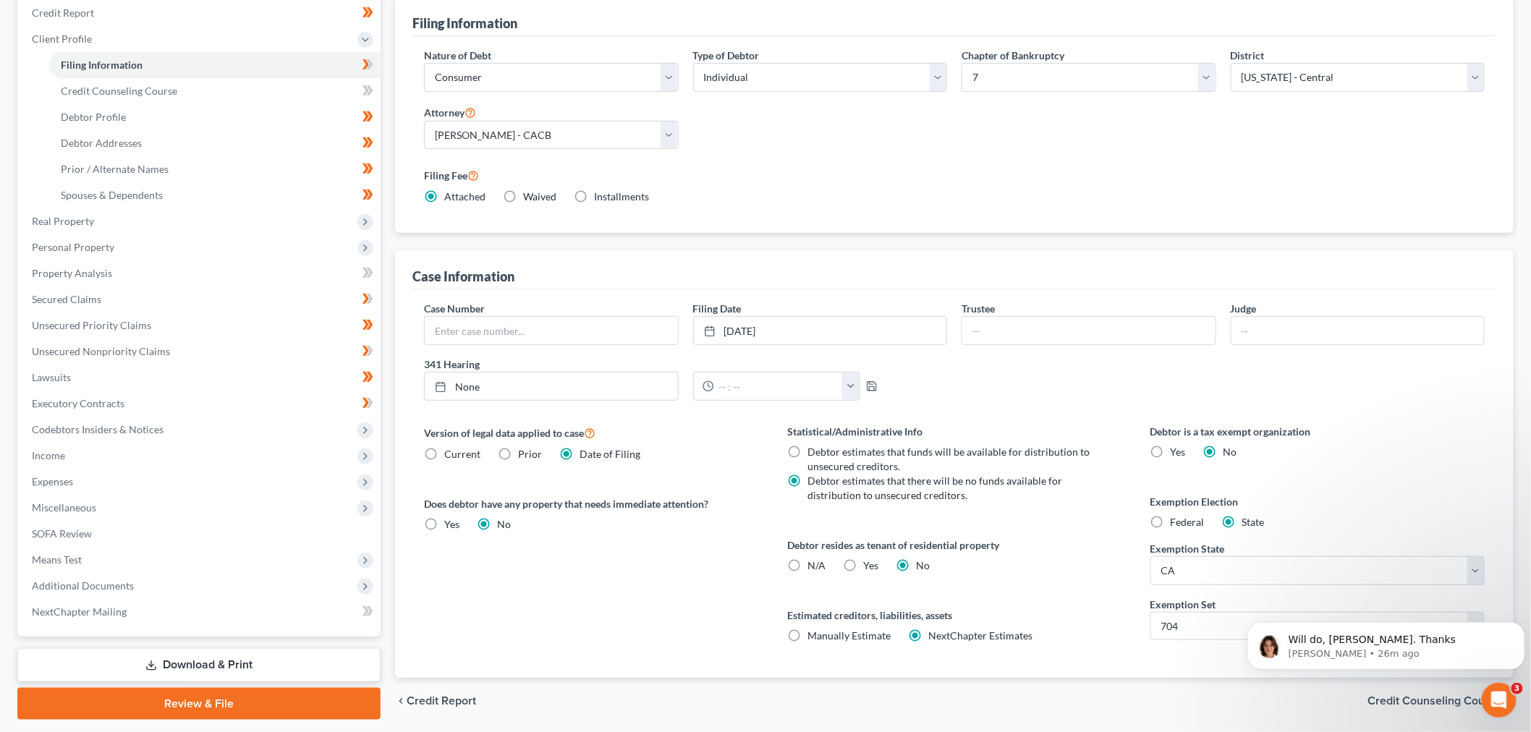
scroll to position [223, 0]
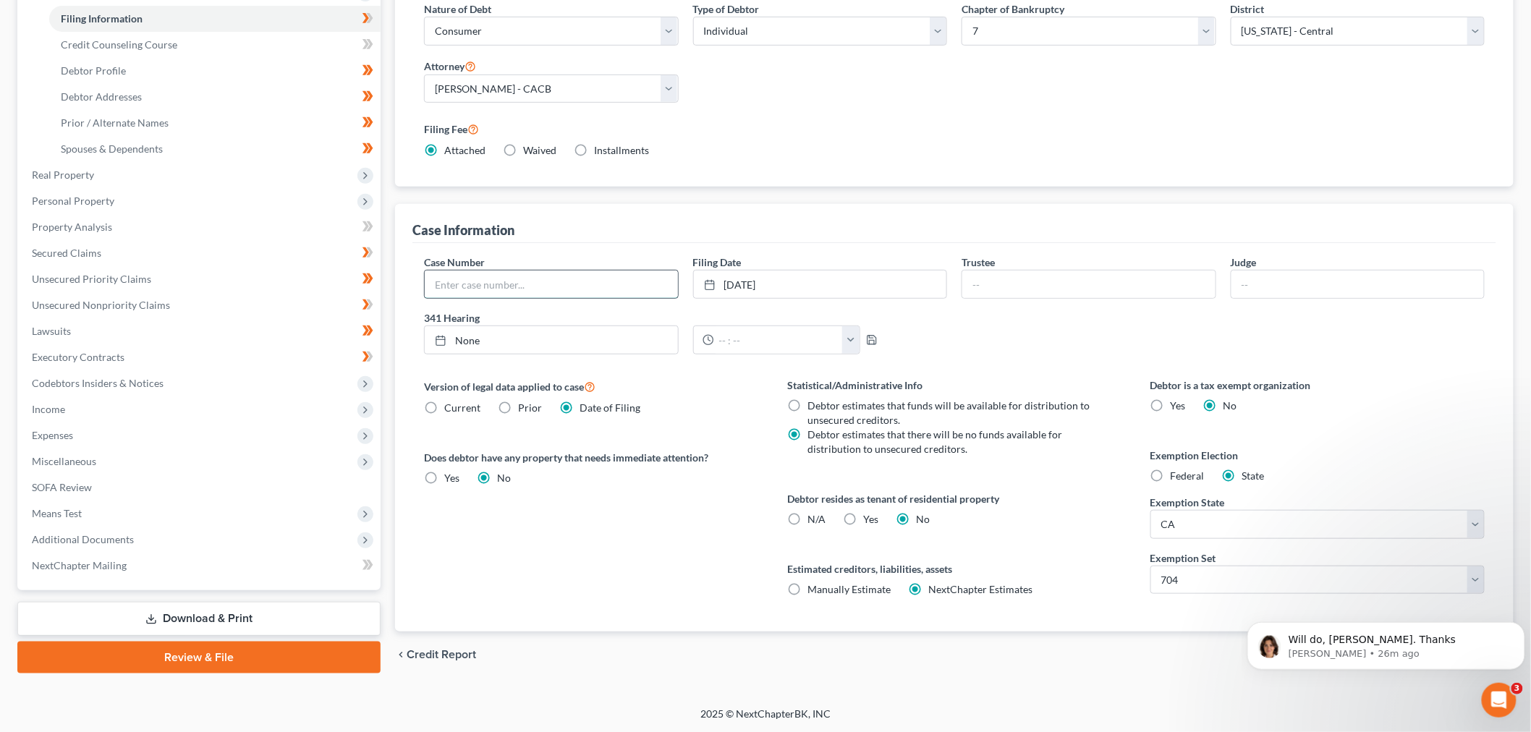
click at [551, 289] on input "text" at bounding box center [551, 284] width 253 height 27
drag, startPoint x: 525, startPoint y: 291, endPoint x: 475, endPoint y: 284, distance: 49.7
click at [475, 284] on input "6:25-bk-12808" at bounding box center [551, 284] width 253 height 27
type input "6:25-bk-16411"
click at [1105, 284] on input "text" at bounding box center [1088, 284] width 253 height 27
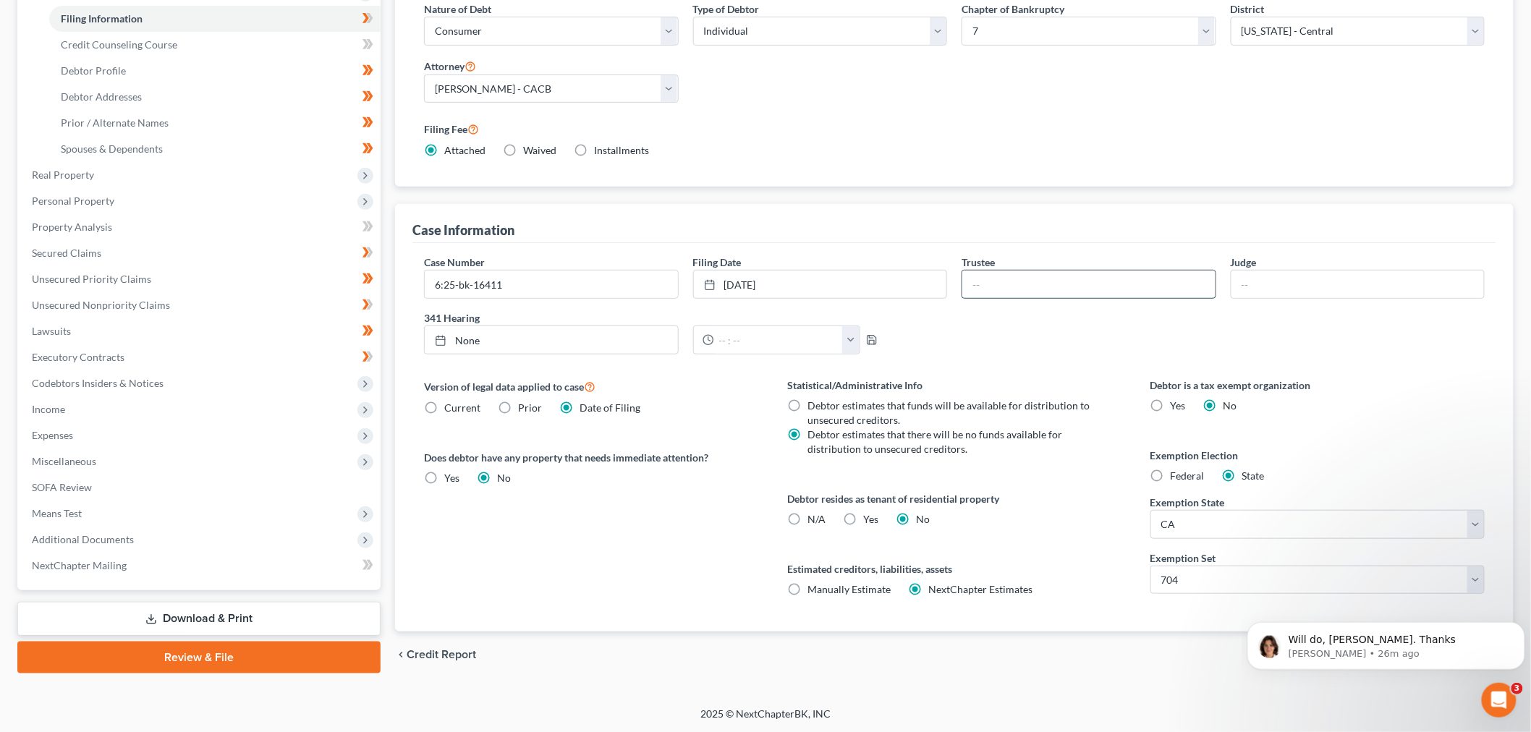
type input "[PERSON_NAME]"
click at [1299, 275] on input "text" at bounding box center [1357, 284] width 253 height 27
type input "[PERSON_NAME]"
click at [585, 341] on link "None" at bounding box center [551, 339] width 253 height 27
type input "[DATE]"
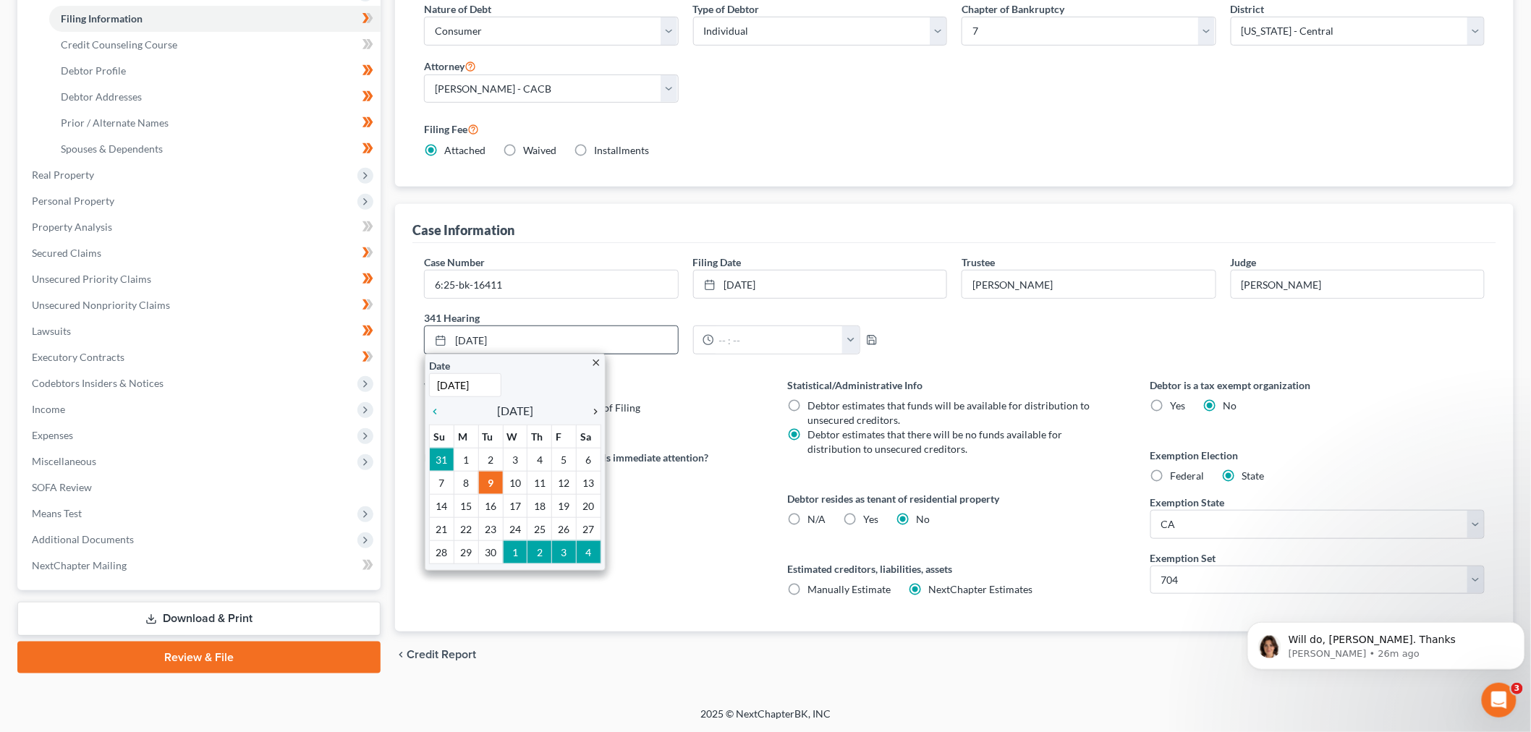
click at [590, 415] on icon "chevron_right" at bounding box center [591, 412] width 19 height 12
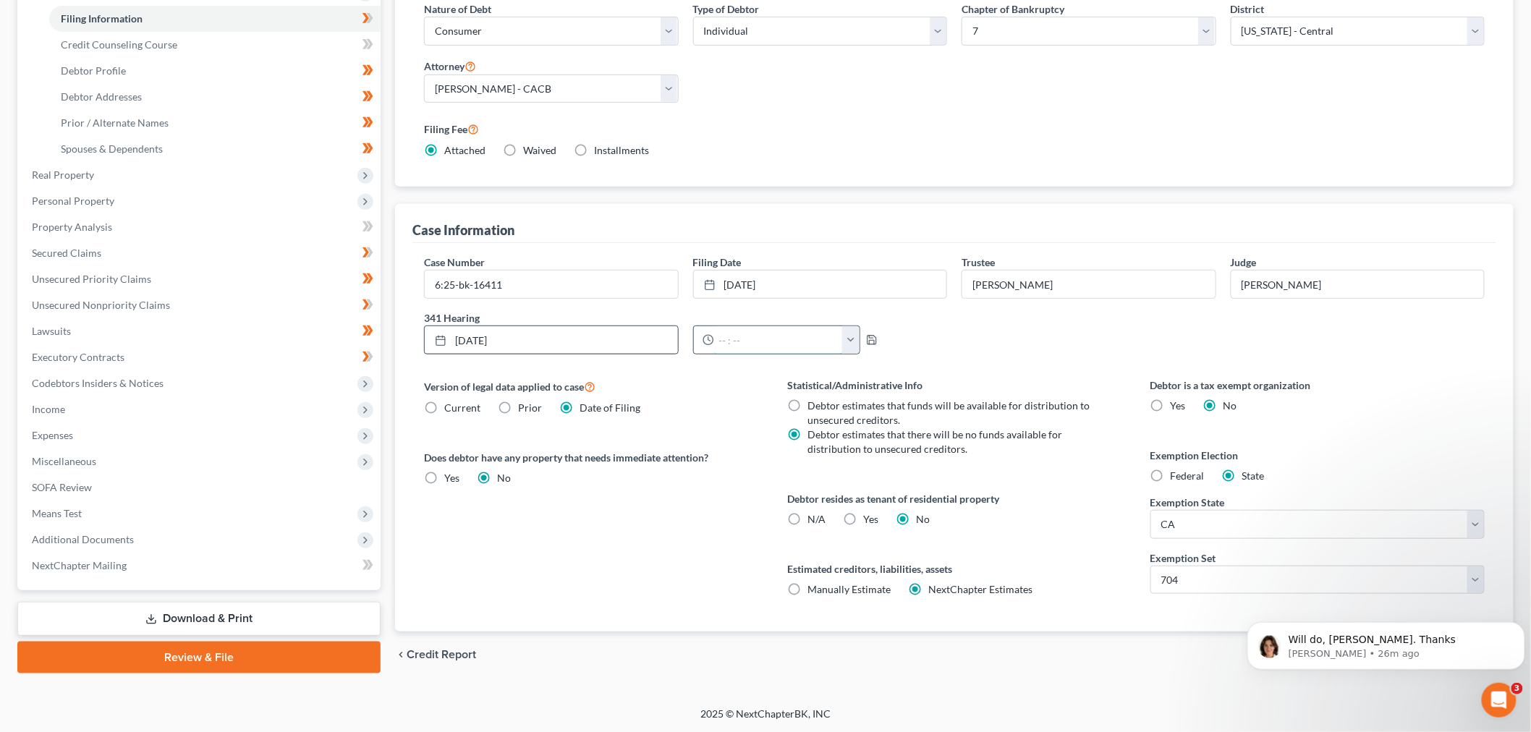
click at [716, 338] on input "text" at bounding box center [779, 339] width 130 height 27
type input "8:00 AM"
click at [867, 343] on icon "button" at bounding box center [872, 340] width 12 height 12
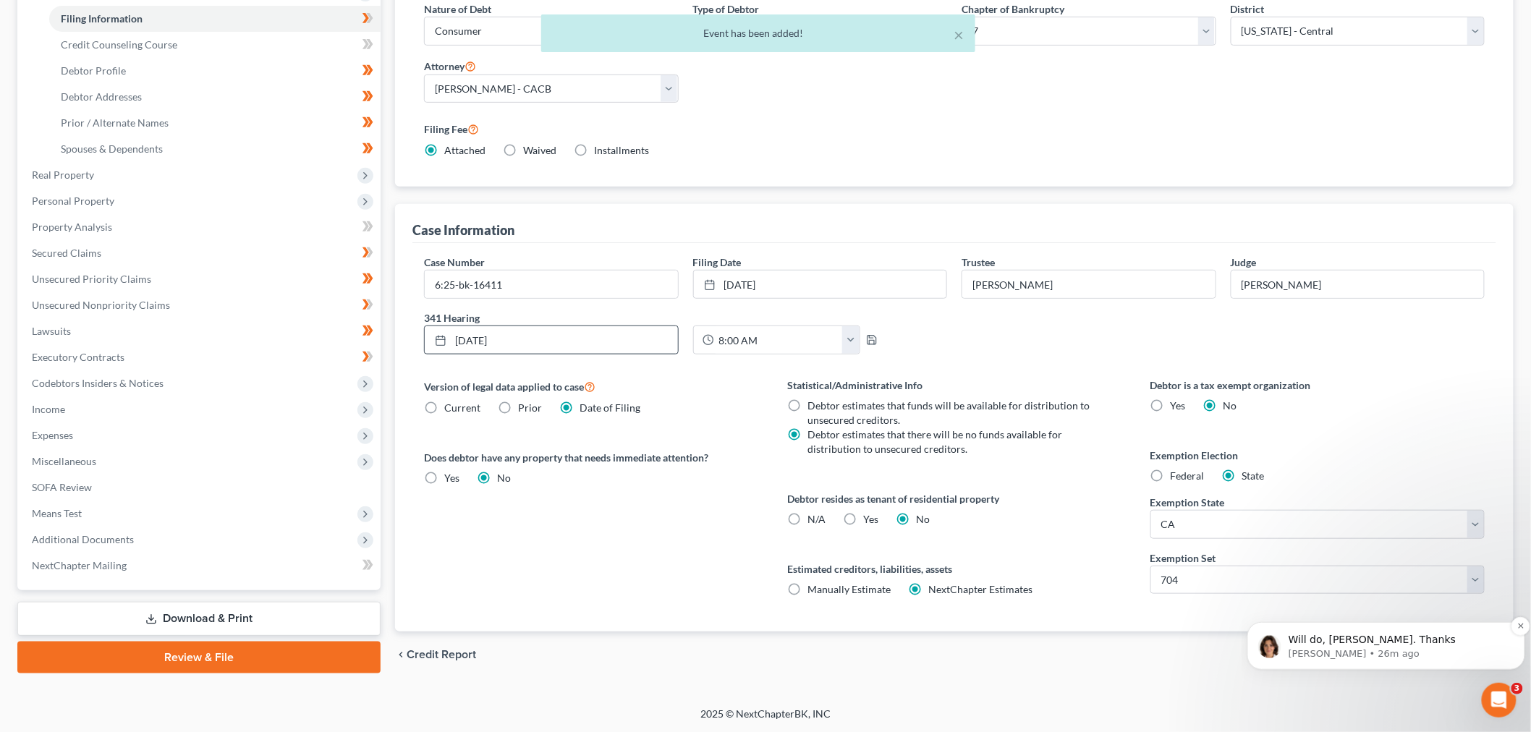
click at [1331, 639] on p "Will do, [PERSON_NAME]. Thanks" at bounding box center [1397, 639] width 218 height 14
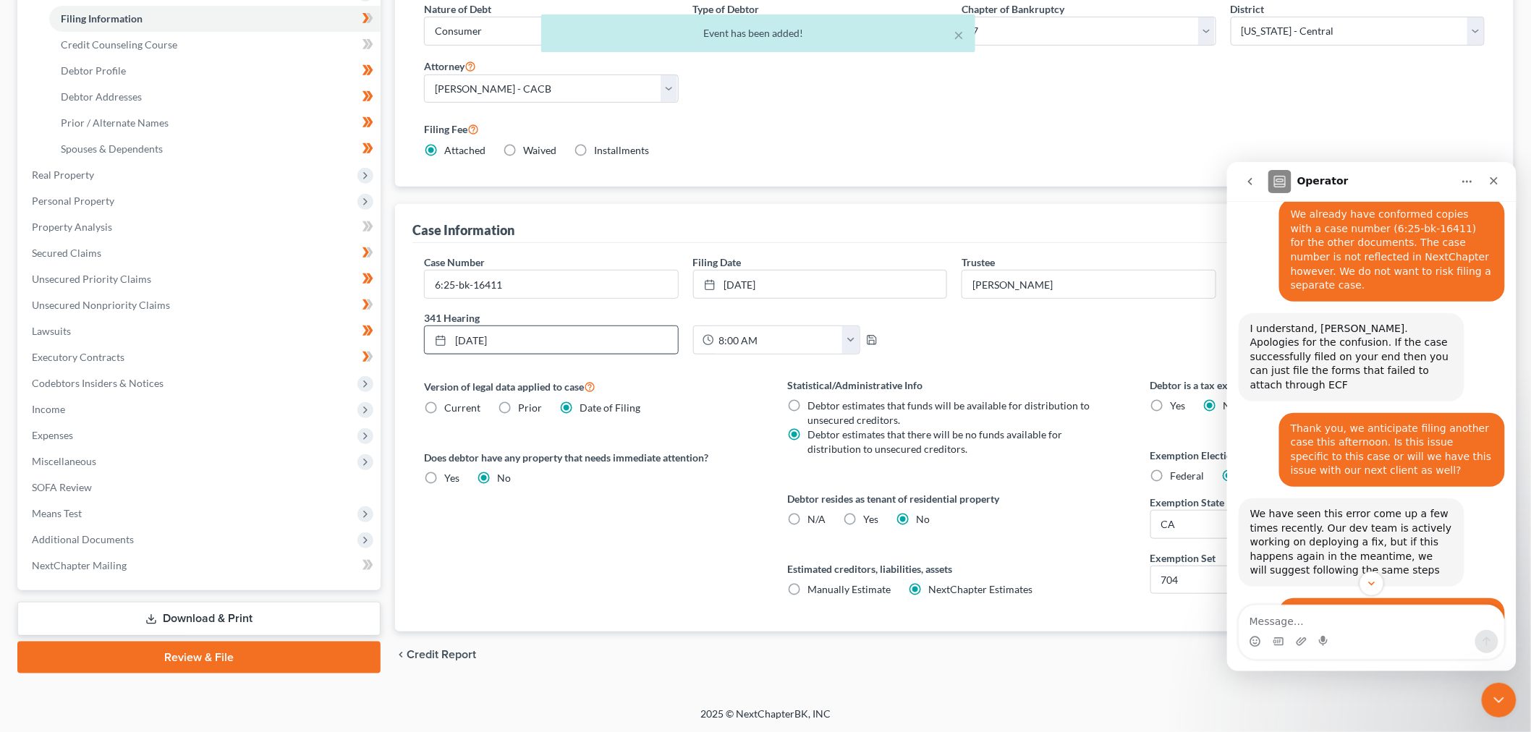
scroll to position [919, 0]
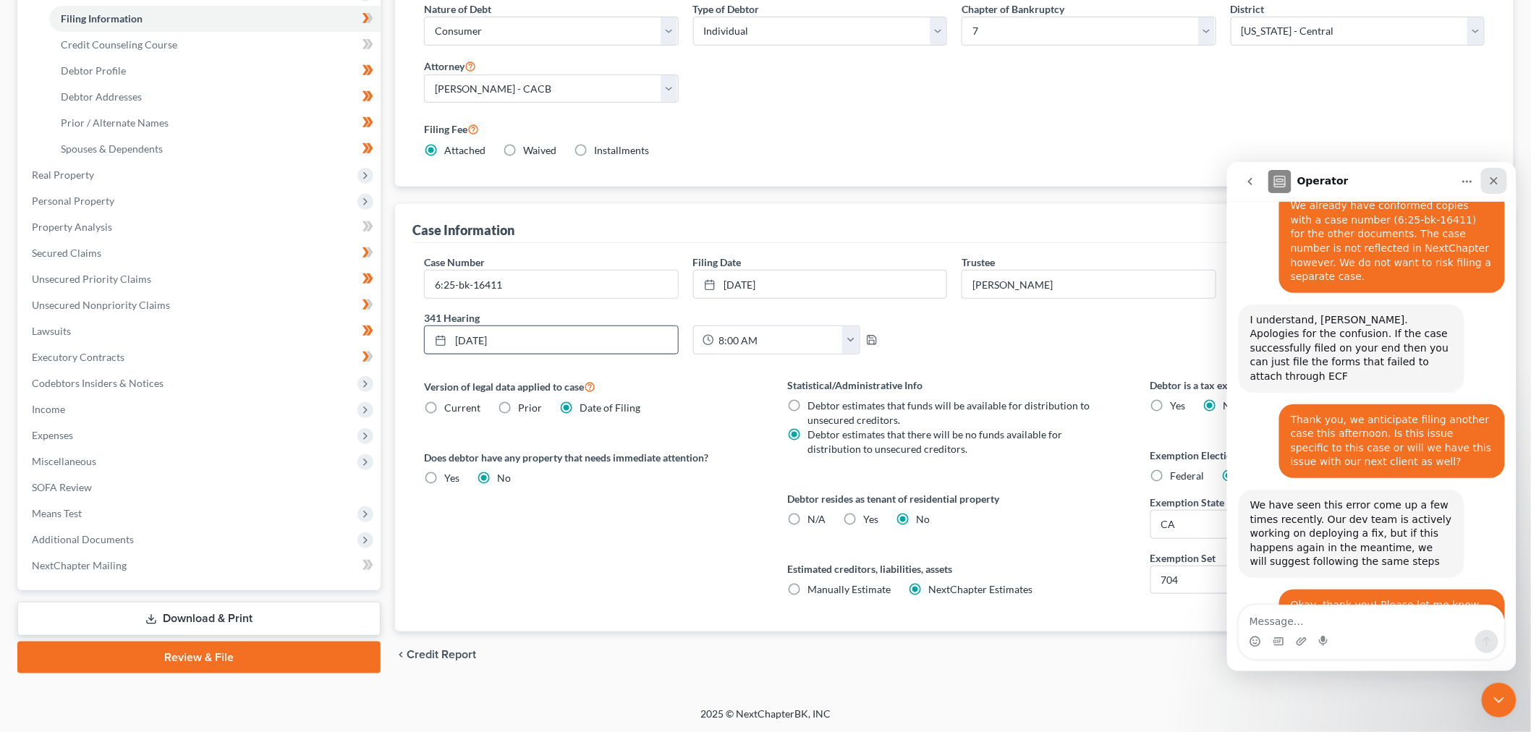
click at [1498, 181] on icon "Close" at bounding box center [1493, 180] width 12 height 12
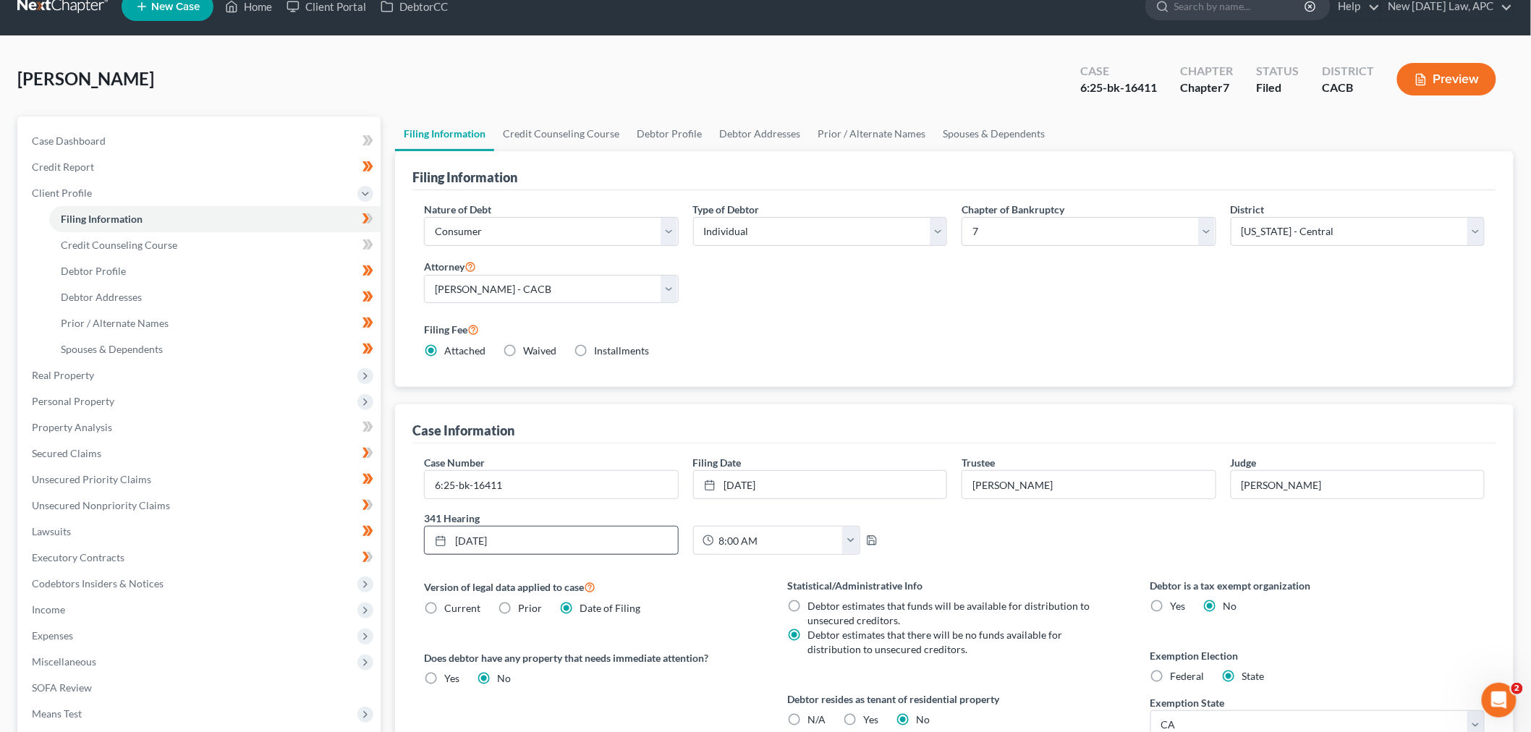
scroll to position [0, 0]
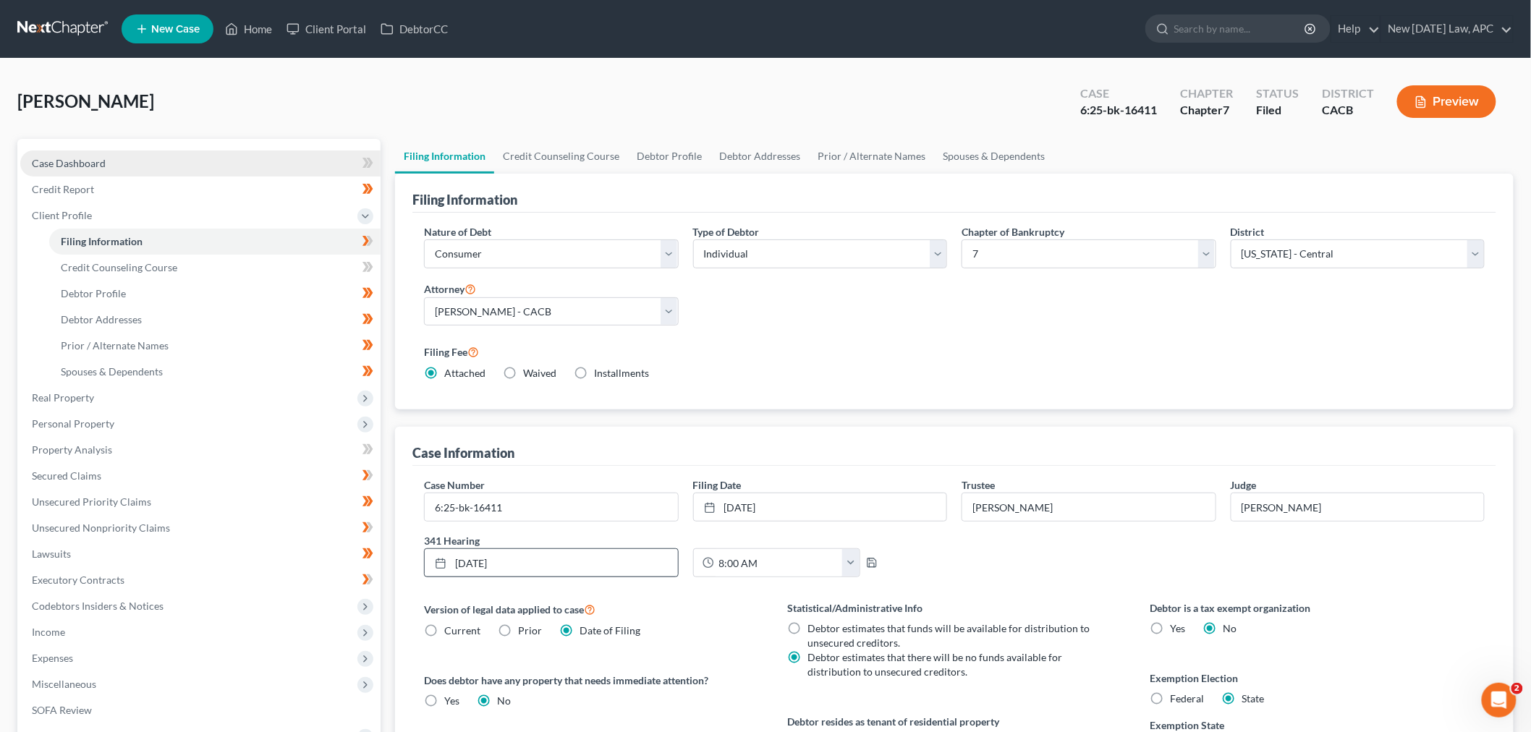
click at [119, 165] on link "Case Dashboard" at bounding box center [200, 163] width 360 height 26
select select "4"
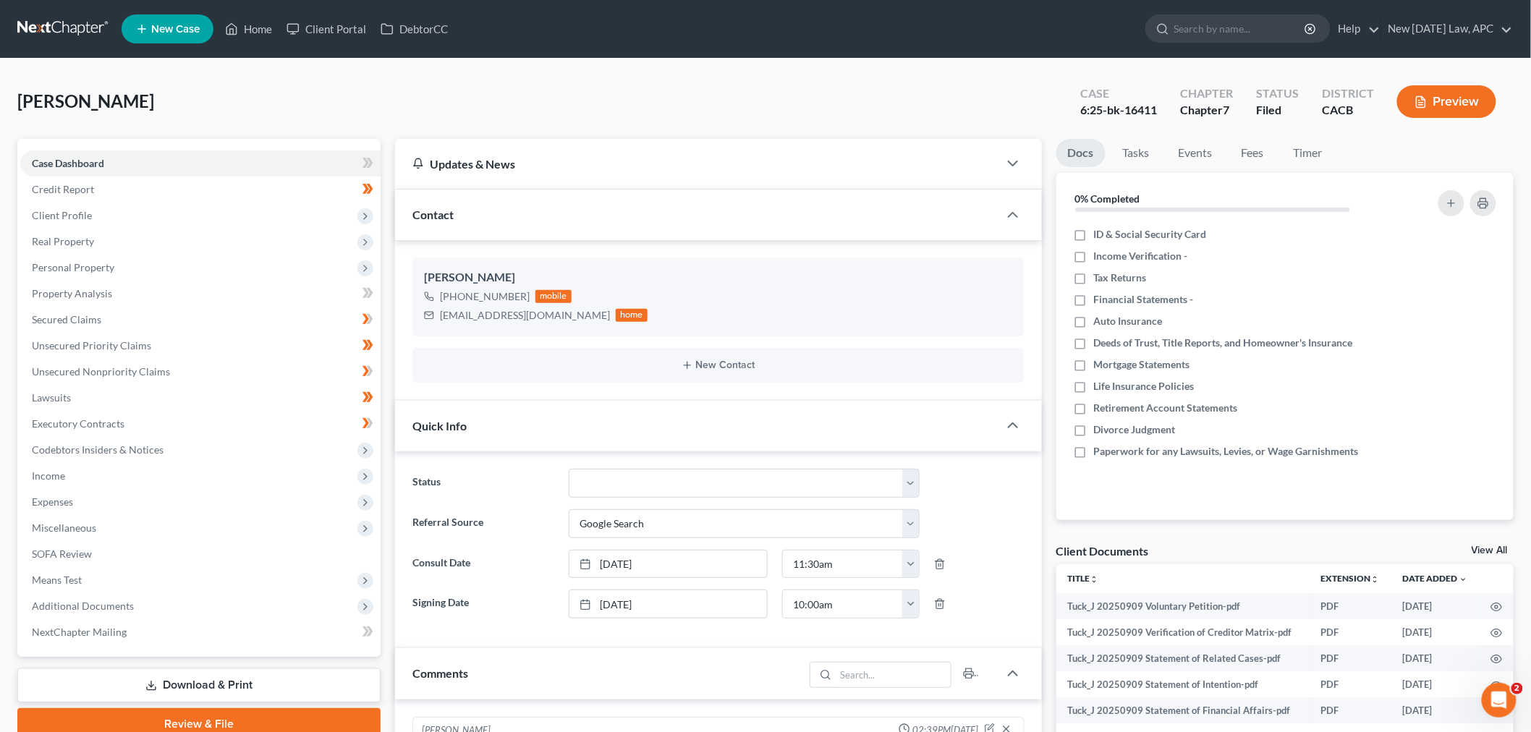
scroll to position [3119, 0]
click at [710, 101] on div "[PERSON_NAME] Upgraded Case 6:25-bk-16411 Chapter Chapter 7 Status Filed Distri…" at bounding box center [765, 107] width 1496 height 63
drag, startPoint x: 1082, startPoint y: 114, endPoint x: 1160, endPoint y: 109, distance: 78.3
click at [1160, 109] on div "Case 6:25-bk-16411" at bounding box center [1119, 103] width 100 height 43
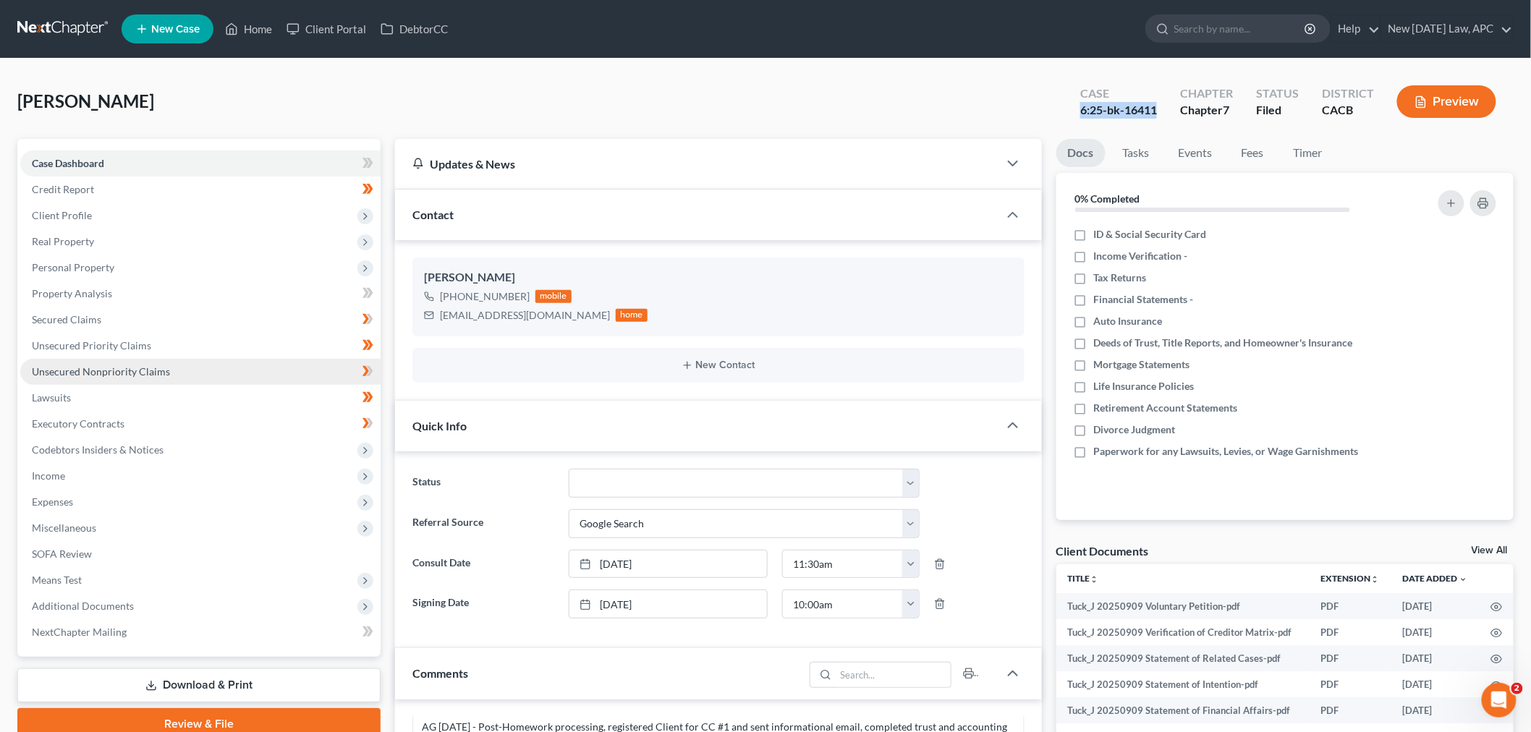
copy div "6:25-bk-16411"
drag, startPoint x: 122, startPoint y: 221, endPoint x: 336, endPoint y: 294, distance: 227.0
click at [122, 221] on span "Client Profile" at bounding box center [200, 216] width 360 height 26
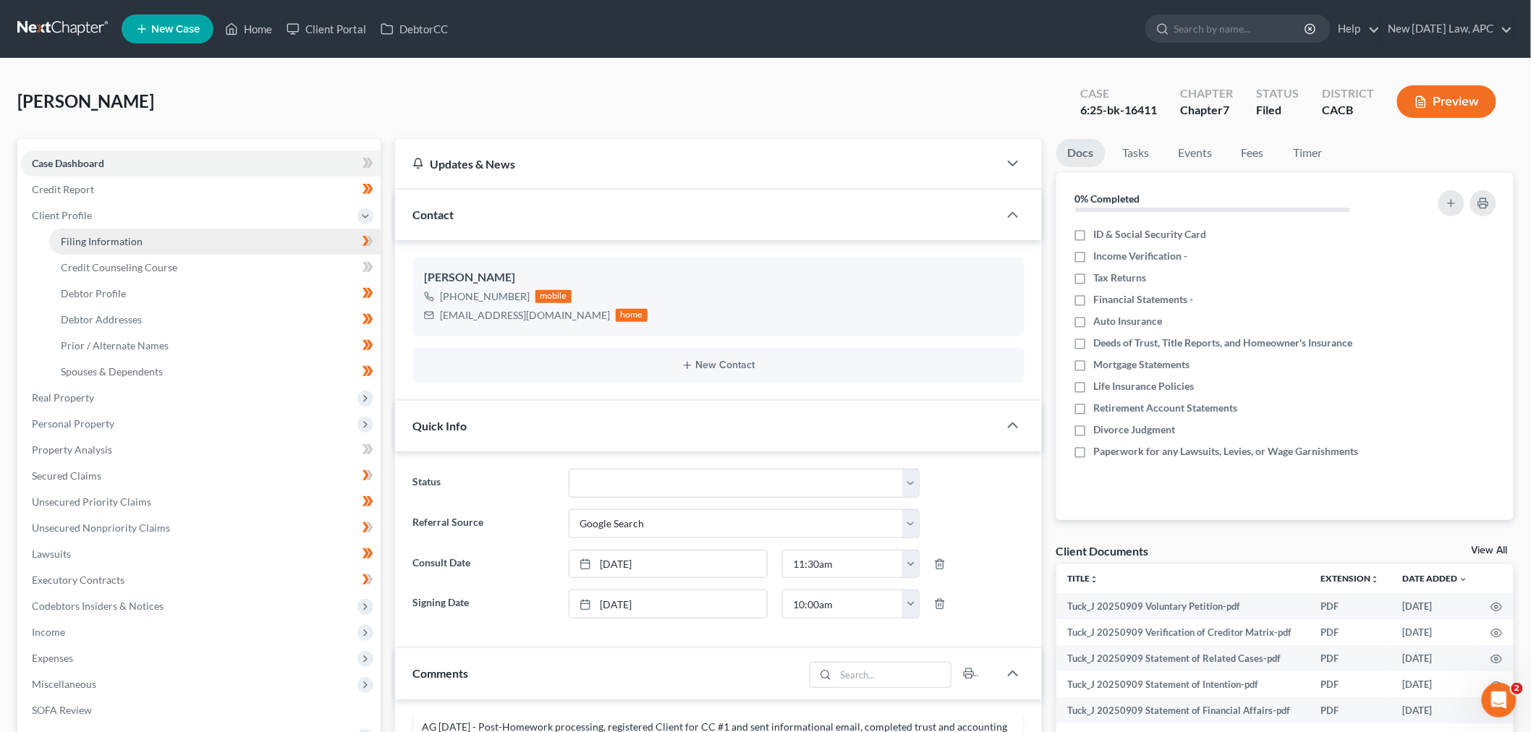
click at [132, 232] on link "Filing Information" at bounding box center [214, 242] width 331 height 26
select select "1"
select select "0"
select select "7"
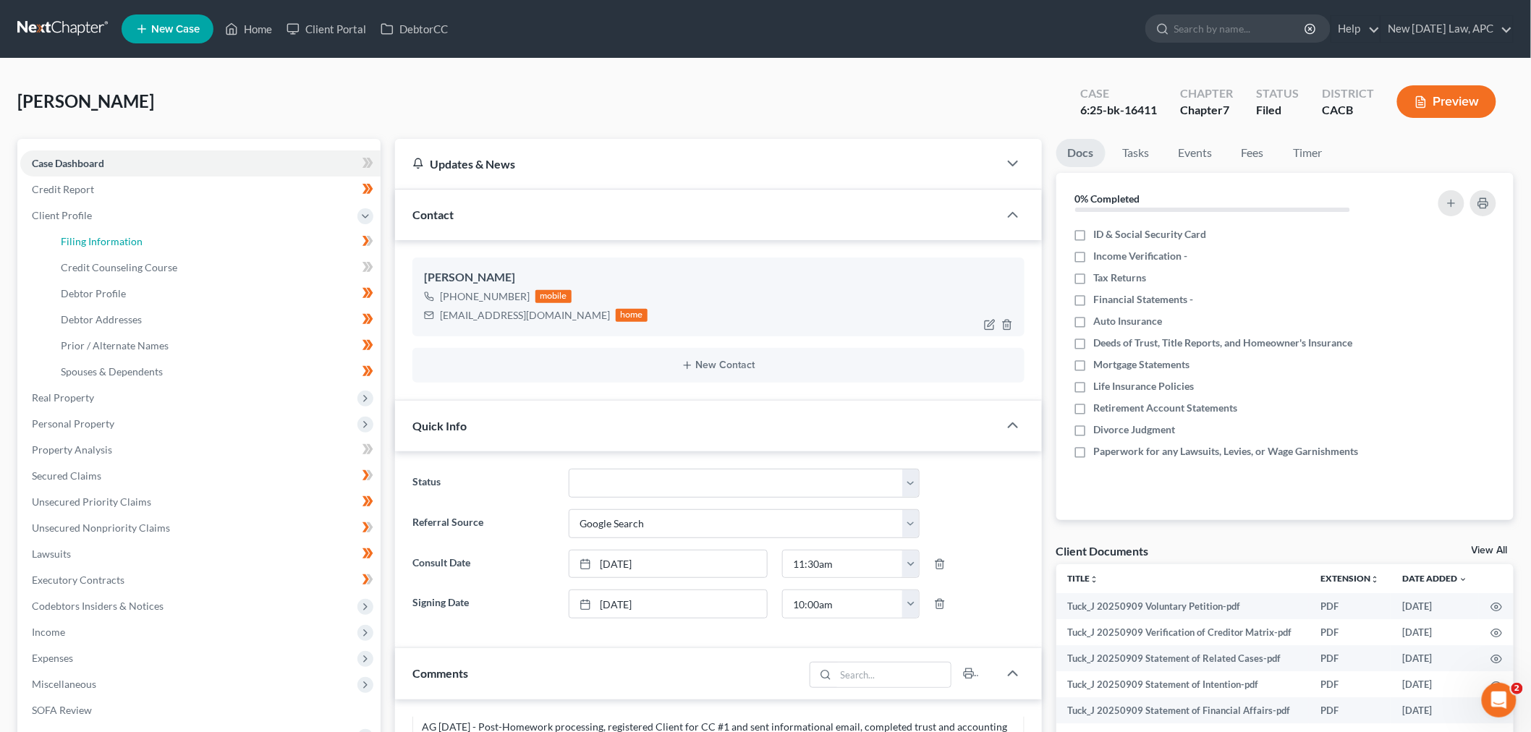
select select "1"
select select "4"
select select "1"
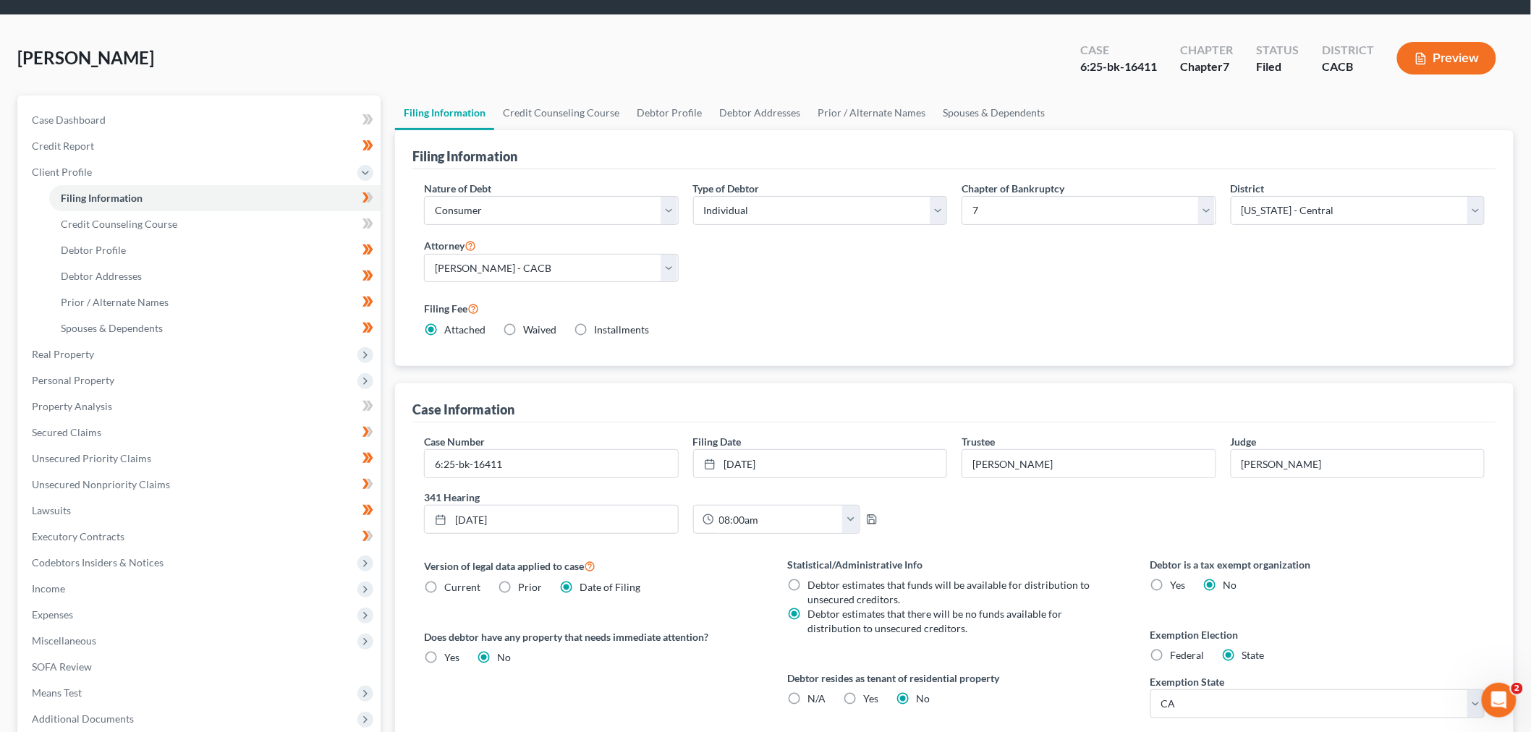
scroll to position [80, 0]
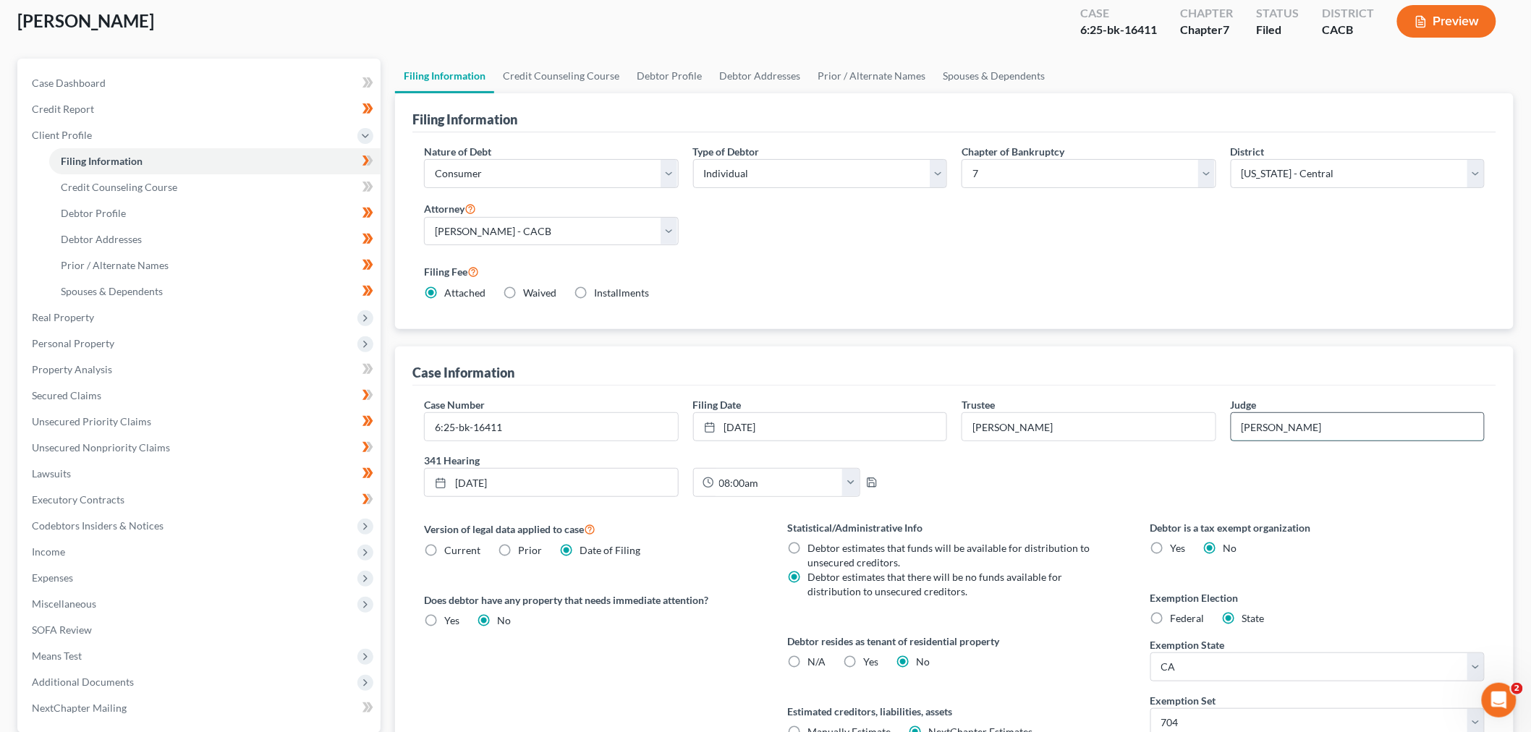
drag, startPoint x: 1244, startPoint y: 428, endPoint x: 1401, endPoint y: 429, distance: 156.3
click at [1401, 429] on input "[PERSON_NAME]" at bounding box center [1357, 426] width 253 height 27
click at [102, 82] on span "Case Dashboard" at bounding box center [69, 83] width 74 height 12
select select "4"
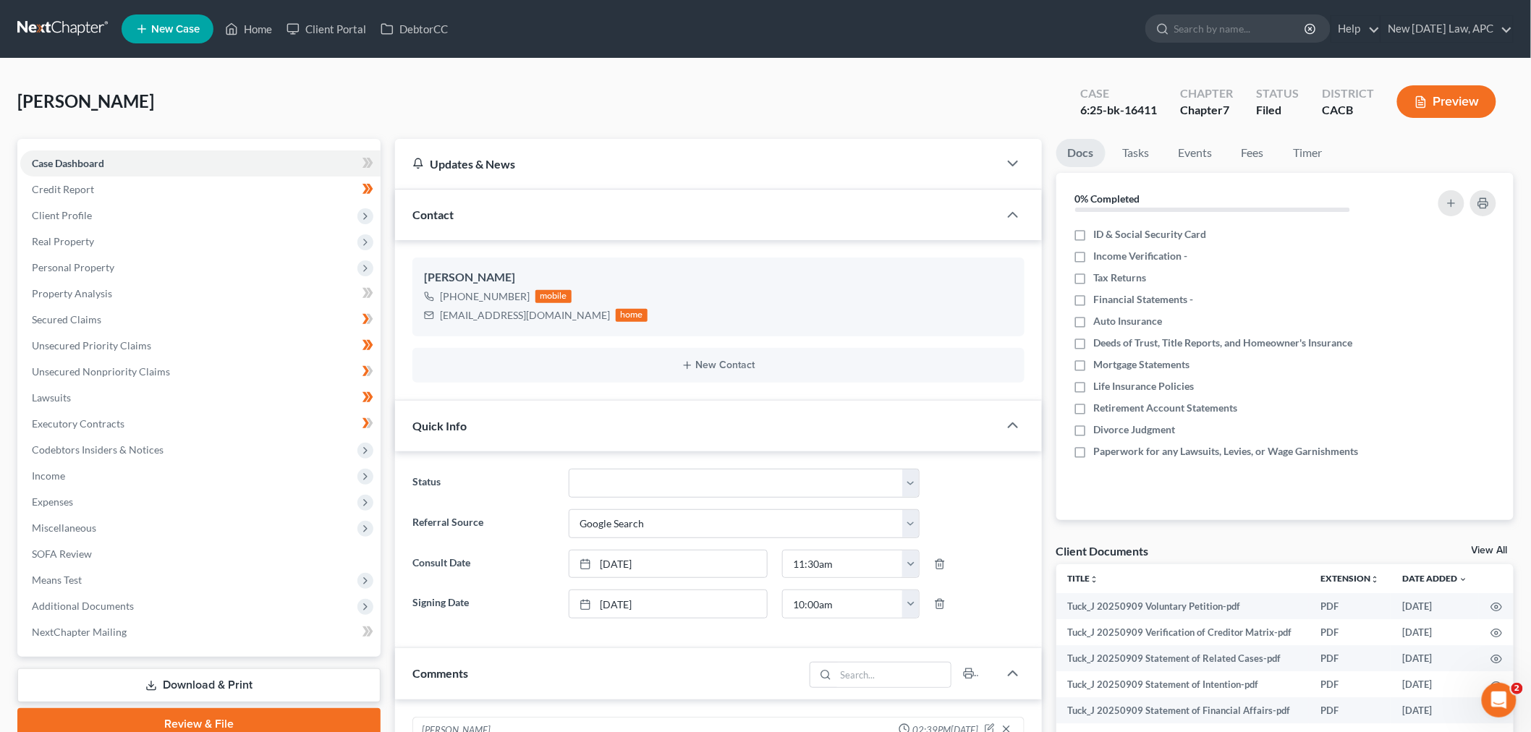
scroll to position [3119, 0]
drag, startPoint x: 1087, startPoint y: 111, endPoint x: 1162, endPoint y: 113, distance: 75.3
click at [1162, 113] on div "Case 6:25-bk-16411 Chapter Chapter 7 Status [GEOGRAPHIC_DATA] CACB Preview" at bounding box center [1288, 101] width 451 height 51
copy div "6:25-bk-16411"
click at [1156, 139] on li "Tasks" at bounding box center [1136, 156] width 50 height 34
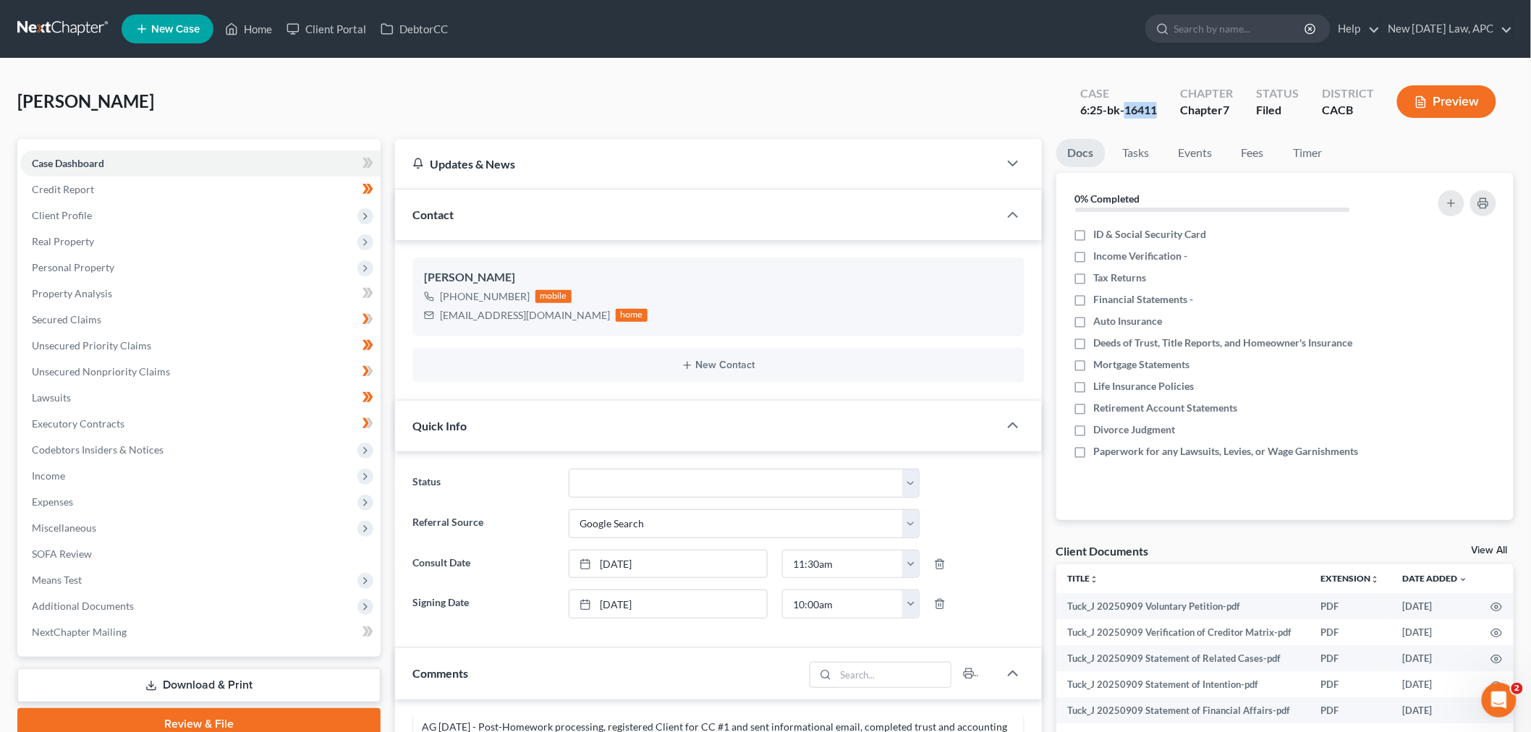
drag, startPoint x: 1126, startPoint y: 106, endPoint x: 1168, endPoint y: 106, distance: 42.0
click at [1168, 106] on div "Case 6:25-bk-16411" at bounding box center [1119, 103] width 100 height 43
copy div "16411"
drag, startPoint x: 443, startPoint y: 314, endPoint x: 538, endPoint y: 331, distance: 96.9
click at [538, 331] on div "[PERSON_NAME] [PHONE_NUMBER] mobile [EMAIL_ADDRESS][DOMAIN_NAME] home" at bounding box center [718, 297] width 612 height 78
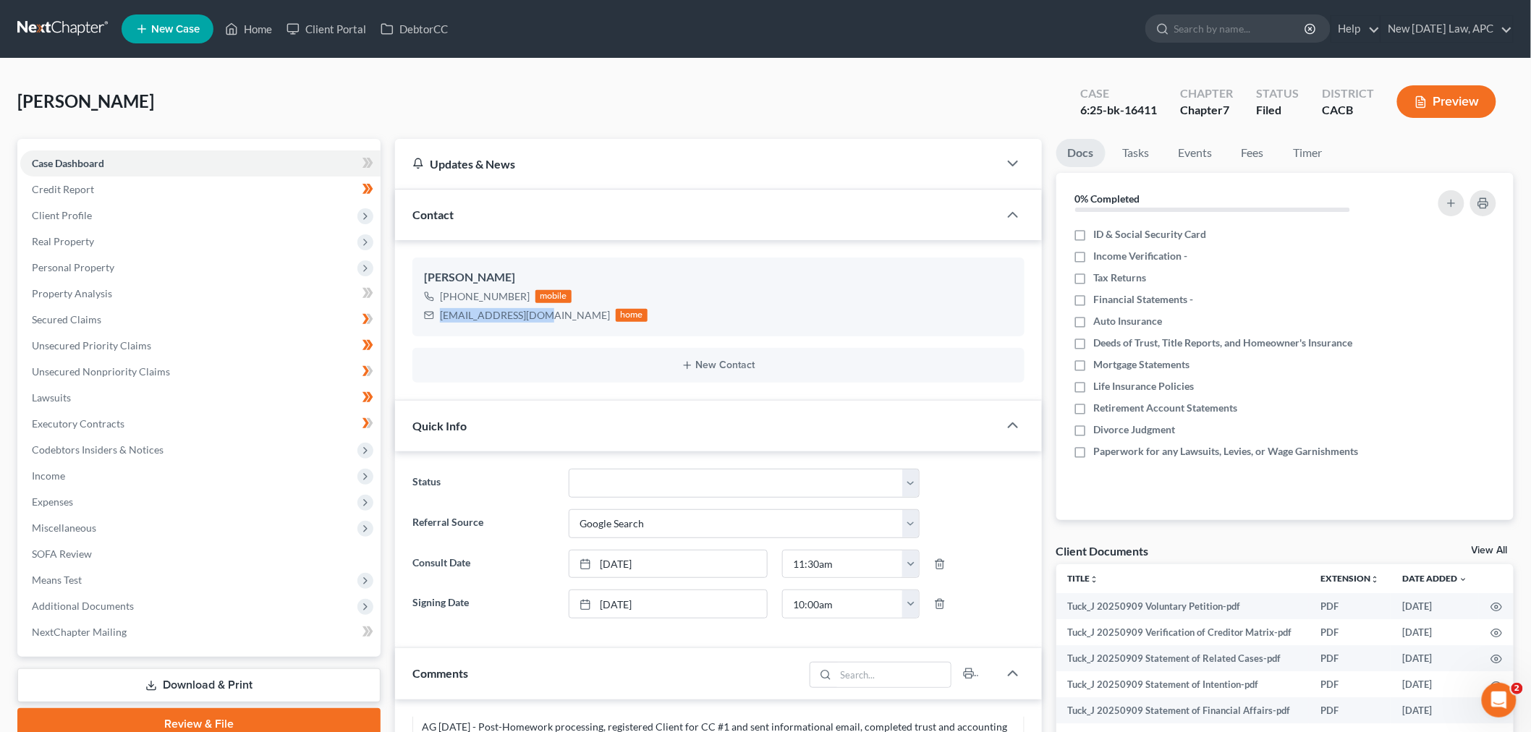
copy div "[EMAIL_ADDRESS][DOMAIN_NAME]"
drag, startPoint x: 1130, startPoint y: 101, endPoint x: 1131, endPoint y: 109, distance: 7.3
click at [1131, 102] on div "6:25-bk-16411" at bounding box center [1118, 110] width 77 height 17
click at [1149, 111] on div "6:25-bk-16411" at bounding box center [1118, 110] width 77 height 17
click at [1133, 123] on div "Case 6:25-bk-16411" at bounding box center [1119, 103] width 100 height 43
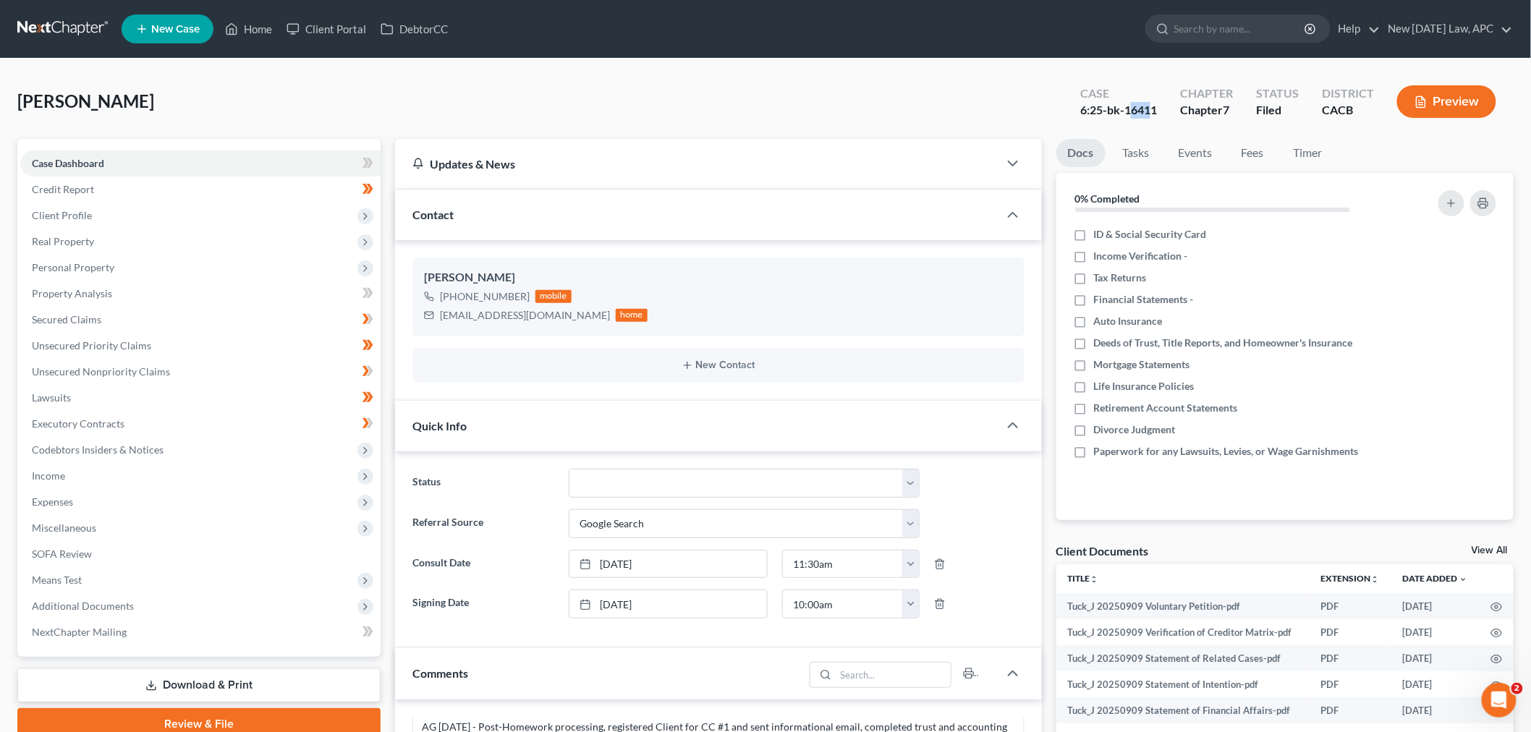
click at [1130, 114] on div "6:25-bk-16411" at bounding box center [1118, 110] width 77 height 17
drag, startPoint x: 1126, startPoint y: 109, endPoint x: 1161, endPoint y: 109, distance: 34.7
click at [1161, 109] on div "Case 6:25-bk-16411" at bounding box center [1119, 103] width 100 height 43
copy div "16411"
drag, startPoint x: 110, startPoint y: 501, endPoint x: 255, endPoint y: 504, distance: 144.7
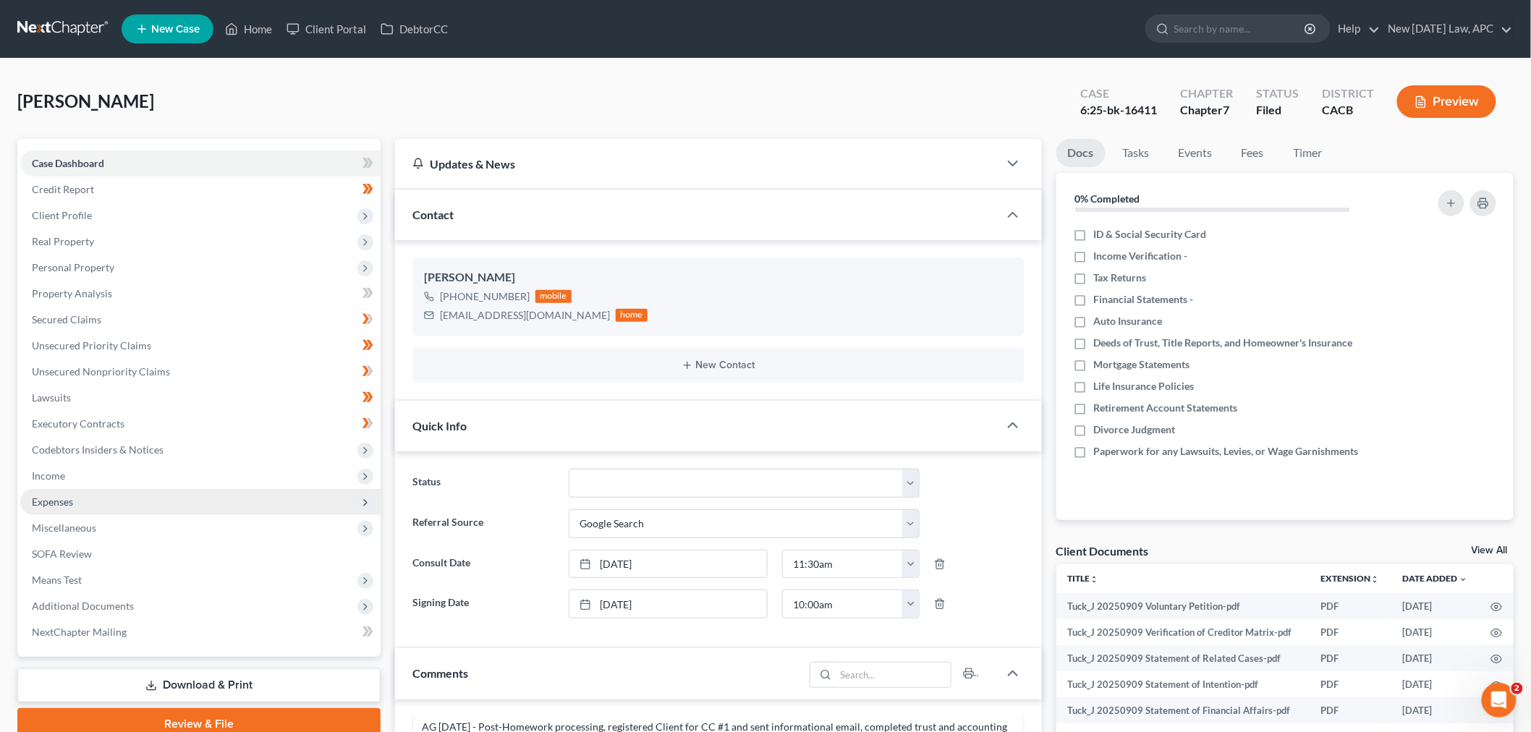
click at [110, 501] on span "Expenses" at bounding box center [200, 502] width 360 height 26
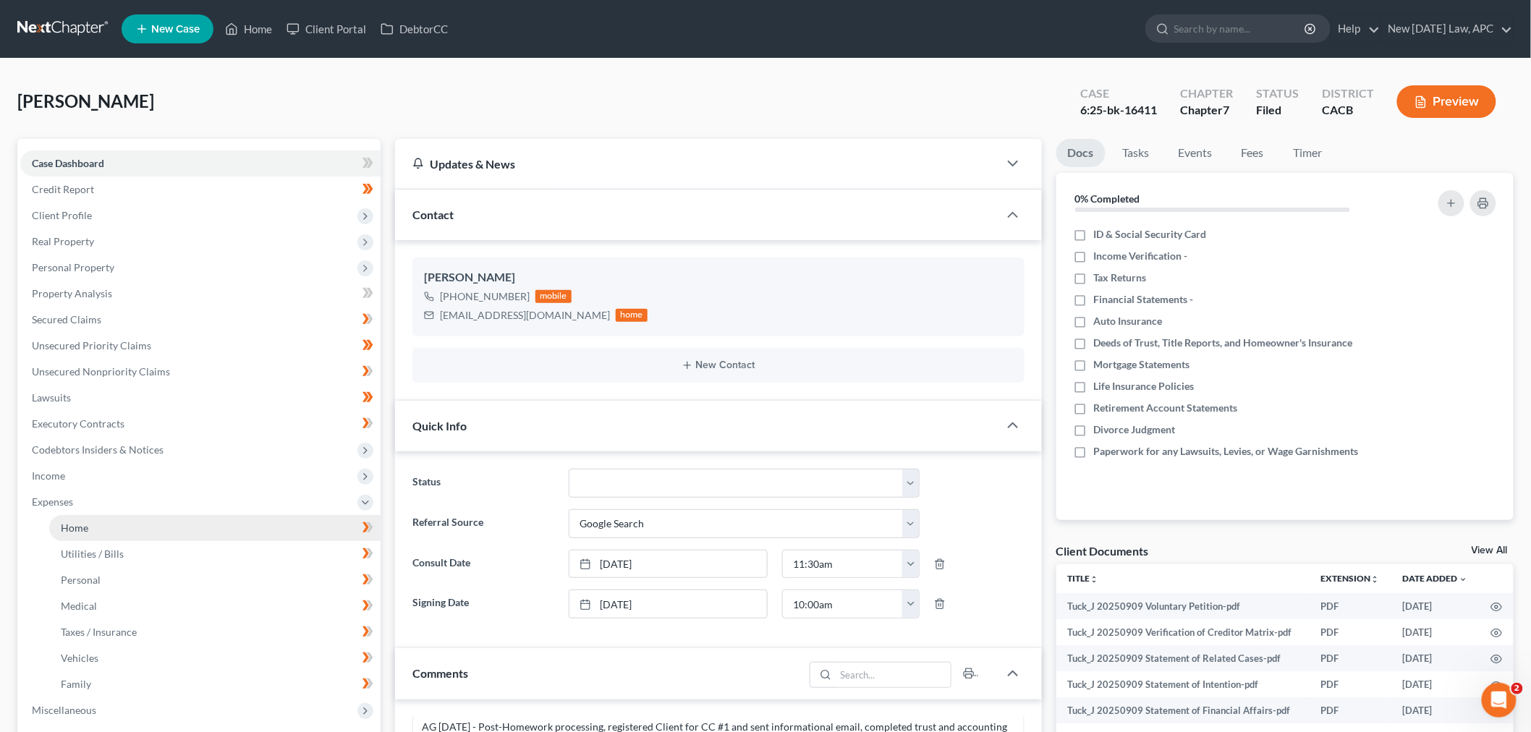
click at [221, 532] on link "Home" at bounding box center [214, 528] width 331 height 26
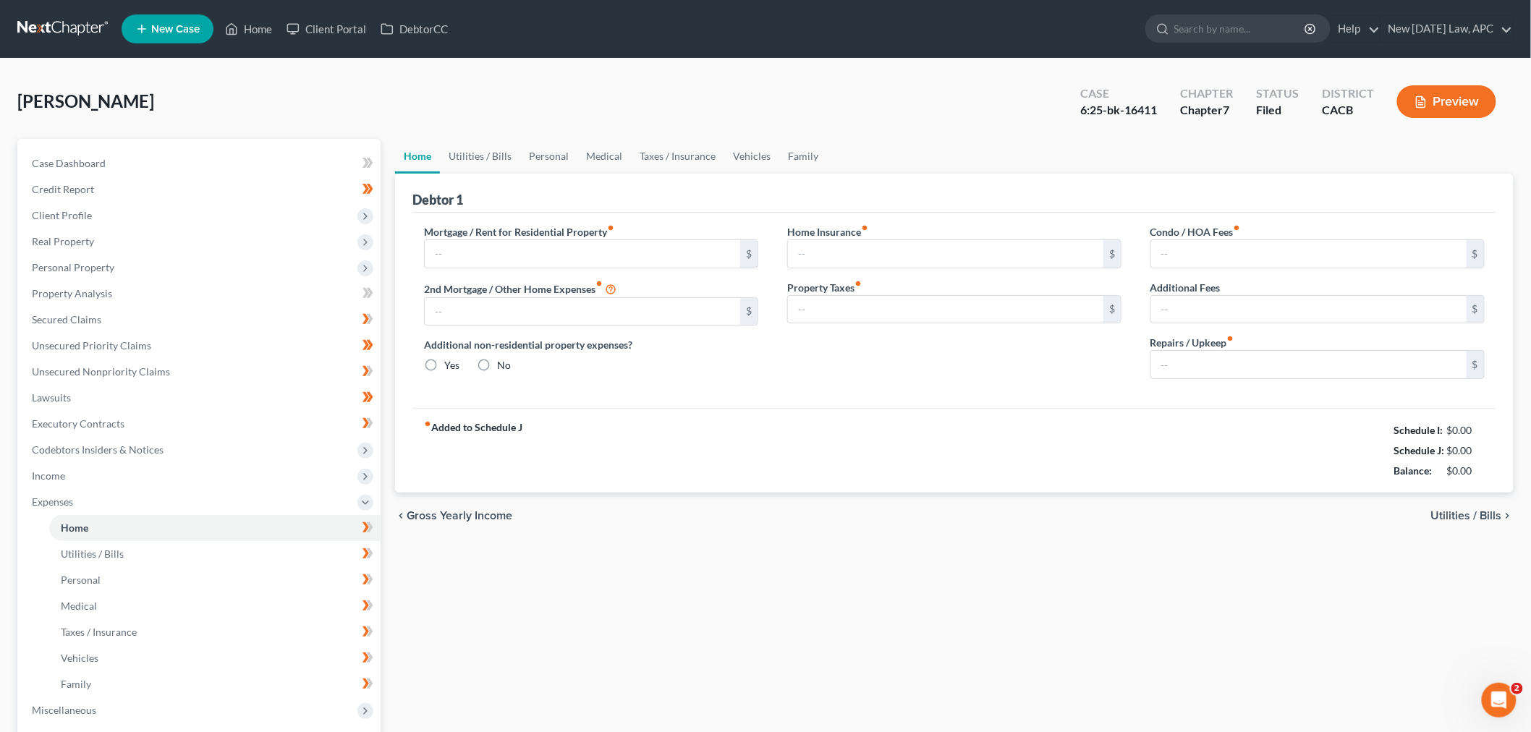
type input "630.61"
type input "0.00"
radio input "true"
type input "0.00"
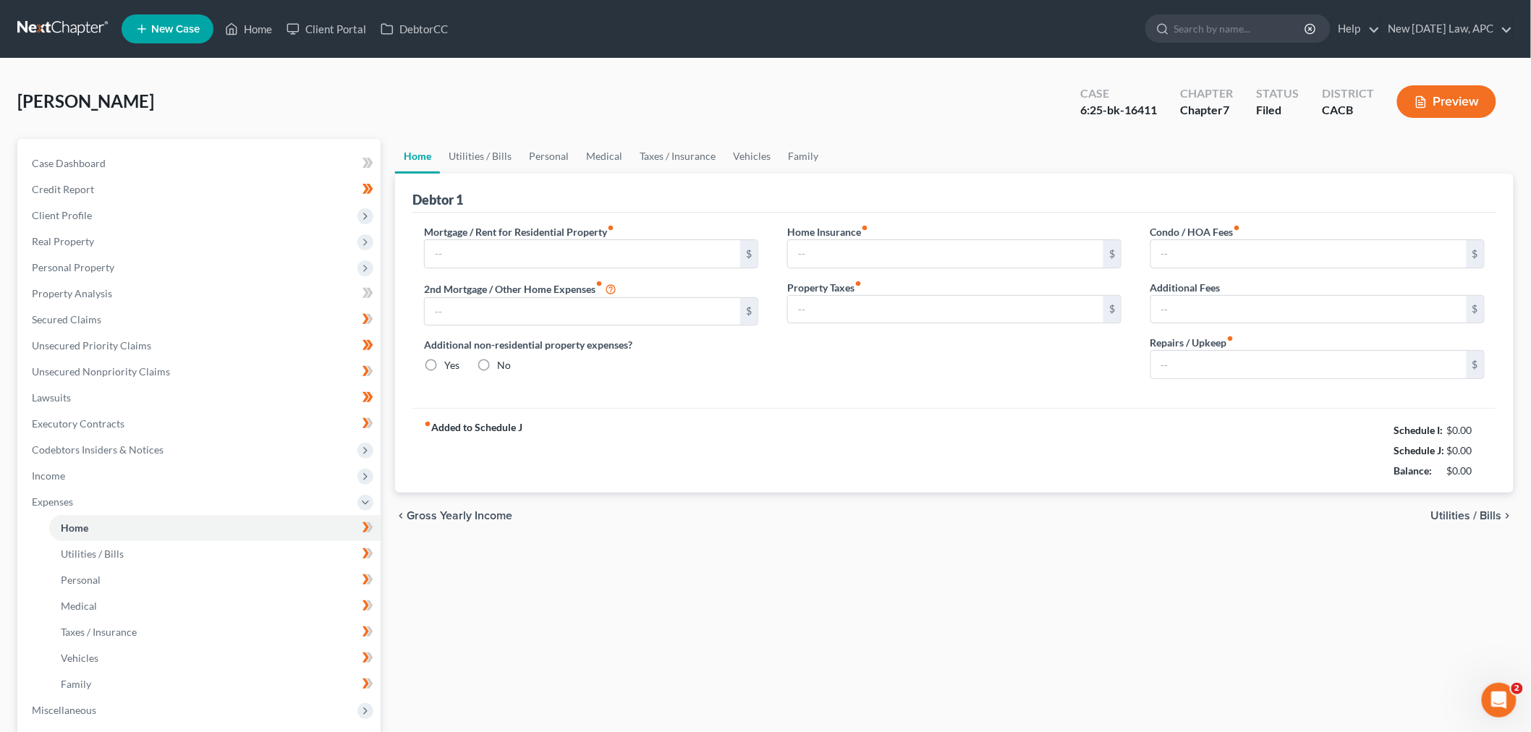
type input "244.00"
type input "0.00"
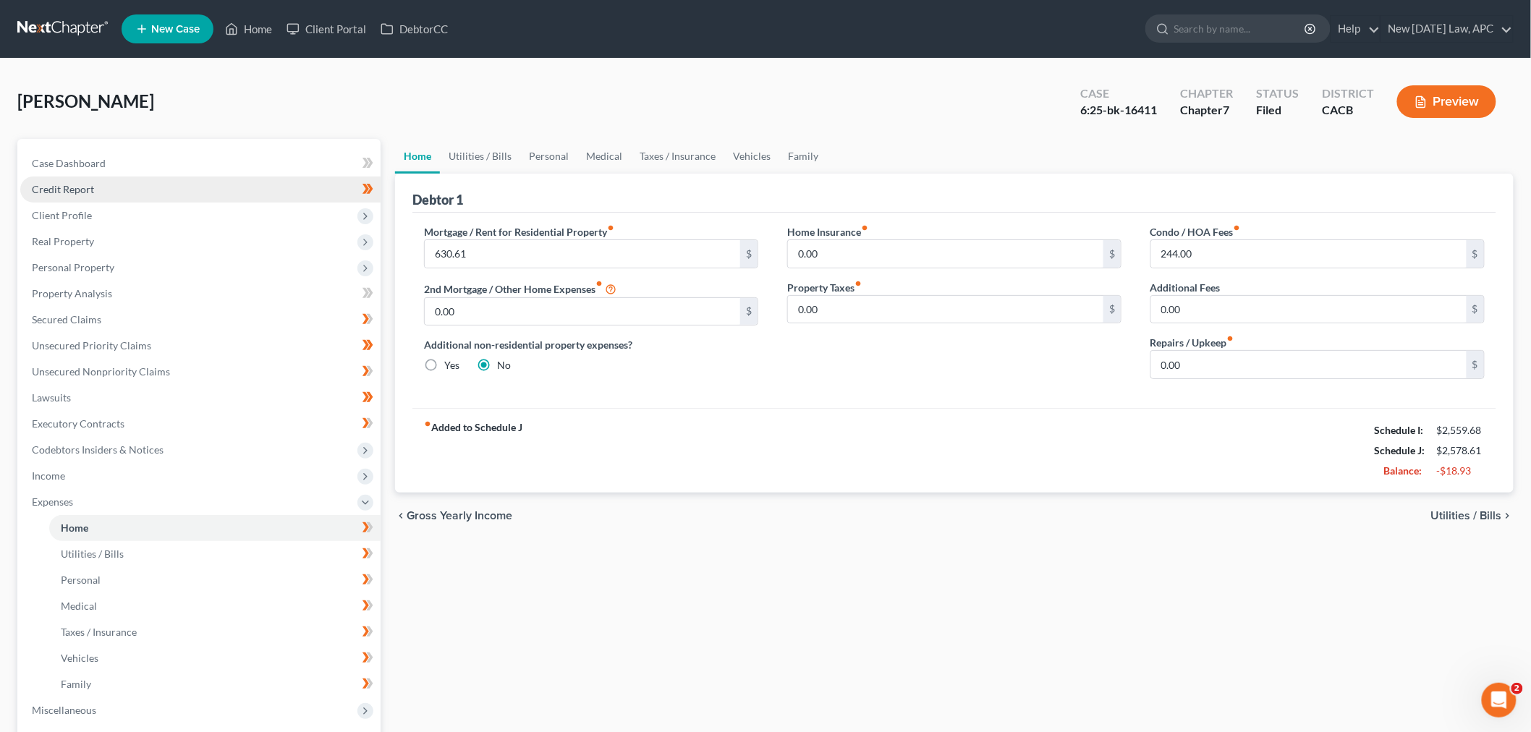
click at [90, 184] on span "Credit Report" at bounding box center [63, 189] width 62 height 12
click at [98, 216] on span "Client Profile" at bounding box center [200, 216] width 360 height 26
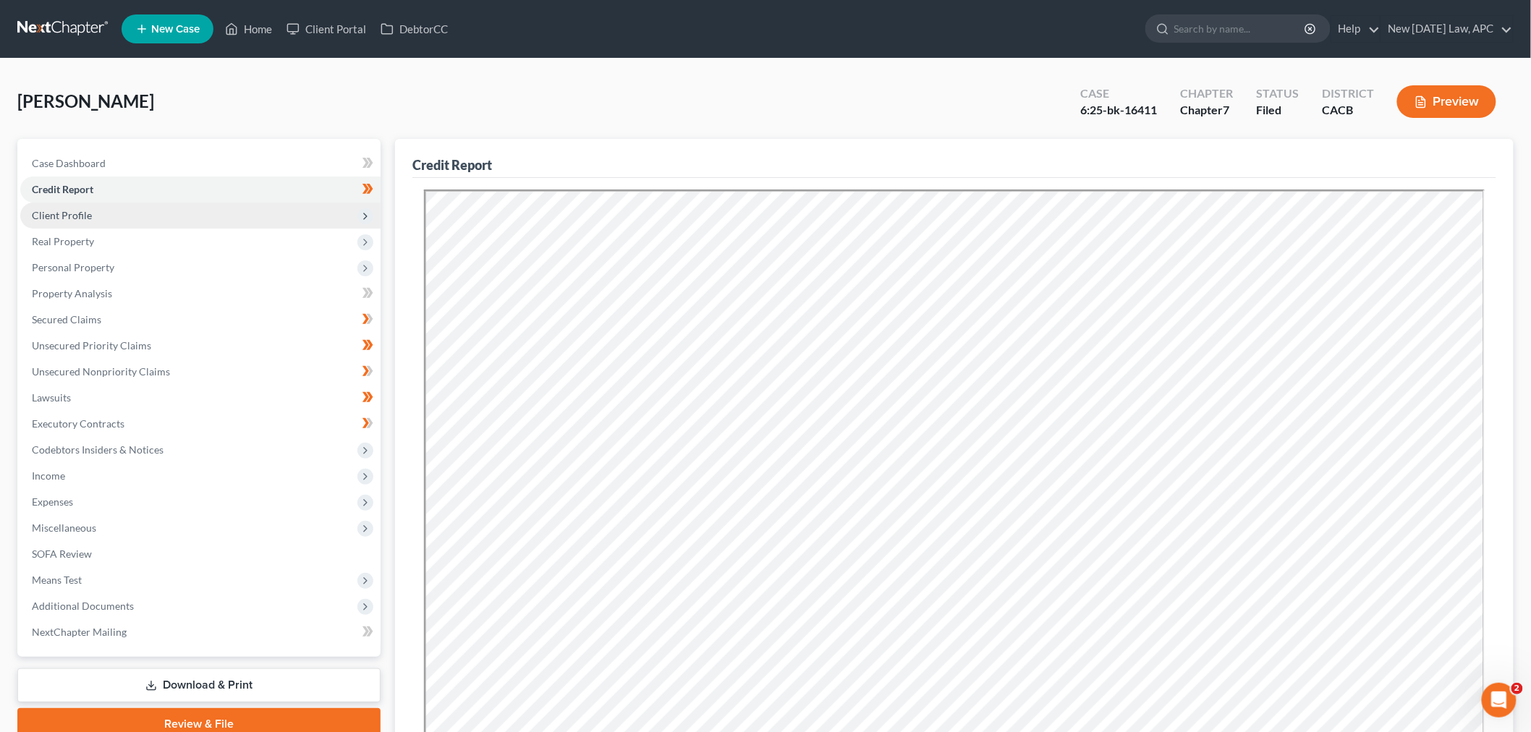
click at [70, 212] on span "Client Profile" at bounding box center [62, 215] width 60 height 12
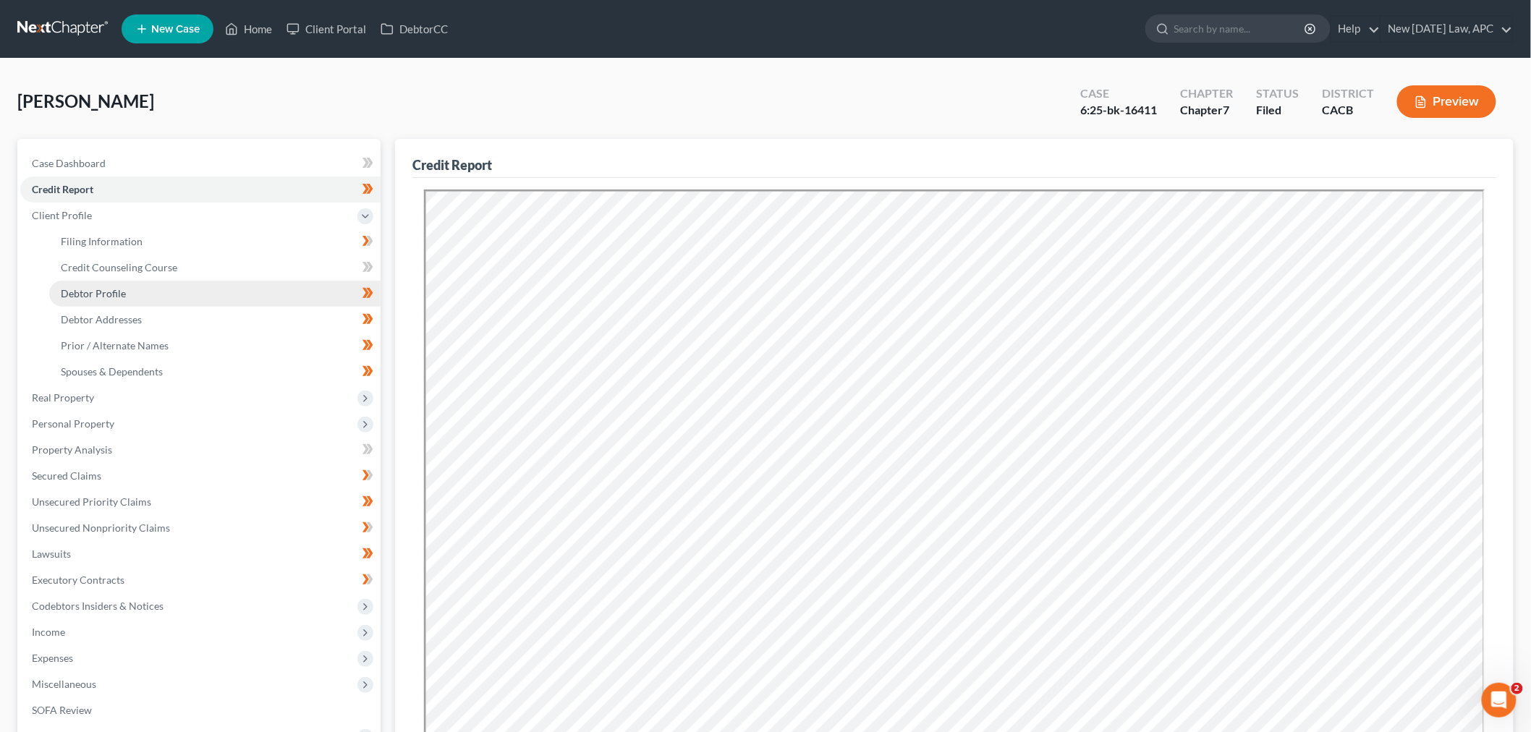
click at [140, 293] on link "Debtor Profile" at bounding box center [214, 294] width 331 height 26
select select "4"
select select "0"
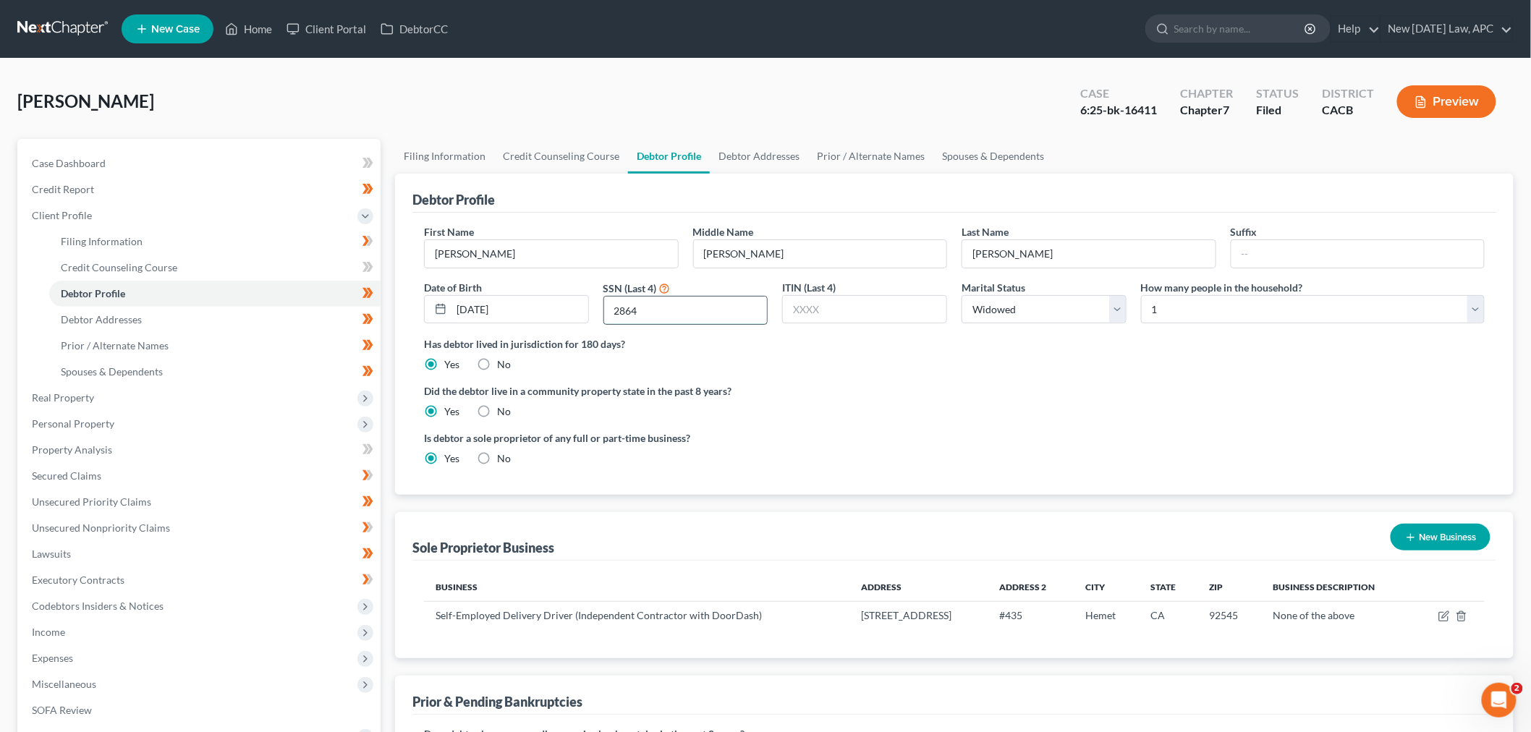
click at [652, 319] on input "2864" at bounding box center [686, 310] width 164 height 27
drag, startPoint x: 650, startPoint y: 315, endPoint x: 585, endPoint y: 304, distance: 66.1
click at [585, 304] on div "First Name [PERSON_NAME] Middle Name [PERSON_NAME] Last Name [PERSON_NAME] Date…" at bounding box center [954, 280] width 1075 height 112
click at [140, 148] on div "Case Dashboard Payments Invoices Payments Payments Credit Report Client Profile…" at bounding box center [198, 476] width 363 height 674
click at [137, 192] on link "Credit Report" at bounding box center [200, 190] width 360 height 26
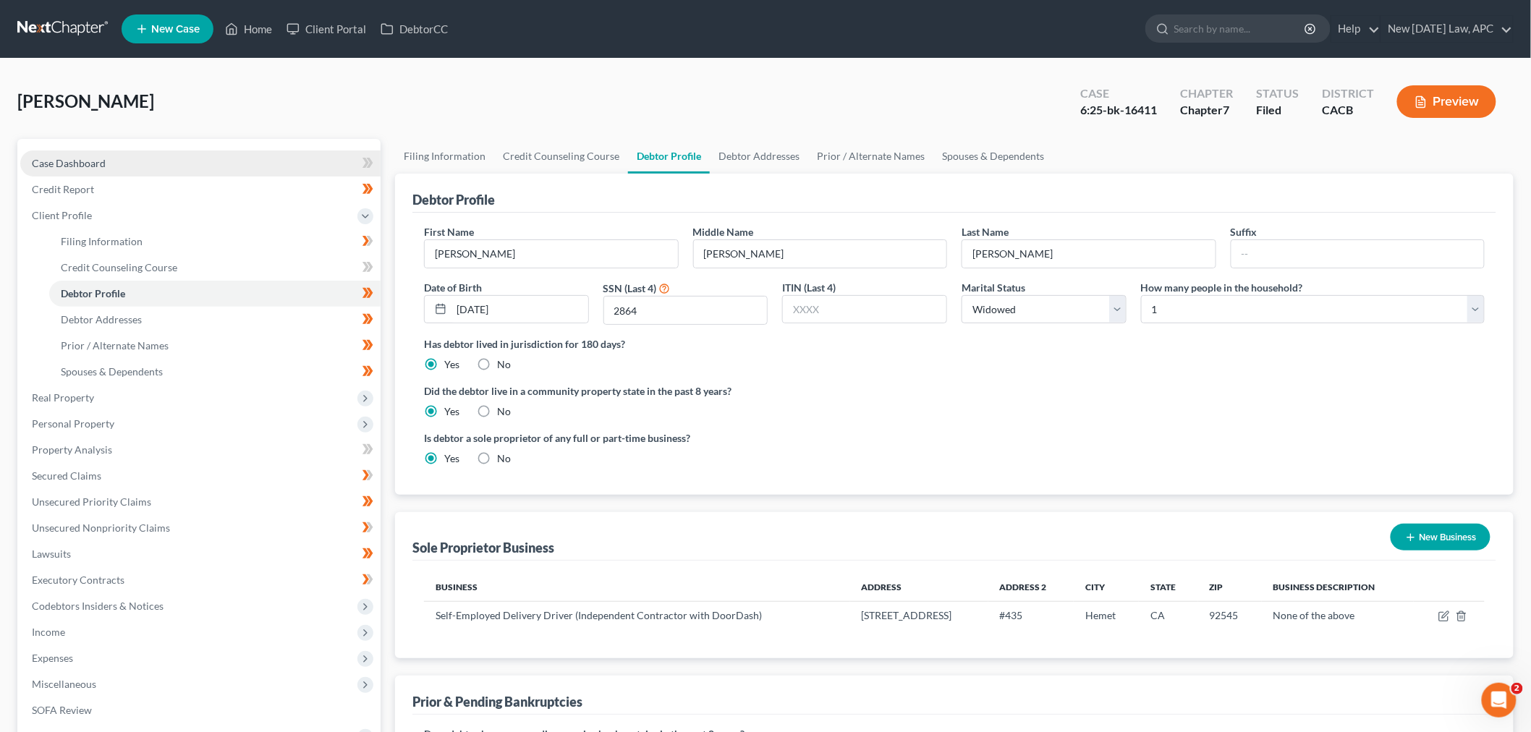
click at [145, 160] on link "Case Dashboard" at bounding box center [200, 163] width 360 height 26
select select "4"
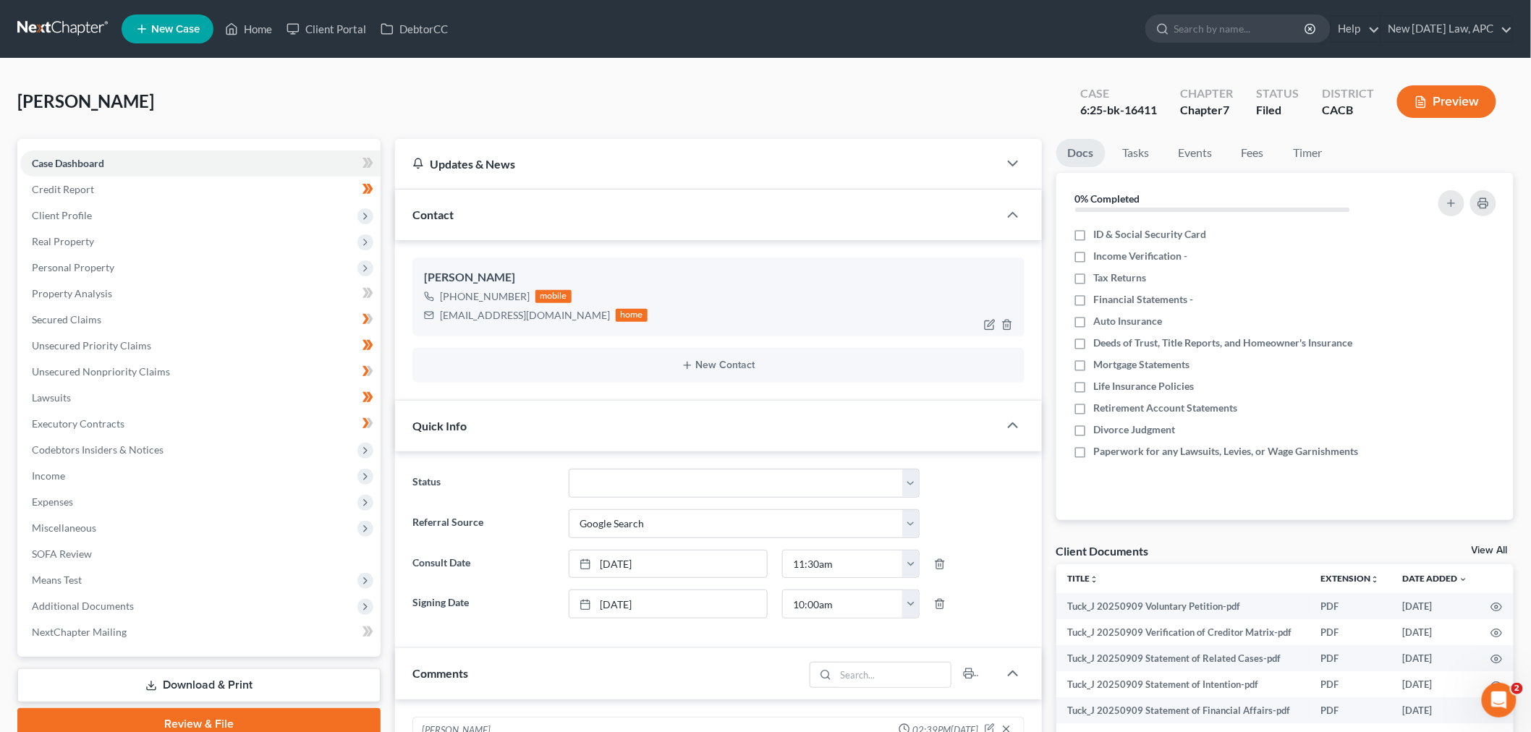
scroll to position [3119, 0]
drag, startPoint x: 440, startPoint y: 316, endPoint x: 922, endPoint y: 1, distance: 575.5
click at [543, 323] on div "[EMAIL_ADDRESS][DOMAIN_NAME] home" at bounding box center [536, 315] width 224 height 19
copy div "[EMAIL_ADDRESS][DOMAIN_NAME]"
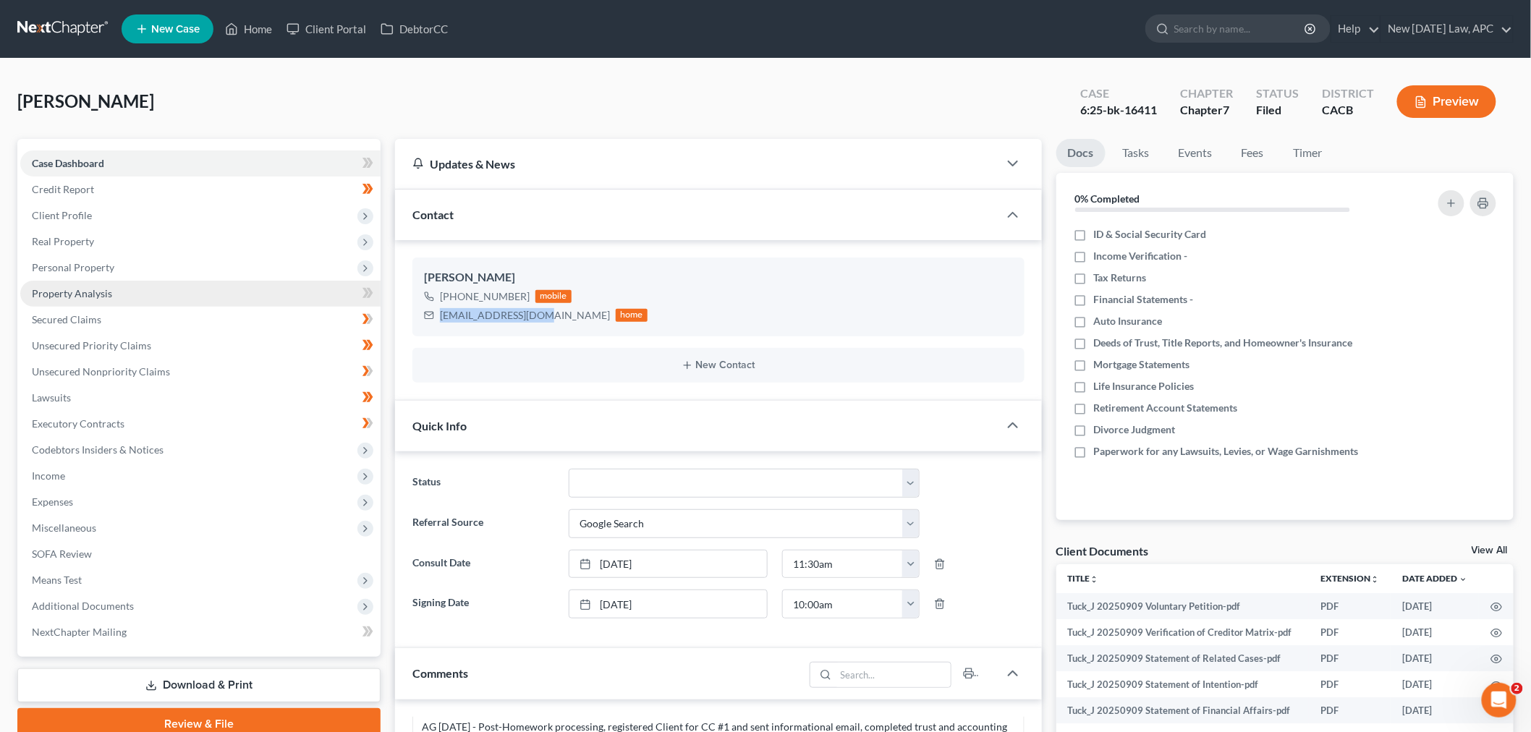
copy div "[EMAIL_ADDRESS][DOMAIN_NAME]"
click at [553, 140] on div "Updates & News" at bounding box center [696, 164] width 603 height 50
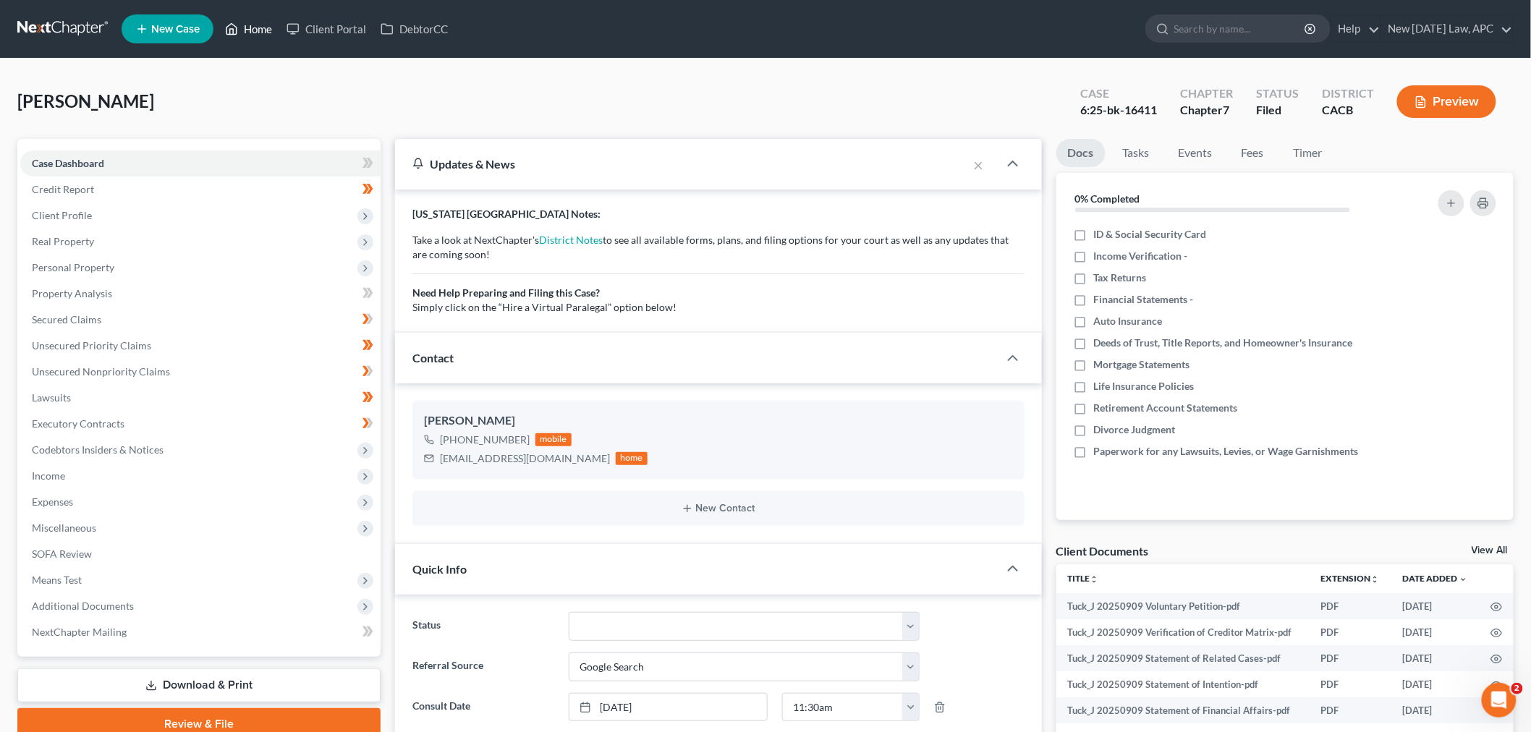
click at [254, 32] on link "Home" at bounding box center [248, 29] width 61 height 26
